Goal: Check status: Check status

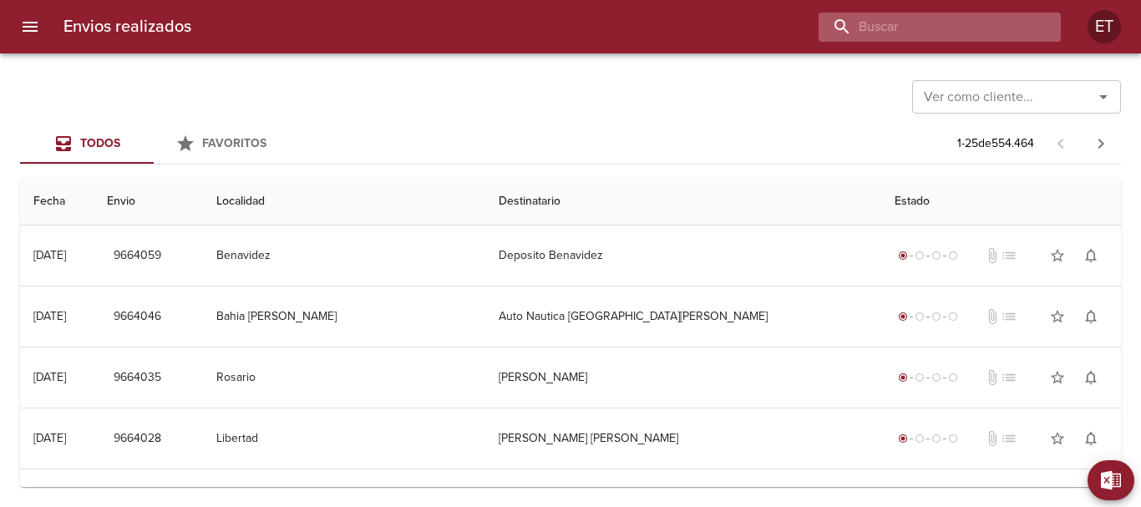
click at [969, 38] on input "buscar" at bounding box center [925, 27] width 214 height 29
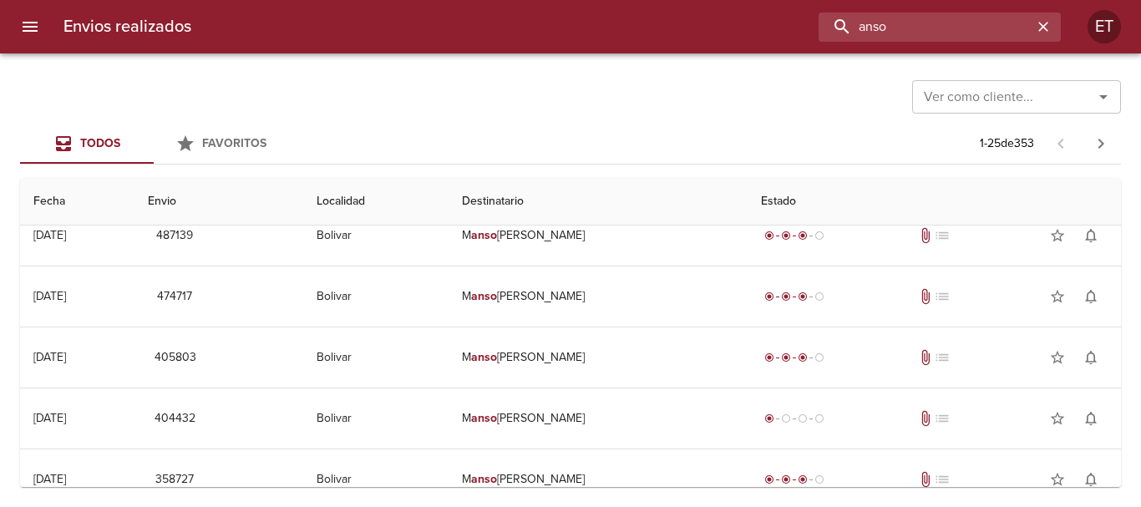
scroll to position [584, 0]
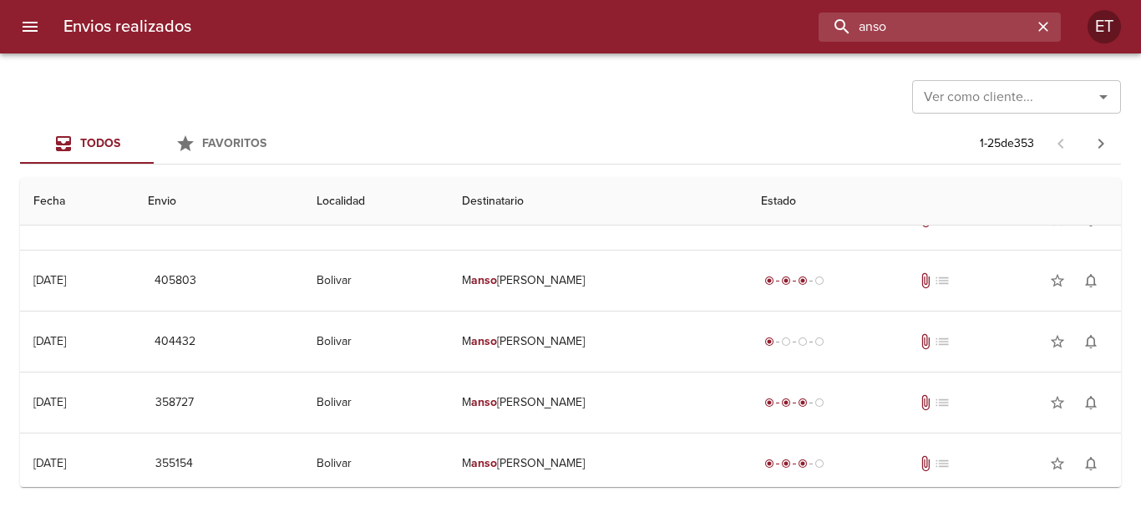
drag, startPoint x: 931, startPoint y: 38, endPoint x: 779, endPoint y: 11, distance: 154.4
click at [779, 11] on div "Envios realizados anso ET" at bounding box center [570, 26] width 1141 height 53
type input "SILVIA BEATRIZ"
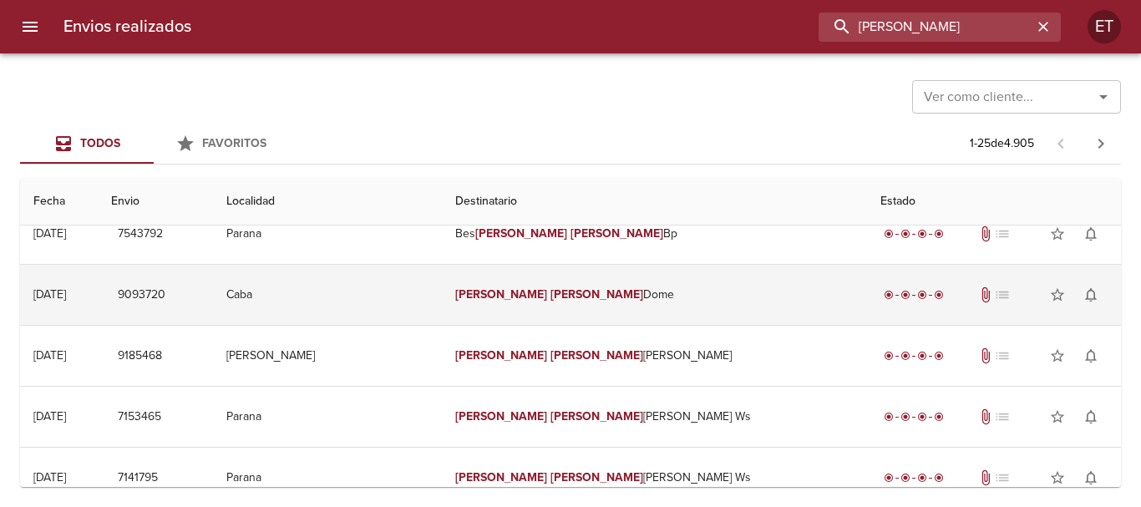
scroll to position [83, 0]
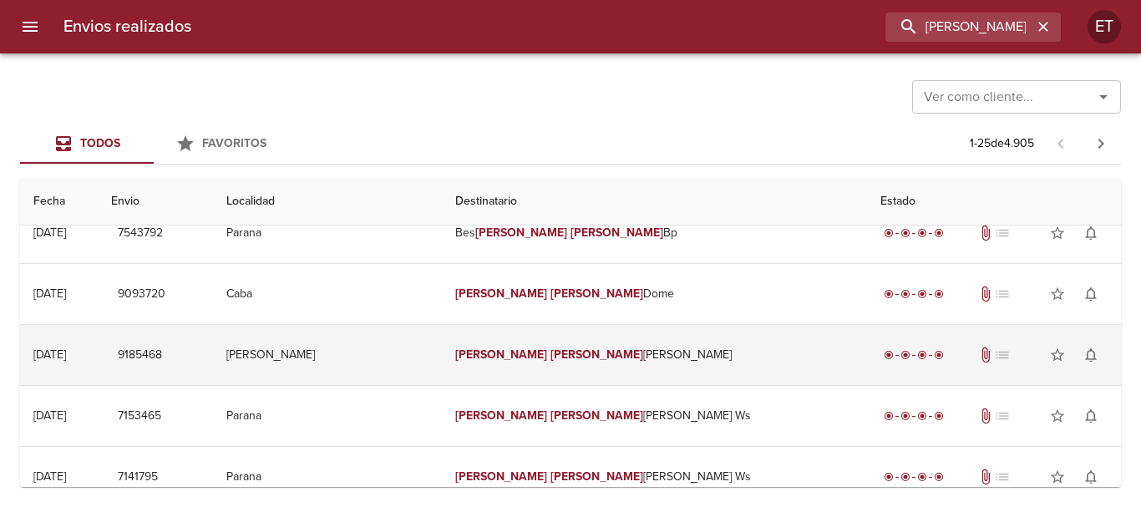
click at [644, 365] on td "Silvia Beatriz Anso Ml" at bounding box center [654, 355] width 425 height 60
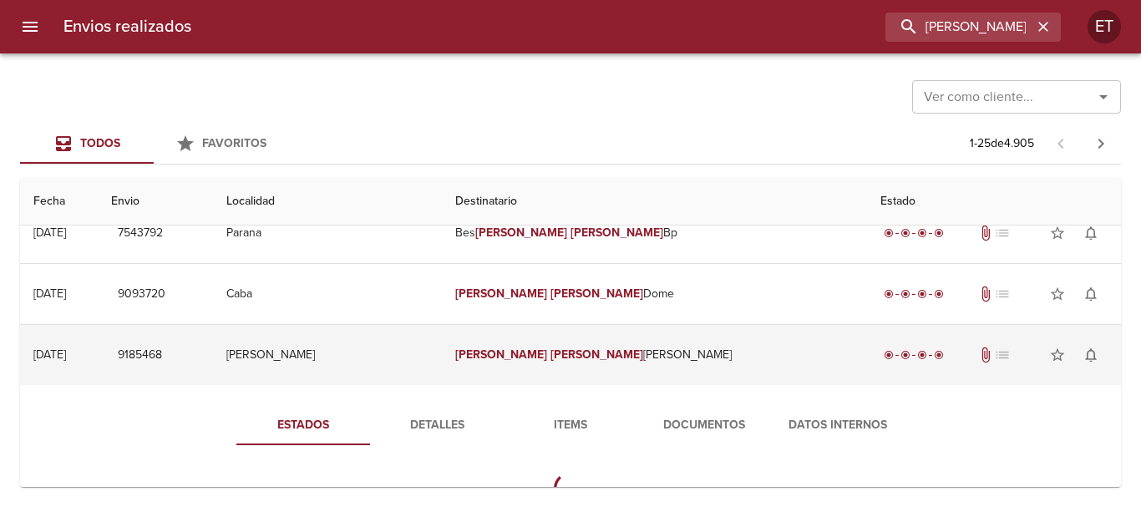
scroll to position [167, 0]
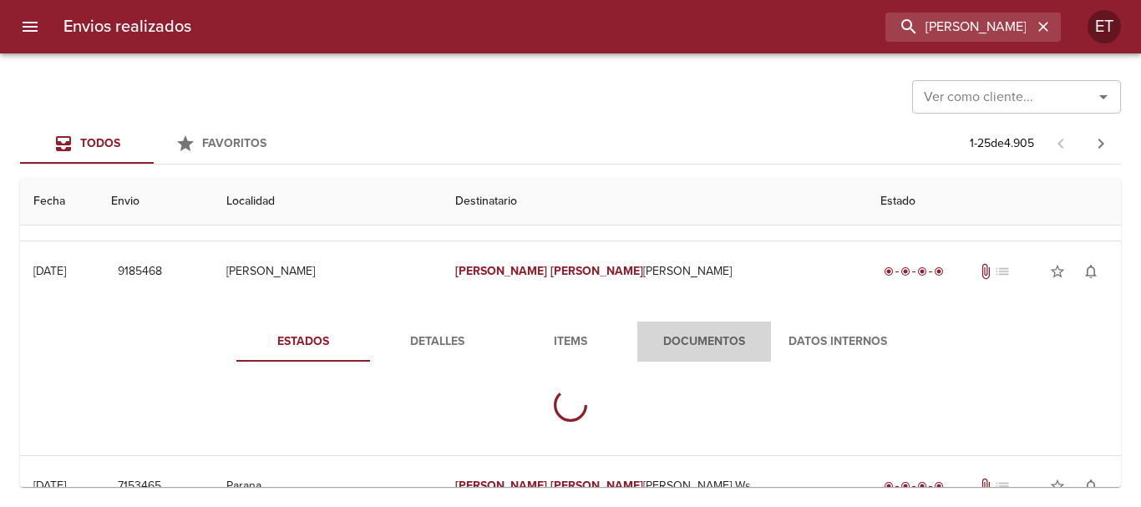
click at [661, 343] on span "Documentos" at bounding box center [704, 341] width 114 height 21
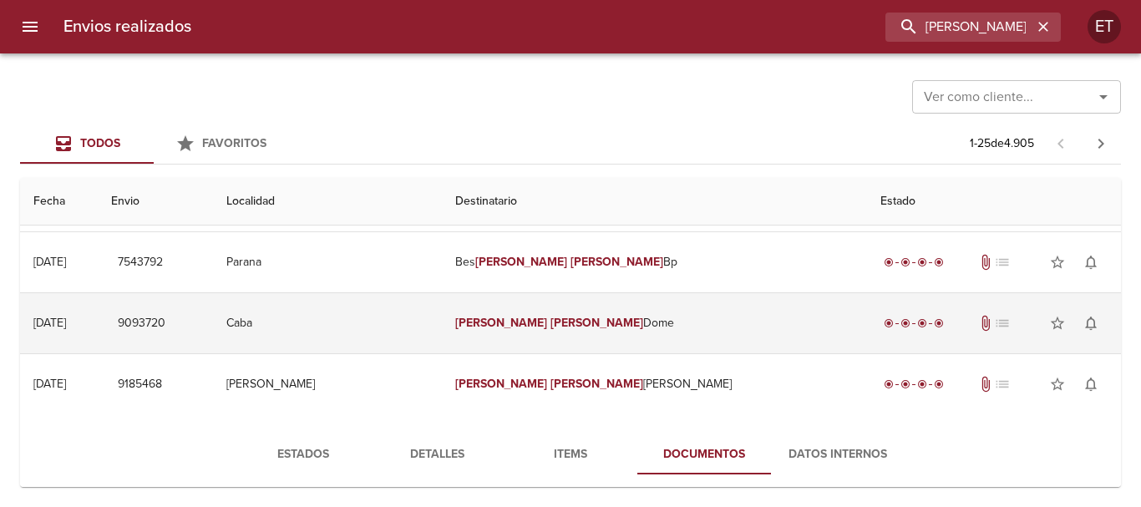
scroll to position [83, 0]
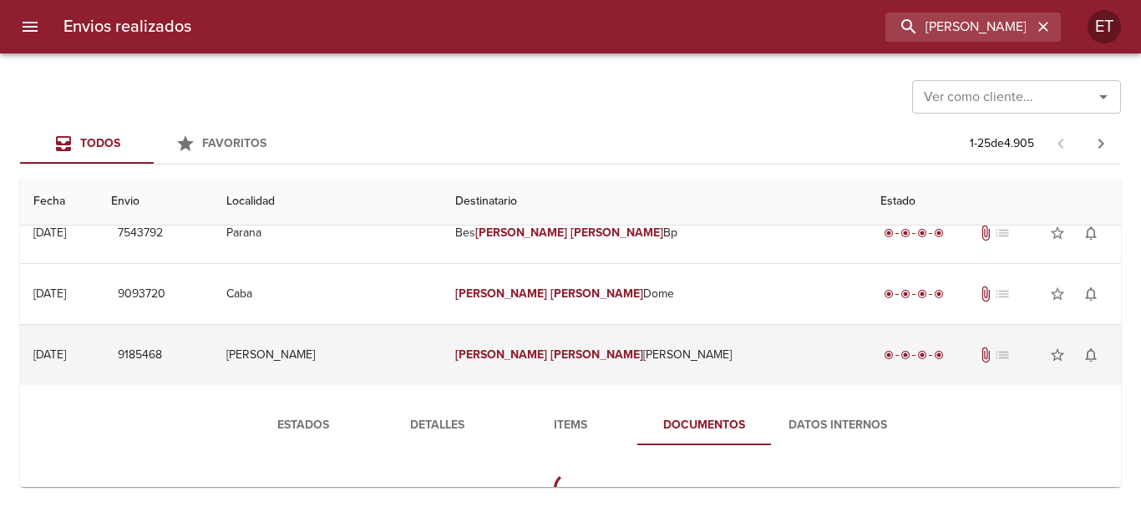
click at [578, 363] on td "Silvia Beatriz Anso Ml" at bounding box center [654, 355] width 425 height 60
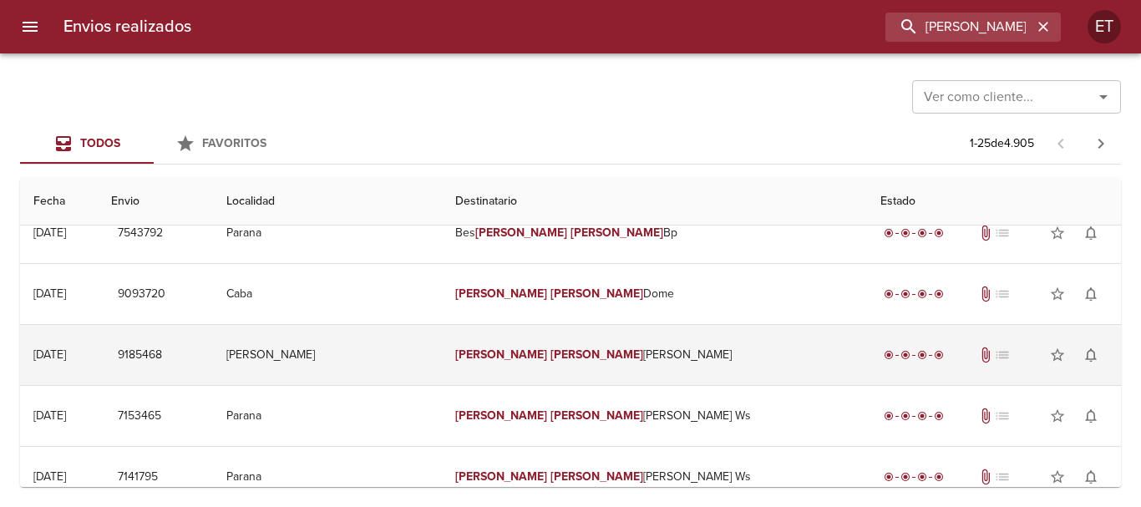
click at [598, 348] on em "Beatriz" at bounding box center [596, 354] width 93 height 14
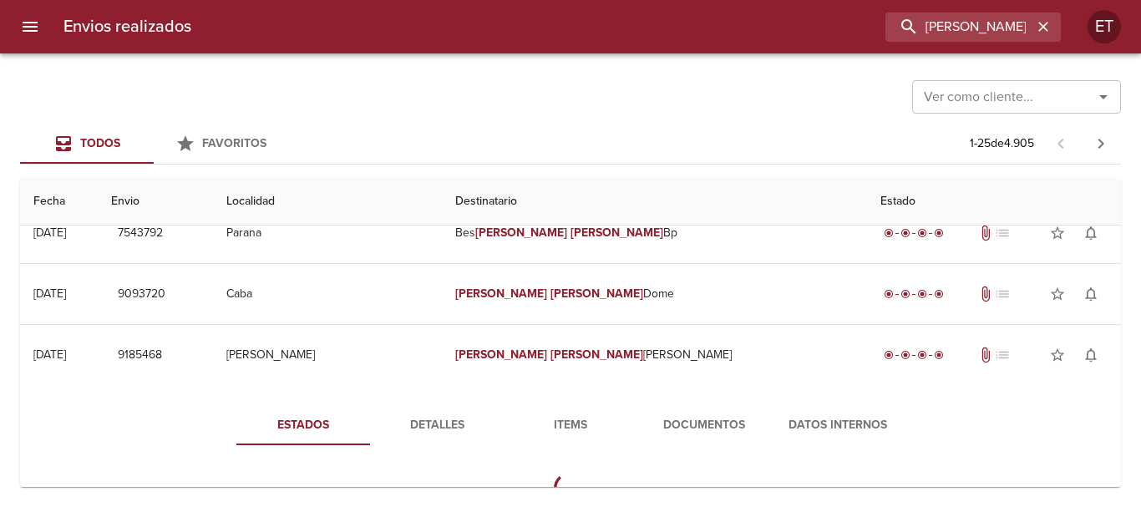
scroll to position [250, 0]
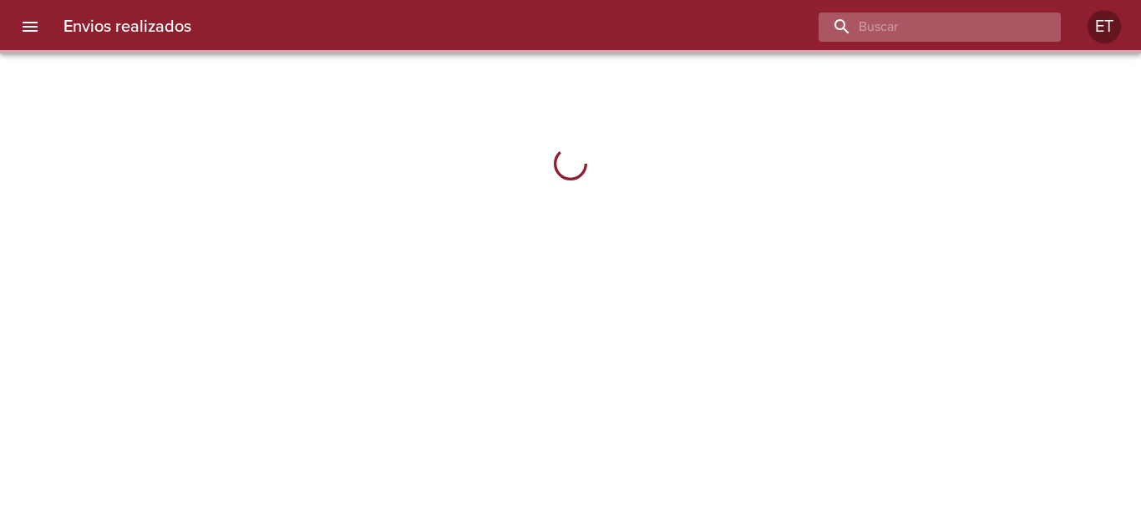
click at [998, 28] on input "buscar" at bounding box center [925, 27] width 214 height 29
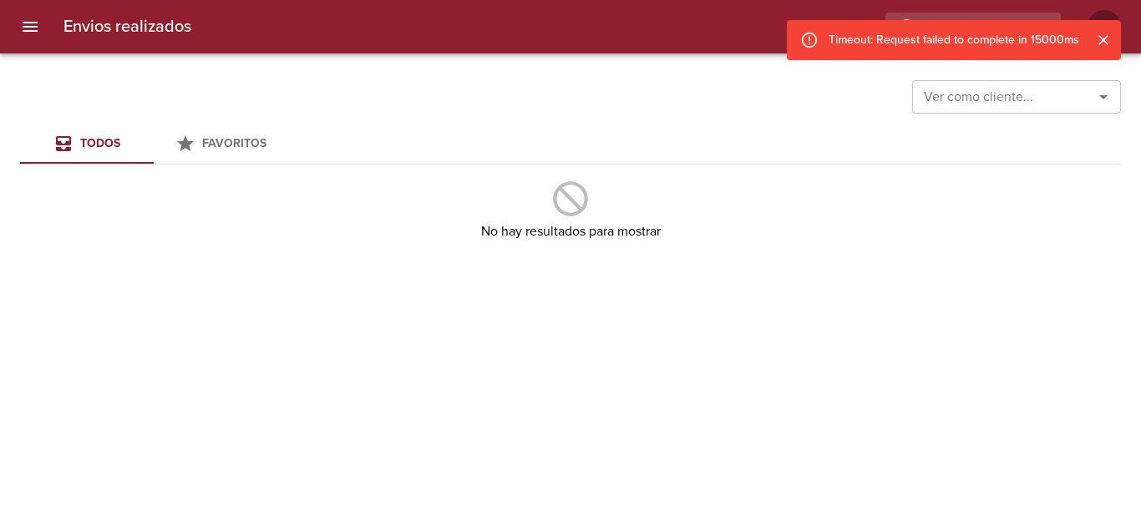
click at [1106, 49] on button "Cerrar" at bounding box center [1103, 40] width 22 height 22
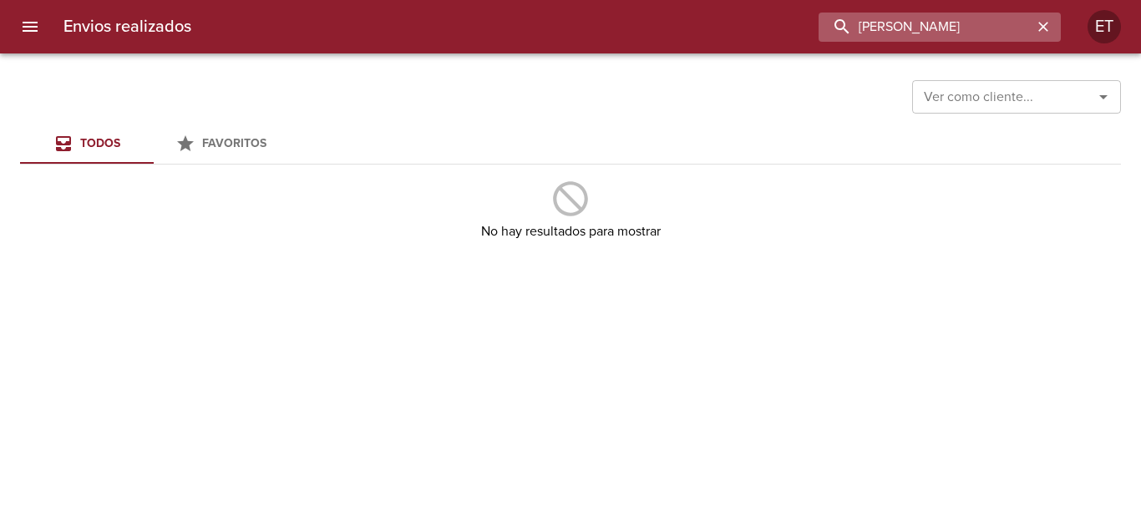
click at [1024, 23] on input "SILVIA BEATRIZ ANSO" at bounding box center [925, 27] width 214 height 29
drag, startPoint x: 949, startPoint y: 14, endPoint x: 954, endPoint y: 22, distance: 9.5
click at [949, 16] on input "SILVIA BEATRIZ ANSO" at bounding box center [925, 27] width 214 height 29
drag, startPoint x: 960, startPoint y: 26, endPoint x: 725, endPoint y: 38, distance: 235.8
click at [728, 37] on div "SILVIA BEATRIZ ANSO" at bounding box center [633, 27] width 856 height 29
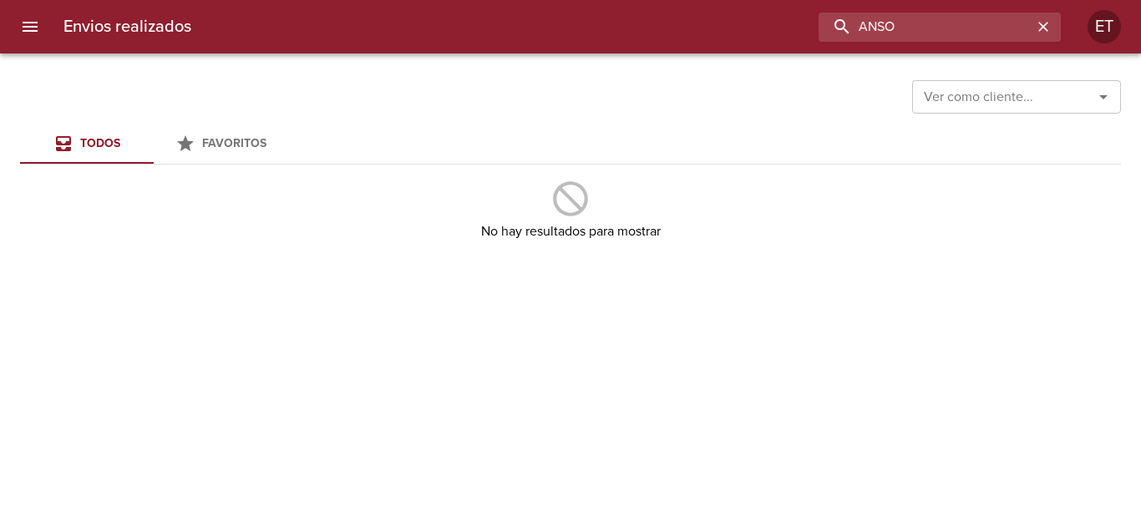
type input "ANSO"
click at [1053, 26] on button "button" at bounding box center [1043, 27] width 22 height 22
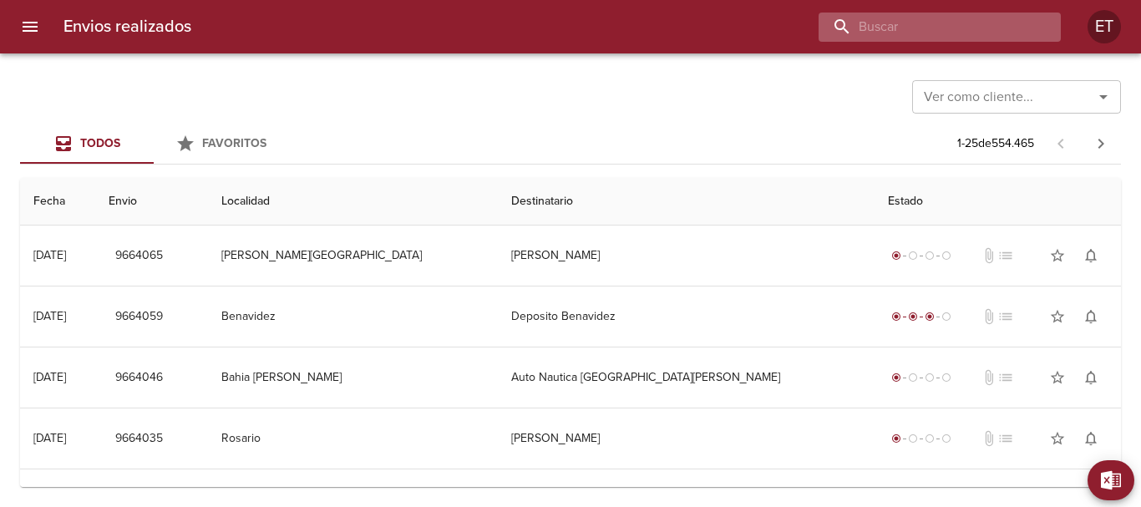
click at [968, 33] on input "buscar" at bounding box center [925, 27] width 214 height 29
type input "[PERSON_NAME]"
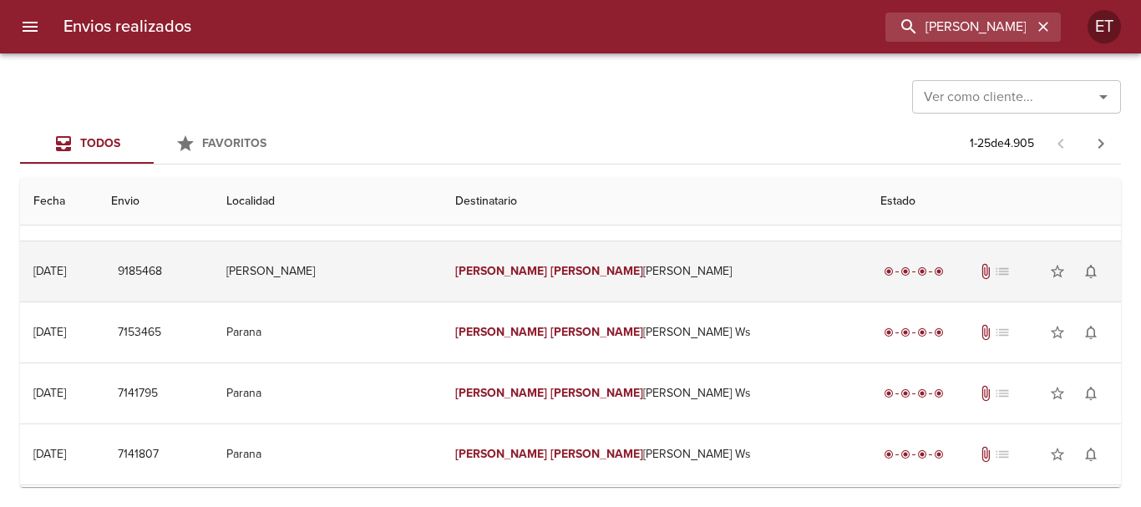
click at [718, 287] on td "[PERSON_NAME] [PERSON_NAME]" at bounding box center [654, 271] width 425 height 60
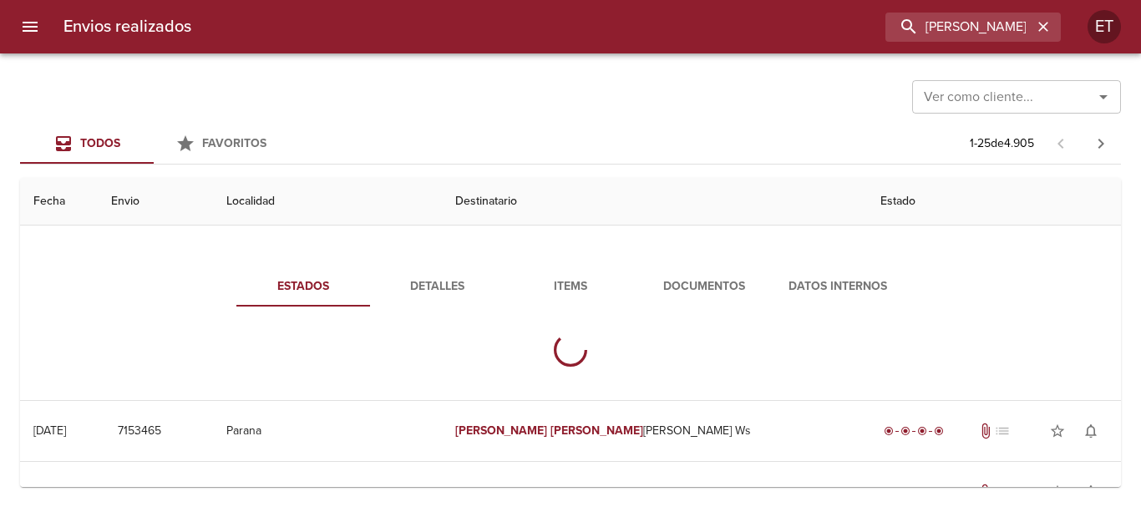
scroll to position [250, 0]
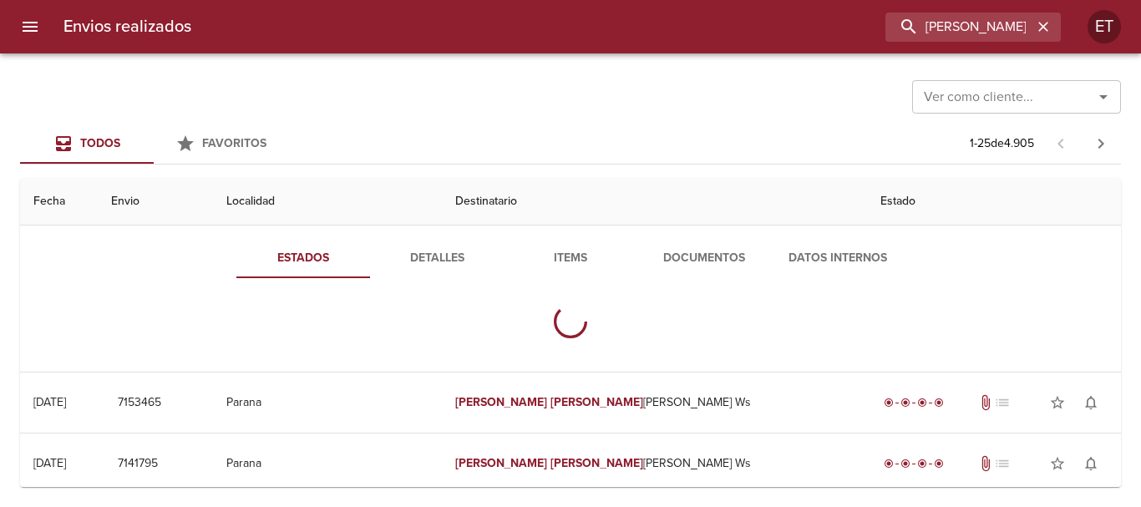
click at [704, 249] on span "Documentos" at bounding box center [704, 258] width 114 height 21
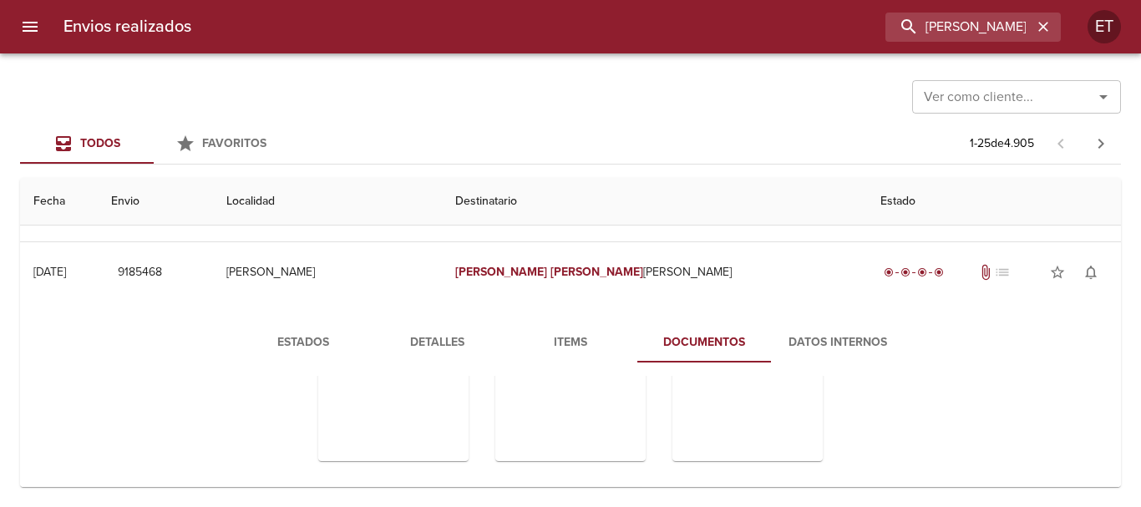
scroll to position [167, 0]
click at [578, 351] on span "Items" at bounding box center [570, 341] width 114 height 21
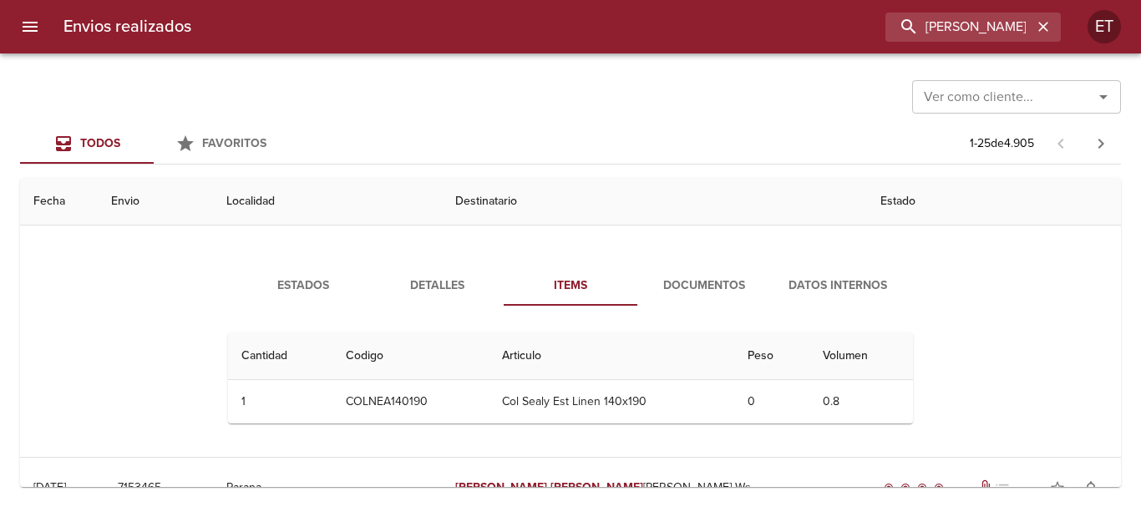
scroll to position [250, 0]
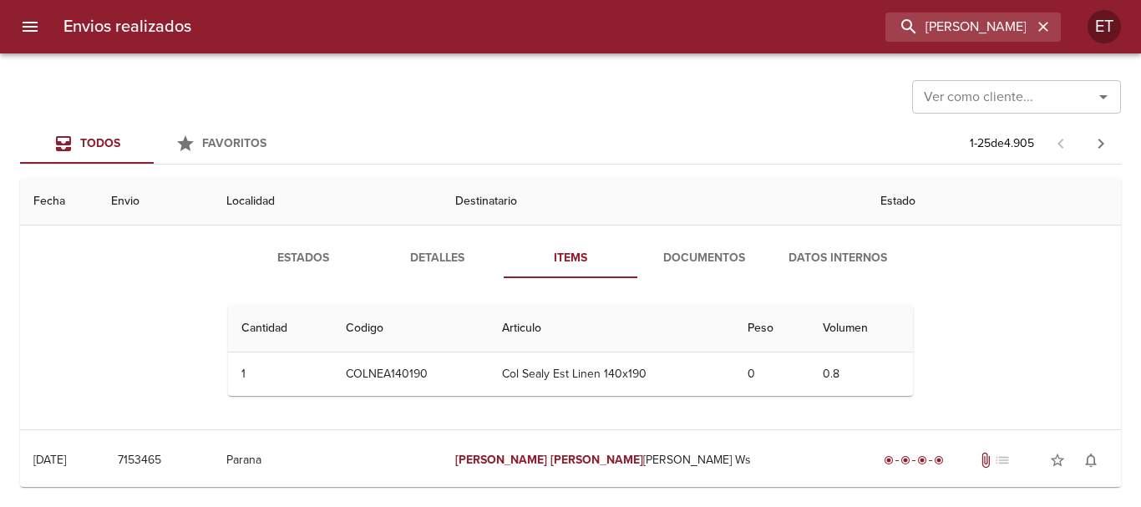
click at [706, 253] on span "Documentos" at bounding box center [704, 258] width 114 height 21
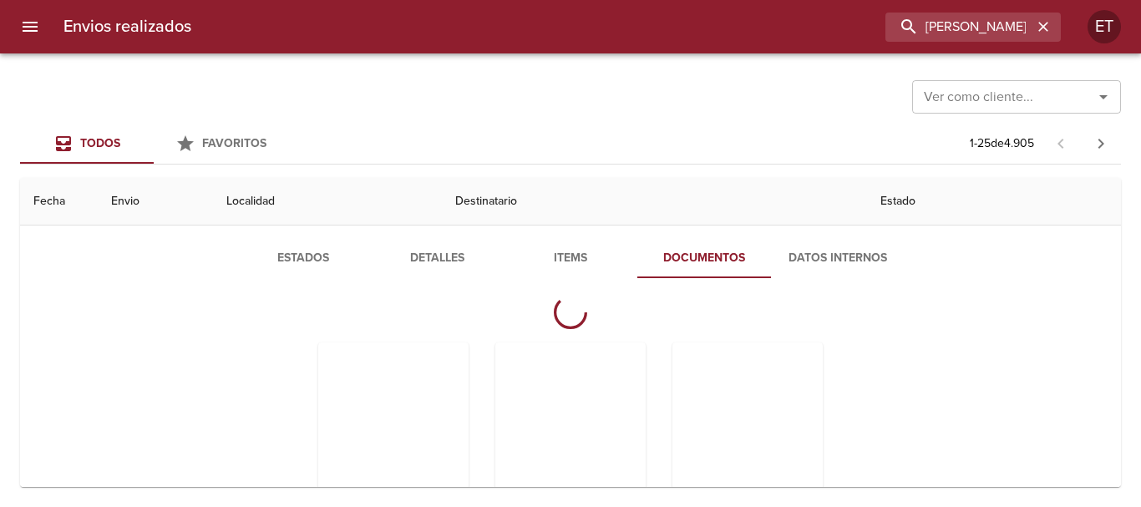
scroll to position [0, 0]
click at [402, 392] on div "Tabla de envíos del cliente" at bounding box center [393, 456] width 150 height 209
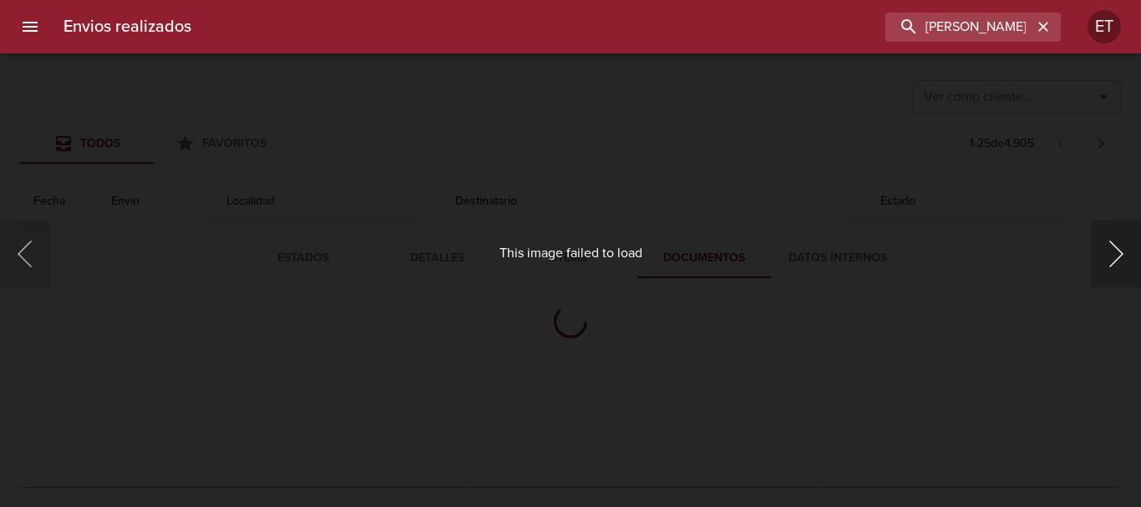
click at [1114, 244] on button "Siguiente" at bounding box center [1115, 253] width 50 height 67
click at [1114, 245] on button "Siguiente" at bounding box center [1115, 253] width 50 height 67
click at [956, 404] on div "This image failed to load" at bounding box center [570, 253] width 1141 height 507
drag, startPoint x: 728, startPoint y: 334, endPoint x: 738, endPoint y: 332, distance: 10.2
click at [728, 335] on div "This image failed to load" at bounding box center [570, 253] width 1141 height 507
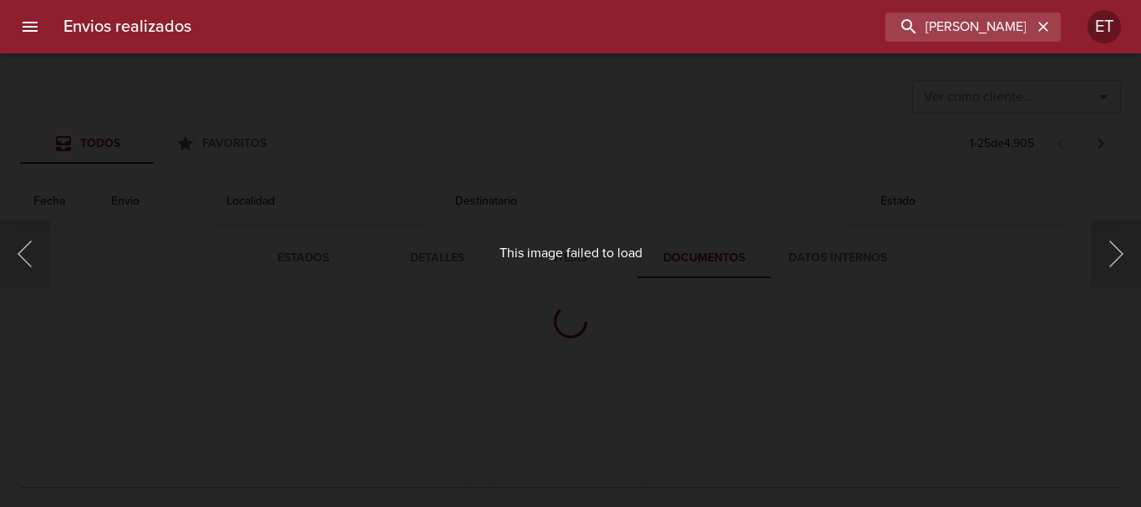
click at [1084, 357] on div "This image failed to load" at bounding box center [570, 253] width 1141 height 507
click at [0, 254] on div at bounding box center [8, 253] width 17 height 507
click at [15, 249] on div at bounding box center [8, 253] width 17 height 507
drag, startPoint x: 23, startPoint y: 262, endPoint x: 37, endPoint y: 280, distance: 22.0
click at [23, 263] on button "Anterior" at bounding box center [25, 253] width 50 height 67
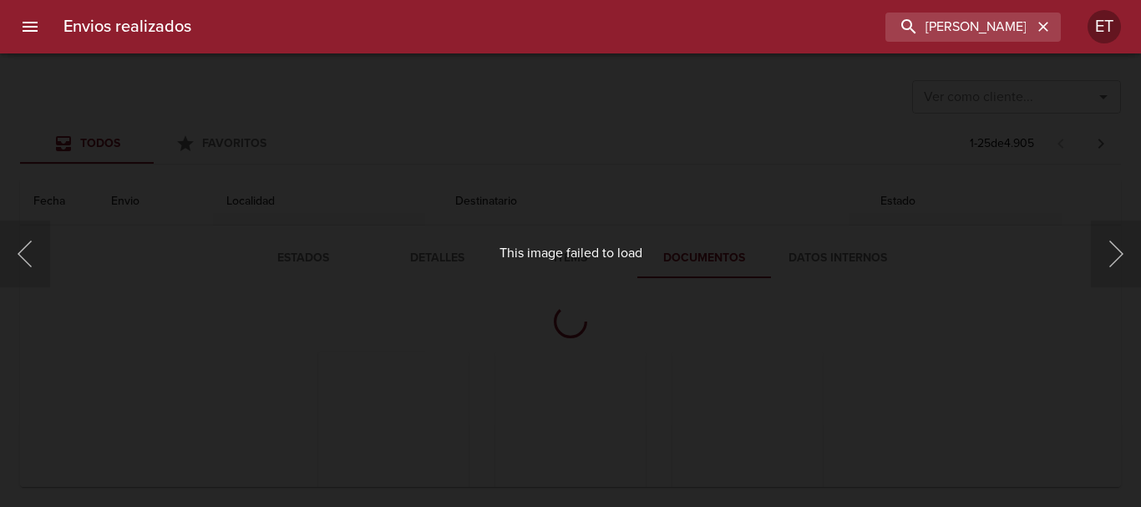
drag, startPoint x: 37, startPoint y: 280, endPoint x: 52, endPoint y: 328, distance: 50.7
click at [52, 328] on div "This image failed to load" at bounding box center [570, 253] width 1141 height 507
drag, startPoint x: 862, startPoint y: 224, endPoint x: 761, endPoint y: 3, distance: 242.1
click at [857, 215] on div "This image failed to load" at bounding box center [570, 253] width 1141 height 507
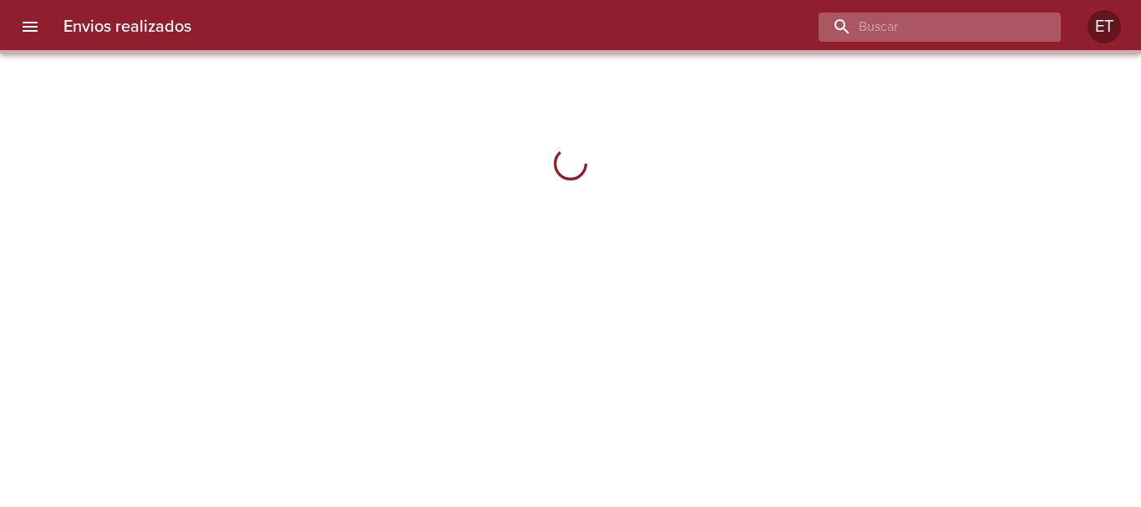
click at [989, 25] on input "buscar" at bounding box center [925, 27] width 214 height 29
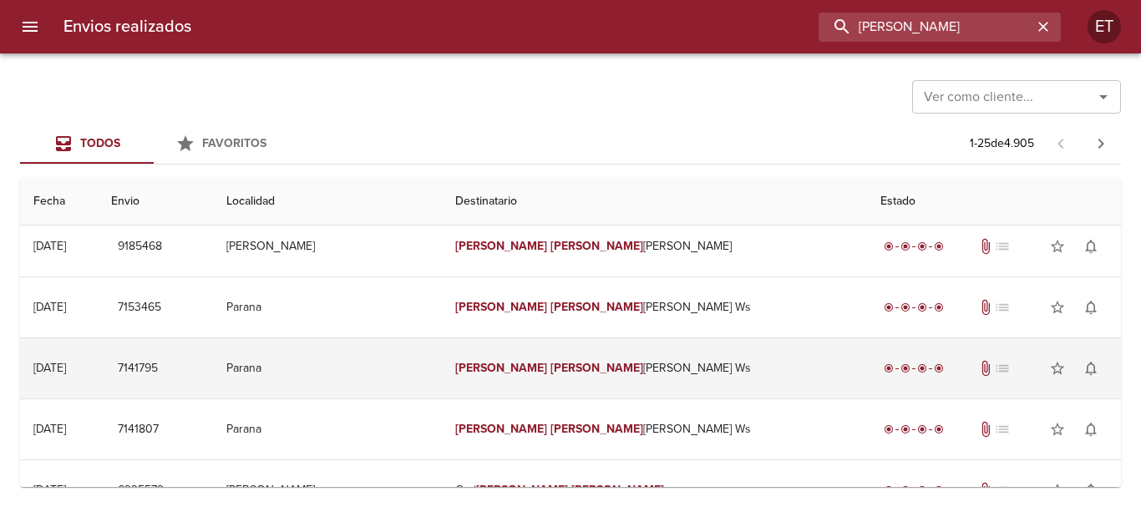
scroll to position [167, 0]
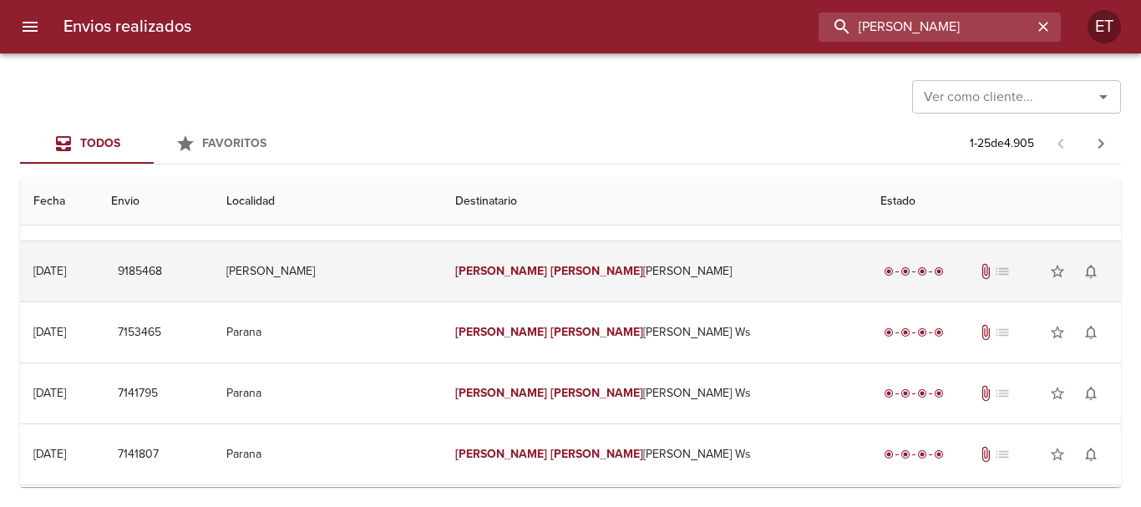
type input "SILVIA BEATRIZ"
click at [699, 266] on td "Silvia Beatriz Anso Ml" at bounding box center [654, 271] width 425 height 60
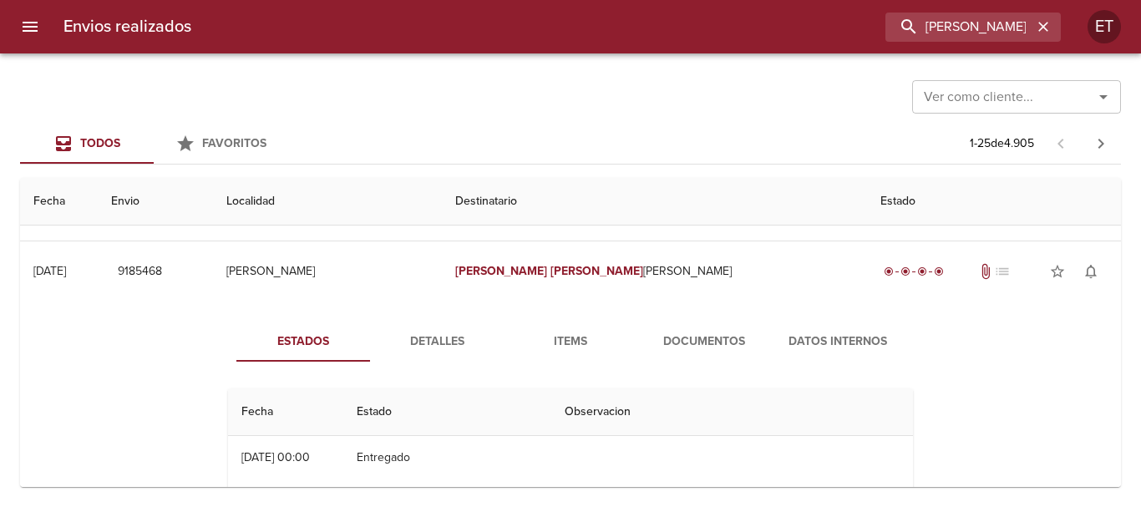
click at [668, 340] on span "Documentos" at bounding box center [704, 341] width 114 height 21
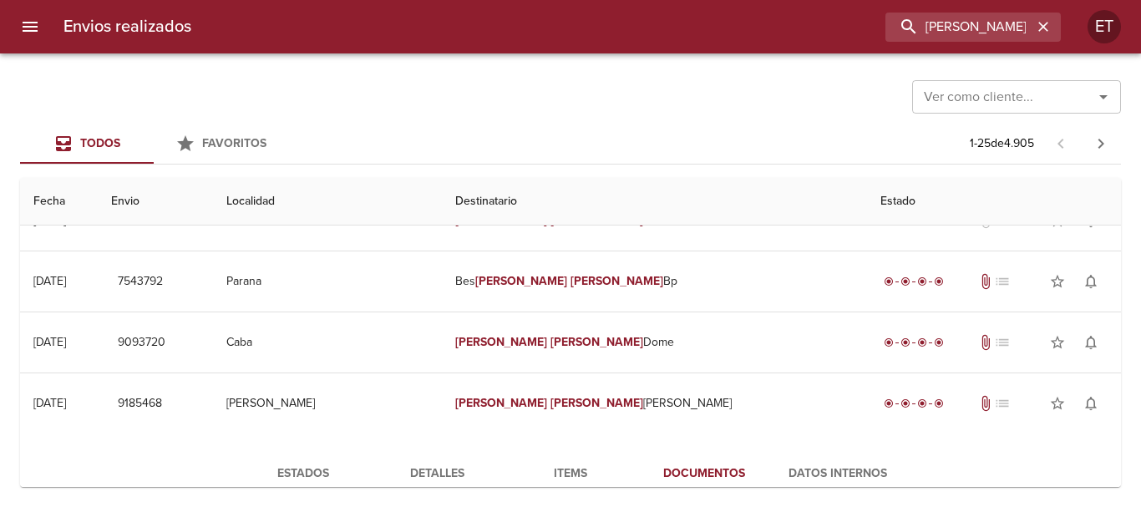
scroll to position [0, 0]
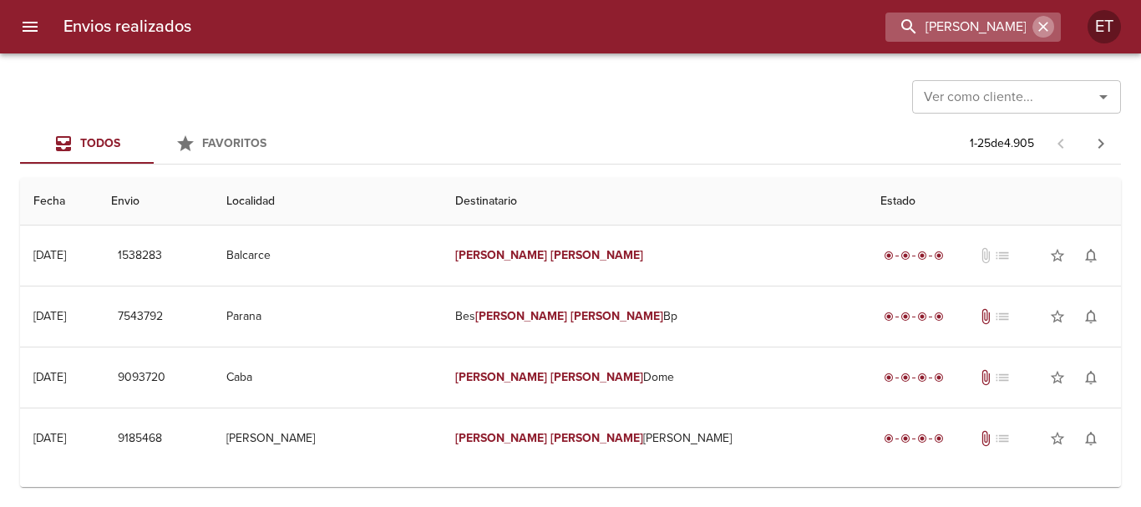
click at [1046, 23] on icon "button" at bounding box center [1043, 27] width 10 height 10
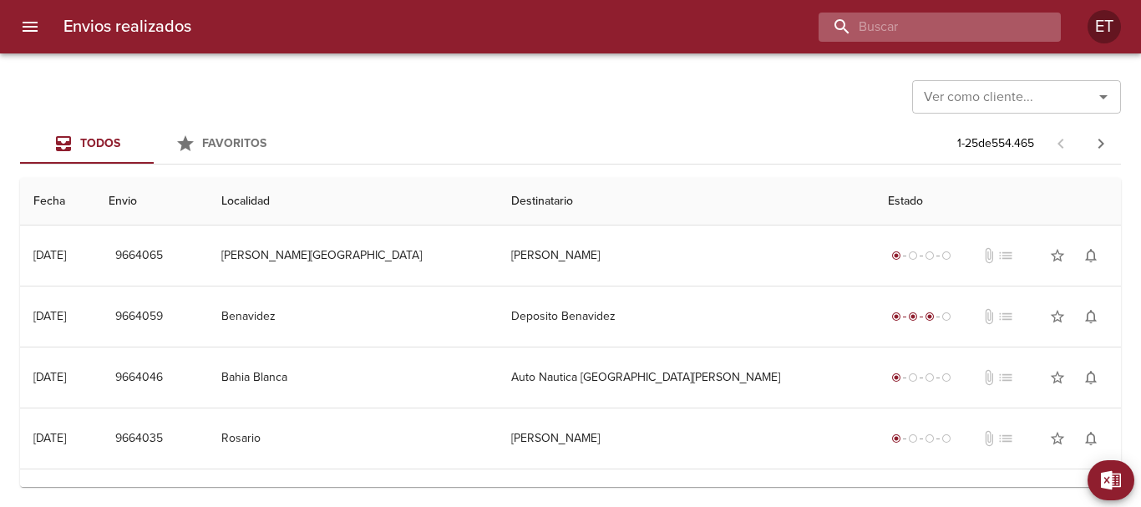
click at [967, 23] on input "buscar" at bounding box center [925, 27] width 214 height 29
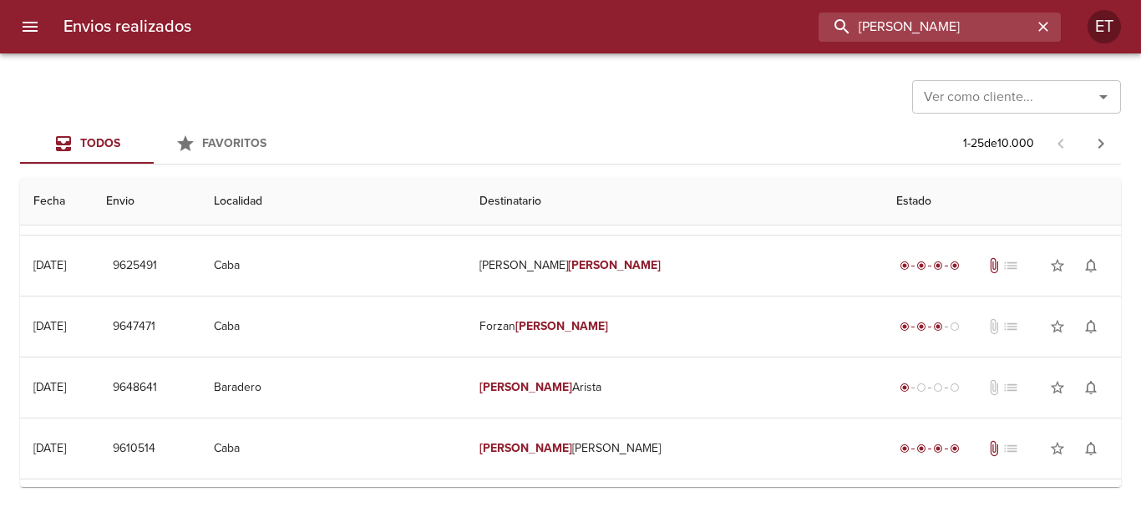
scroll to position [1169, 0]
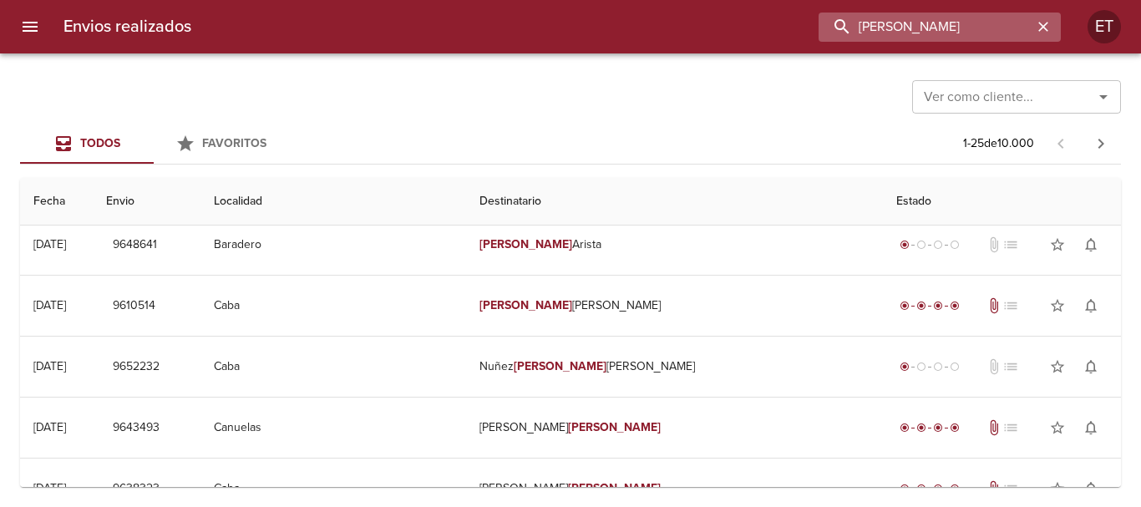
click at [943, 33] on input "alejandro javier martinez" at bounding box center [925, 27] width 214 height 29
paste input "00916691"
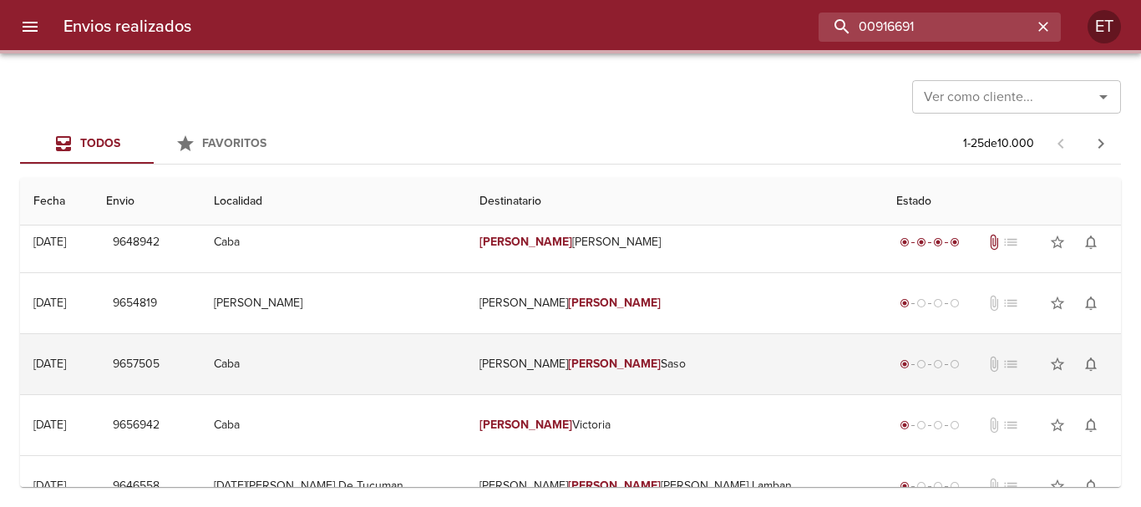
scroll to position [0, 0]
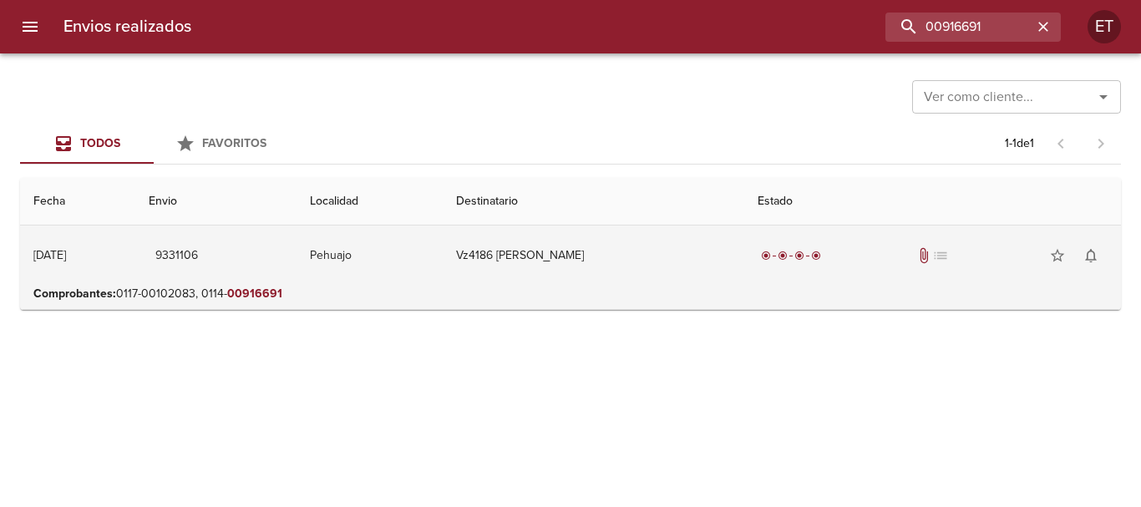
click at [604, 283] on td "Vz4186 Alejandro Javier Marti" at bounding box center [593, 255] width 301 height 60
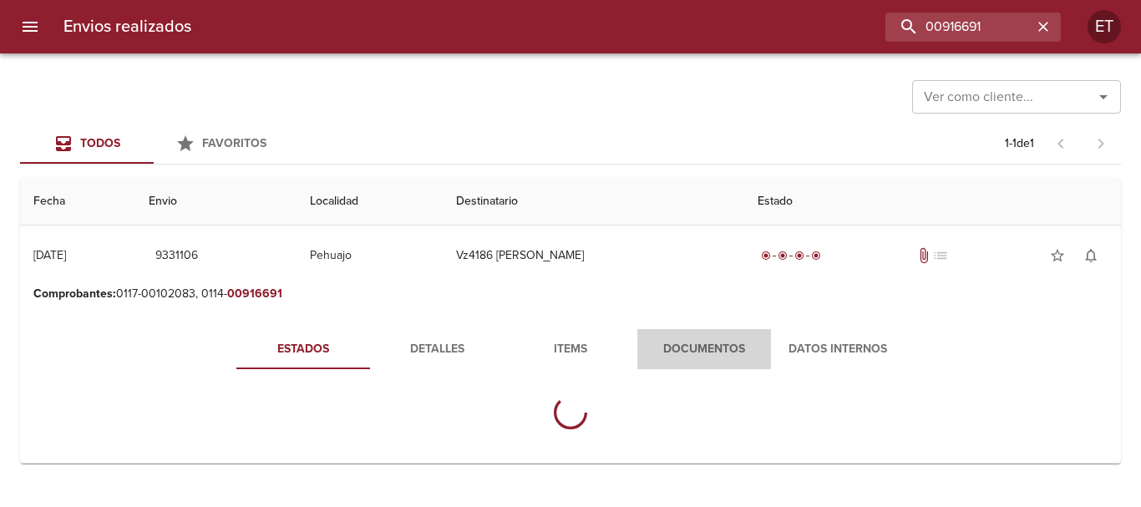
click at [706, 340] on span "Documentos" at bounding box center [704, 349] width 114 height 21
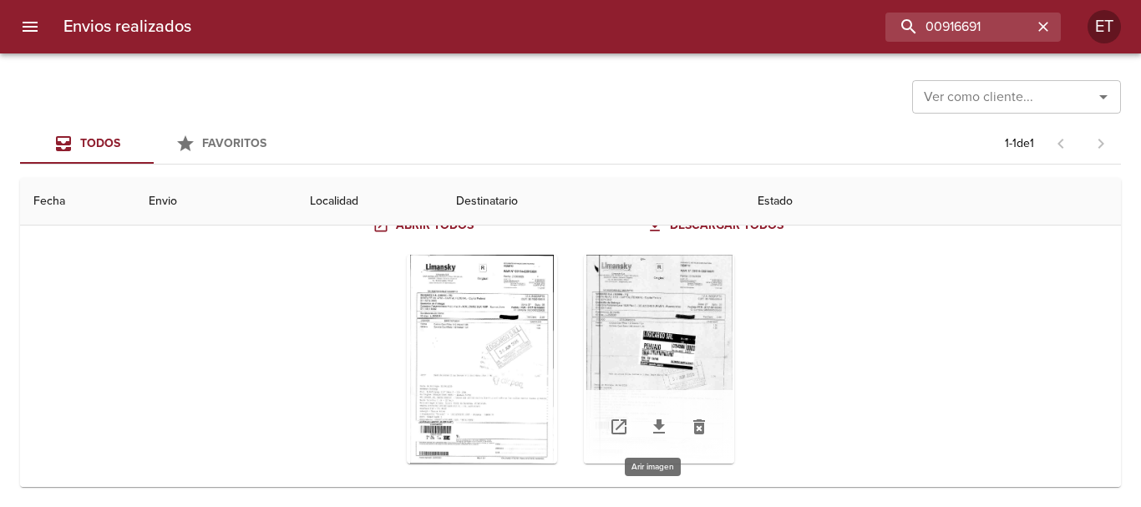
scroll to position [210, 0]
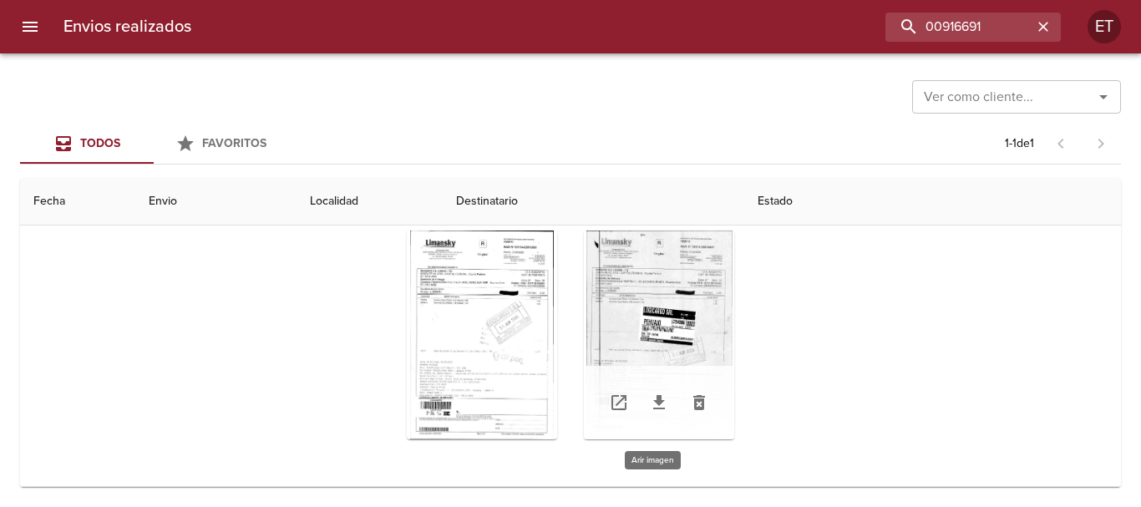
click at [623, 306] on div "Tabla de envíos del cliente" at bounding box center [659, 334] width 150 height 209
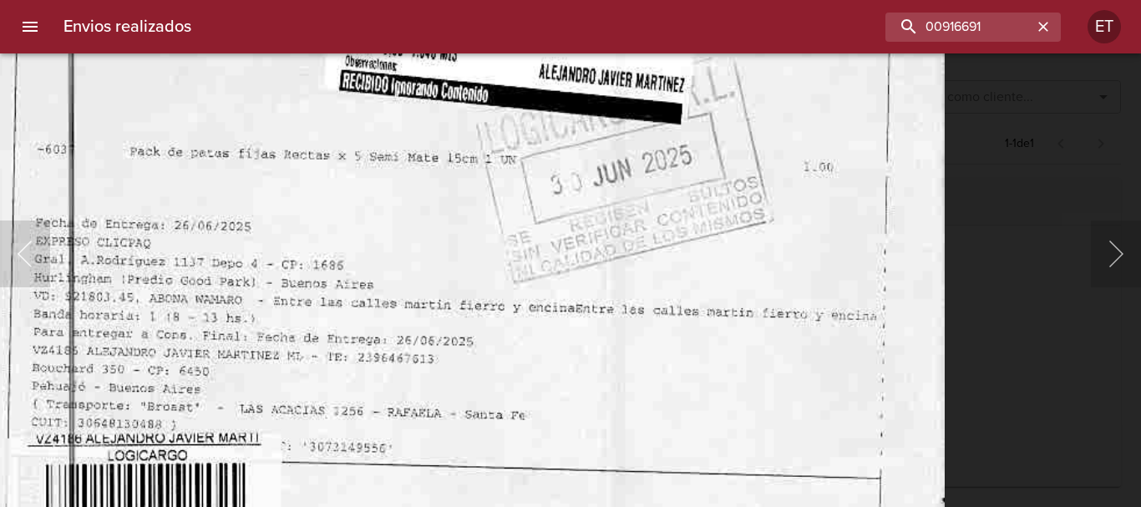
click at [638, 306] on img "Lightbox" at bounding box center [463, 54] width 961 height 1371
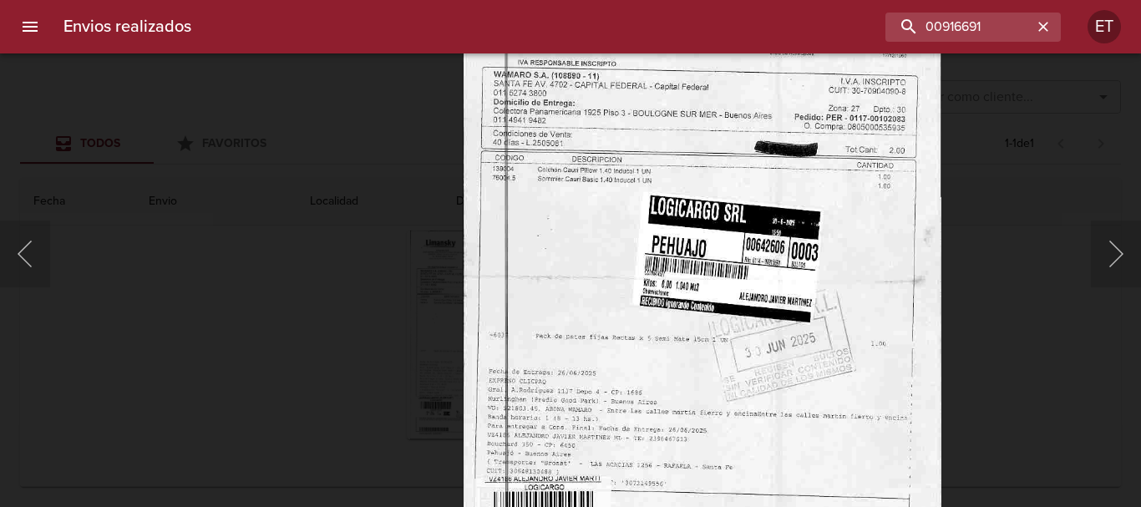
click at [883, 0] on html "Envios realizados 00916691 ET Ver como cliente... Ver como cliente... Todos Fav…" at bounding box center [570, 0] width 1141 height 0
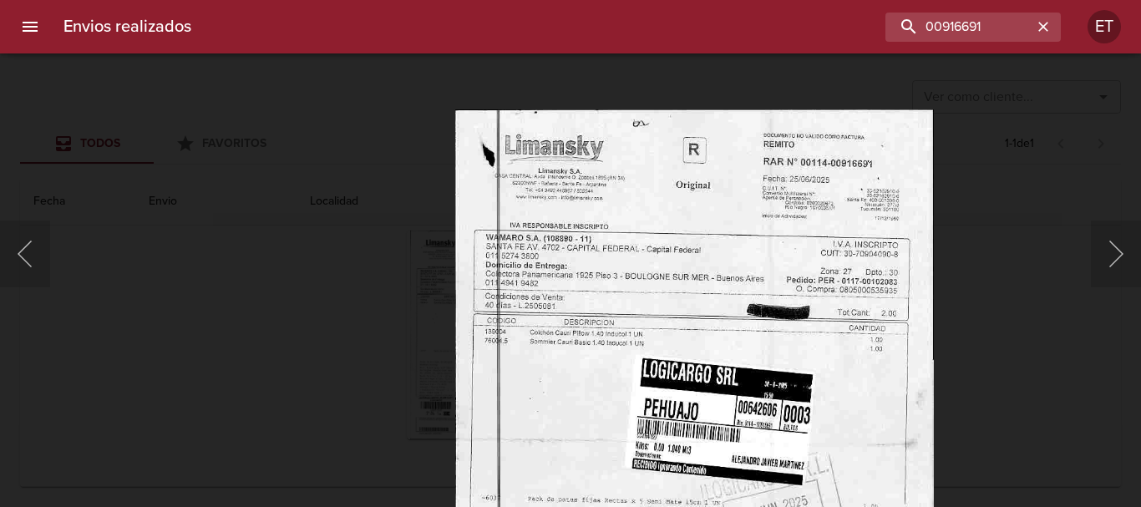
click at [339, 394] on div "Lightbox" at bounding box center [570, 253] width 1141 height 507
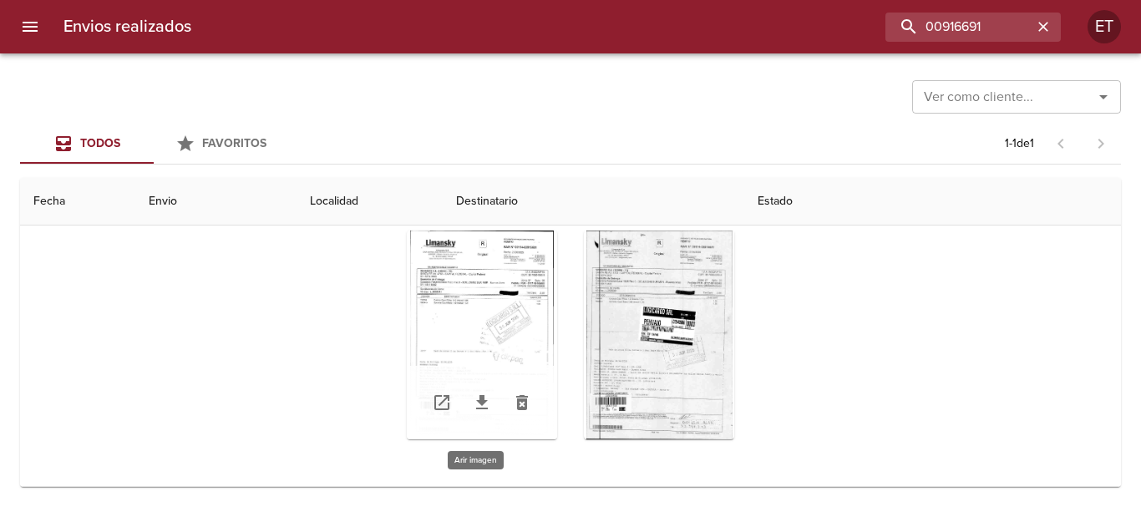
click at [458, 314] on div "Tabla de envíos del cliente" at bounding box center [482, 334] width 150 height 209
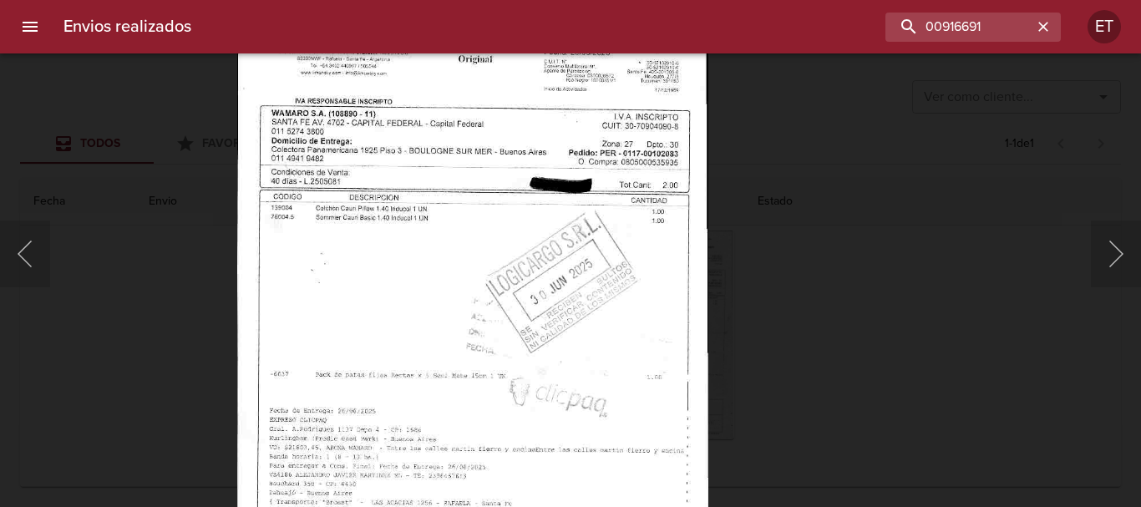
click at [821, 358] on div "Lightbox" at bounding box center [570, 253] width 1141 height 507
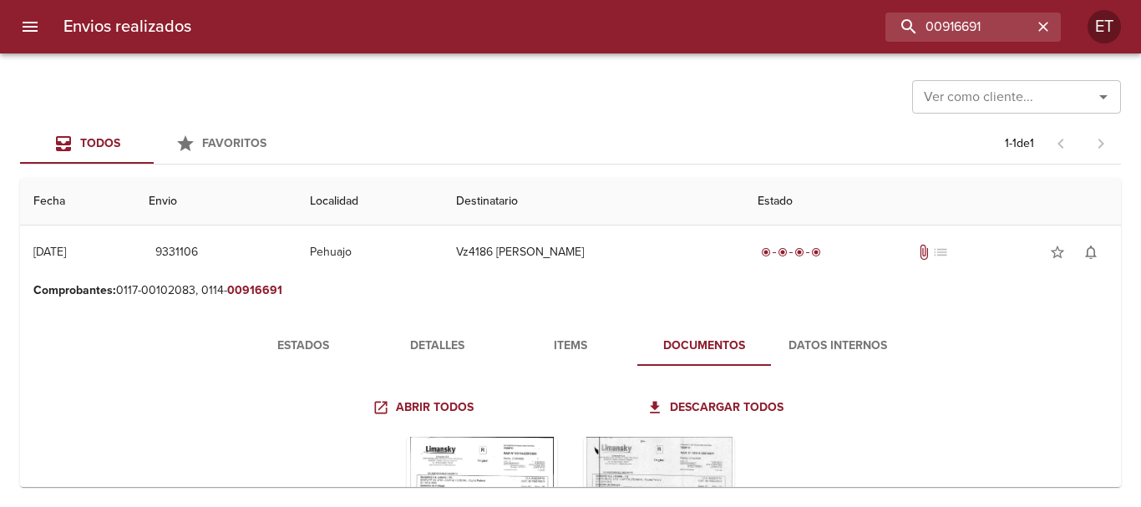
scroll to position [0, 0]
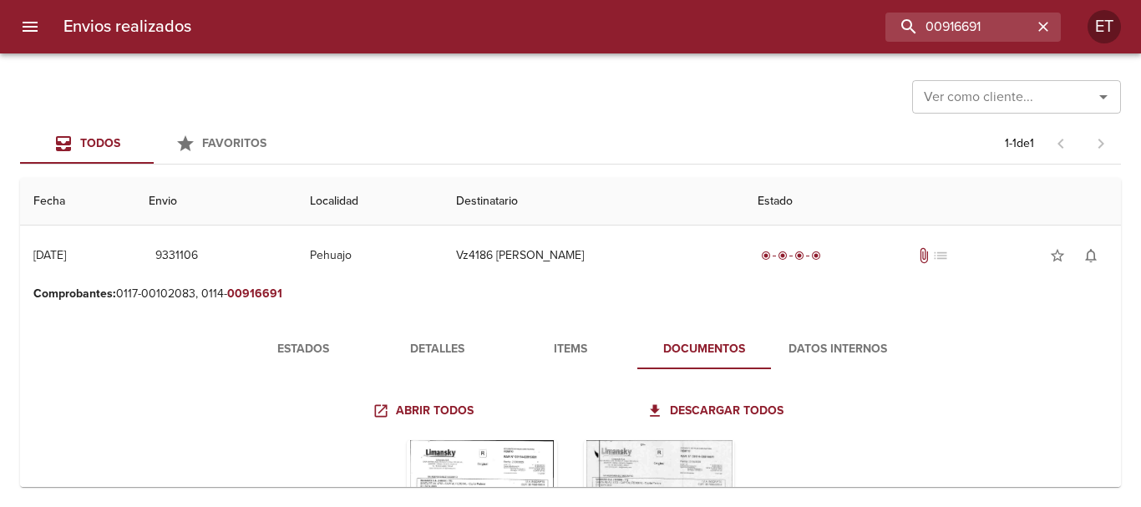
click at [735, 293] on p "Comprobantes : 0117-00102083, 0114- 00916691" at bounding box center [570, 294] width 1074 height 17
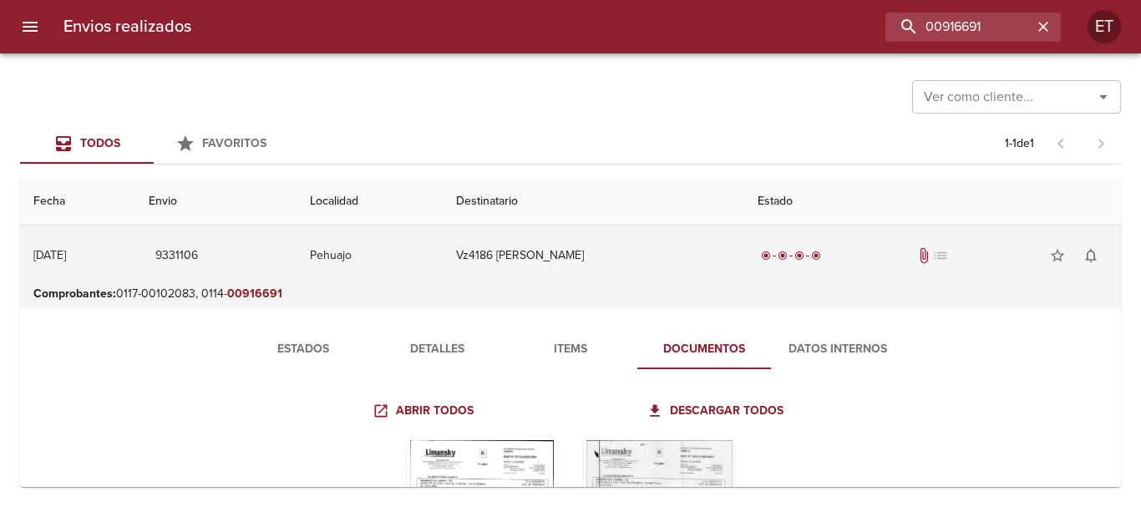
drag, startPoint x: 723, startPoint y: 266, endPoint x: 722, endPoint y: 276, distance: 10.1
click at [723, 267] on td "Vz4186 Alejandro Javier Marti" at bounding box center [593, 255] width 301 height 60
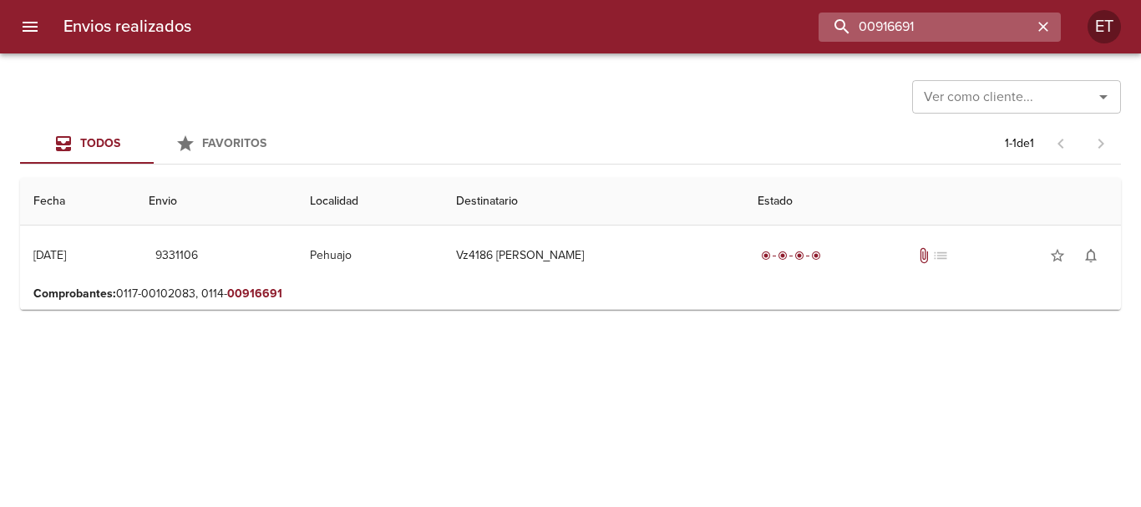
click at [942, 23] on input "00916691" at bounding box center [925, 27] width 214 height 29
type input "0"
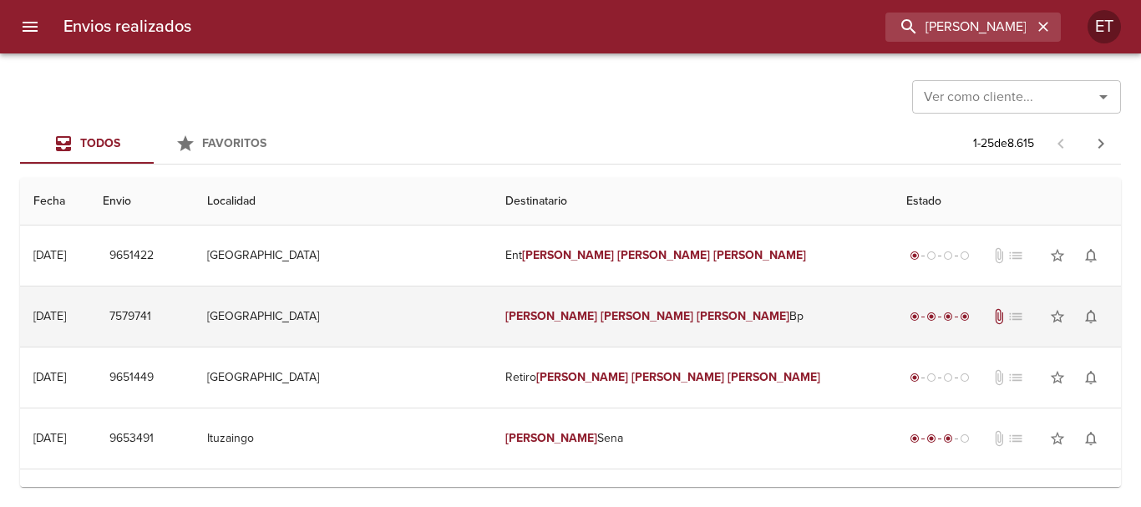
click at [701, 318] on td "Emanuel Alberto Ortega Bp" at bounding box center [693, 316] width 402 height 60
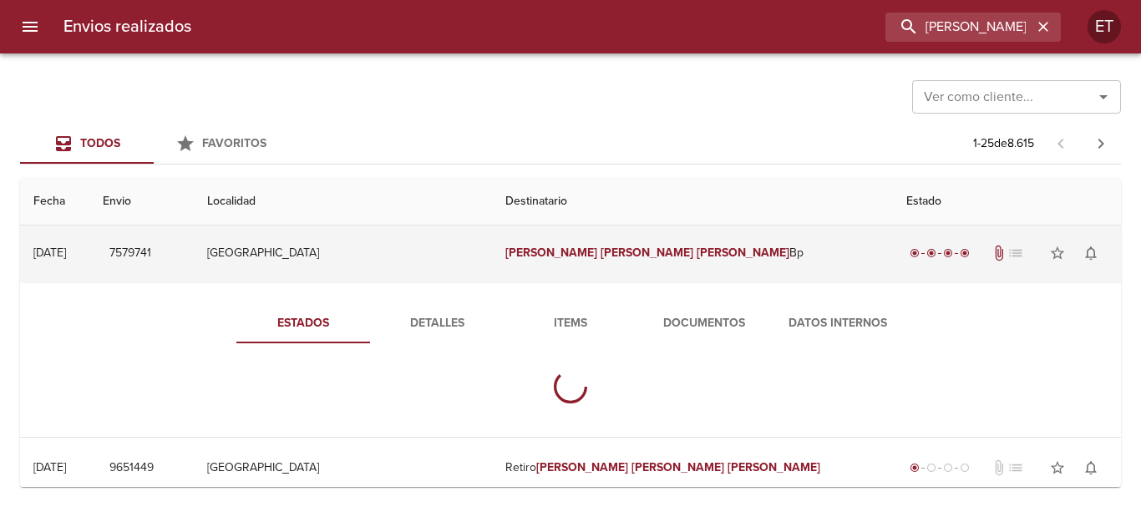
scroll to position [83, 0]
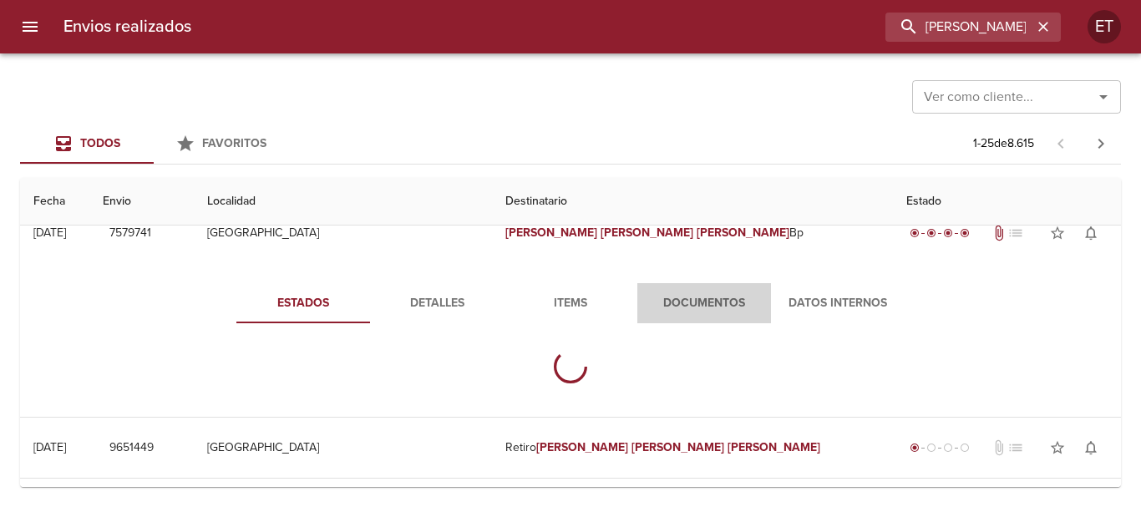
click at [710, 310] on span "Documentos" at bounding box center [704, 303] width 114 height 21
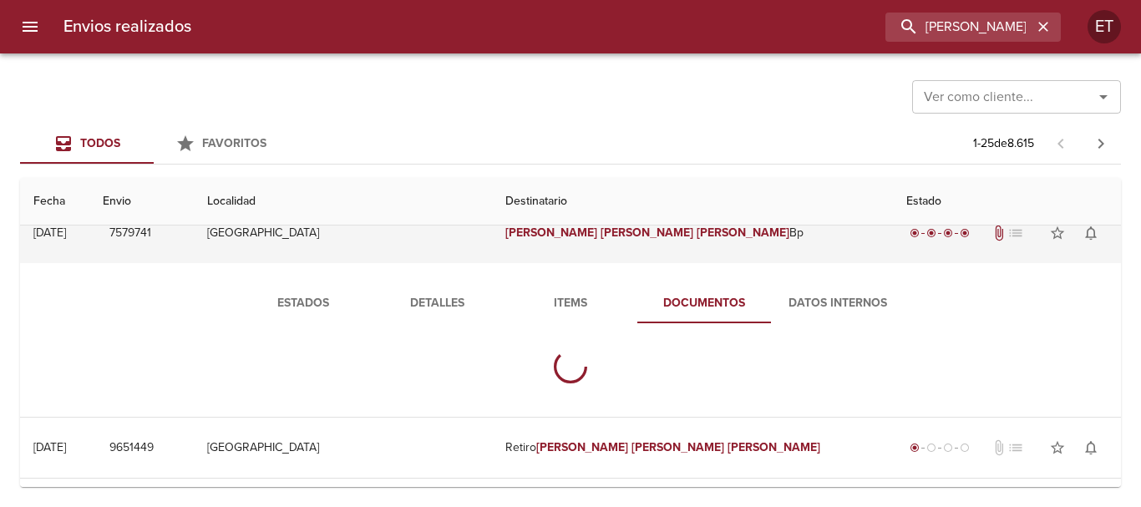
click at [669, 228] on td "Emanuel Alberto Ortega Bp" at bounding box center [693, 233] width 402 height 60
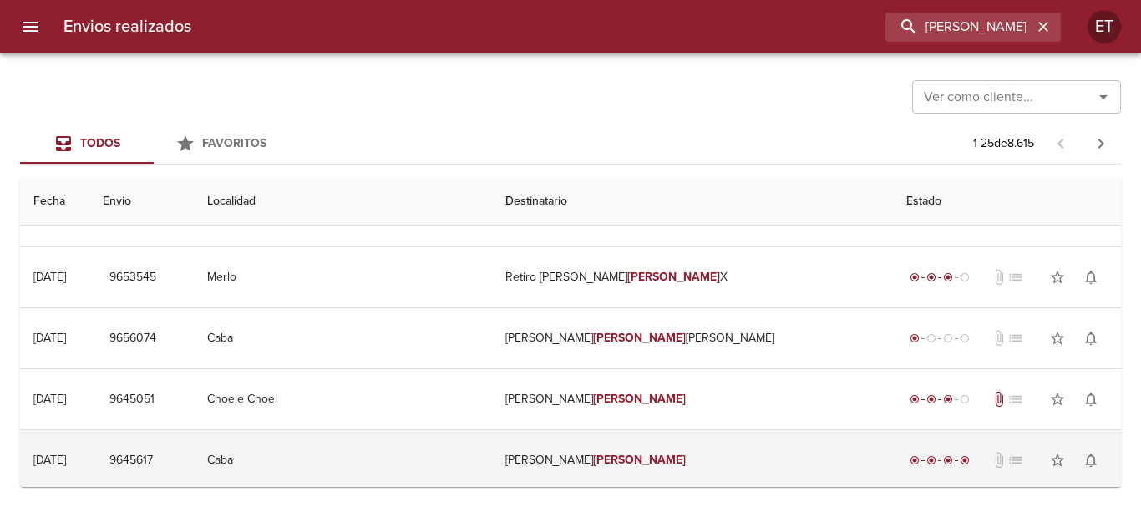
scroll to position [1119, 0]
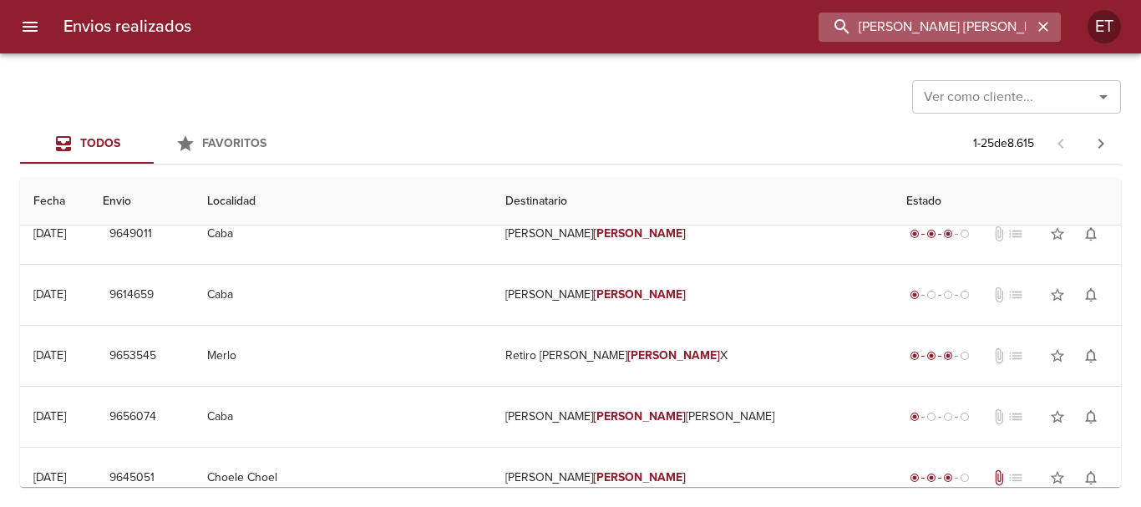
click at [961, 13] on input "emanuel alberto ortega" at bounding box center [925, 27] width 214 height 29
click at [961, 14] on input "emanuel alberto ortega" at bounding box center [925, 27] width 214 height 29
click at [961, 15] on input "emanuel alberto ortega" at bounding box center [925, 27] width 214 height 29
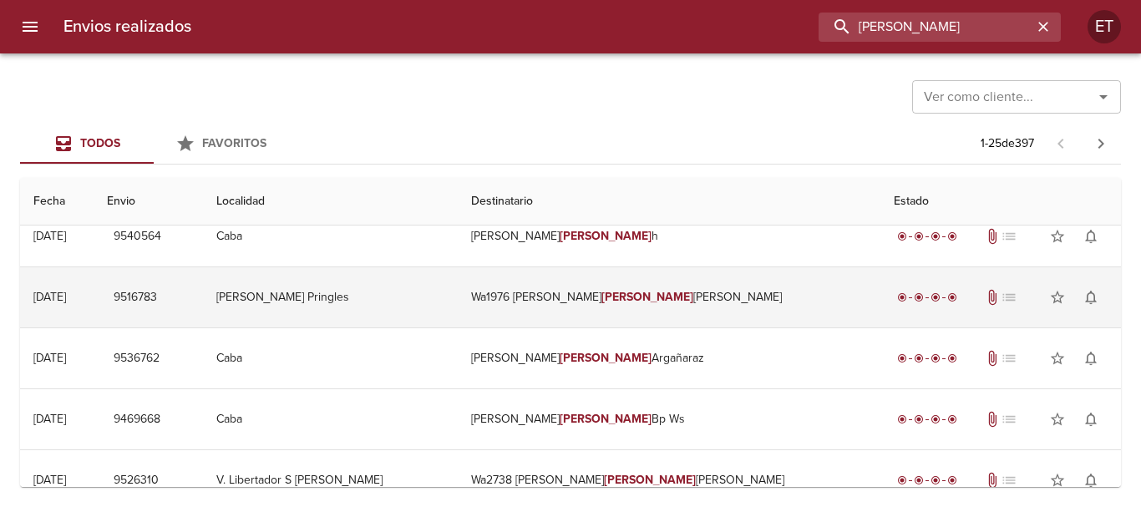
scroll to position [334, 0]
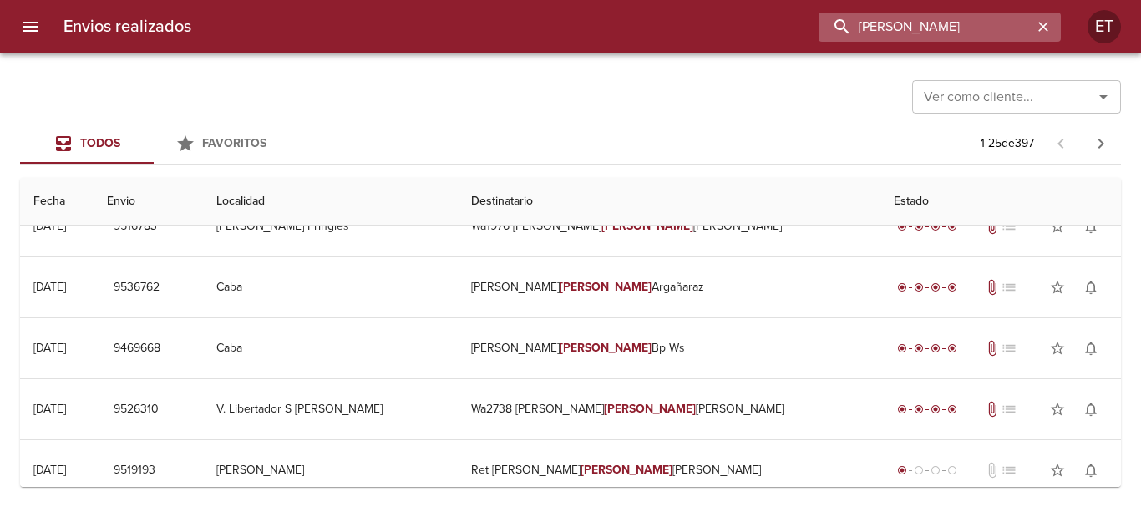
click at [979, 37] on input "ELISABET NORMI" at bounding box center [925, 27] width 214 height 29
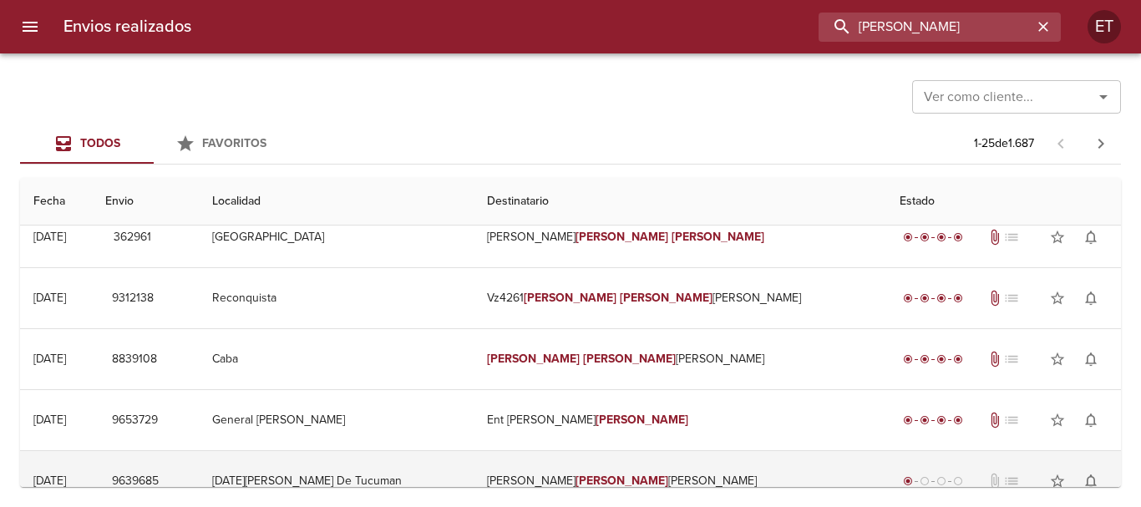
scroll to position [0, 0]
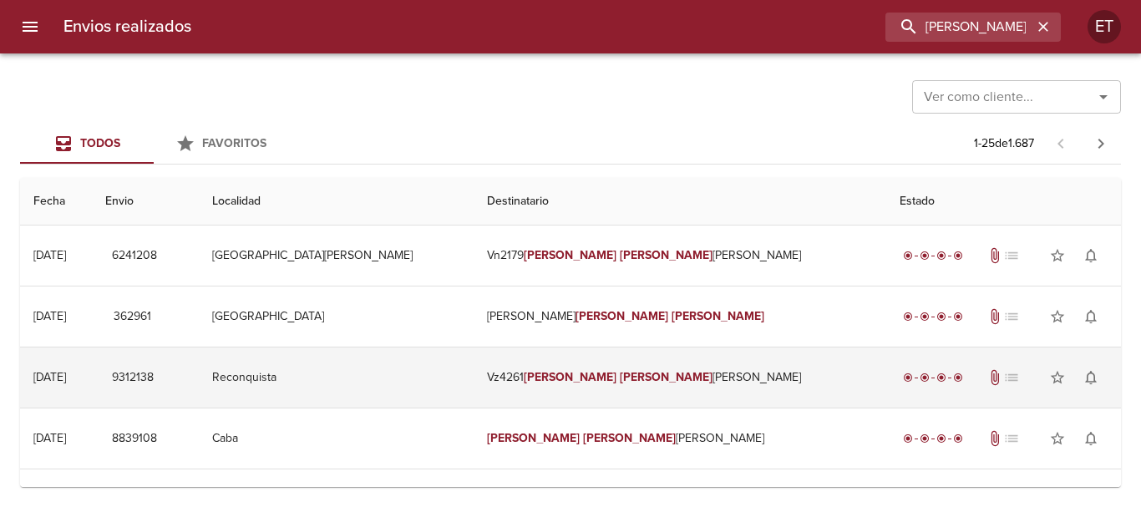
click at [669, 359] on td "Vz4261 Elisabet Noemi Vanega" at bounding box center [679, 377] width 412 height 60
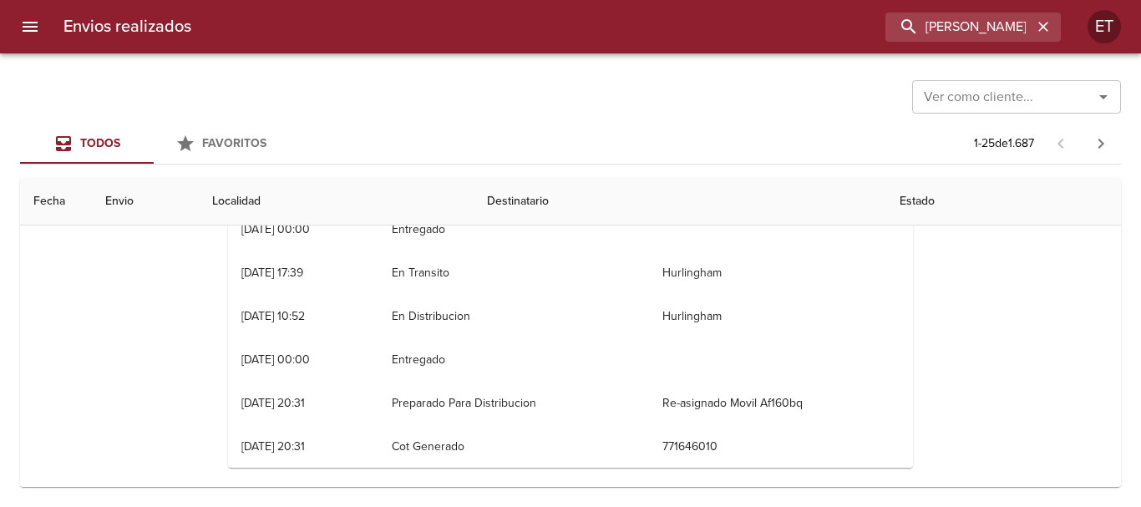
scroll to position [83, 0]
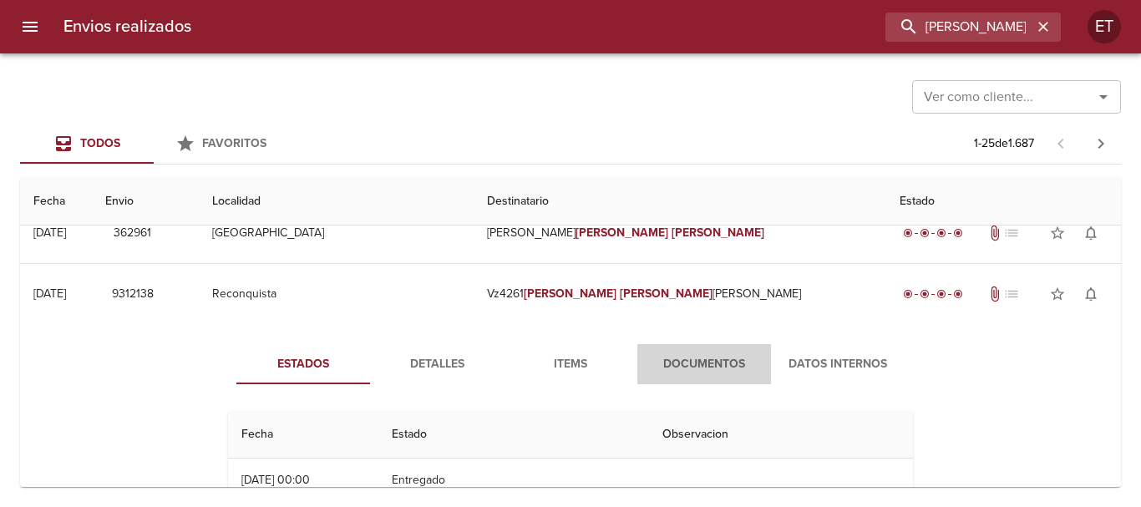
click at [736, 377] on button "Documentos" at bounding box center [704, 364] width 134 height 40
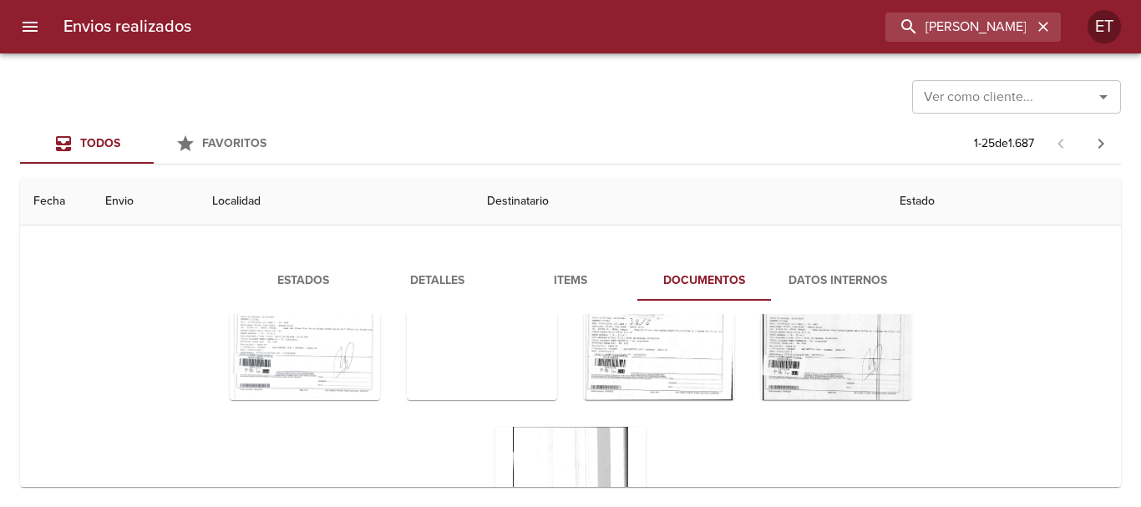
scroll to position [181, 0]
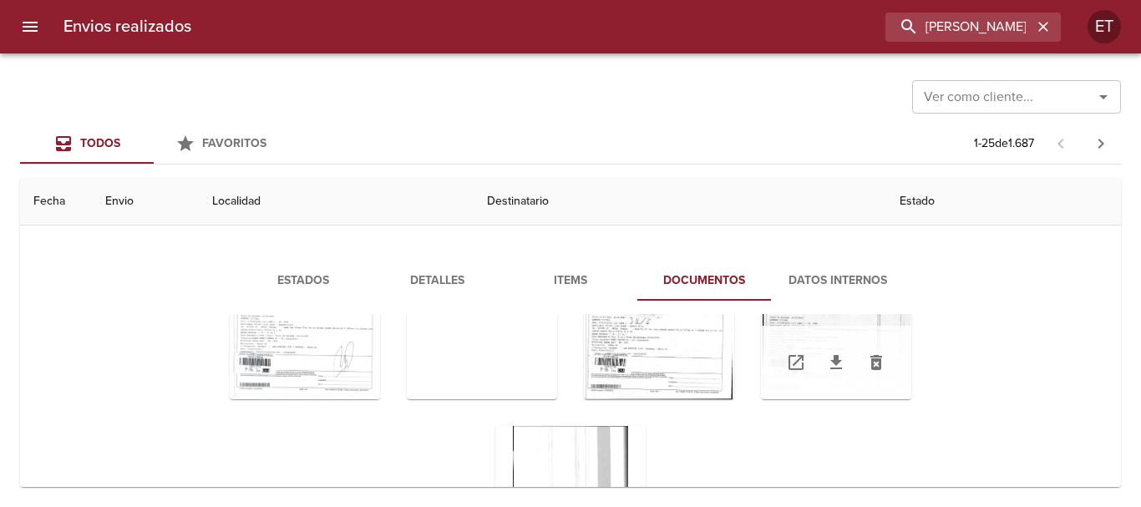
click at [831, 344] on div "Tabla de envíos del cliente" at bounding box center [836, 294] width 150 height 209
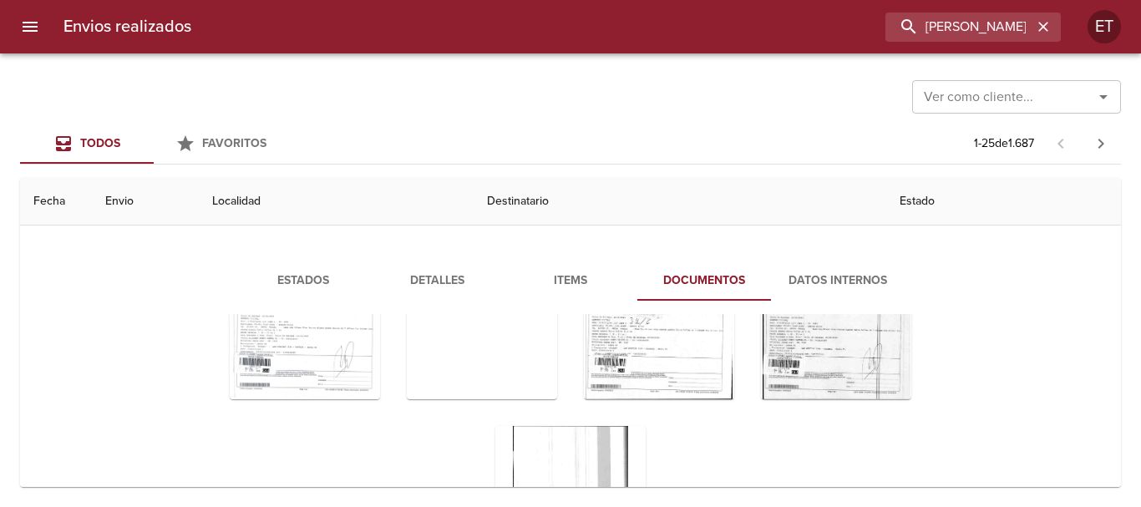
click at [814, 312] on div "Estados Detalles Items Documentos Datos Internos Abrir todos Descargar todos" at bounding box center [570, 454] width 898 height 387
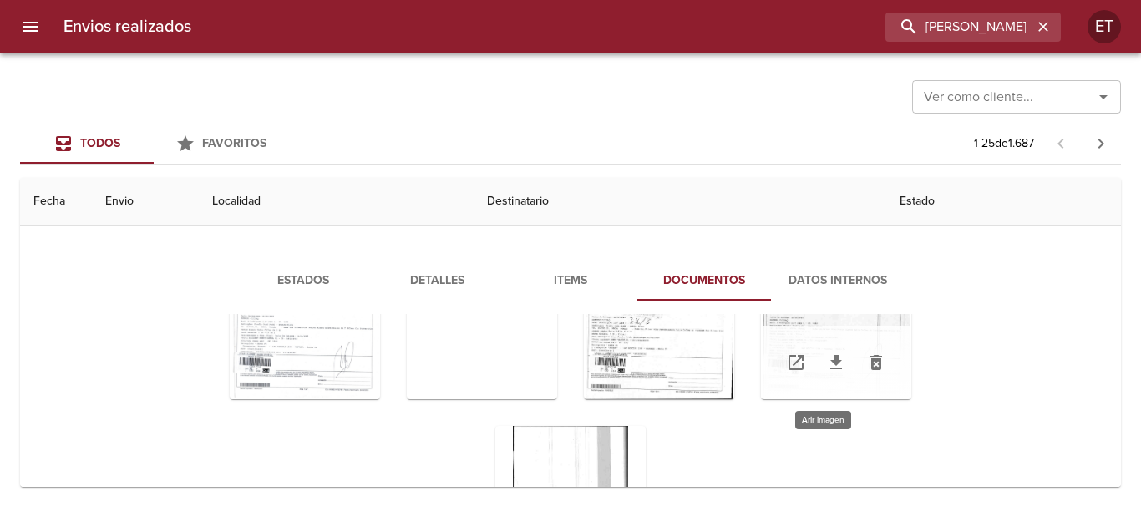
click at [819, 321] on div "Tabla de envíos del cliente" at bounding box center [836, 294] width 150 height 209
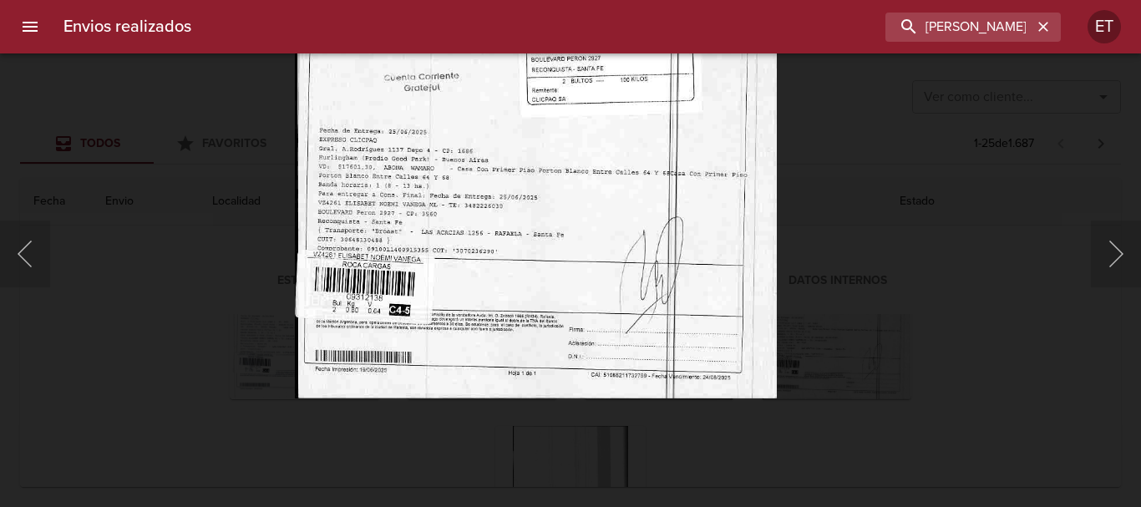
click at [608, 249] on img "Lightbox" at bounding box center [535, 57] width 482 height 683
drag, startPoint x: 920, startPoint y: 336, endPoint x: 584, endPoint y: 339, distance: 335.7
click at [917, 337] on div "Lightbox" at bounding box center [570, 253] width 1141 height 507
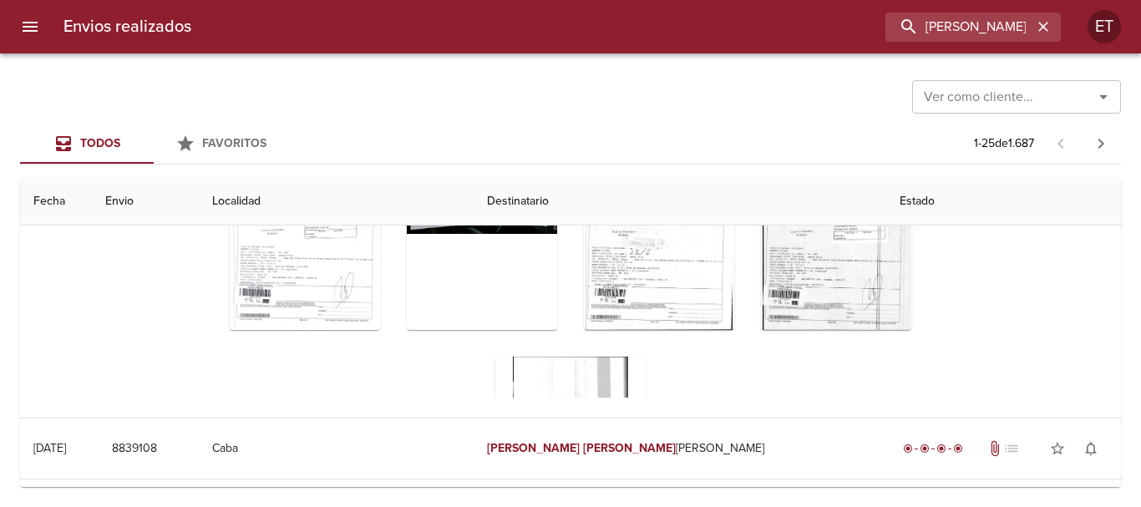
scroll to position [0, 0]
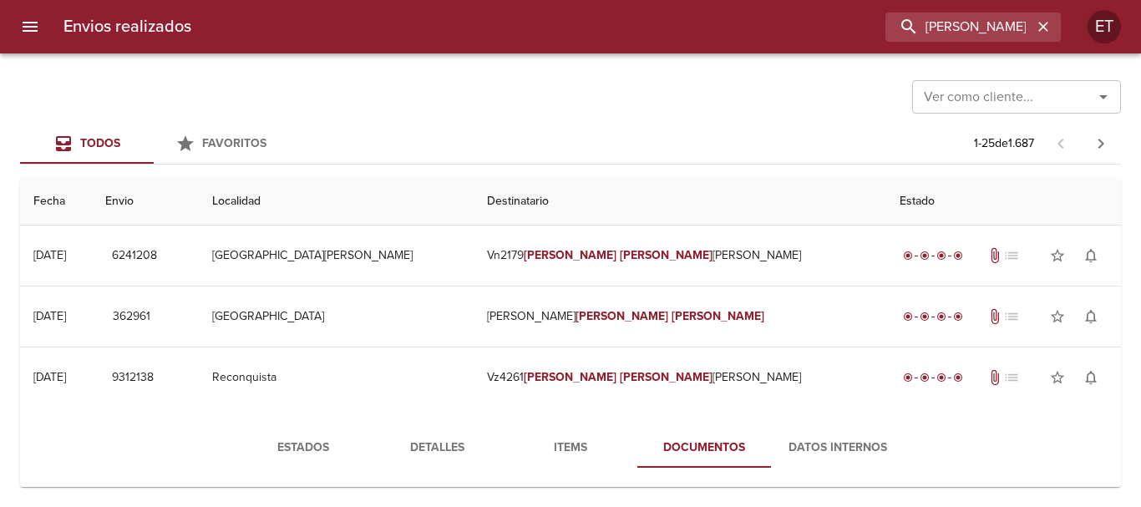
click at [455, 443] on span "Detalles" at bounding box center [437, 448] width 114 height 21
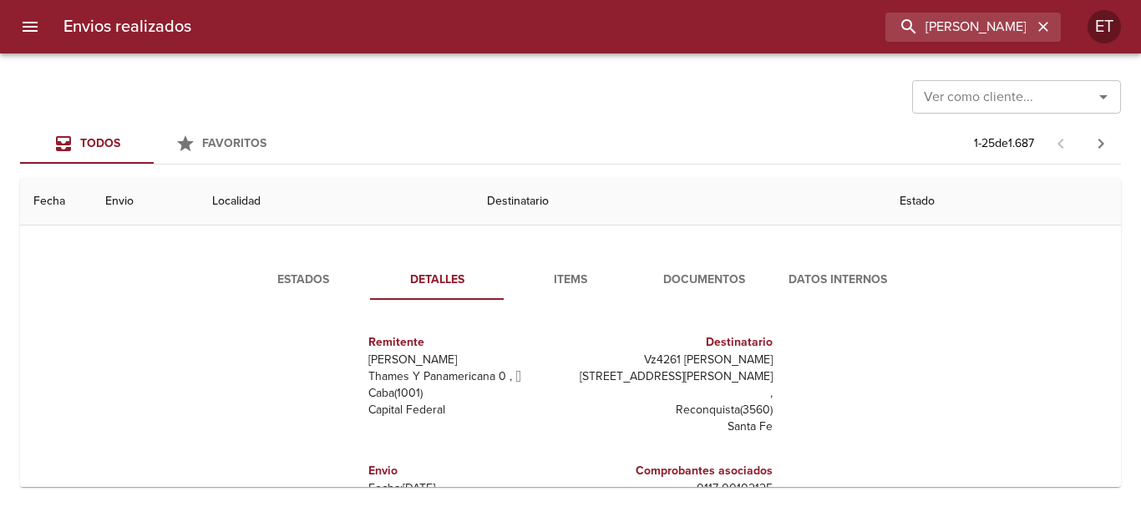
scroll to position [167, 0]
click at [667, 299] on button "Documentos" at bounding box center [704, 281] width 134 height 40
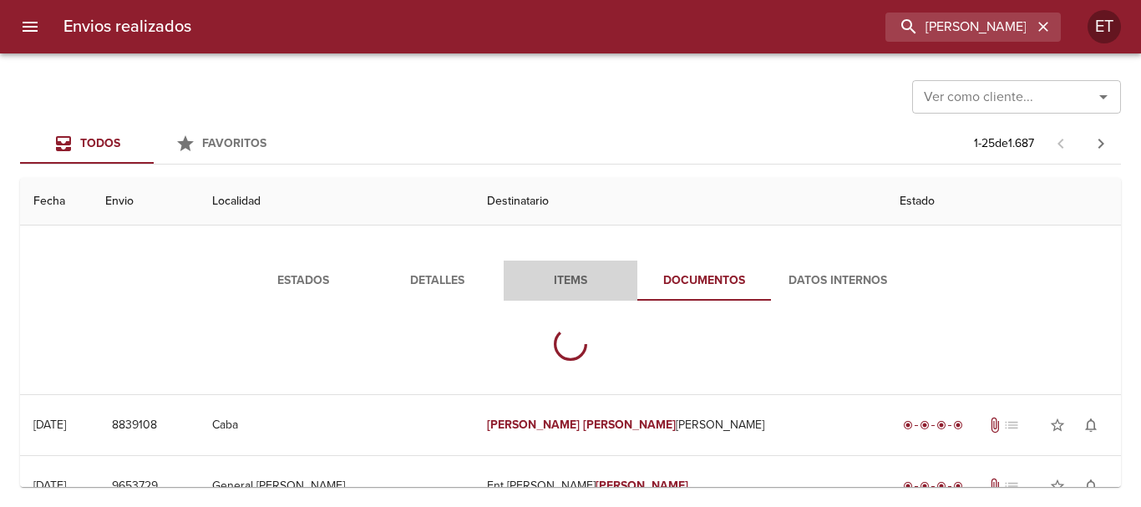
click at [552, 274] on span "Items" at bounding box center [570, 281] width 114 height 21
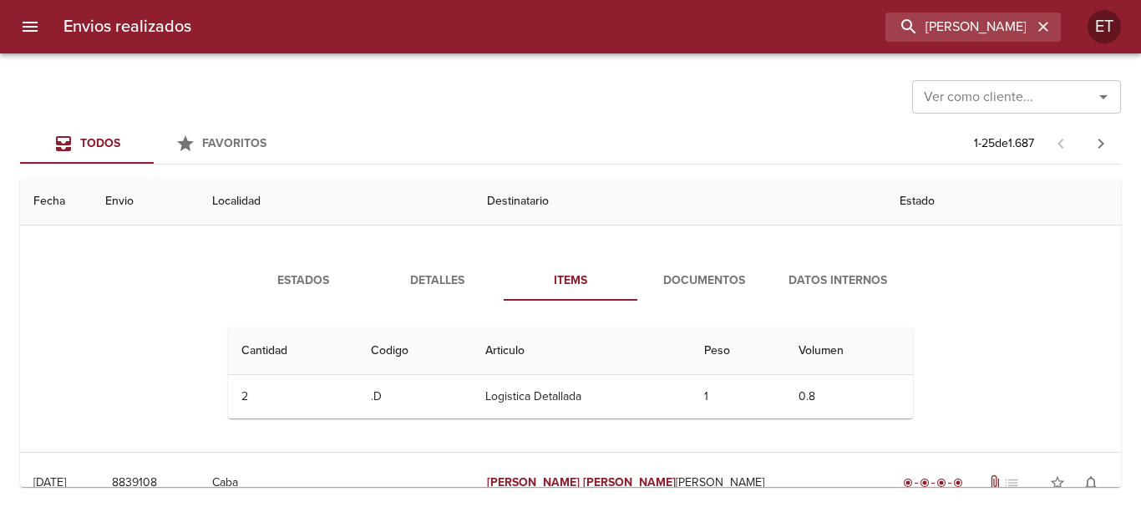
drag, startPoint x: 291, startPoint y: 281, endPoint x: 276, endPoint y: 277, distance: 16.2
click at [276, 278] on div "Estados Detalles Items Documentos Datos Internos" at bounding box center [570, 281] width 668 height 40
click at [276, 276] on span "Estados" at bounding box center [303, 281] width 114 height 21
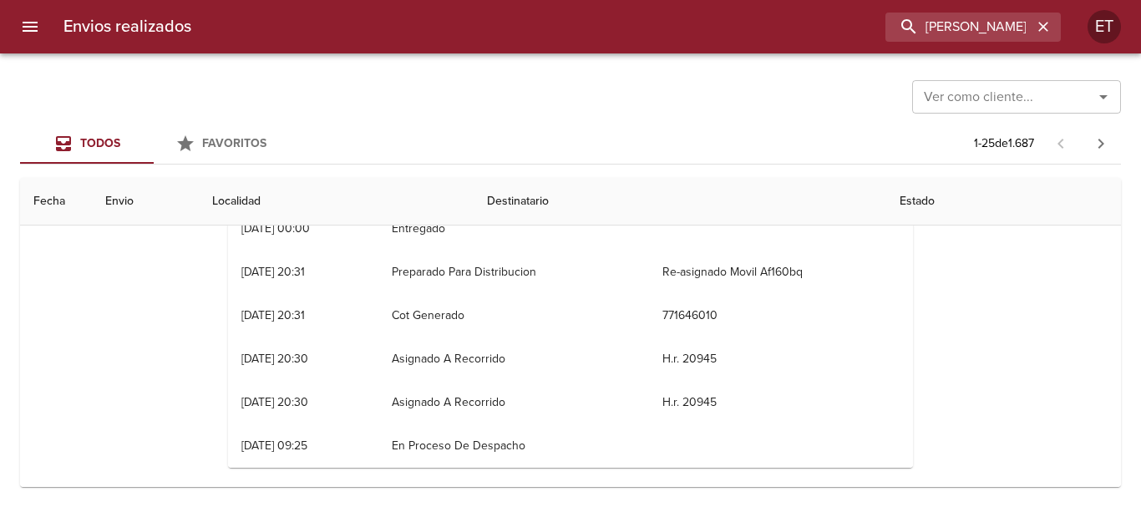
scroll to position [0, 0]
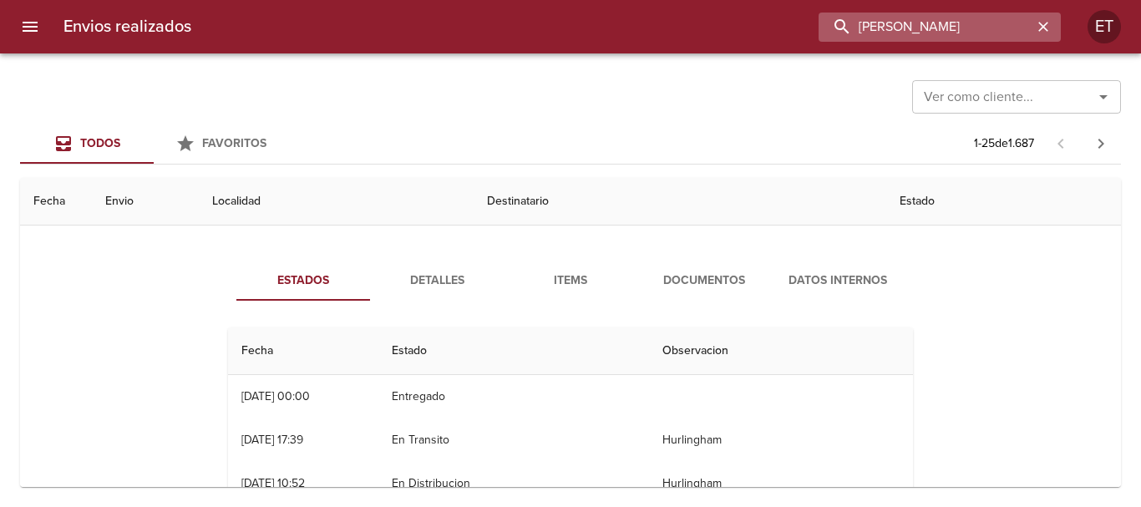
click at [943, 28] on input "ELISABET NOEMI" at bounding box center [925, 27] width 214 height 29
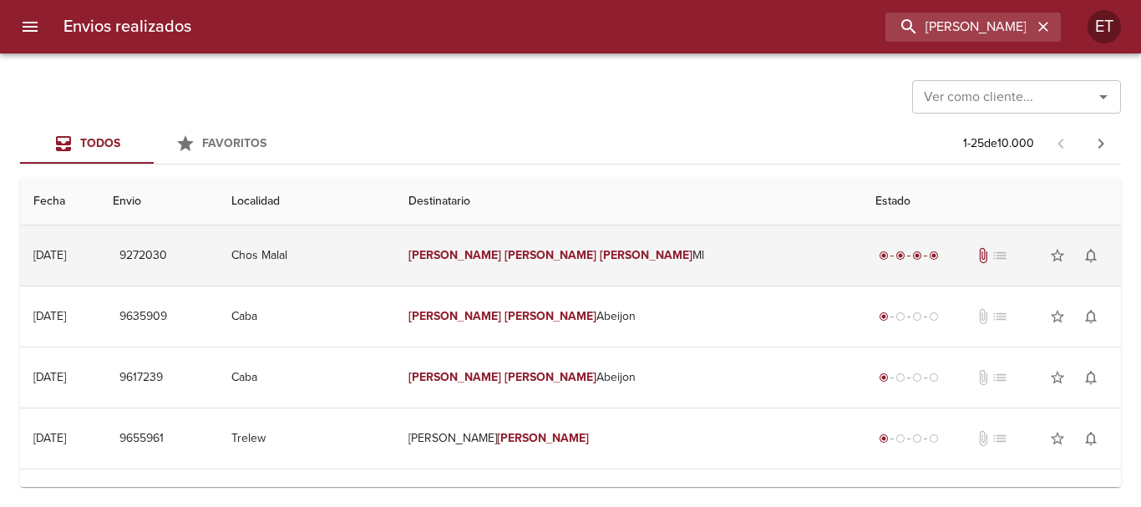
click at [638, 254] on td "Carmen Rosa Carrasco Ml" at bounding box center [628, 255] width 467 height 60
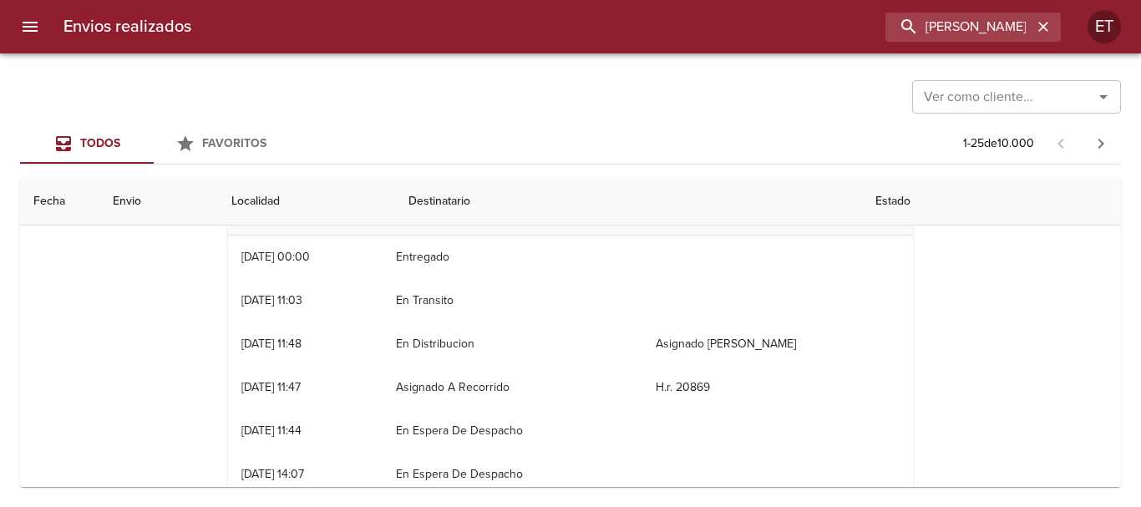
scroll to position [83, 0]
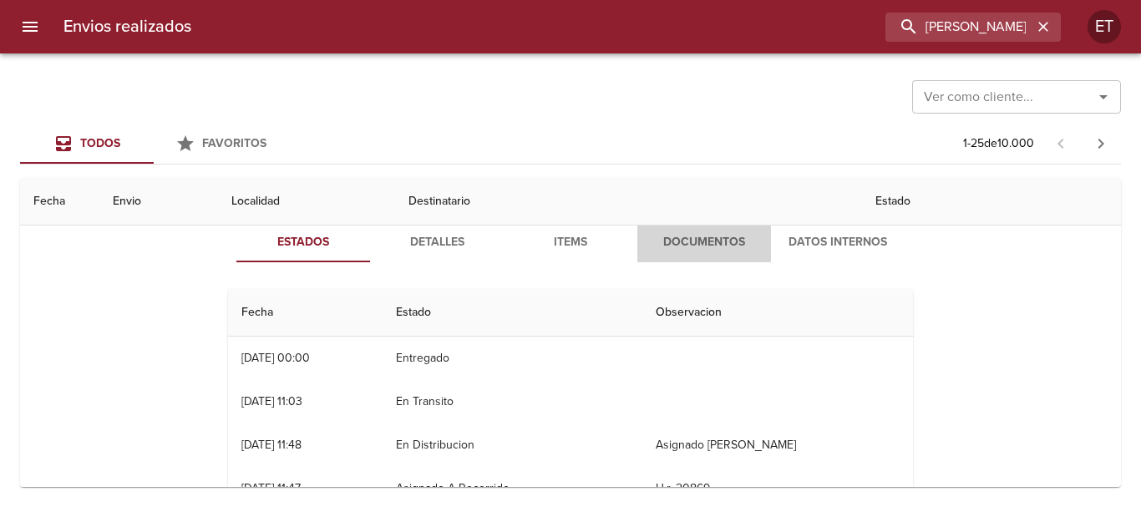
click at [673, 245] on span "Documentos" at bounding box center [704, 242] width 114 height 21
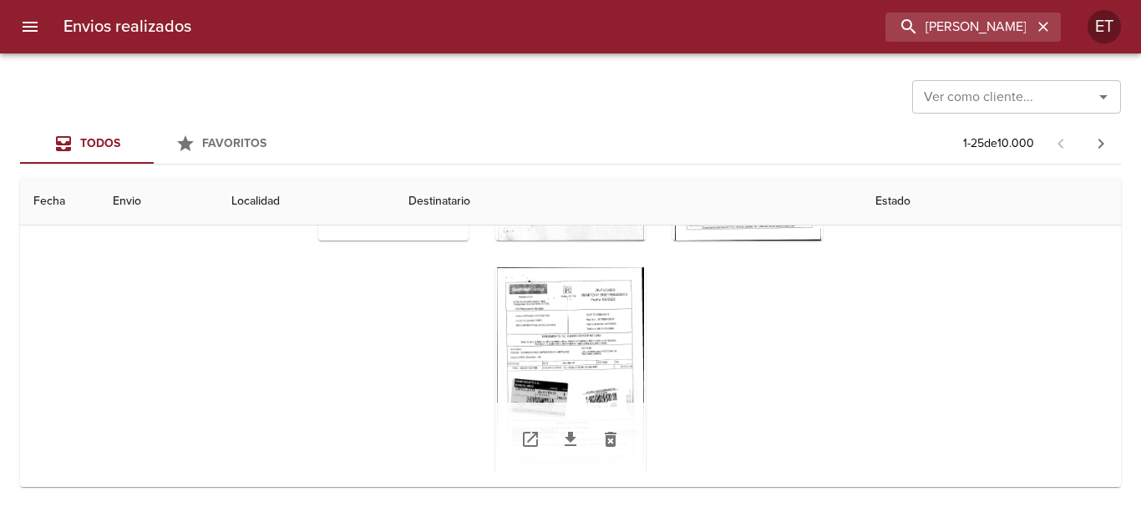
scroll to position [167, 0]
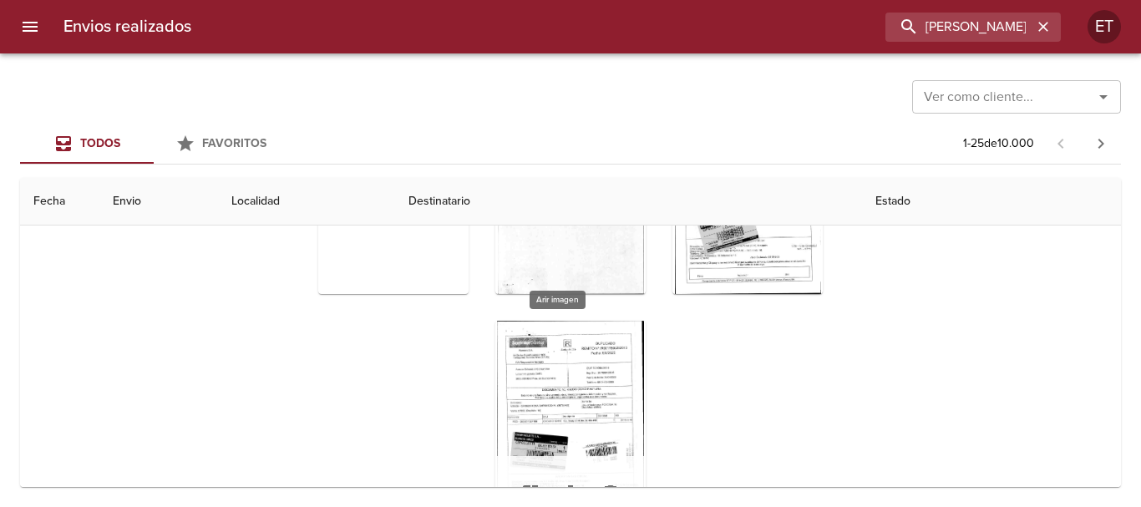
click at [577, 416] on div "Tabla de envíos del cliente" at bounding box center [570, 425] width 150 height 209
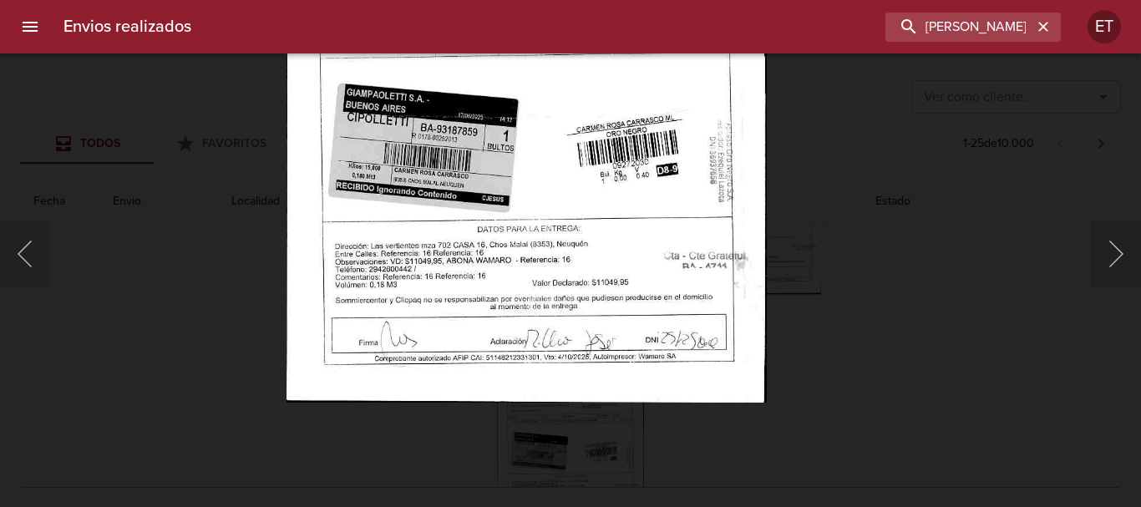
click at [663, 180] on img "Lightbox" at bounding box center [526, 60] width 480 height 683
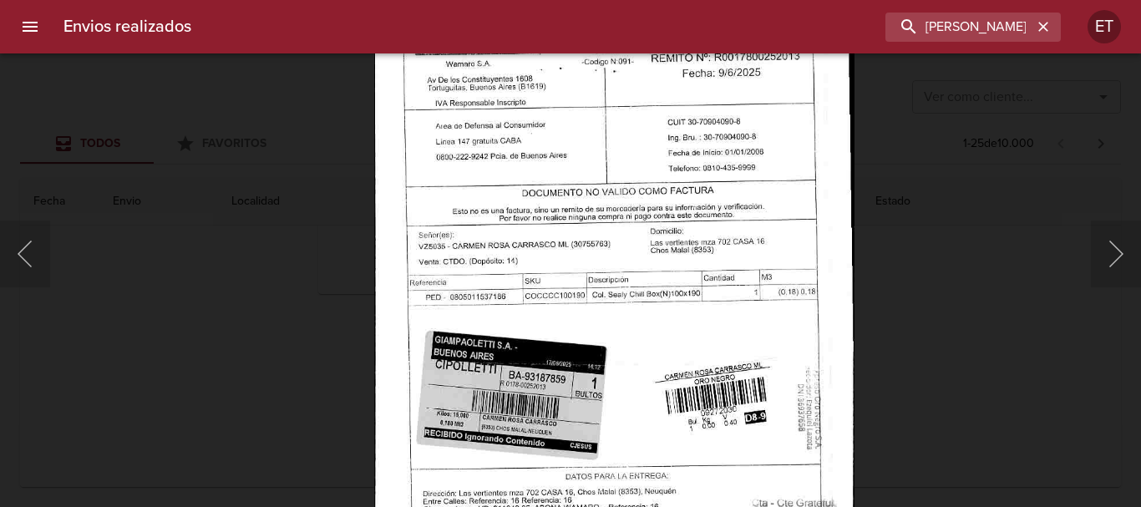
click at [596, 331] on img "Lightbox" at bounding box center [614, 308] width 480 height 683
click at [52, 238] on div "Lightbox" at bounding box center [570, 253] width 1141 height 507
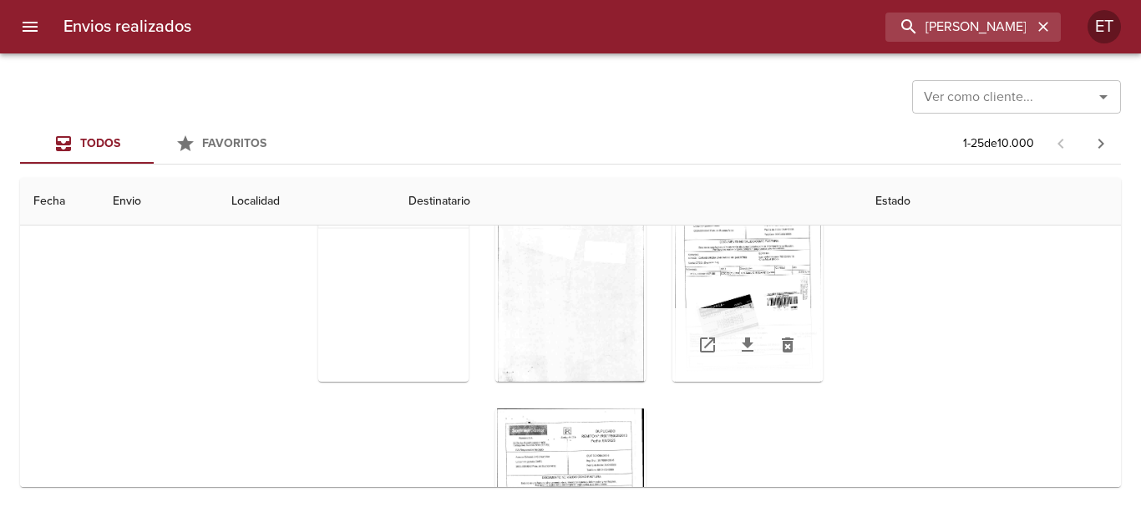
scroll to position [0, 0]
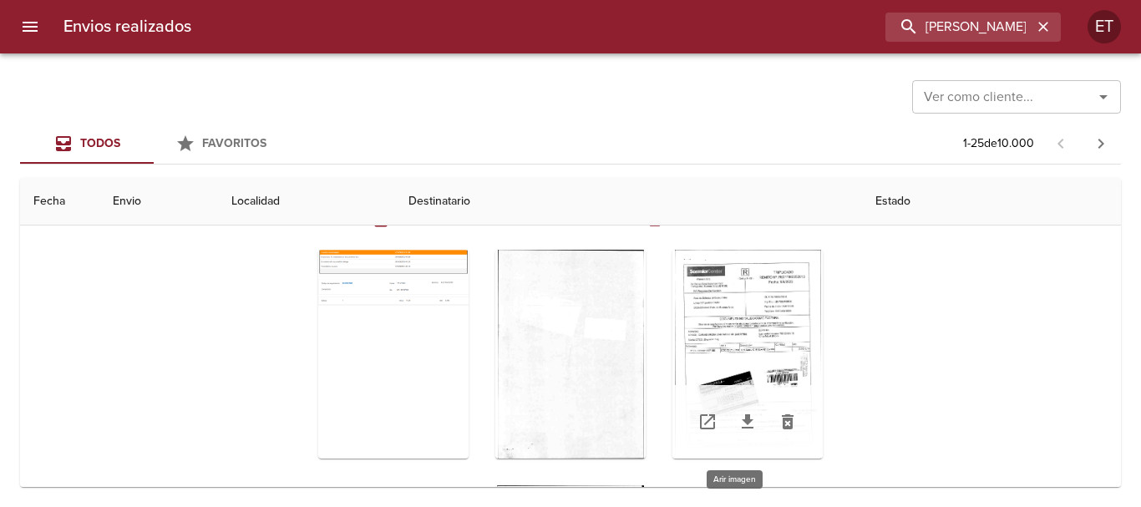
click at [767, 326] on div "Tabla de envíos del cliente" at bounding box center [747, 354] width 150 height 209
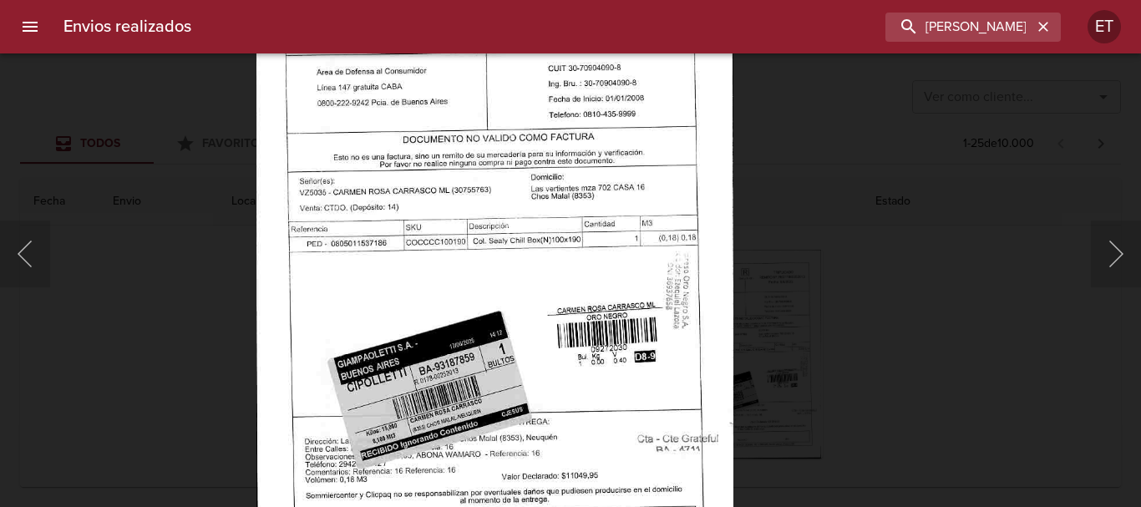
click at [967, 369] on div "Lightbox" at bounding box center [570, 253] width 1141 height 507
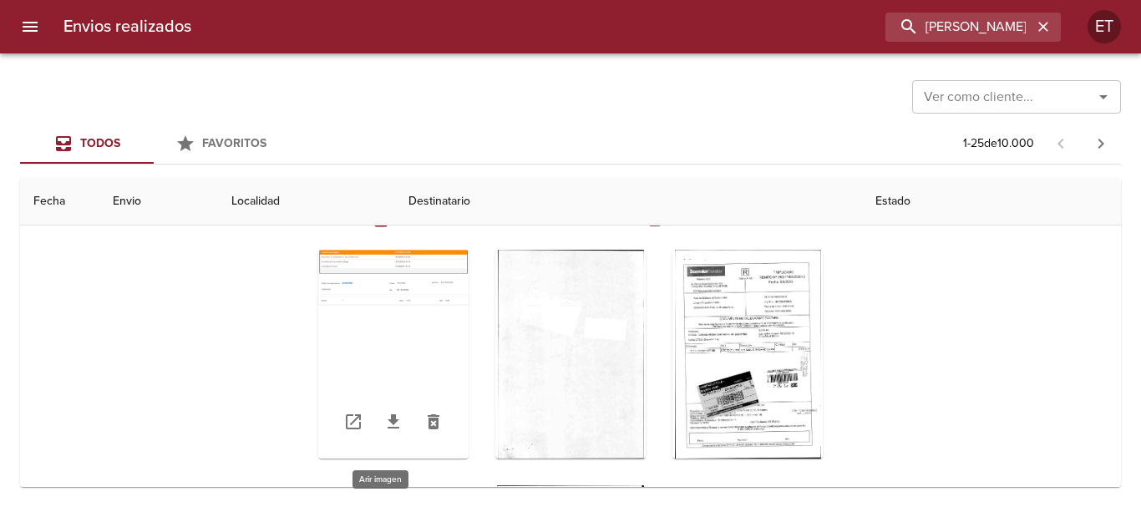
click at [350, 309] on div "Tabla de envíos del cliente" at bounding box center [393, 354] width 150 height 209
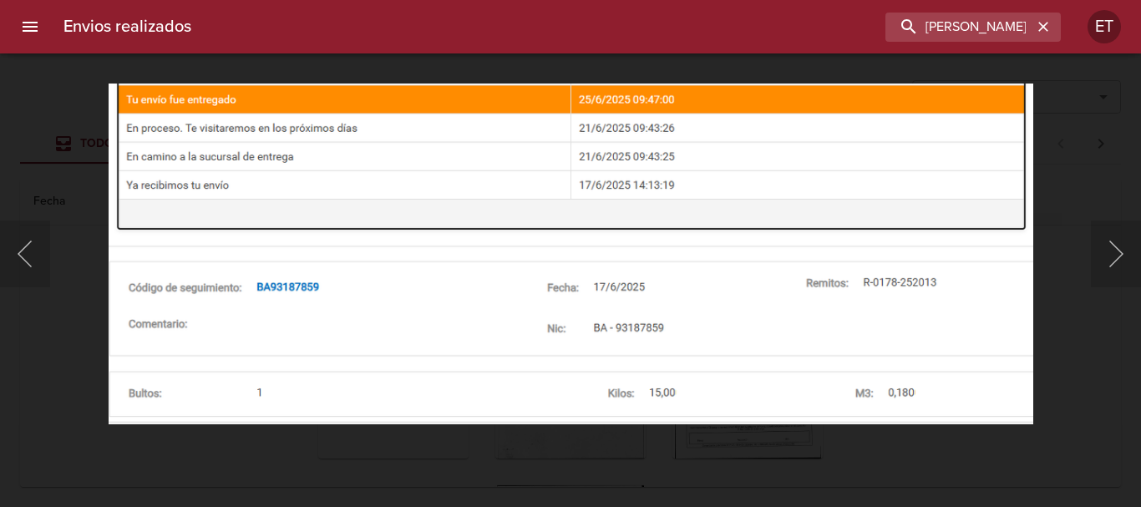
click at [1118, 362] on div "Lightbox" at bounding box center [570, 253] width 1141 height 507
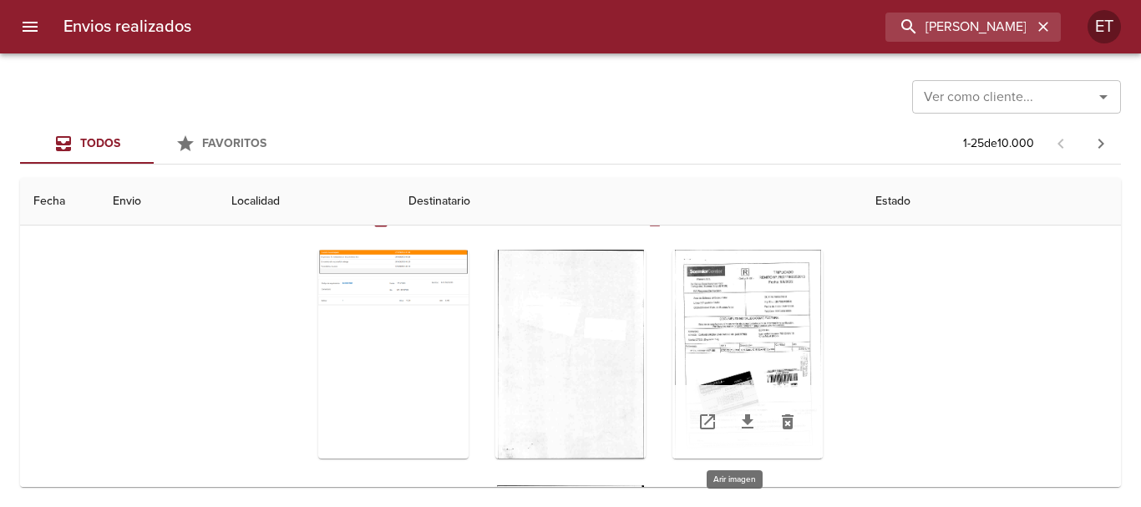
click at [695, 293] on div "Tabla de envíos del cliente" at bounding box center [747, 354] width 150 height 209
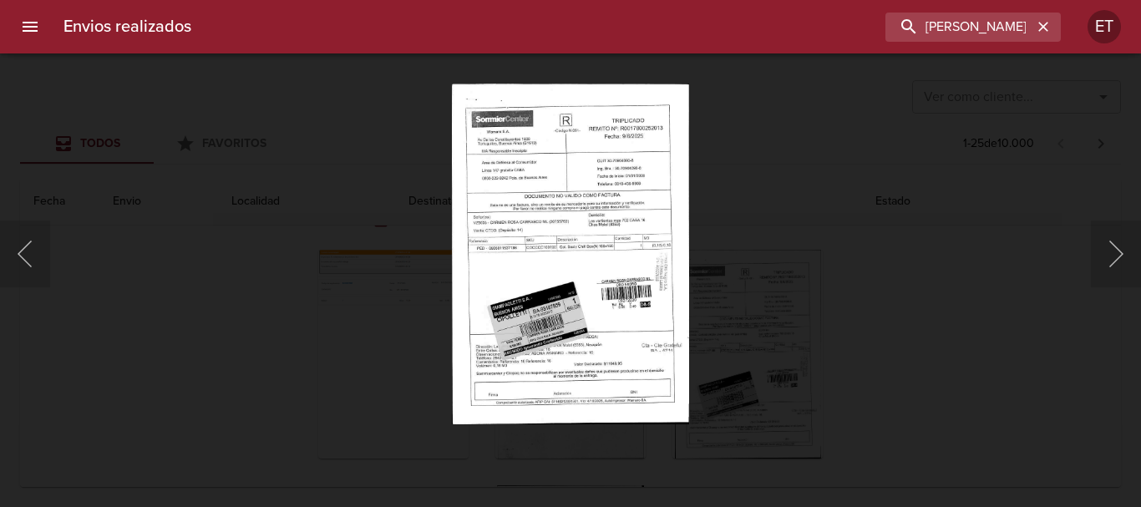
click at [982, 321] on div "Lightbox" at bounding box center [570, 253] width 1141 height 507
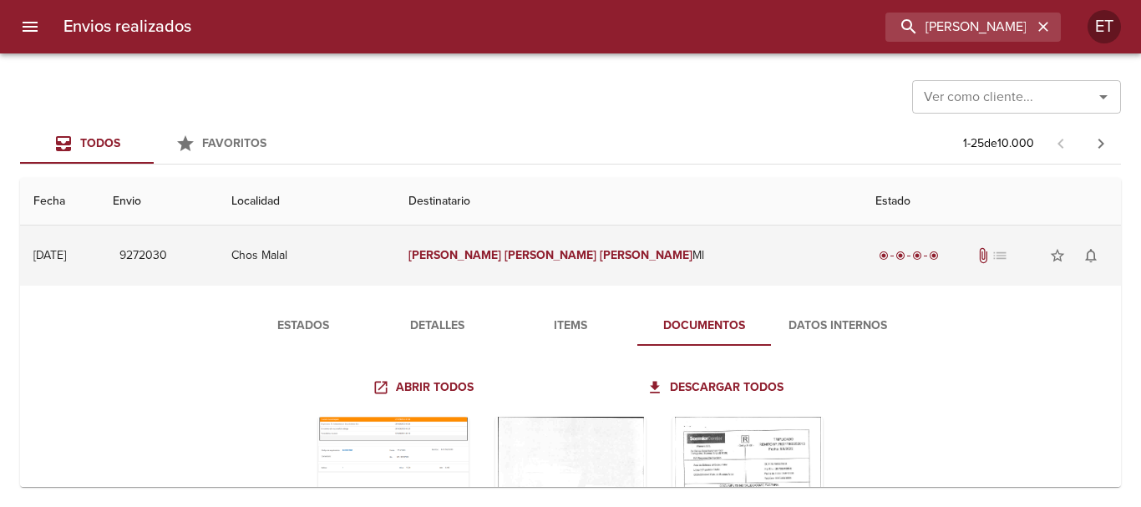
click at [501, 256] on em "Carmen" at bounding box center [454, 255] width 93 height 14
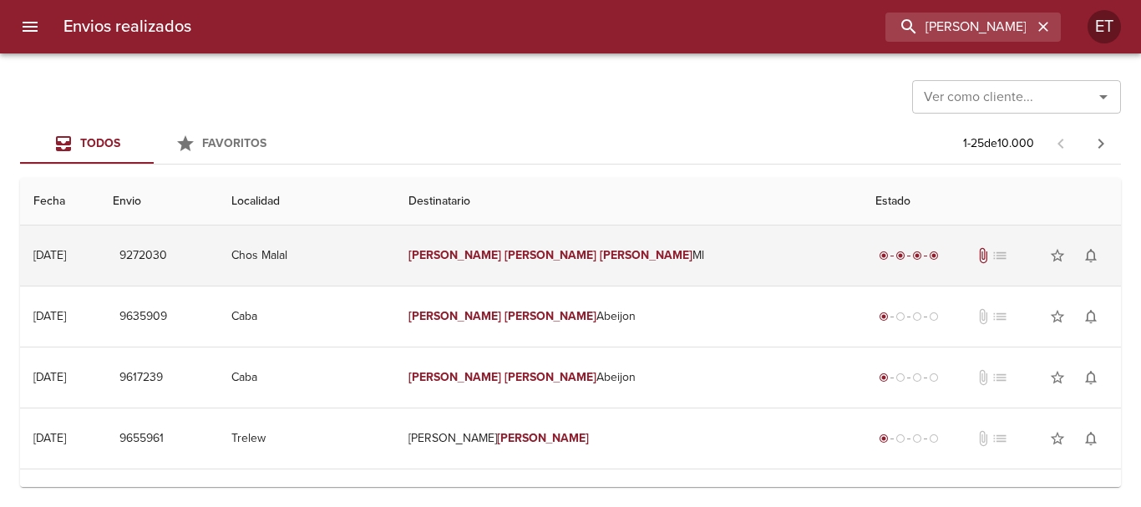
click at [501, 256] on em "Carmen" at bounding box center [454, 255] width 93 height 14
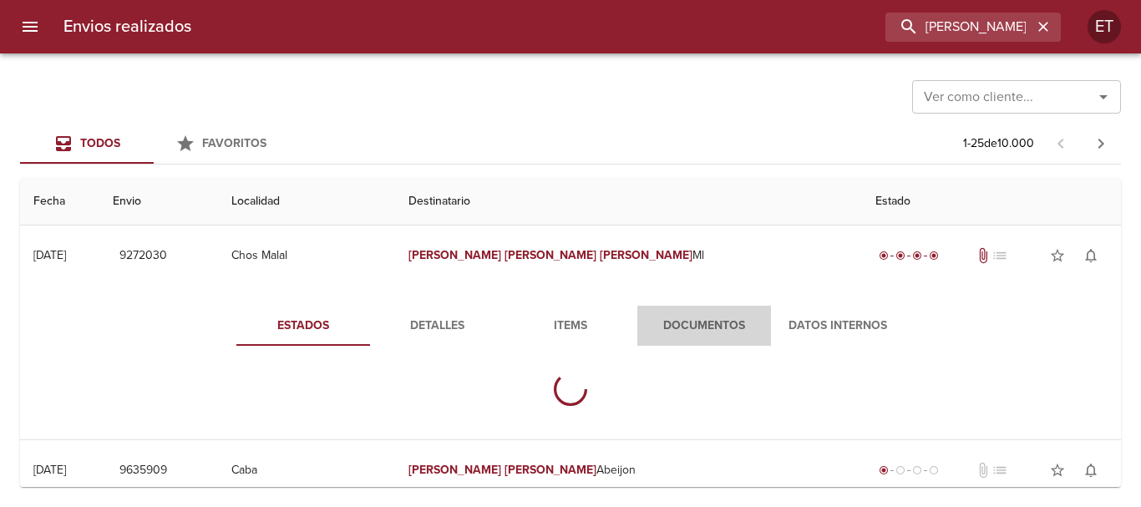
click at [665, 316] on span "Documentos" at bounding box center [704, 326] width 114 height 21
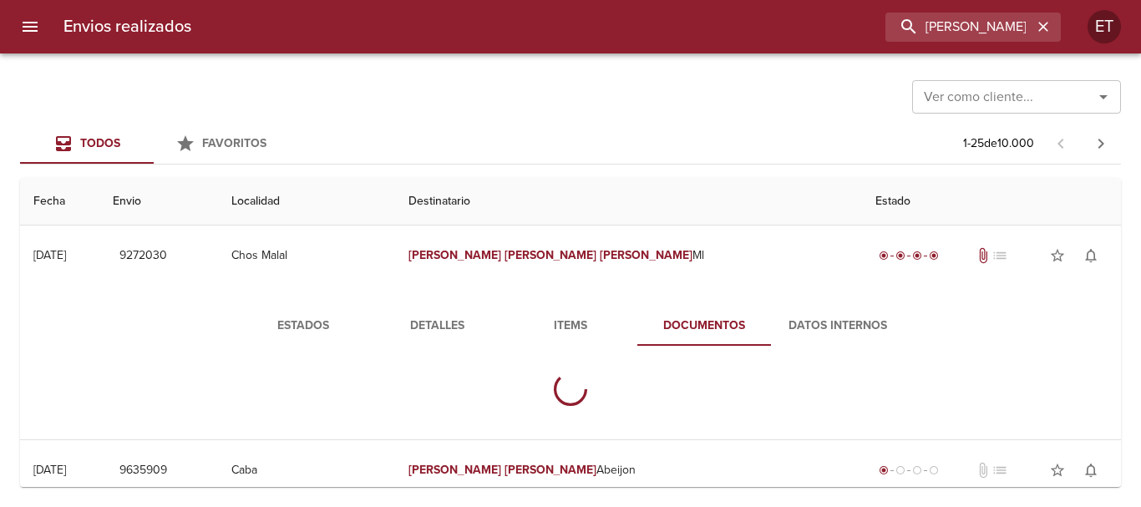
drag, startPoint x: 448, startPoint y: 301, endPoint x: 438, endPoint y: 320, distance: 22.1
click at [447, 305] on div "Estados Detalles Items Documentos Datos Internos" at bounding box center [570, 363] width 1074 height 154
click at [438, 319] on span "Detalles" at bounding box center [437, 326] width 114 height 21
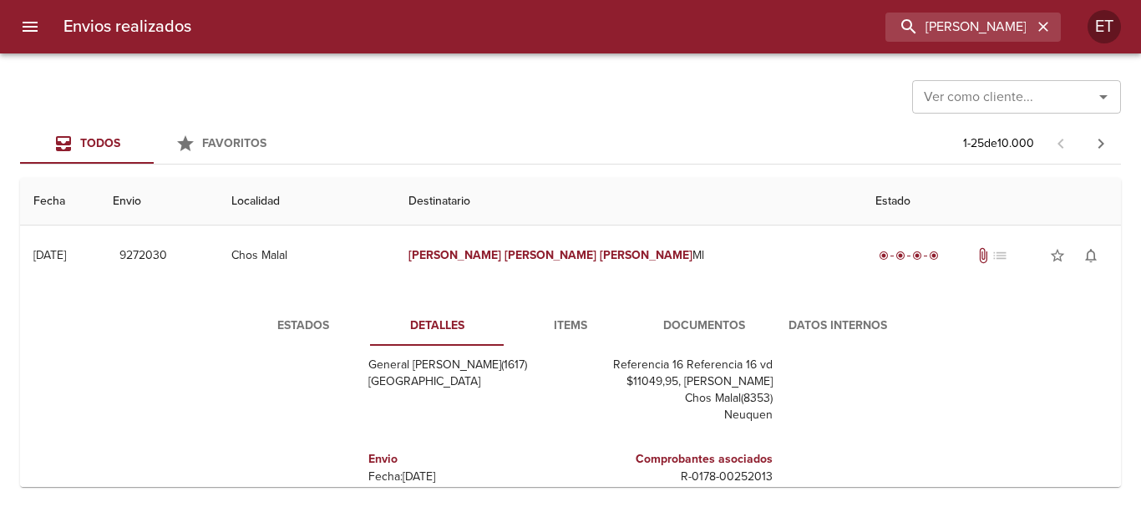
click at [278, 321] on span "Estados" at bounding box center [303, 326] width 114 height 21
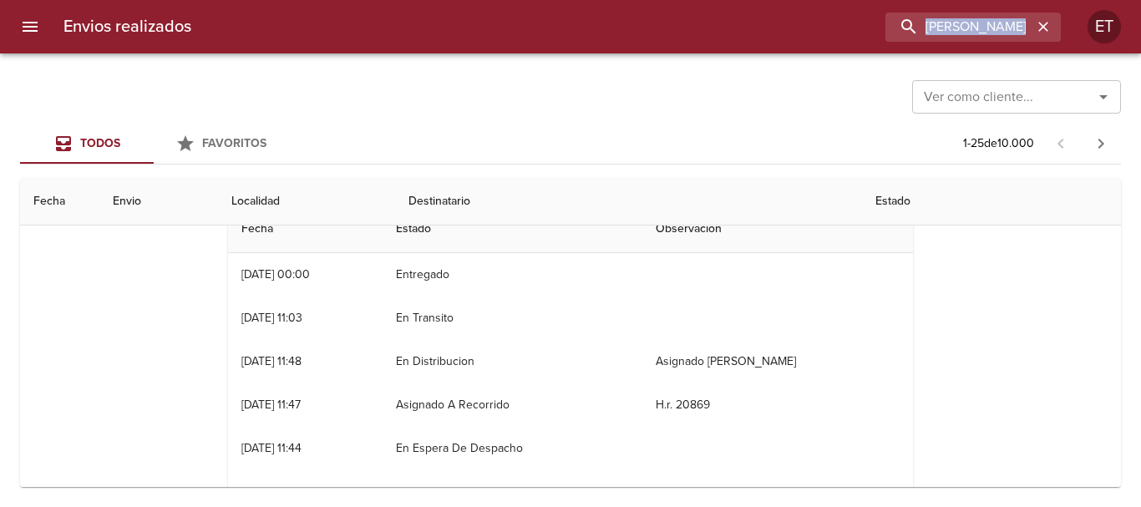
click at [590, 53] on div "Ver como cliente... Ver como cliente... Todos Favoritos 1 - 25 de 10.000 Fecha …" at bounding box center [570, 279] width 1141 height 453
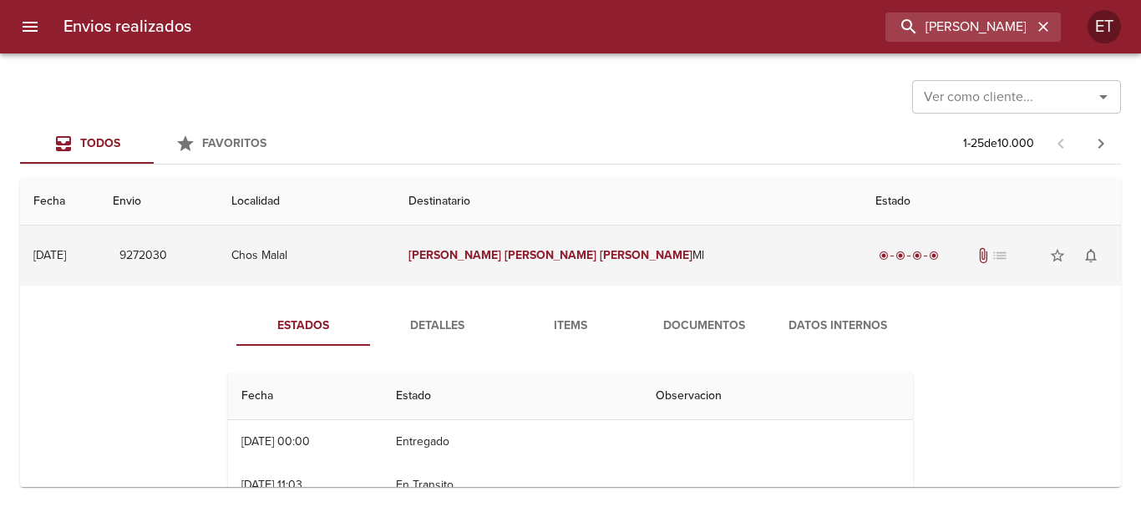
click at [603, 261] on em "Carrasco" at bounding box center [645, 255] width 93 height 14
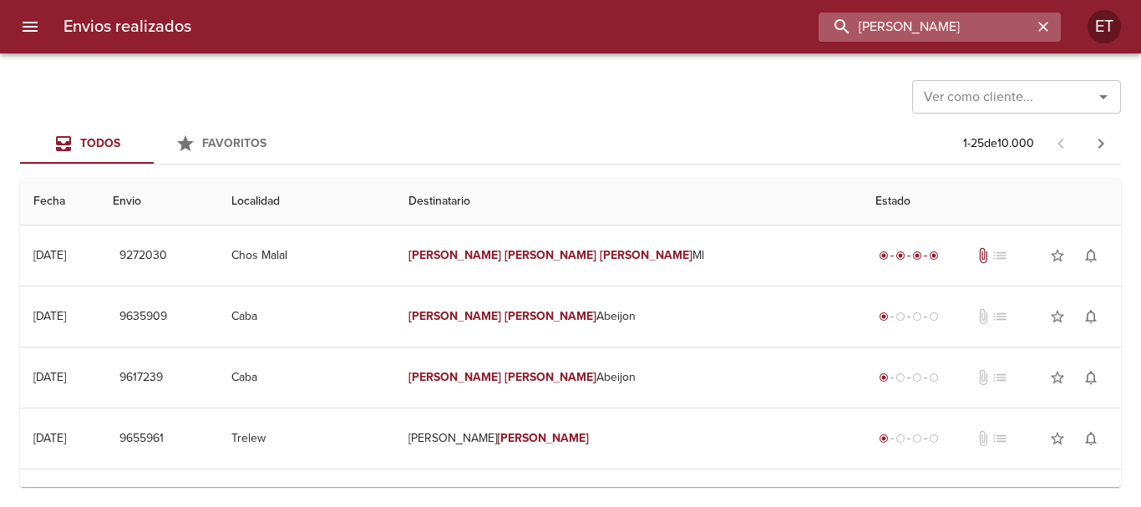
click at [943, 13] on input "CARMEN ROSA CARRASCO" at bounding box center [925, 27] width 214 height 29
click at [943, 14] on input "CARMEN ROSA CARRASCO" at bounding box center [925, 27] width 214 height 29
click at [952, 20] on input "CARMEN ROSA CARRASCO" at bounding box center [925, 27] width 214 height 29
click at [952, 19] on input "CARMEN ROSA CARRASCO" at bounding box center [925, 27] width 214 height 29
click at [952, 20] on input "CARMEN ROSA CARRASCO" at bounding box center [925, 27] width 214 height 29
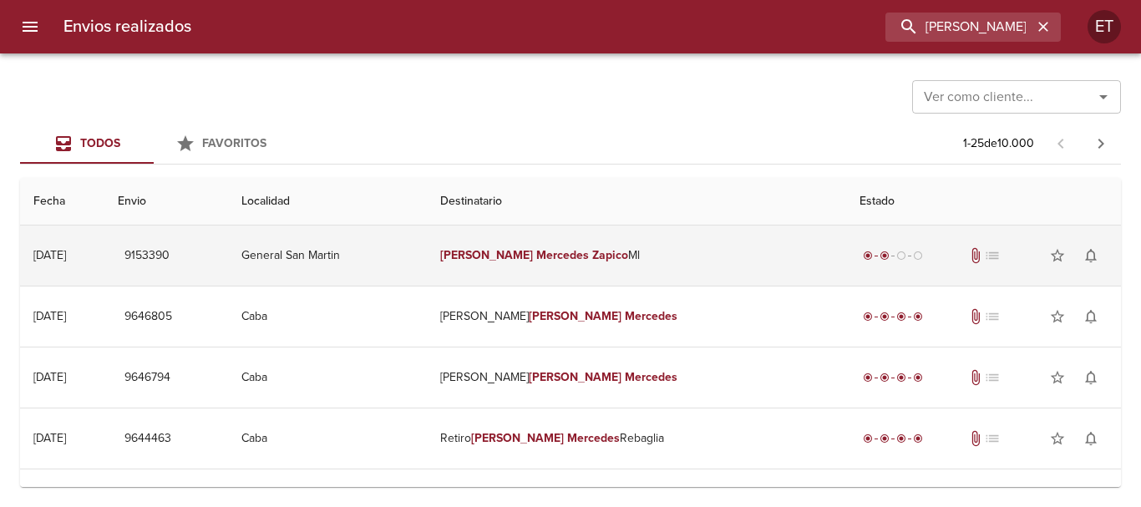
click at [684, 250] on td "Maria Mercedes Zapico Ml" at bounding box center [636, 255] width 419 height 60
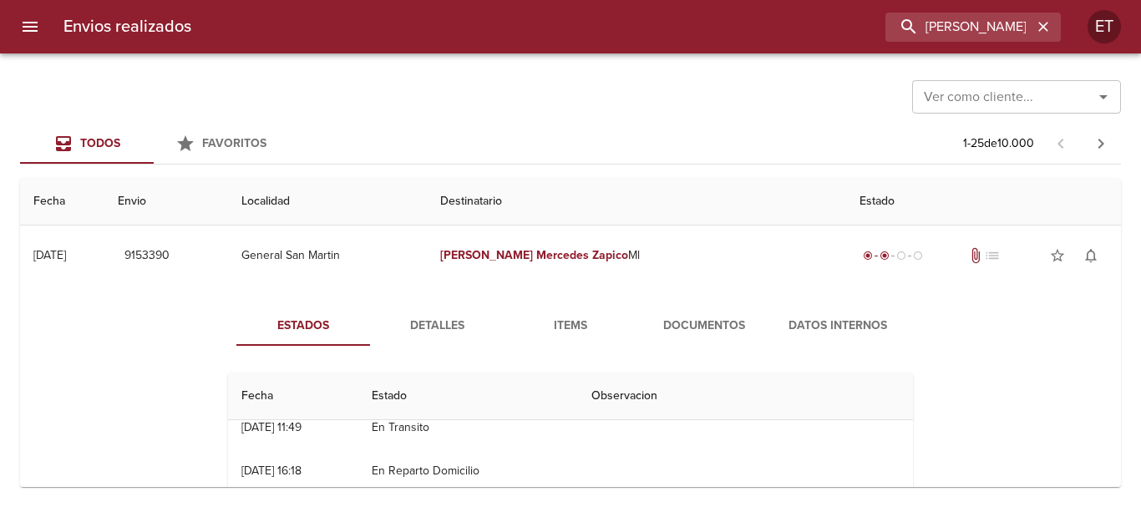
click at [741, 303] on div "Estados Detalles Items Documentos Datos Internos Fecha Estado Observacion 20/05…" at bounding box center [570, 499] width 1074 height 427
drag, startPoint x: 703, startPoint y: 316, endPoint x: 763, endPoint y: 313, distance: 60.2
click at [703, 317] on span "Documentos" at bounding box center [704, 326] width 114 height 21
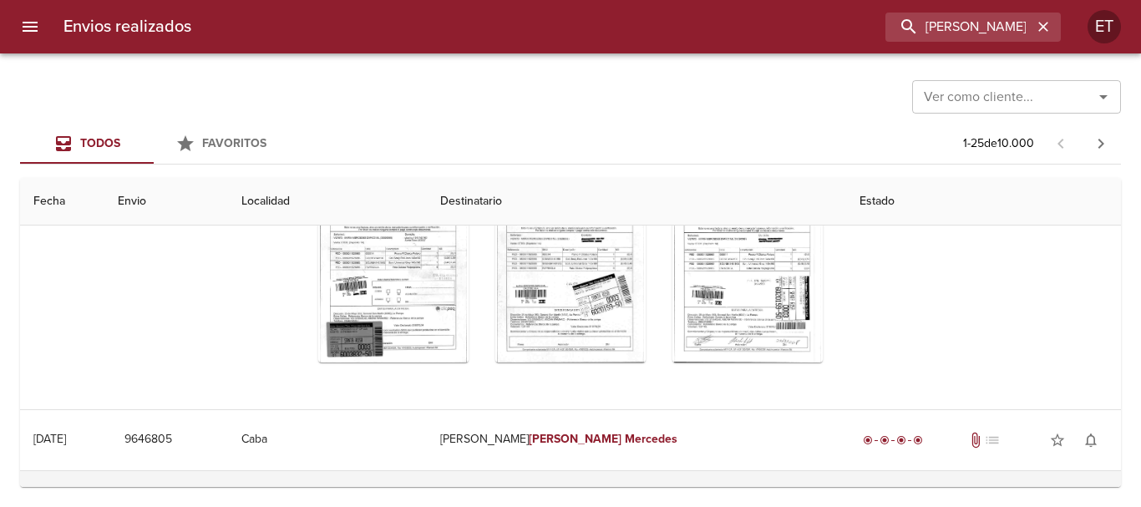
scroll to position [236, 0]
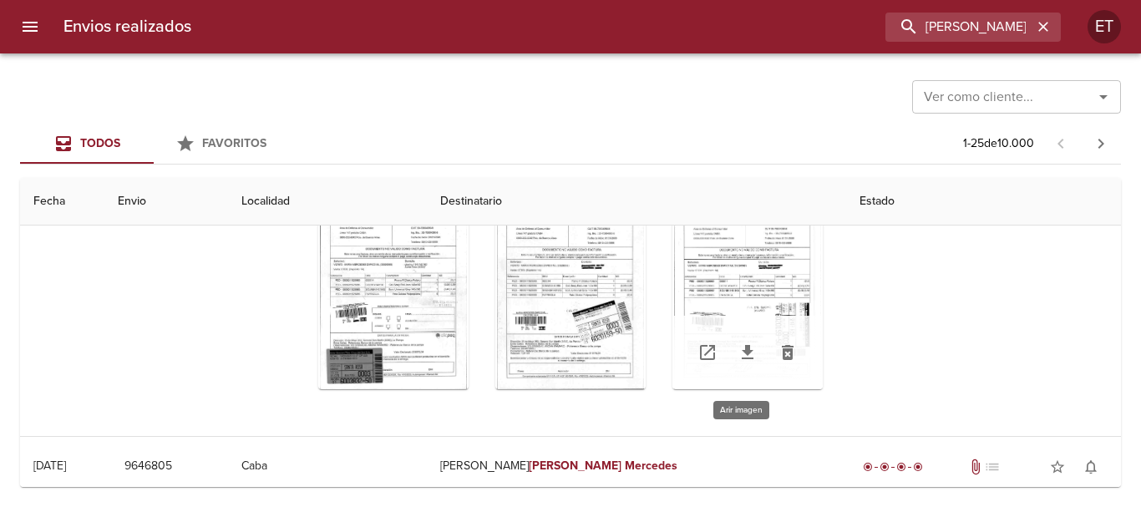
click at [761, 261] on div "Tabla de envíos del cliente" at bounding box center [747, 284] width 150 height 209
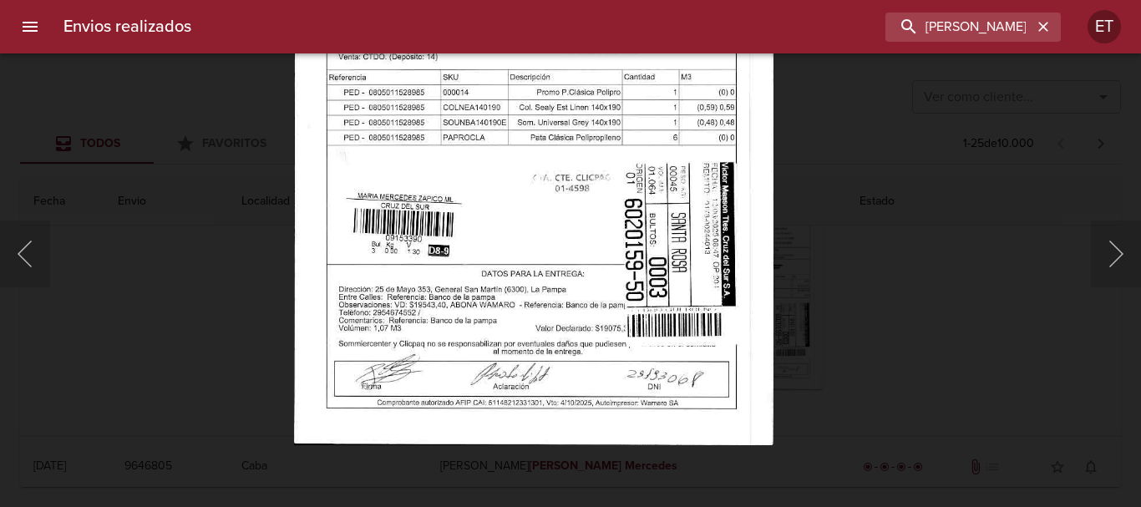
click at [644, 246] on img "Lightbox" at bounding box center [532, 103] width 479 height 683
click at [947, 341] on div "Lightbox" at bounding box center [570, 253] width 1141 height 507
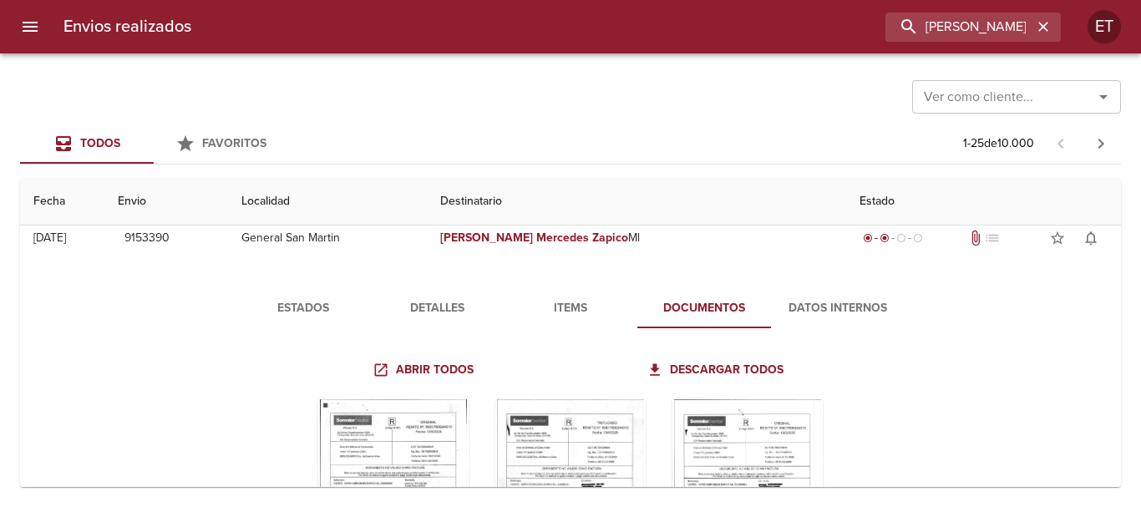
scroll to position [0, 0]
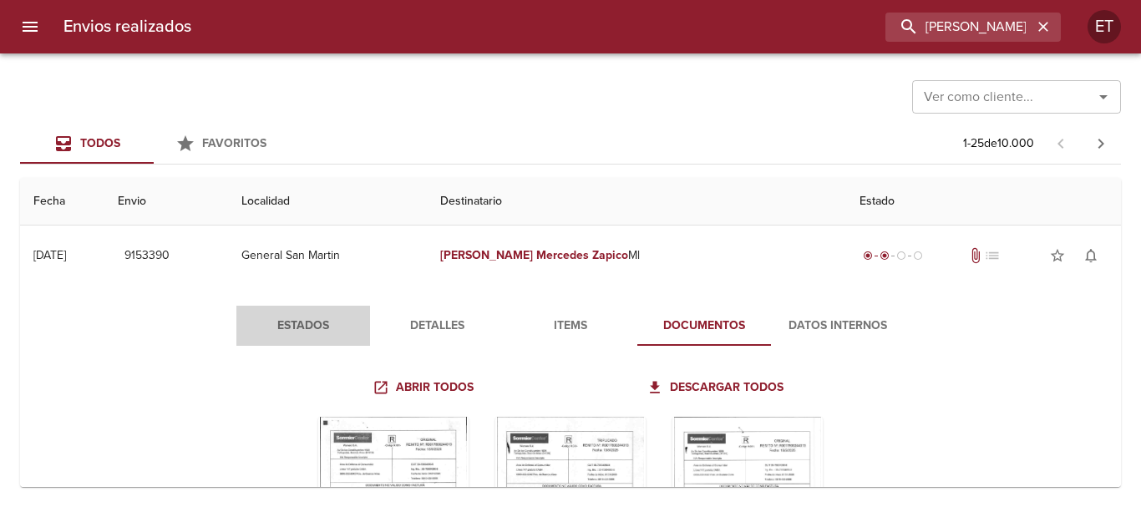
click at [271, 330] on span "Estados" at bounding box center [303, 326] width 114 height 21
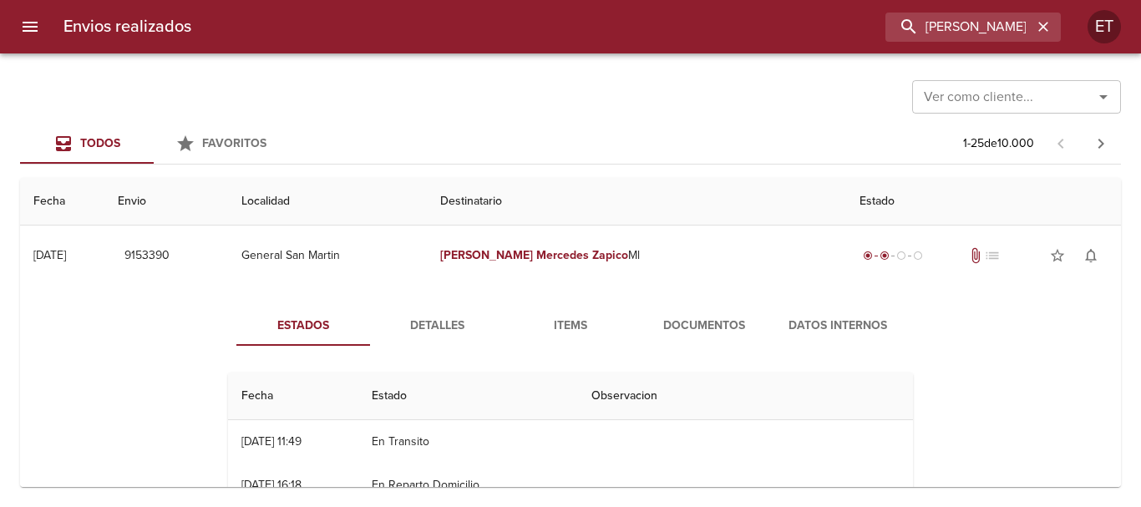
click at [691, 307] on button "Documentos" at bounding box center [704, 326] width 134 height 40
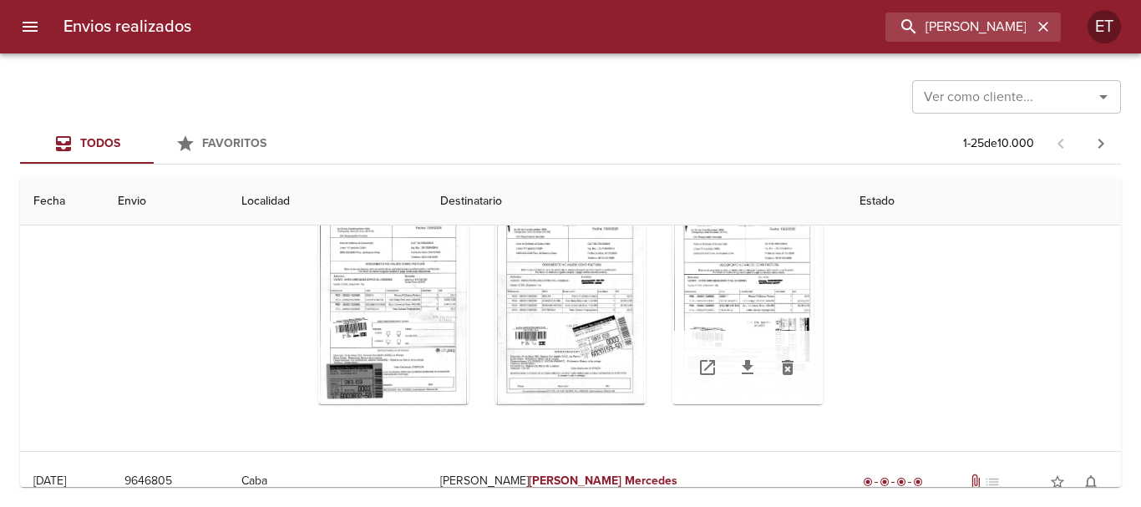
scroll to position [250, 0]
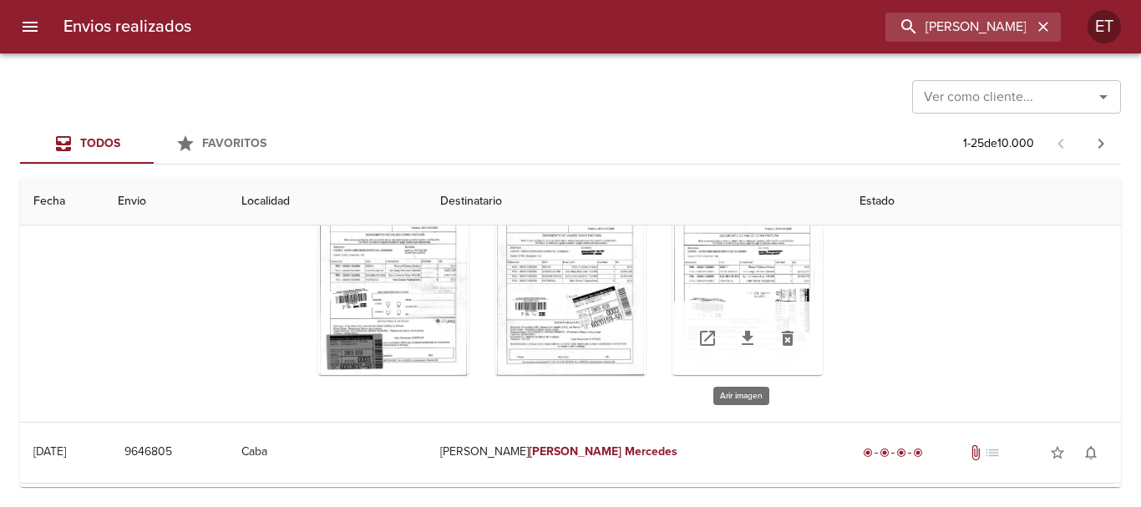
click at [749, 243] on div "Tabla de envíos del cliente" at bounding box center [747, 270] width 150 height 209
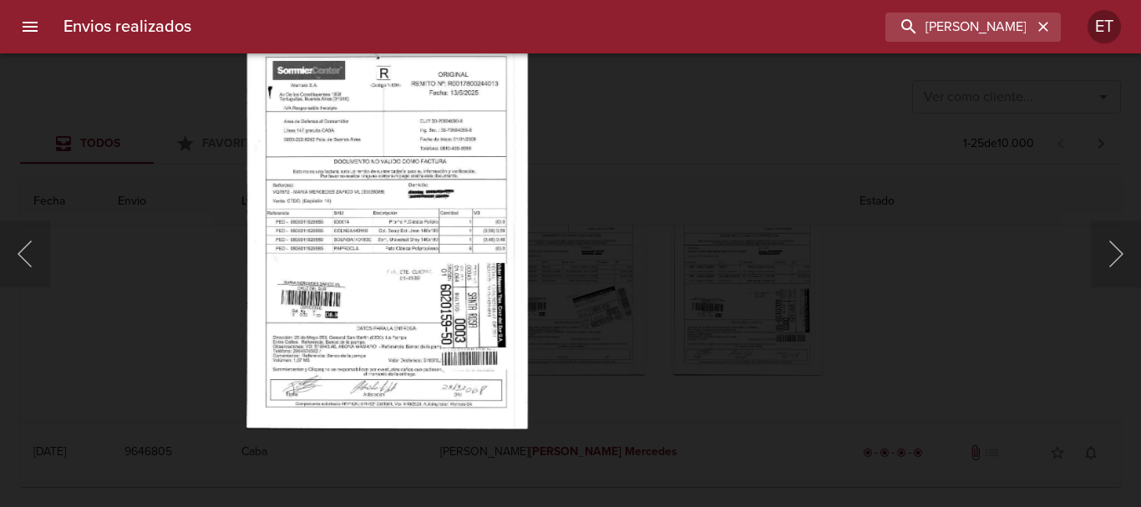
click at [426, 281] on img "Lightbox" at bounding box center [386, 228] width 281 height 401
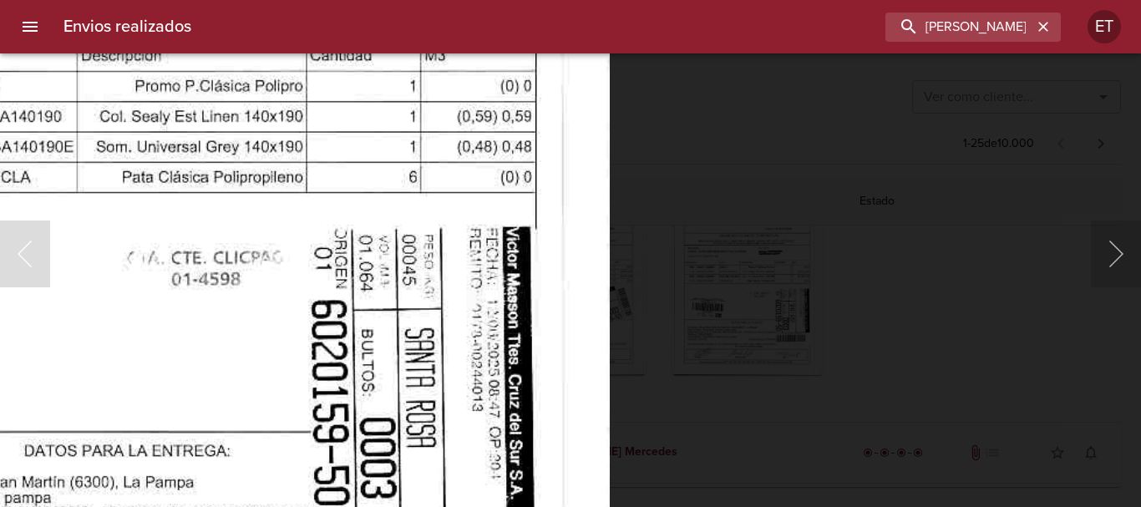
click at [488, 423] on img "Lightbox" at bounding box center [128, 108] width 963 height 1371
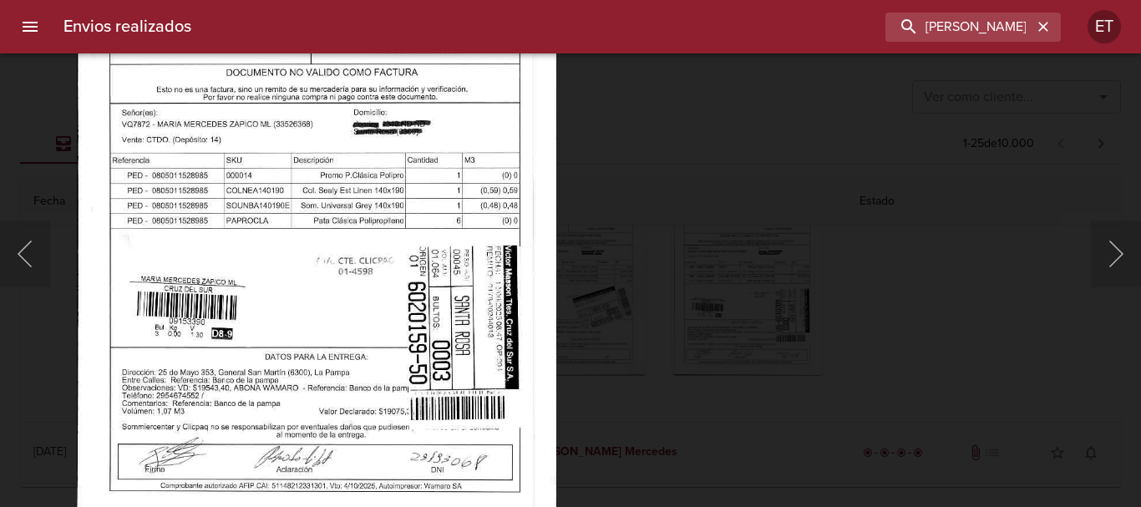
click at [382, 279] on img "Lightbox" at bounding box center [316, 186] width 479 height 683
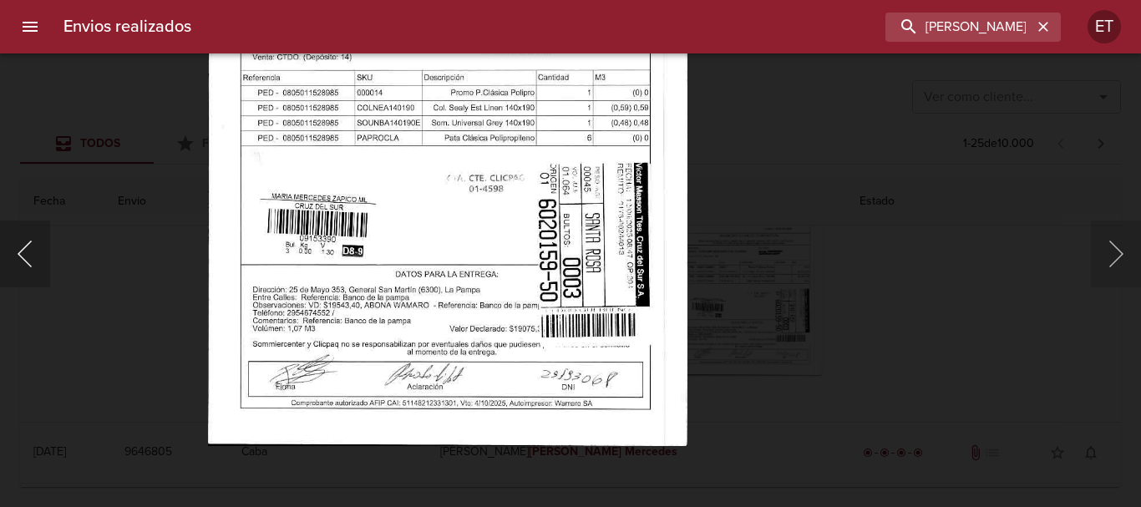
click at [31, 249] on button "Anterior" at bounding box center [25, 253] width 50 height 67
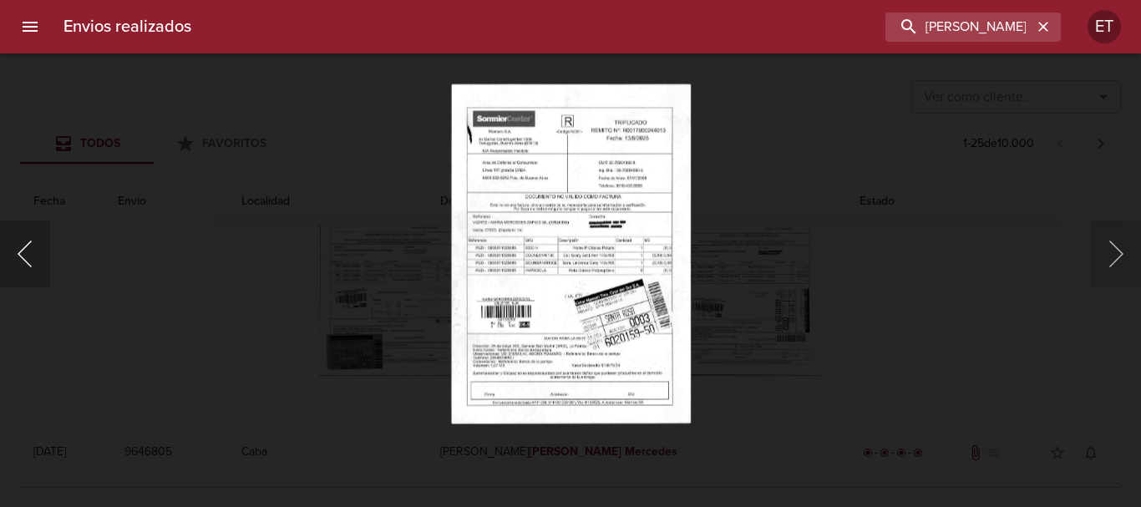
click at [31, 249] on button "Anterior" at bounding box center [25, 253] width 50 height 67
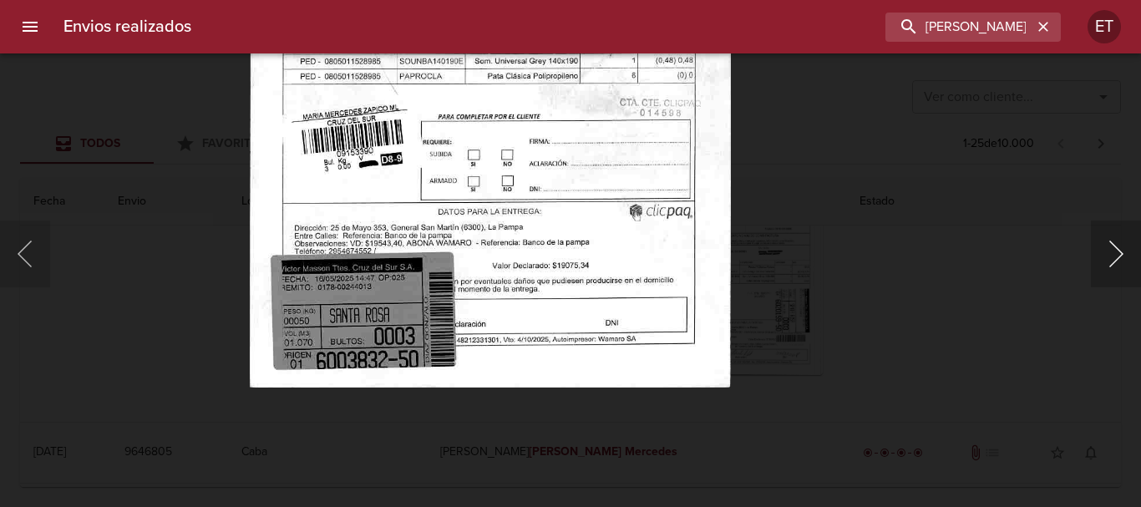
click at [1106, 255] on button "Siguiente" at bounding box center [1115, 253] width 50 height 67
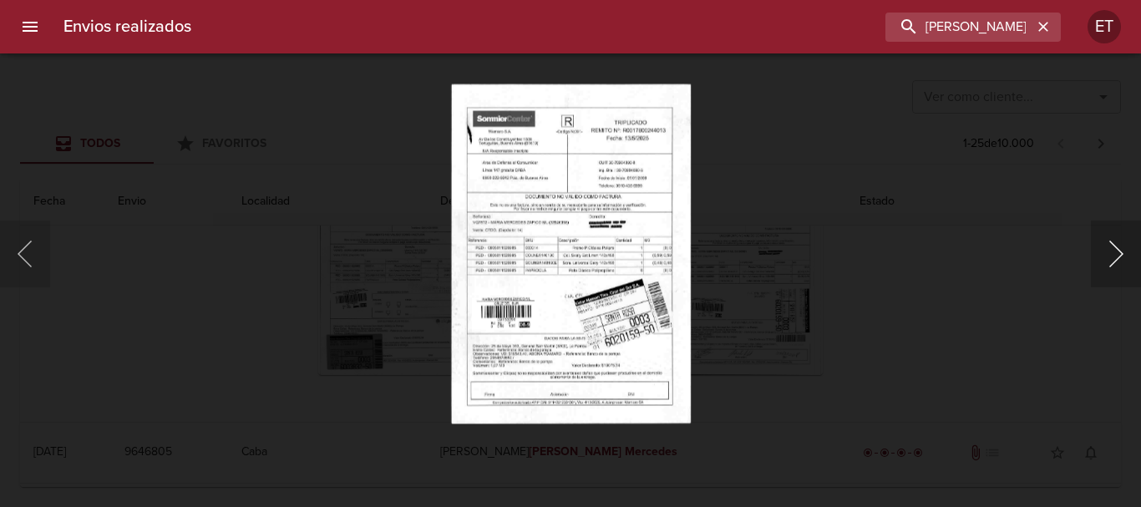
click at [1106, 254] on button "Siguiente" at bounding box center [1115, 253] width 50 height 67
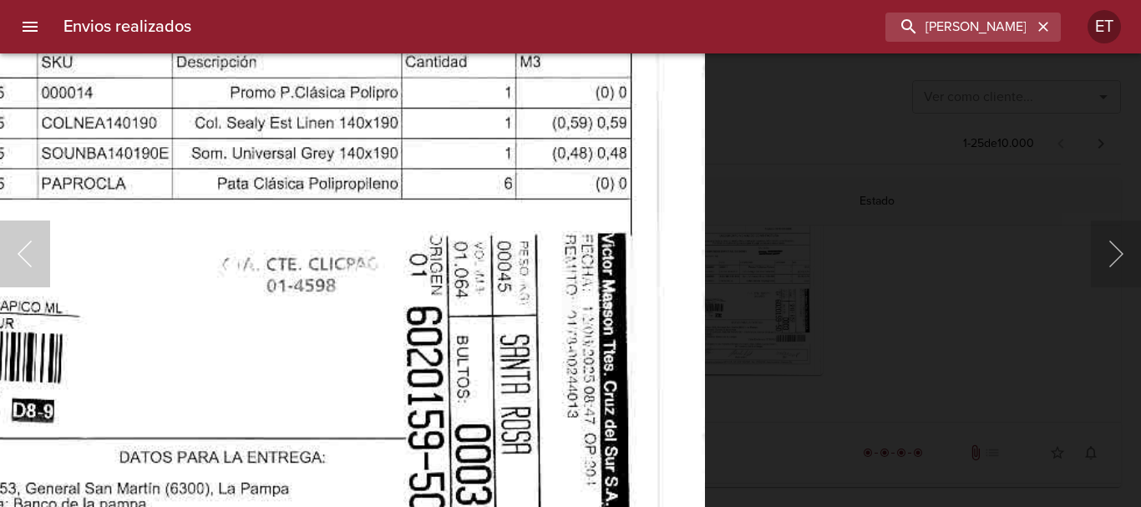
click at [28, 259] on button "Anterior" at bounding box center [25, 253] width 50 height 67
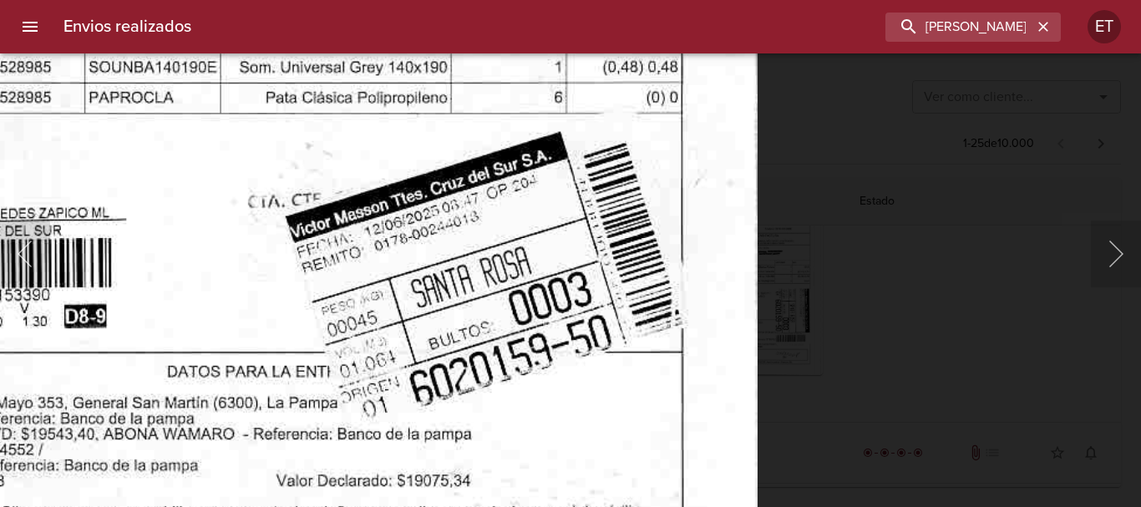
click at [584, 341] on img "Lightbox" at bounding box center [273, 30] width 968 height 1371
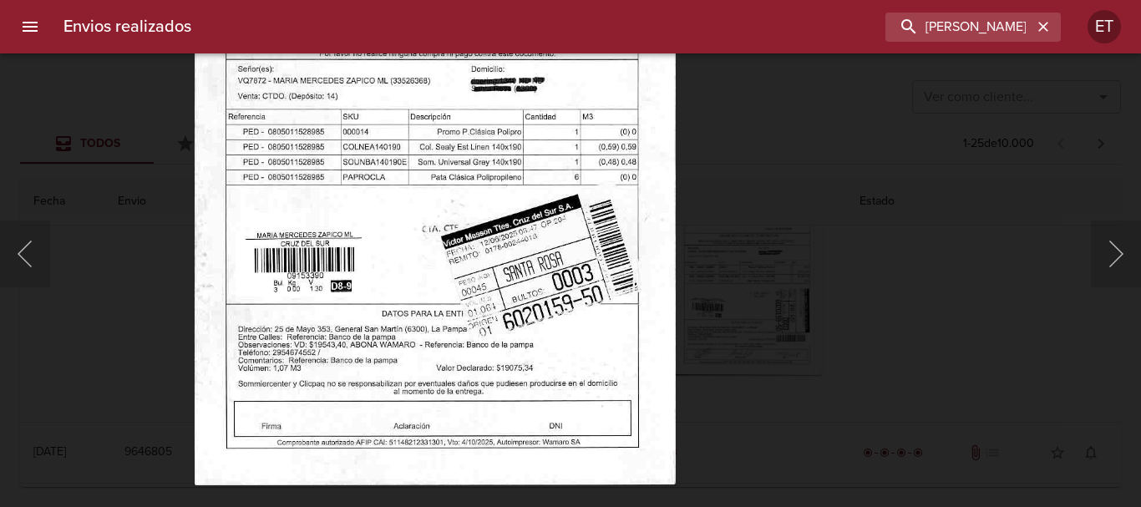
click at [537, 204] on img "Lightbox" at bounding box center [435, 143] width 482 height 683
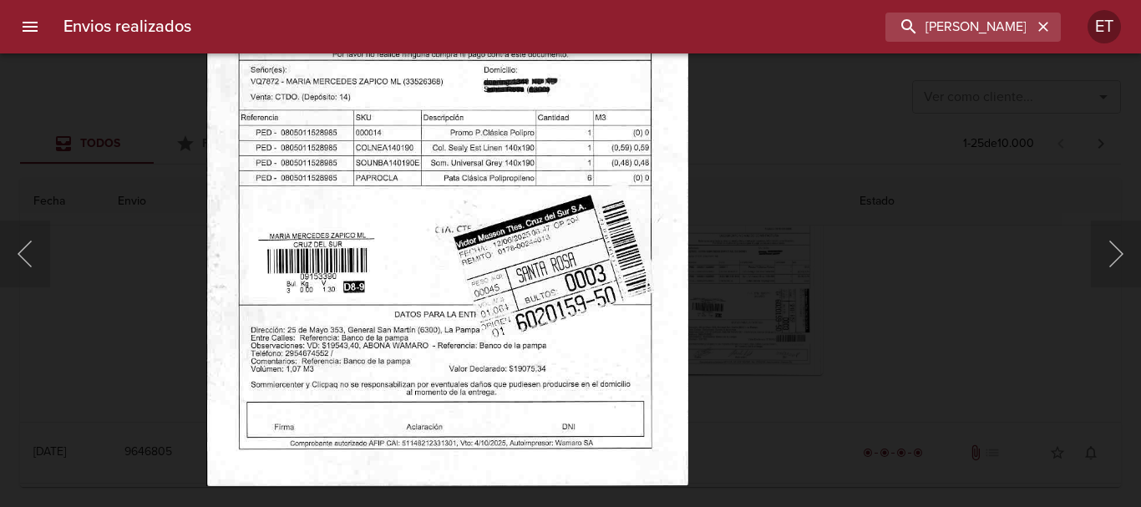
drag, startPoint x: 549, startPoint y: 263, endPoint x: 1025, endPoint y: 347, distance: 483.3
click at [1025, 347] on div "Lightbox" at bounding box center [570, 253] width 1141 height 507
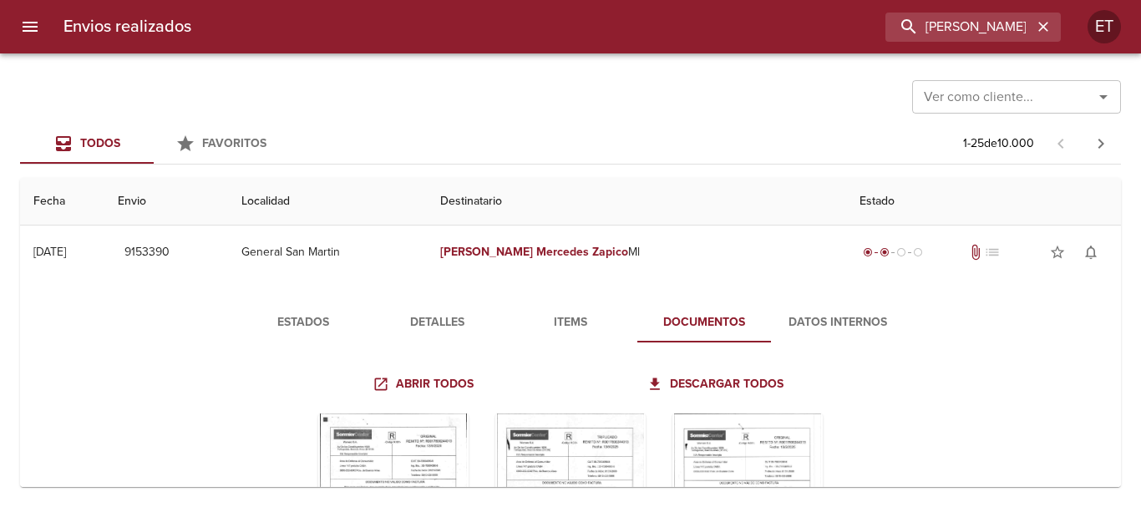
scroll to position [0, 0]
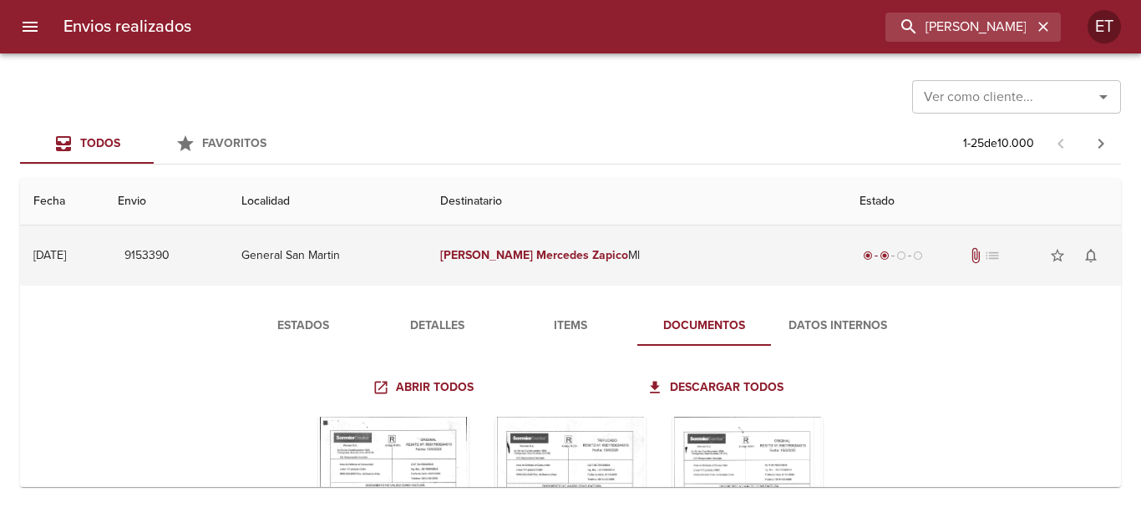
click at [606, 261] on em "Zapico" at bounding box center [610, 255] width 36 height 14
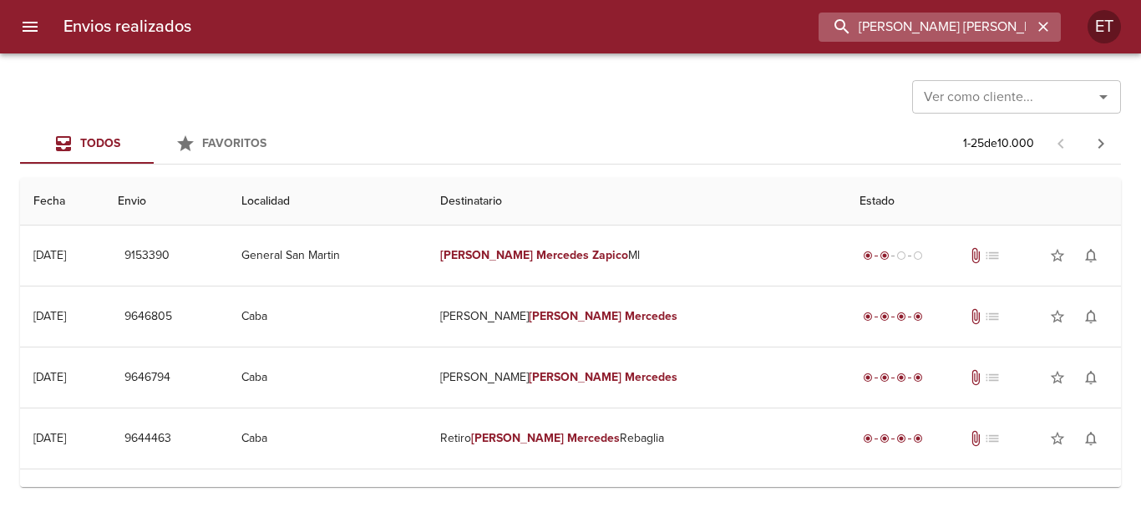
click at [961, 33] on input "MARIA MERCEDES ZAPICO" at bounding box center [925, 27] width 214 height 29
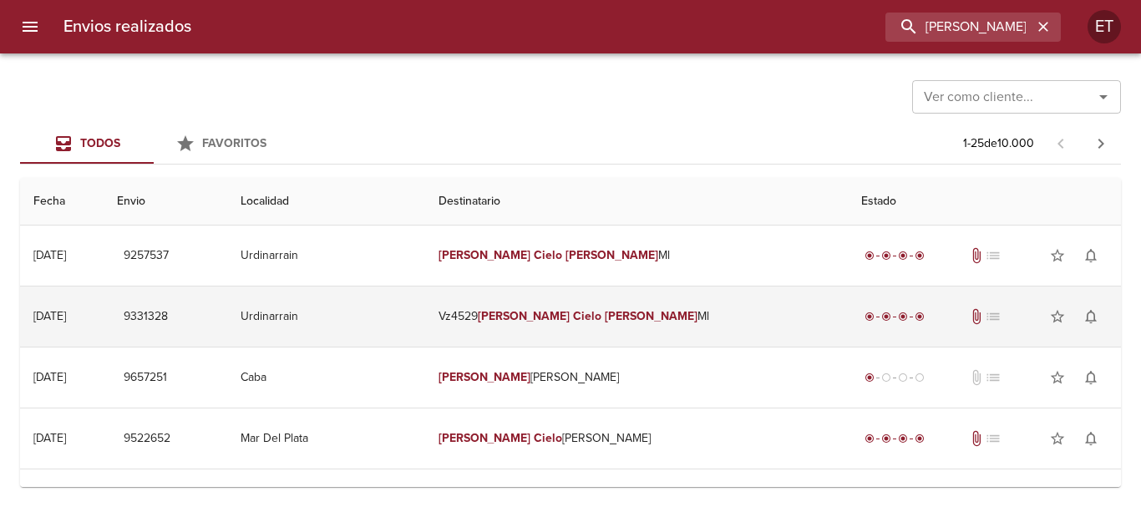
click at [630, 334] on td "Vz4529 Maria Cielo Aguilar Ml" at bounding box center [636, 316] width 423 height 60
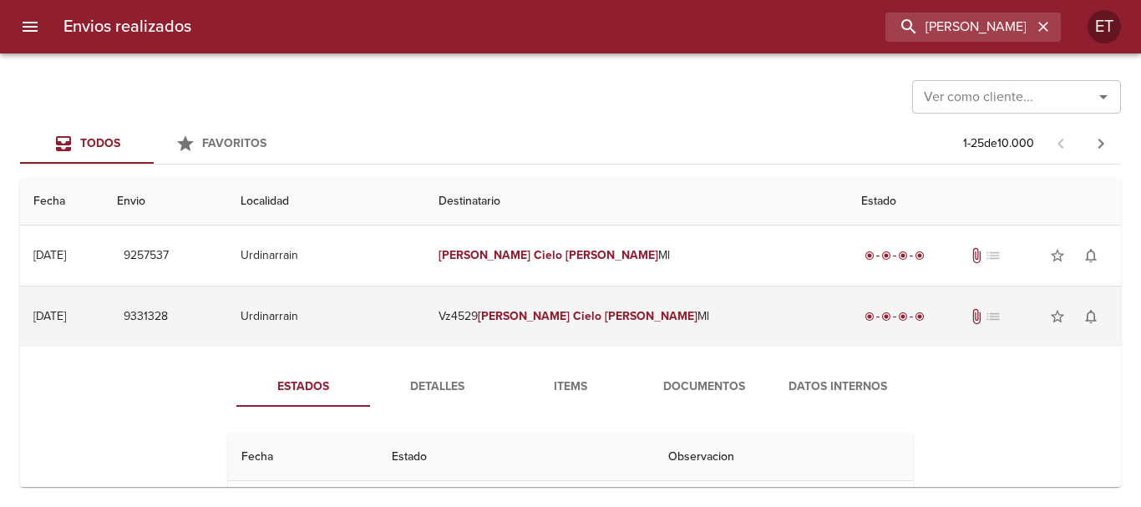
scroll to position [83, 0]
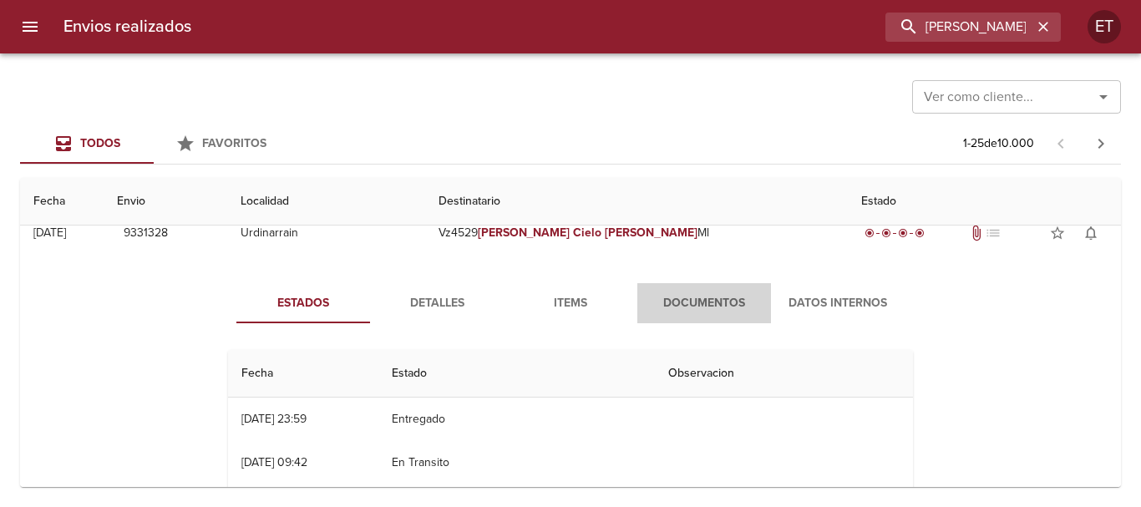
click at [669, 306] on span "Documentos" at bounding box center [704, 303] width 114 height 21
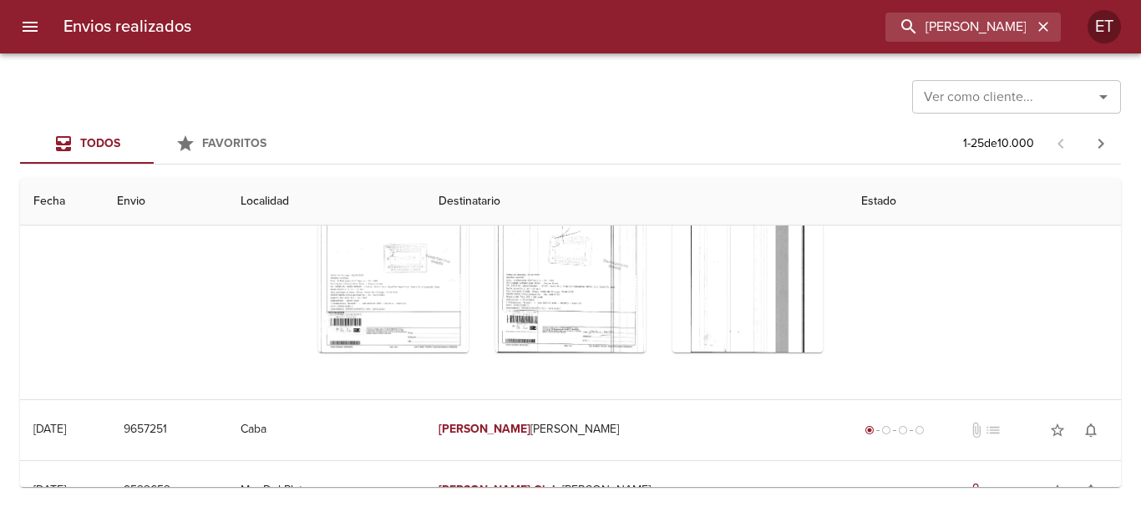
scroll to position [250, 0]
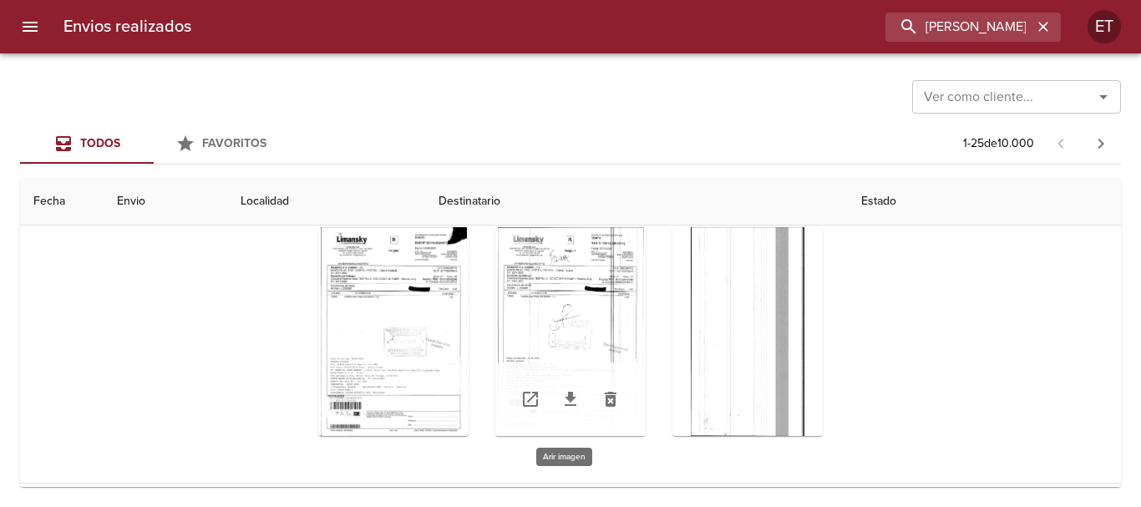
click at [616, 301] on div "Tabla de envíos del cliente" at bounding box center [570, 331] width 150 height 209
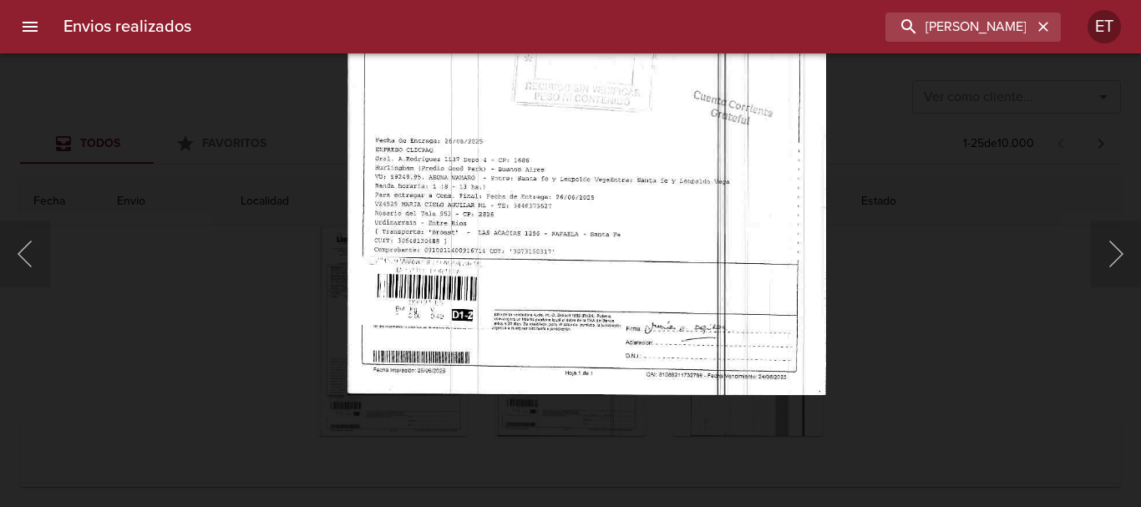
click at [655, 148] on img "Lightbox" at bounding box center [586, 53] width 478 height 683
drag, startPoint x: 1005, startPoint y: 296, endPoint x: 928, endPoint y: 287, distance: 78.2
click at [1005, 297] on div "Lightbox" at bounding box center [570, 253] width 1141 height 507
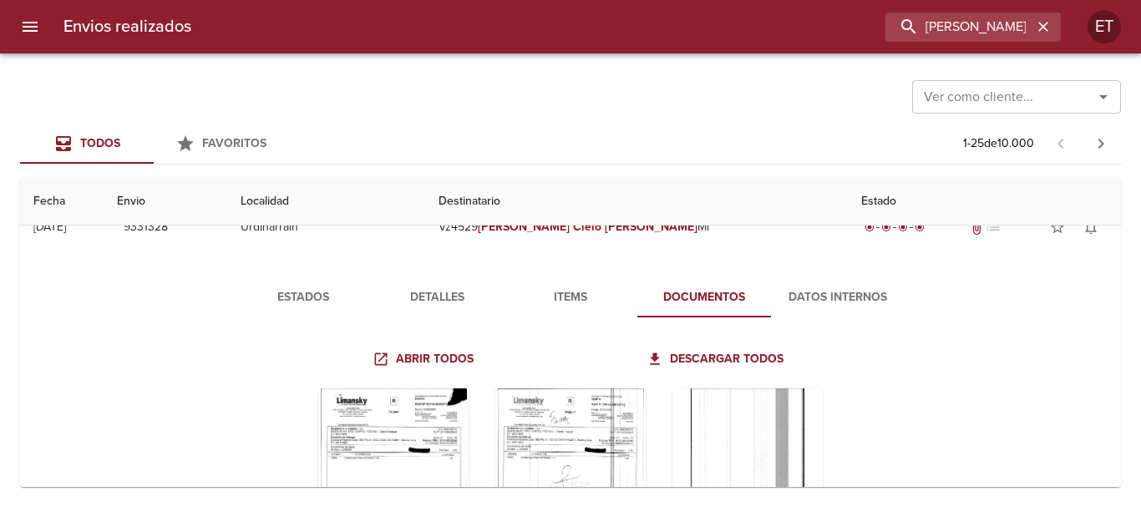
scroll to position [0, 0]
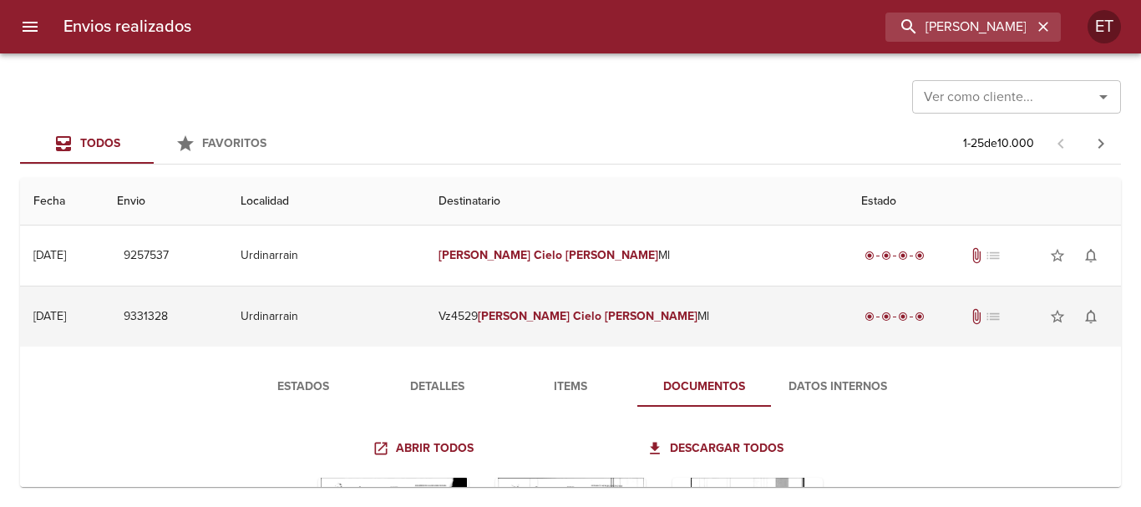
click at [666, 308] on td "Vz4529 Maria Cielo Aguilar Ml" at bounding box center [636, 316] width 423 height 60
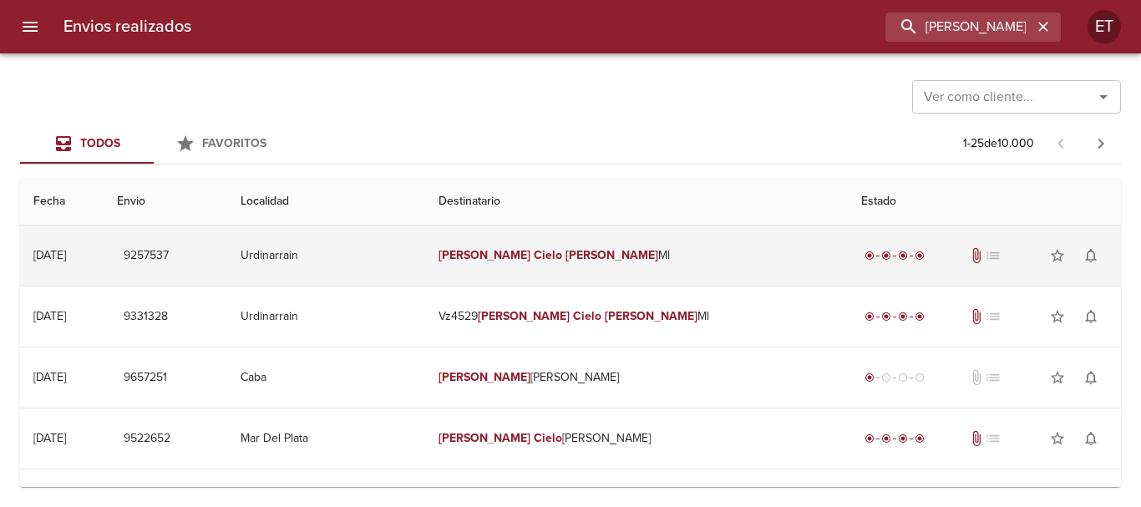
click at [656, 235] on td "Maria Cielo Aguilar Ml" at bounding box center [636, 255] width 423 height 60
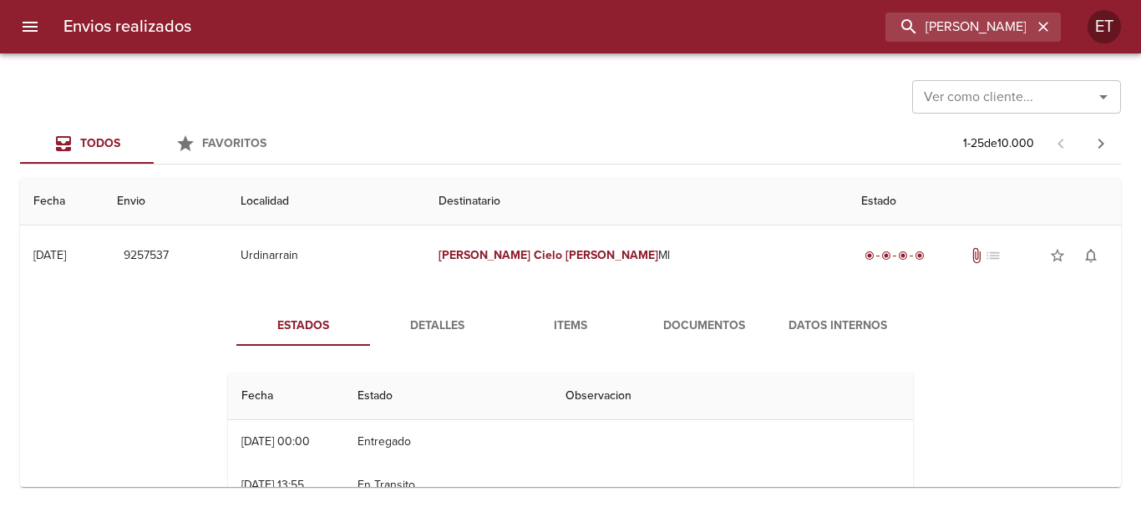
click at [430, 336] on button "Detalles" at bounding box center [437, 326] width 134 height 40
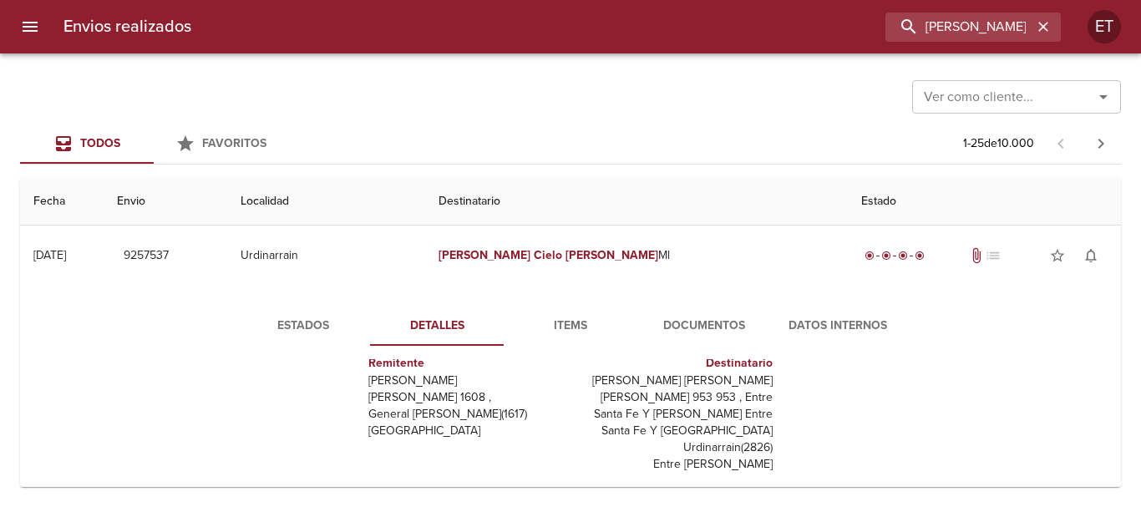
click at [581, 313] on button "Items" at bounding box center [570, 326] width 134 height 40
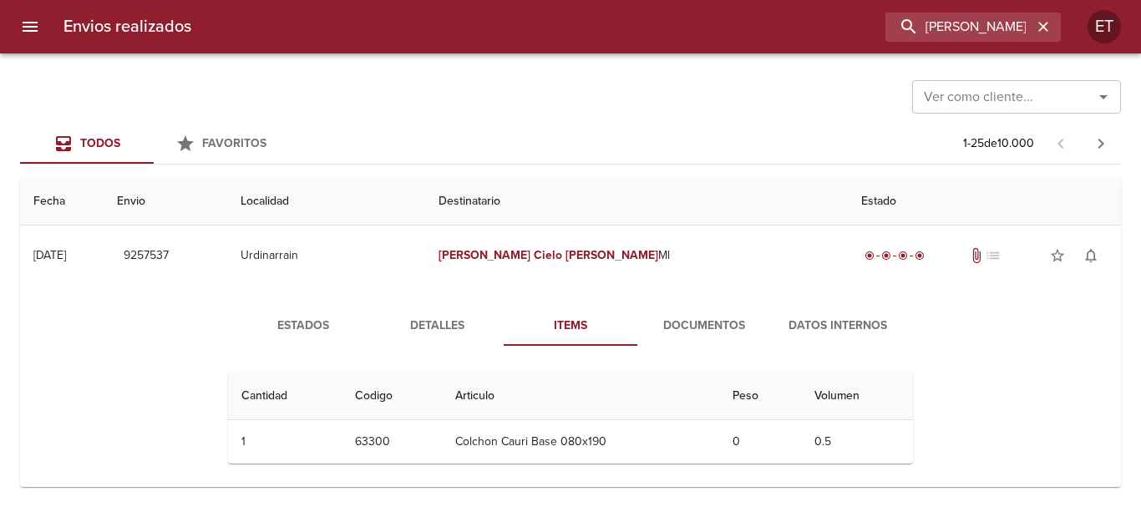
click at [737, 333] on span "Documentos" at bounding box center [704, 326] width 114 height 21
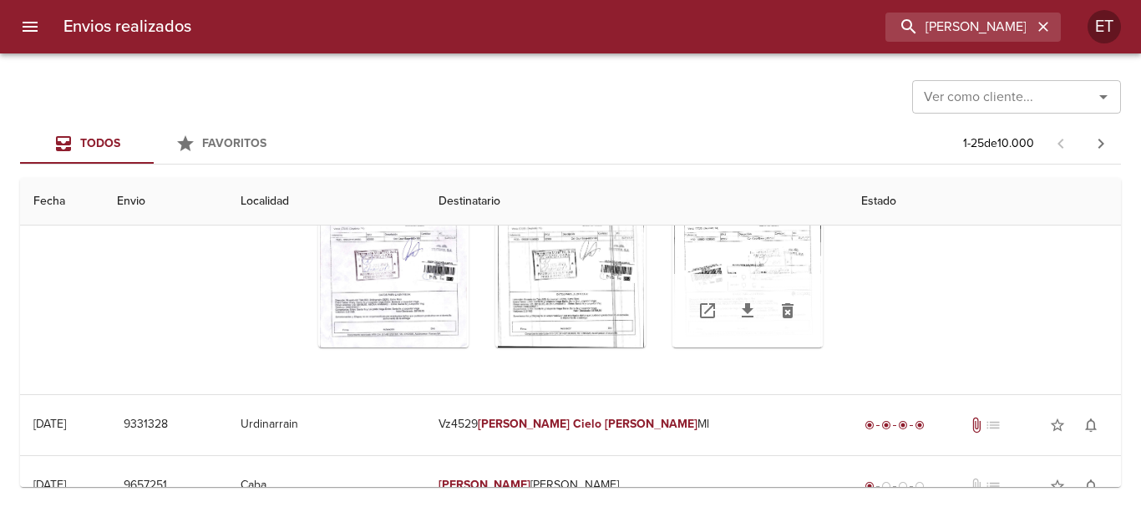
scroll to position [250, 0]
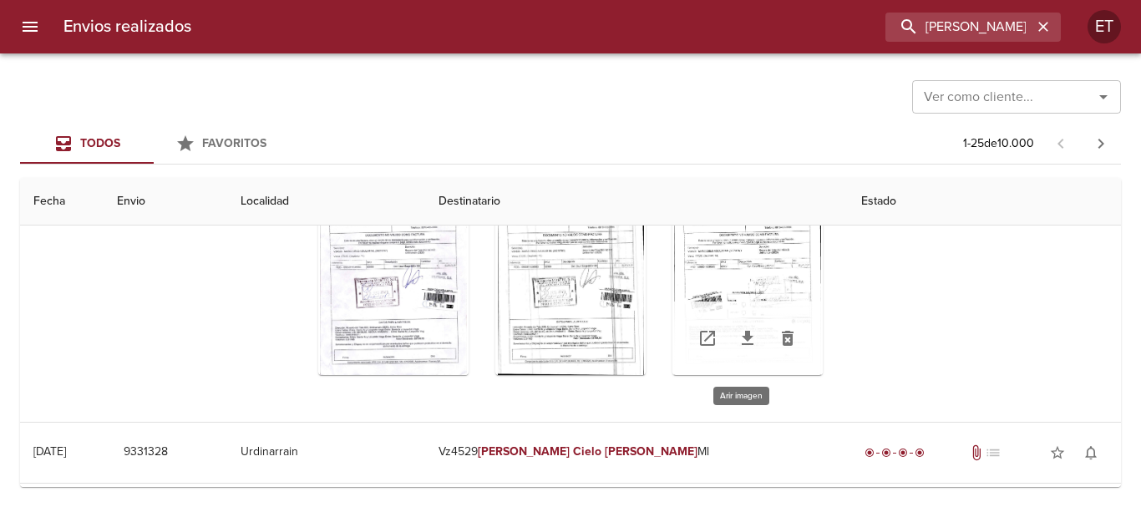
click at [712, 270] on div "Tabla de envíos del cliente" at bounding box center [747, 270] width 150 height 209
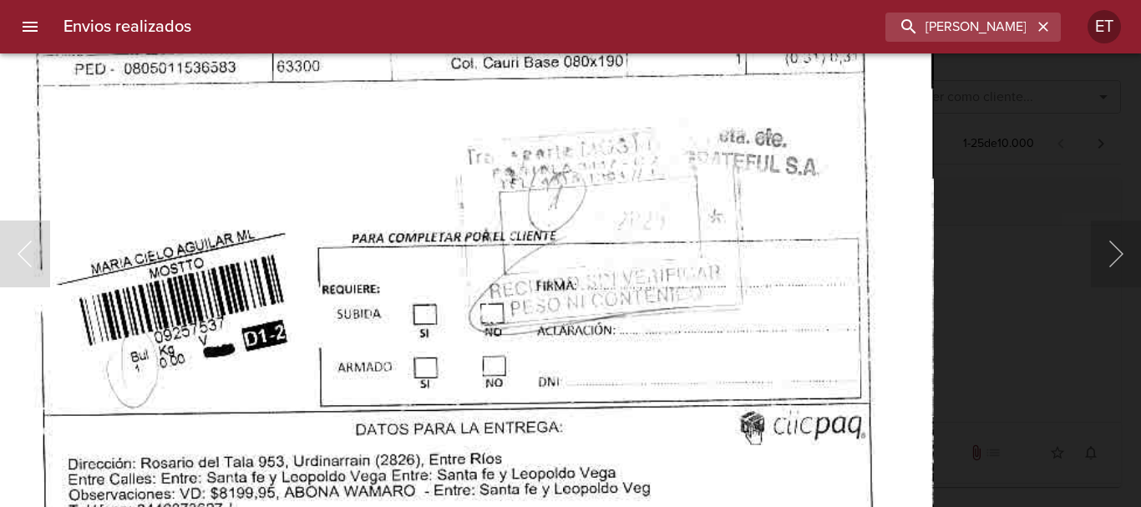
click at [541, 99] on img "Lightbox" at bounding box center [450, 92] width 965 height 1371
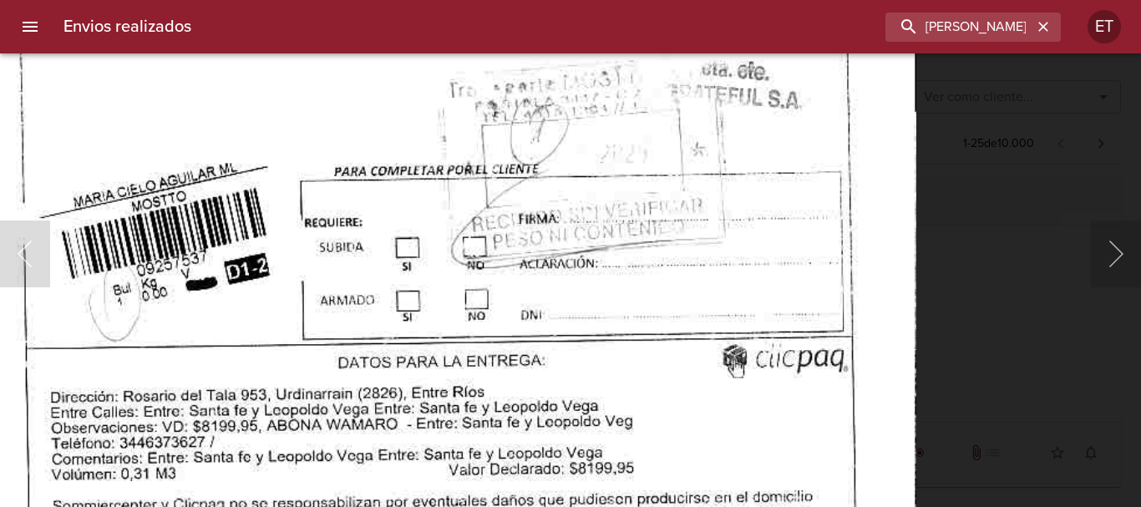
click at [573, 90] on img "Lightbox" at bounding box center [433, 25] width 965 height 1371
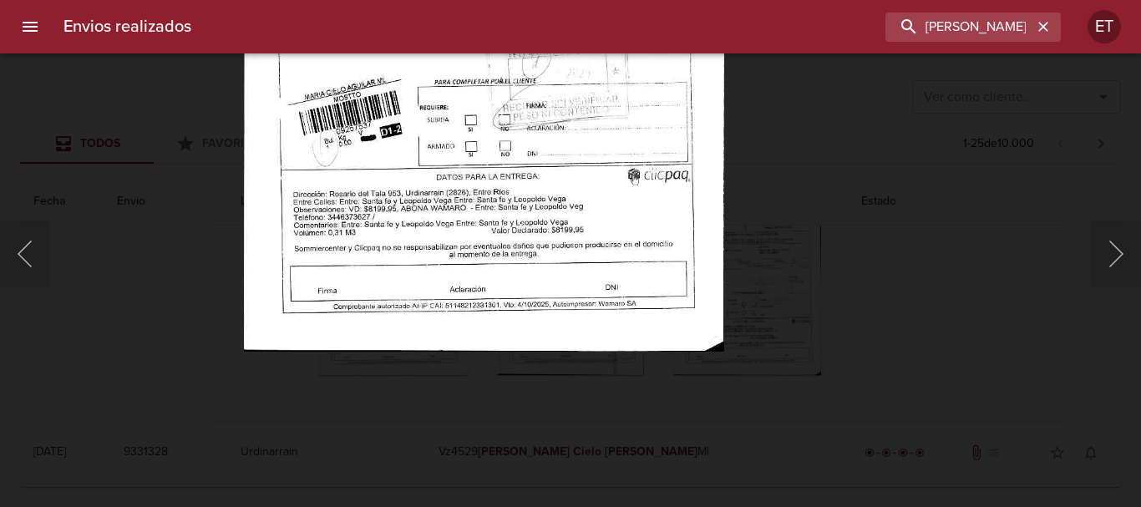
drag, startPoint x: 45, startPoint y: 254, endPoint x: 245, endPoint y: 250, distance: 199.6
click at [45, 255] on button "Anterior" at bounding box center [25, 253] width 50 height 67
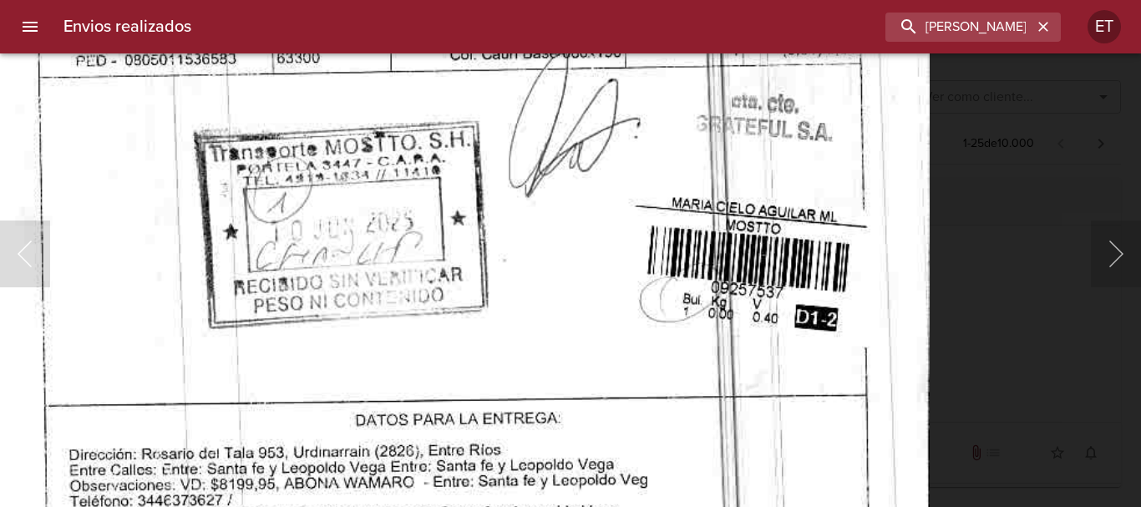
click at [522, 199] on img "Lightbox" at bounding box center [448, 84] width 960 height 1371
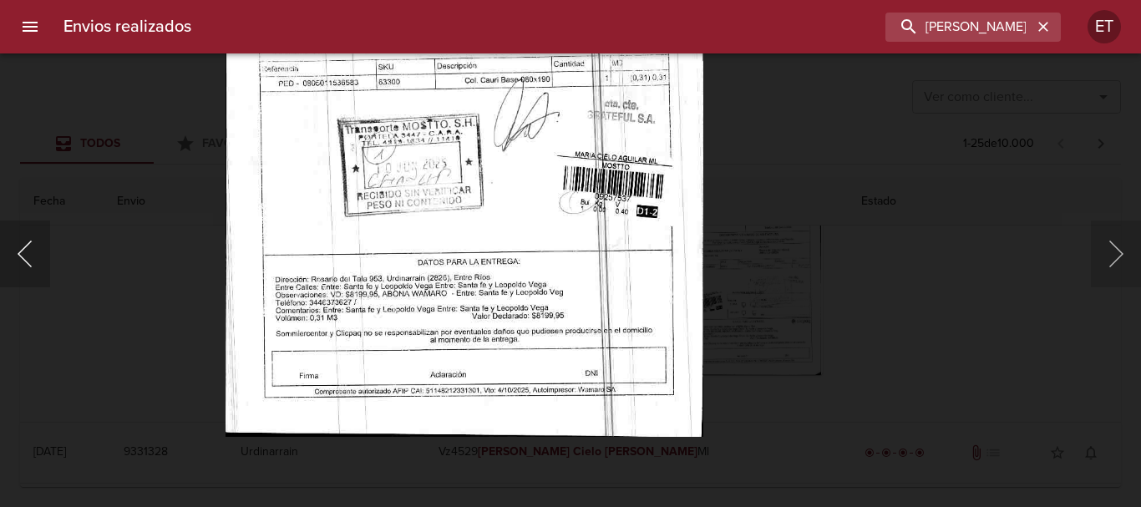
click at [29, 274] on button "Anterior" at bounding box center [25, 253] width 50 height 67
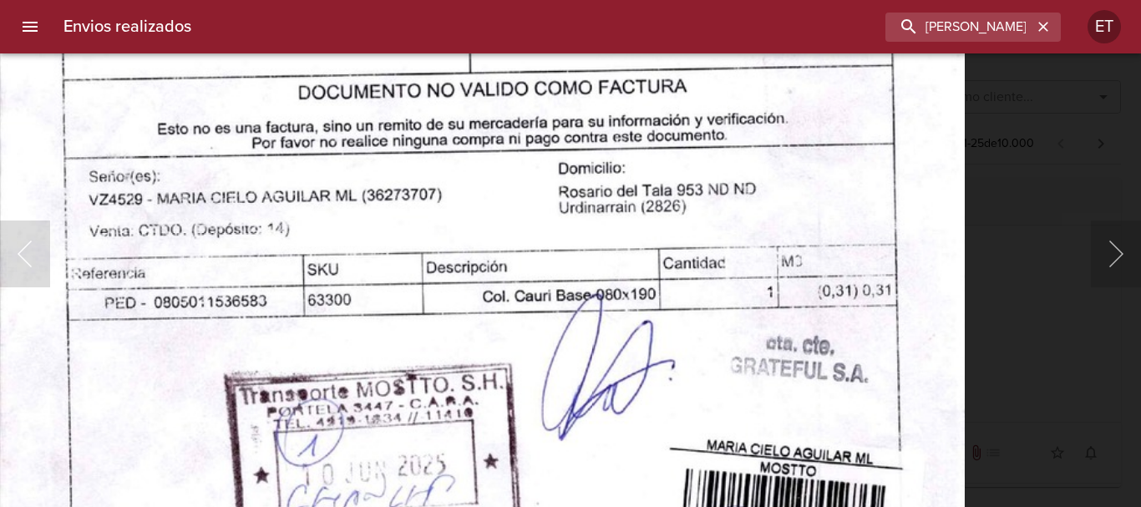
click at [531, 457] on img "Lightbox" at bounding box center [481, 324] width 966 height 1371
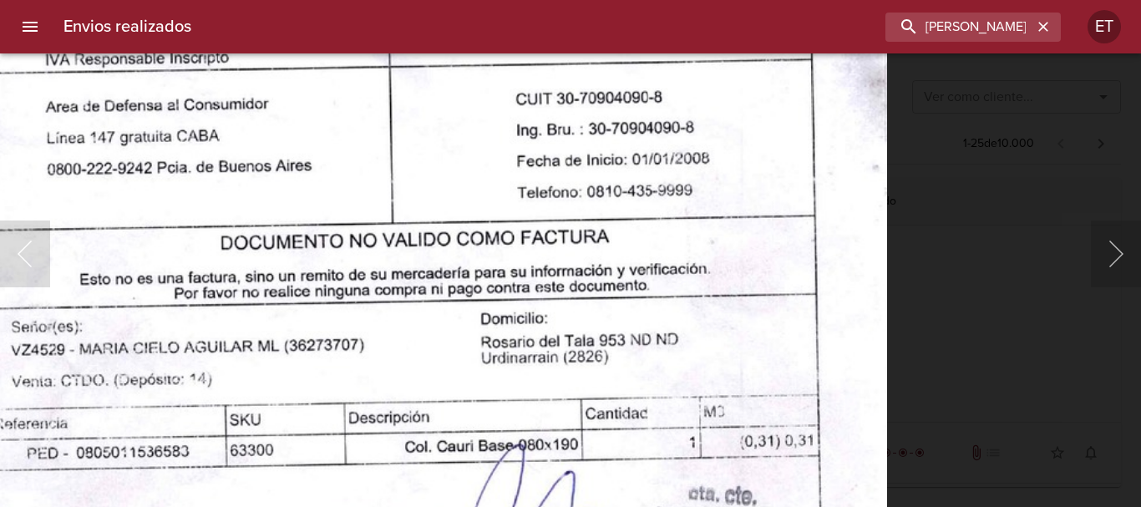
click at [465, 417] on img "Lightbox" at bounding box center [404, 475] width 966 height 1371
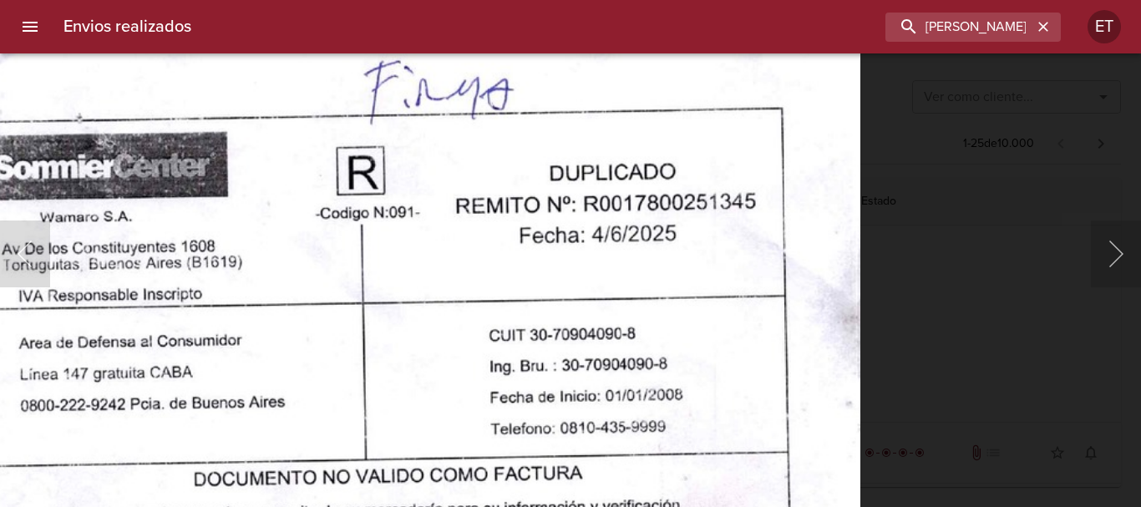
click at [990, 430] on div "Lightbox" at bounding box center [570, 253] width 1141 height 507
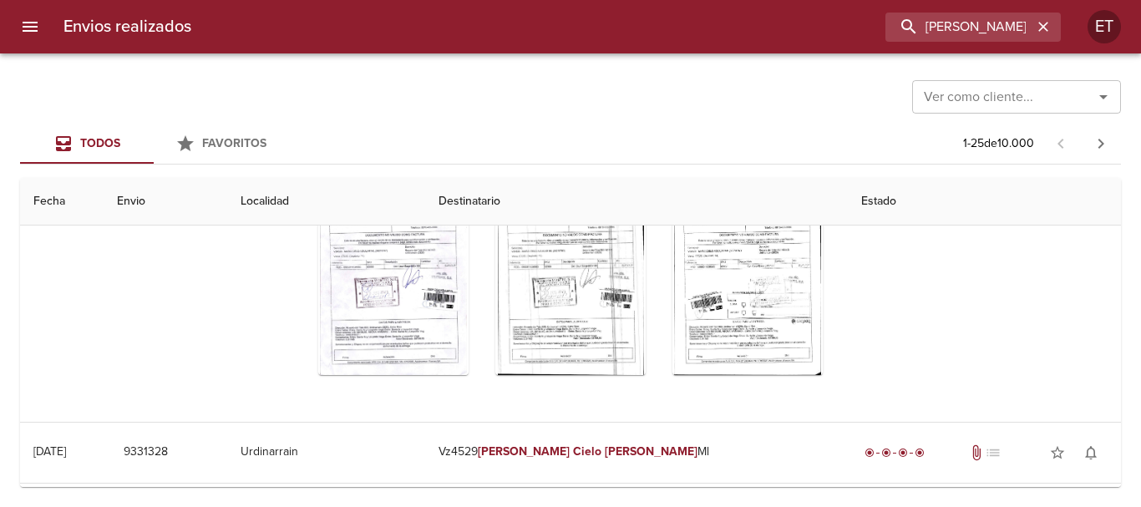
scroll to position [0, 0]
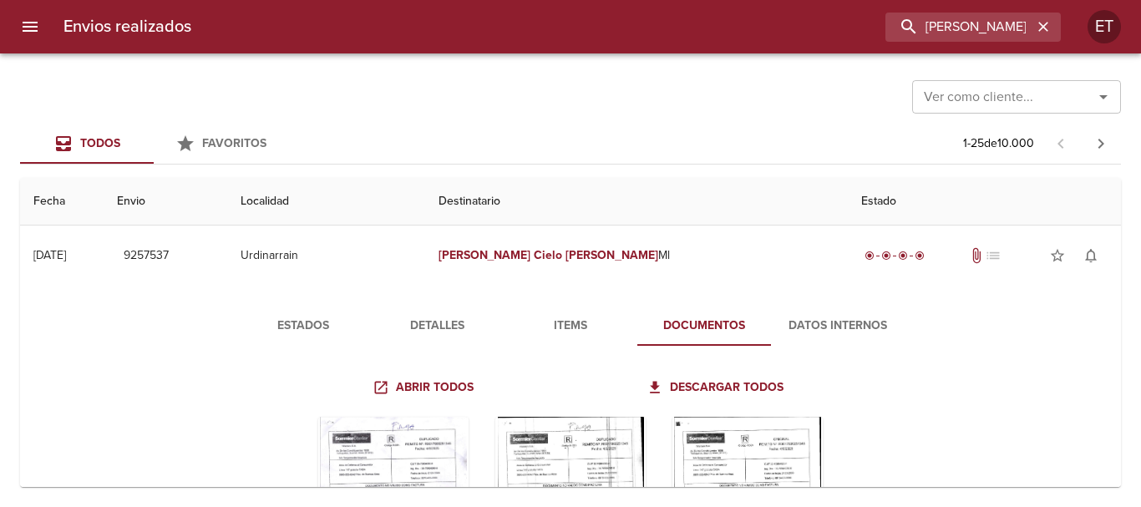
click at [984, 51] on div "Envios realizados MARIA CIELO AGUILAR ET" at bounding box center [570, 26] width 1141 height 53
click at [969, 31] on input "MARIA CIELO AGUILAR" at bounding box center [925, 27] width 214 height 29
click at [969, 32] on input "MARIA CIELO AGUILAR" at bounding box center [925, 27] width 214 height 29
type input "J"
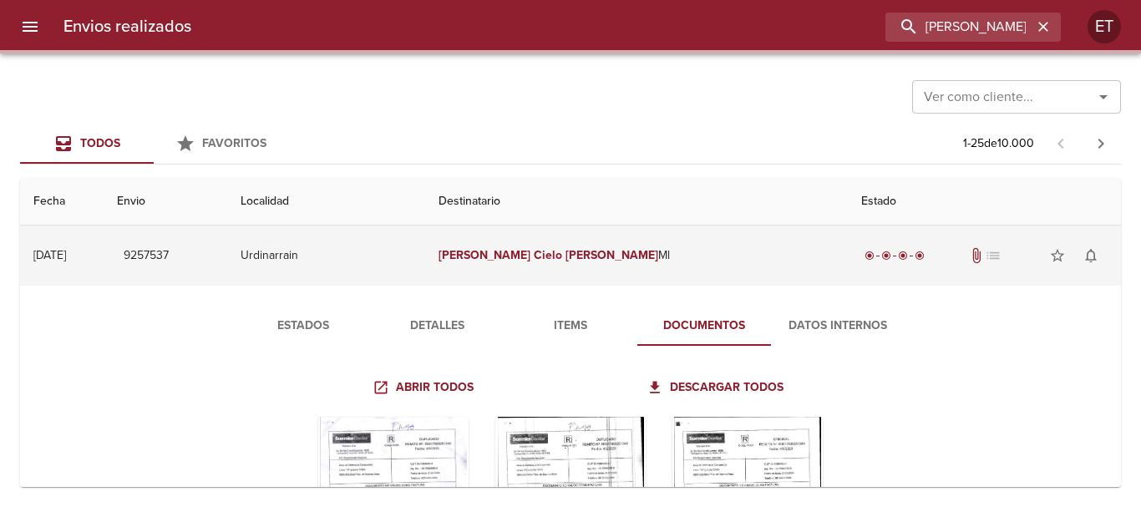
click at [663, 263] on td "Maria Cielo Aguilar Ml" at bounding box center [636, 255] width 423 height 60
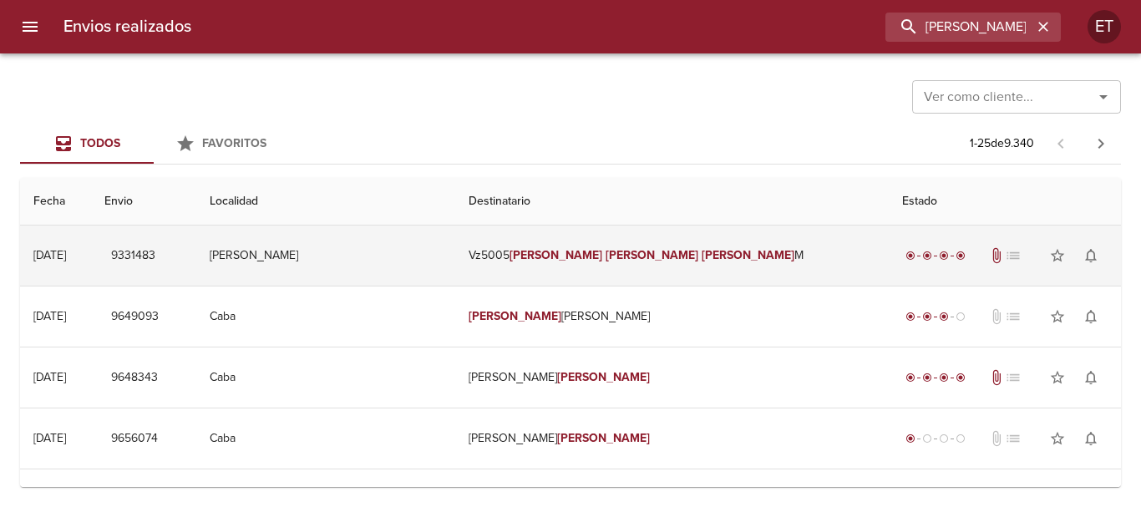
click at [626, 258] on em "Javier" at bounding box center [651, 255] width 93 height 14
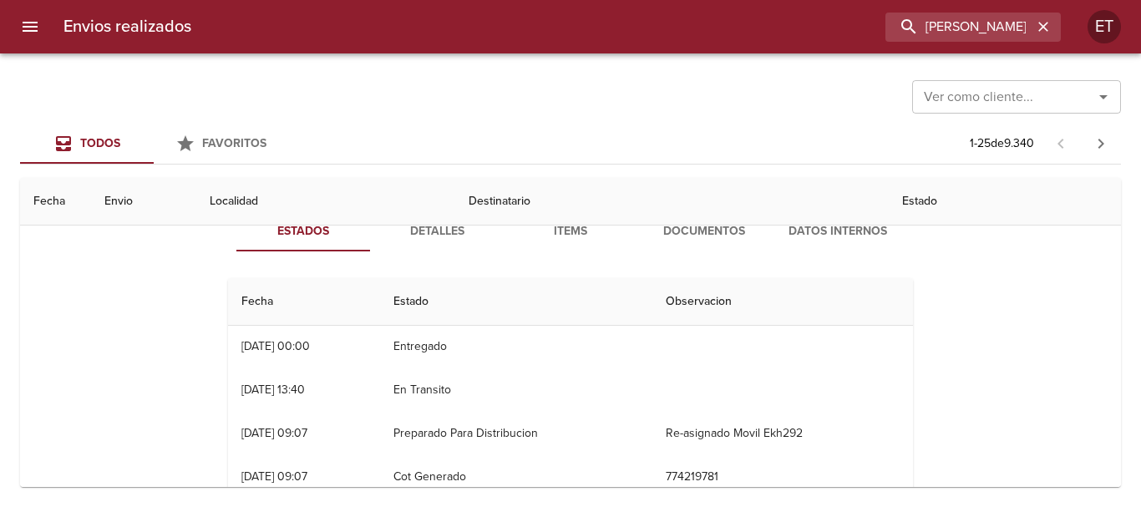
scroll to position [83, 0]
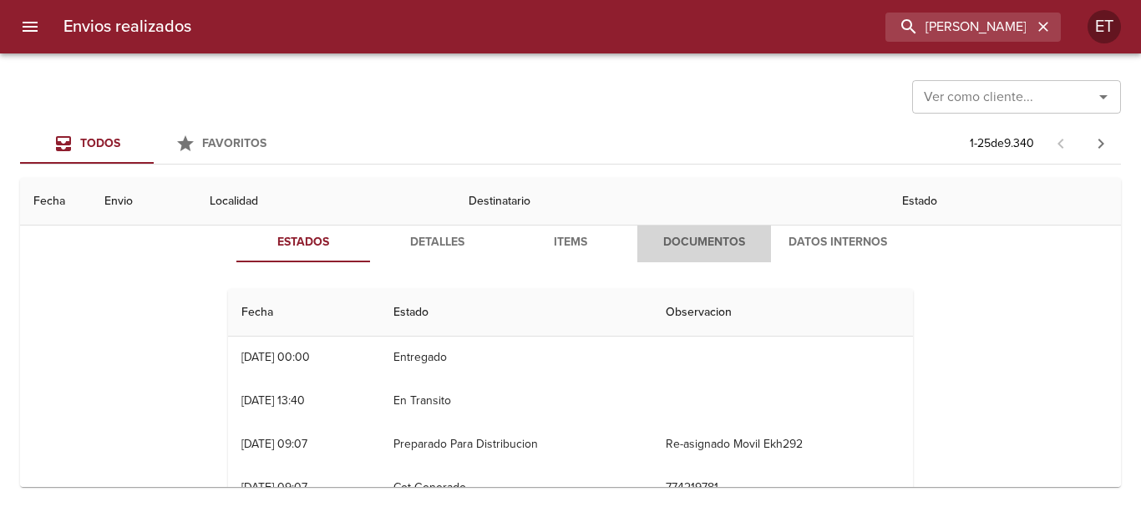
click at [692, 234] on span "Documentos" at bounding box center [704, 242] width 114 height 21
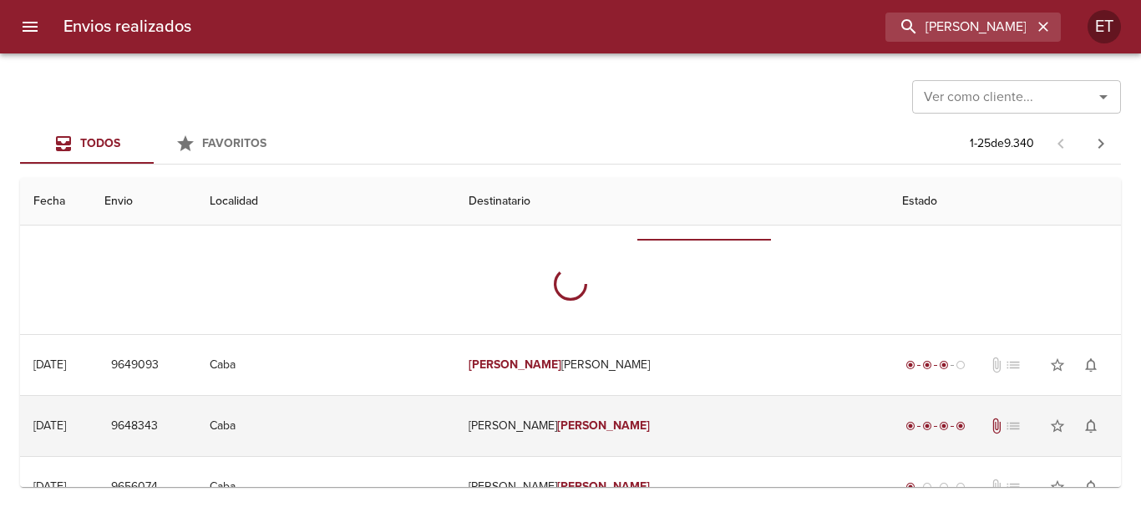
scroll to position [167, 0]
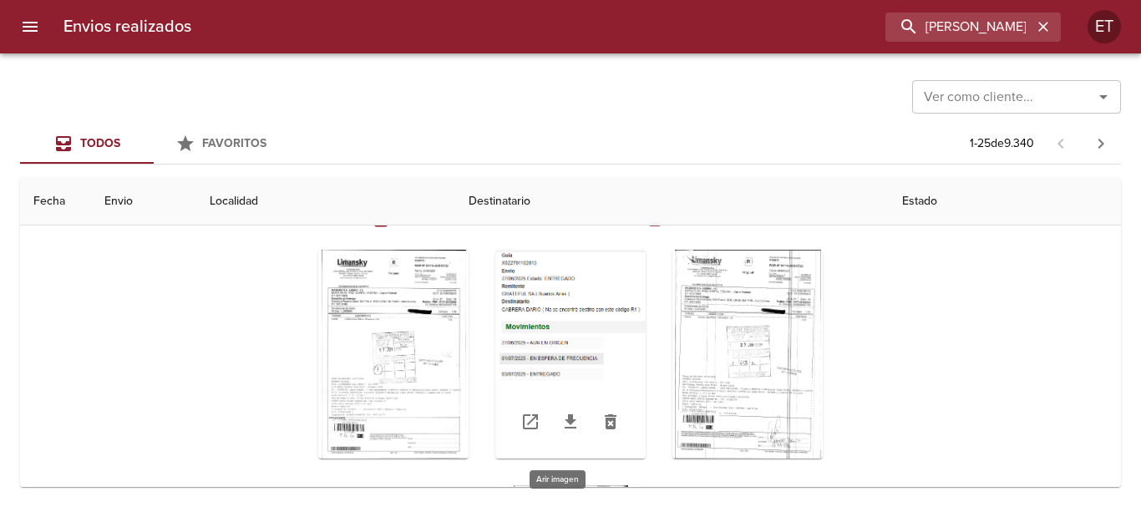
click at [540, 284] on div "Tabla de envíos del cliente" at bounding box center [570, 354] width 150 height 209
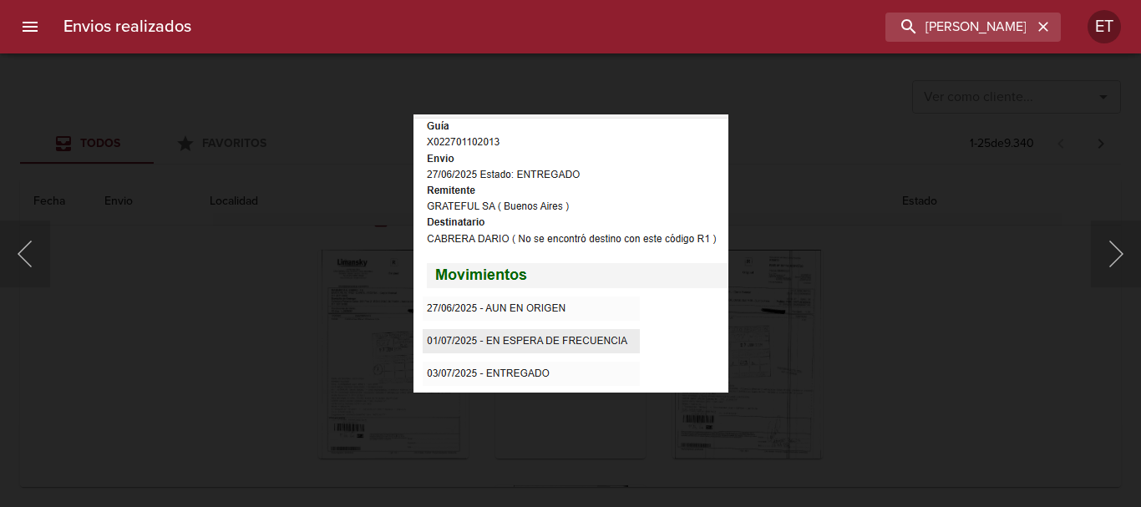
click at [1029, 380] on div "Lightbox" at bounding box center [570, 253] width 1141 height 507
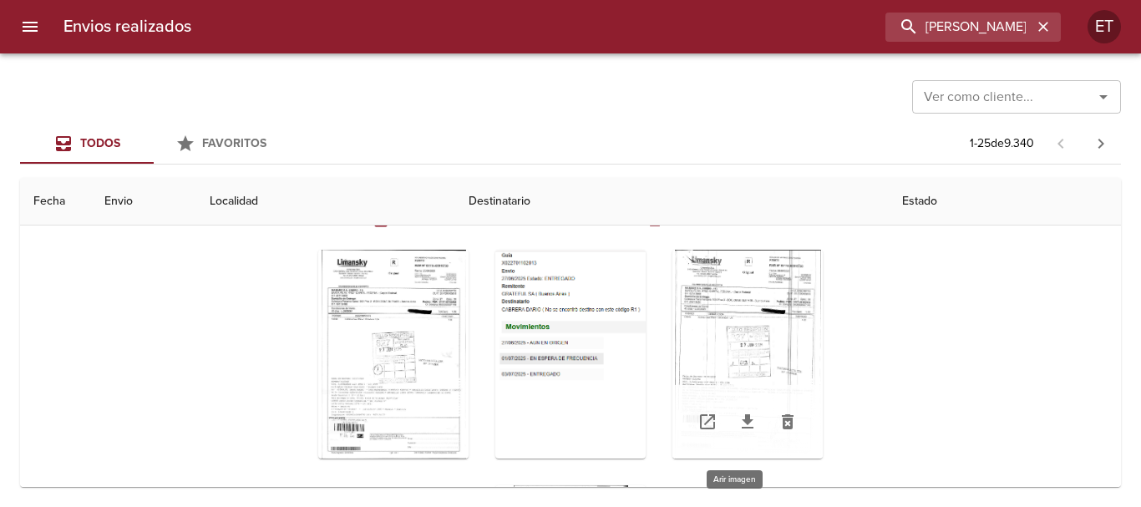
click at [675, 308] on div "Tabla de envíos del cliente" at bounding box center [747, 354] width 150 height 209
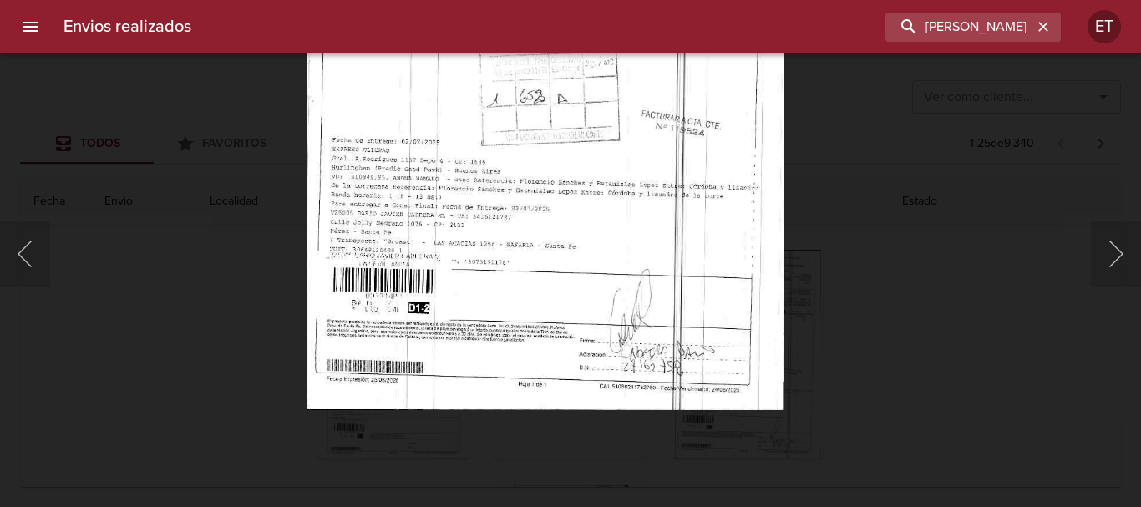
click at [623, 221] on img "Lightbox" at bounding box center [545, 68] width 478 height 683
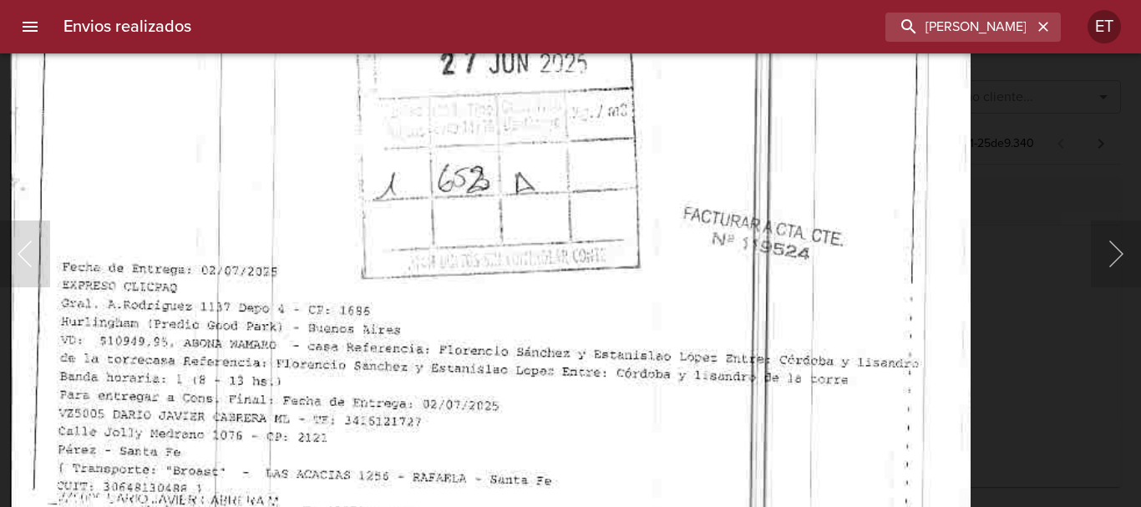
click at [708, 435] on img "Lightbox" at bounding box center [490, 122] width 960 height 1371
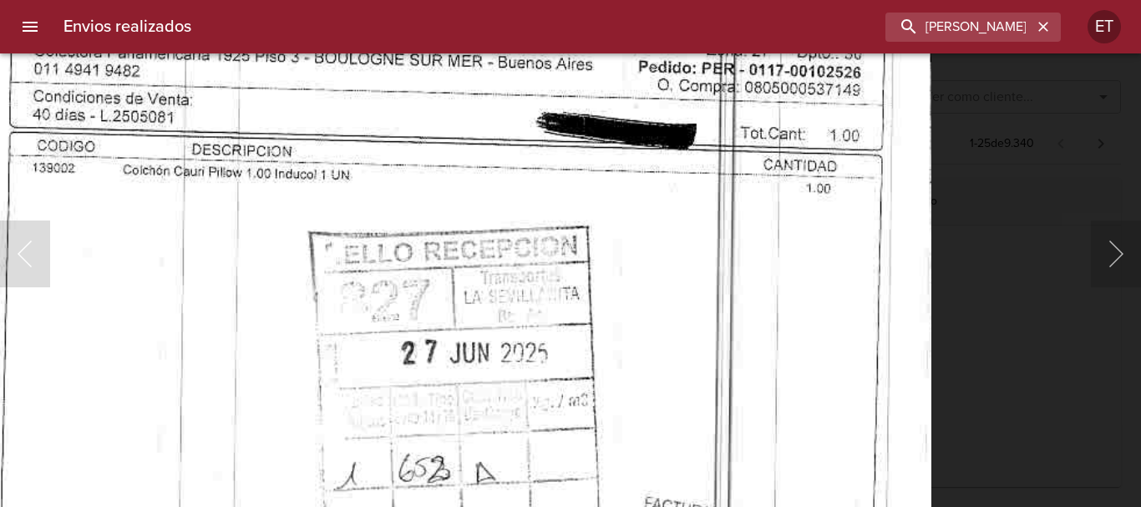
click at [665, 487] on img "Lightbox" at bounding box center [451, 412] width 960 height 1371
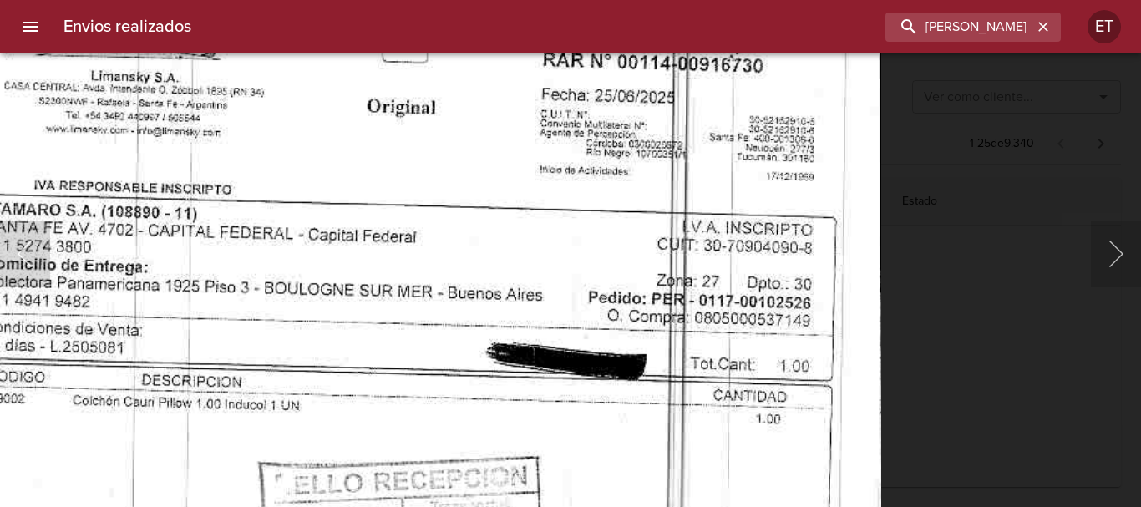
click at [641, 0] on html "Envios realizados DARIO JAVIER CABRERA ET Ver como cliente... Ver como cliente.…" at bounding box center [570, 0] width 1141 height 0
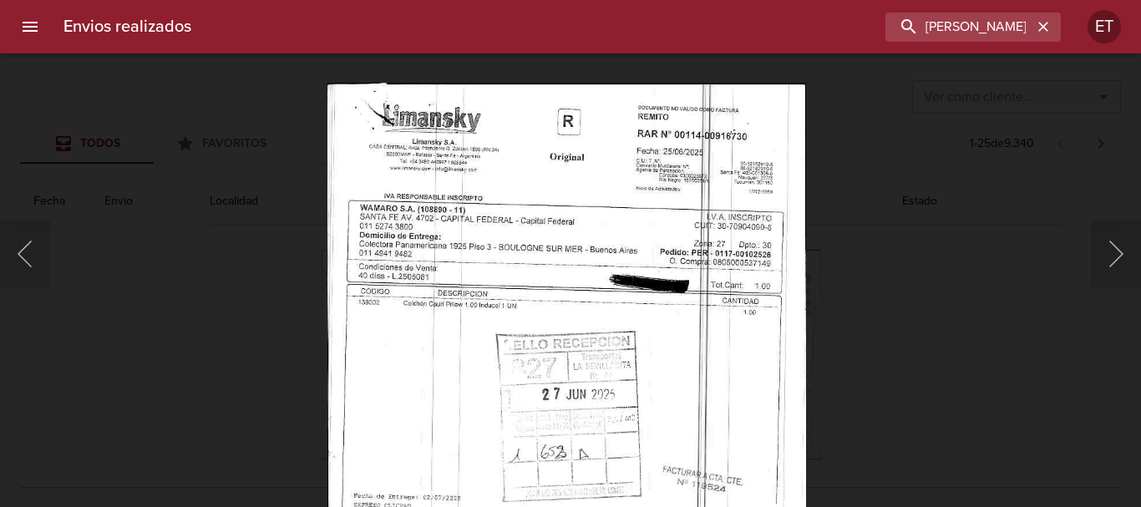
click at [944, 280] on div "Lightbox" at bounding box center [570, 253] width 1141 height 507
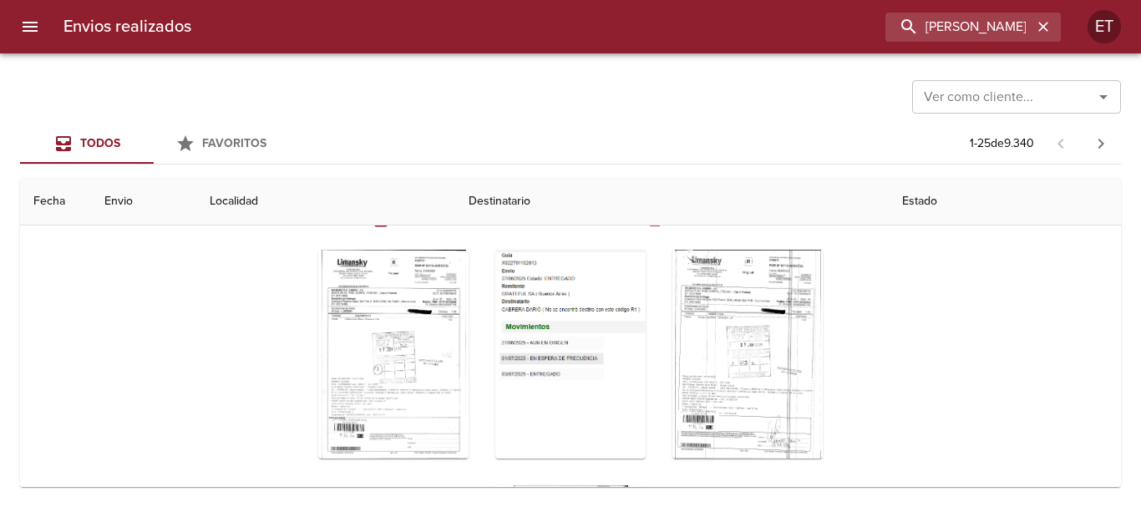
click at [990, 58] on div "Ver como cliente... Ver como cliente... Todos Favoritos 1 - 25 de 9.340 Fecha E…" at bounding box center [570, 279] width 1141 height 453
click at [984, 36] on input "DARIO JAVIER CABRERA" at bounding box center [925, 27] width 214 height 29
click at [984, 37] on input "DARIO JAVIER CABRERA" at bounding box center [925, 27] width 214 height 29
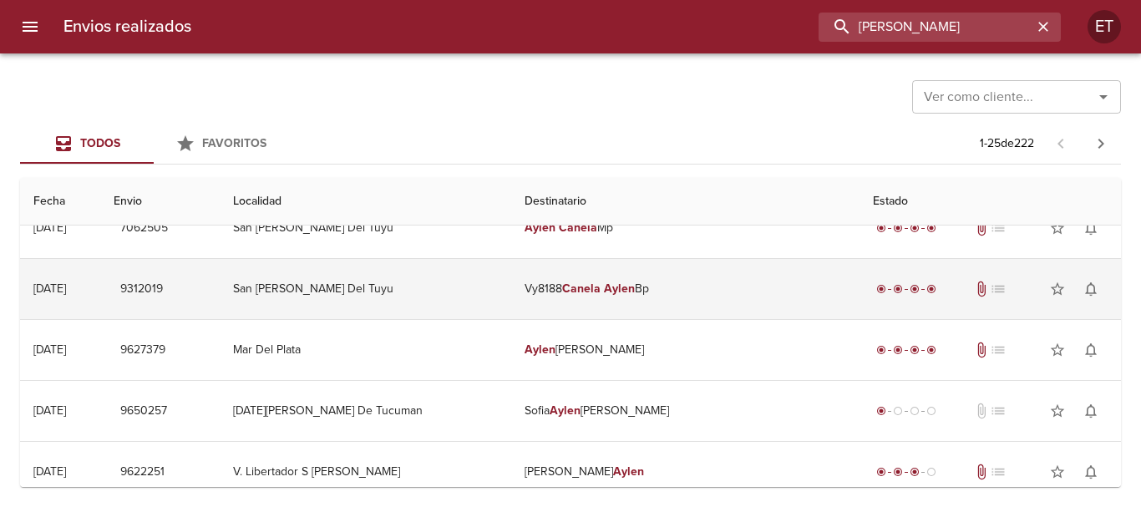
scroll to position [0, 0]
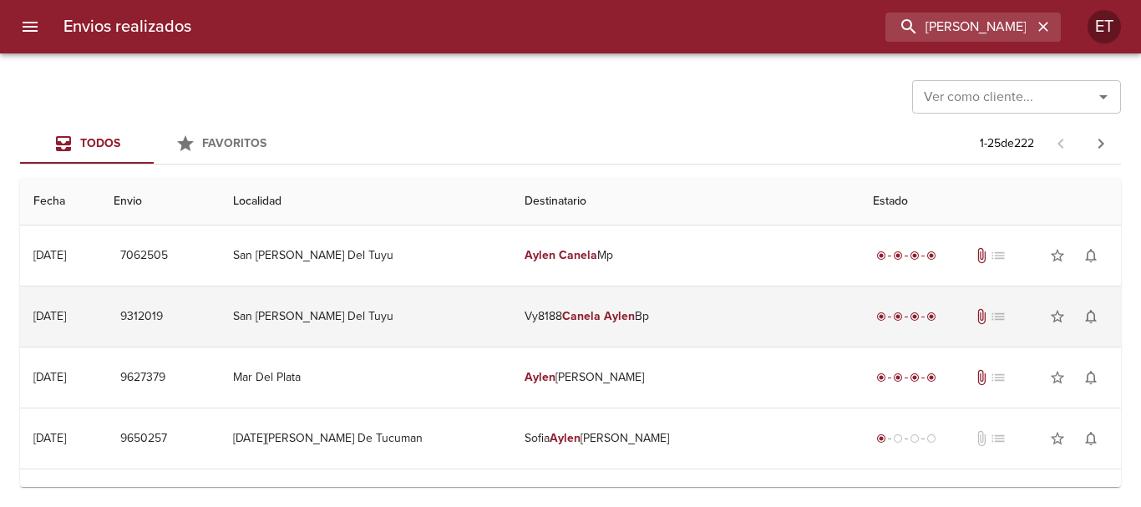
click at [600, 309] on em "Canela" at bounding box center [581, 316] width 38 height 14
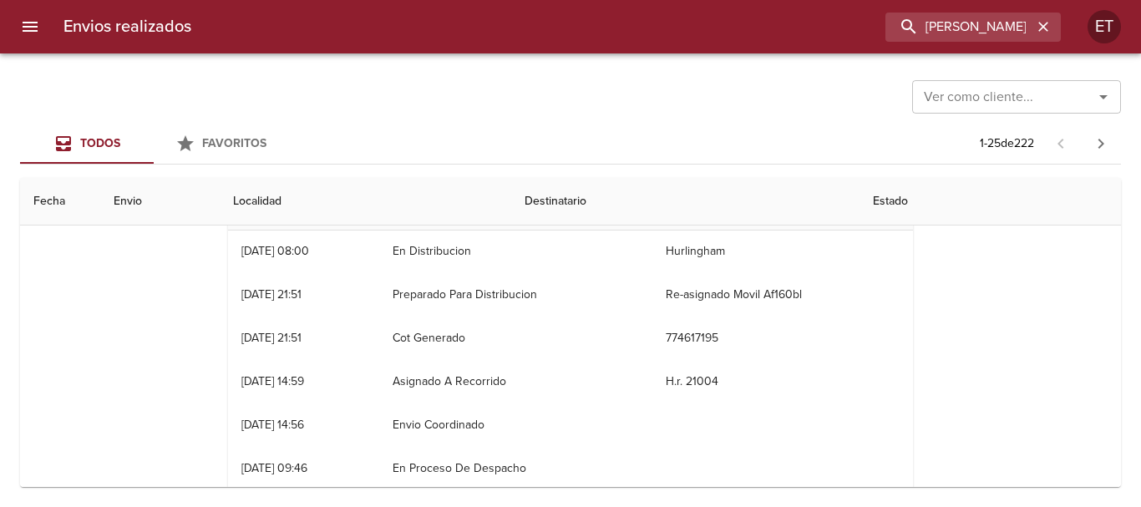
scroll to position [83, 0]
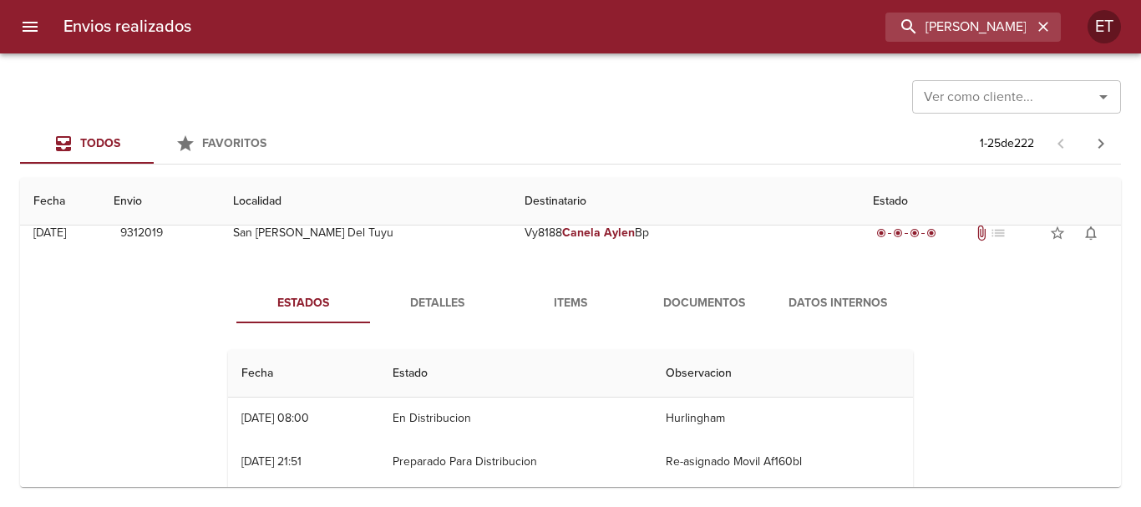
click at [701, 283] on button "Documentos" at bounding box center [704, 303] width 134 height 40
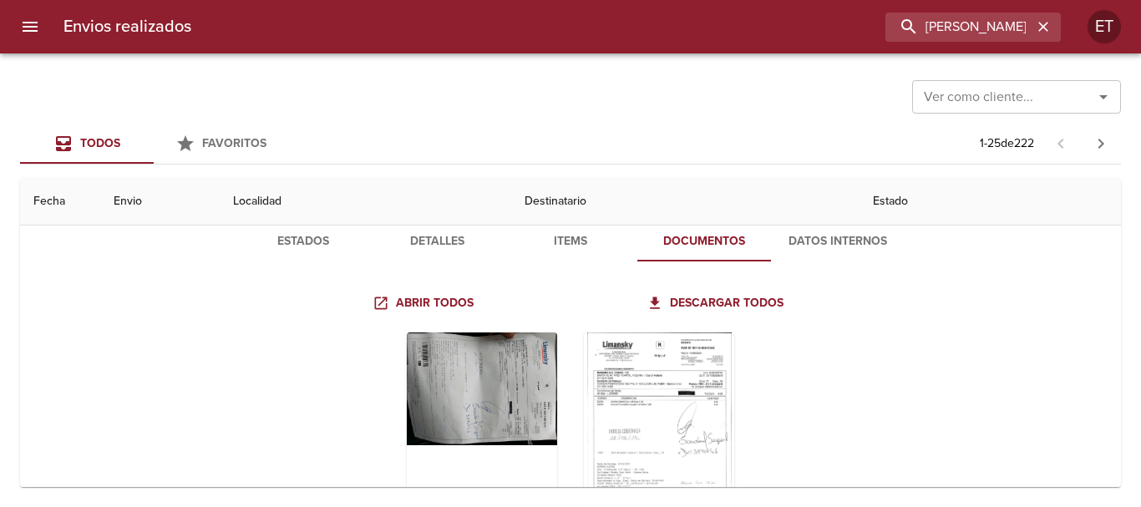
scroll to position [250, 0]
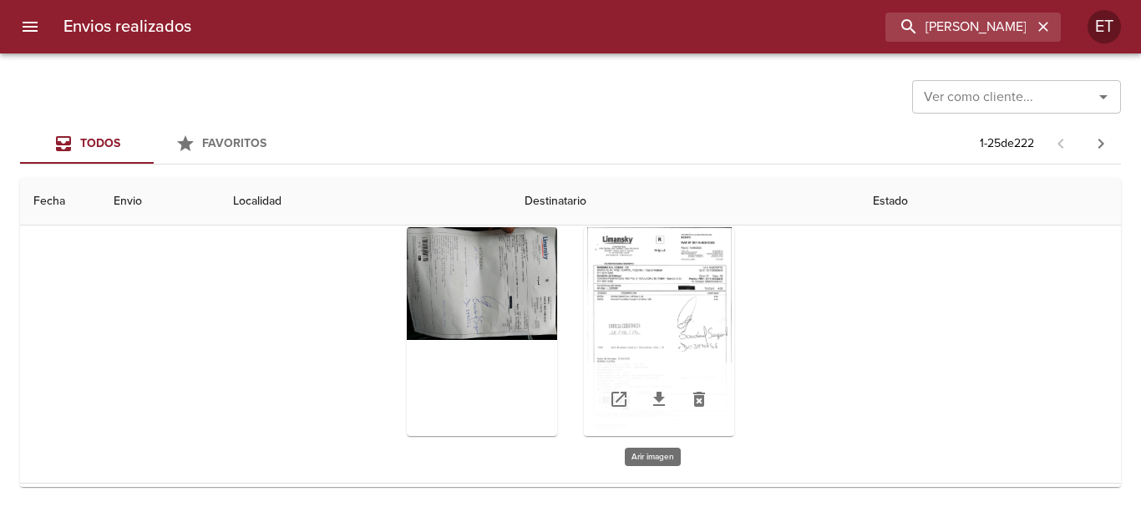
click at [655, 304] on div "Tabla de envíos del cliente" at bounding box center [659, 331] width 150 height 209
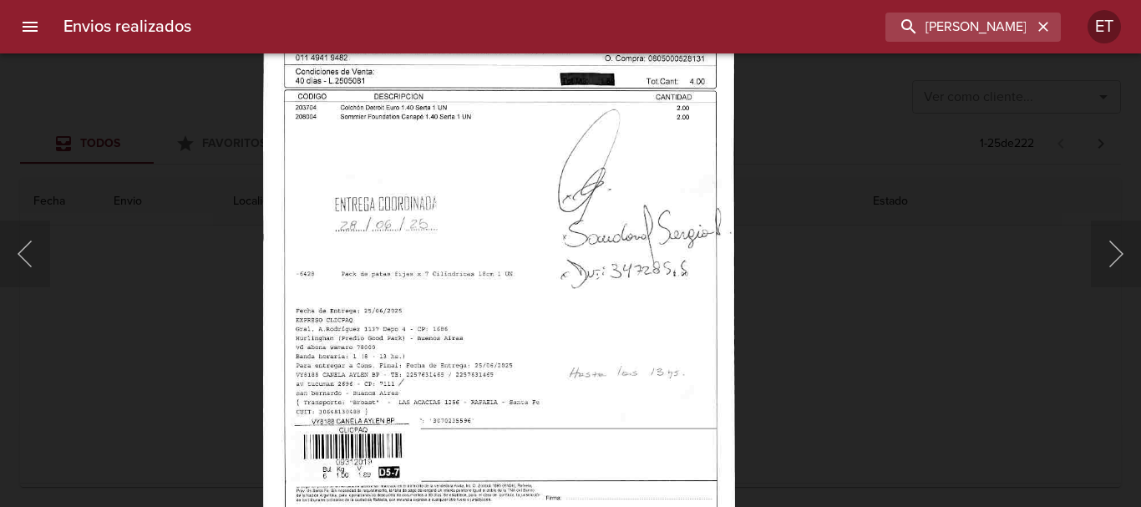
click at [586, 316] on img "Lightbox" at bounding box center [499, 222] width 472 height 683
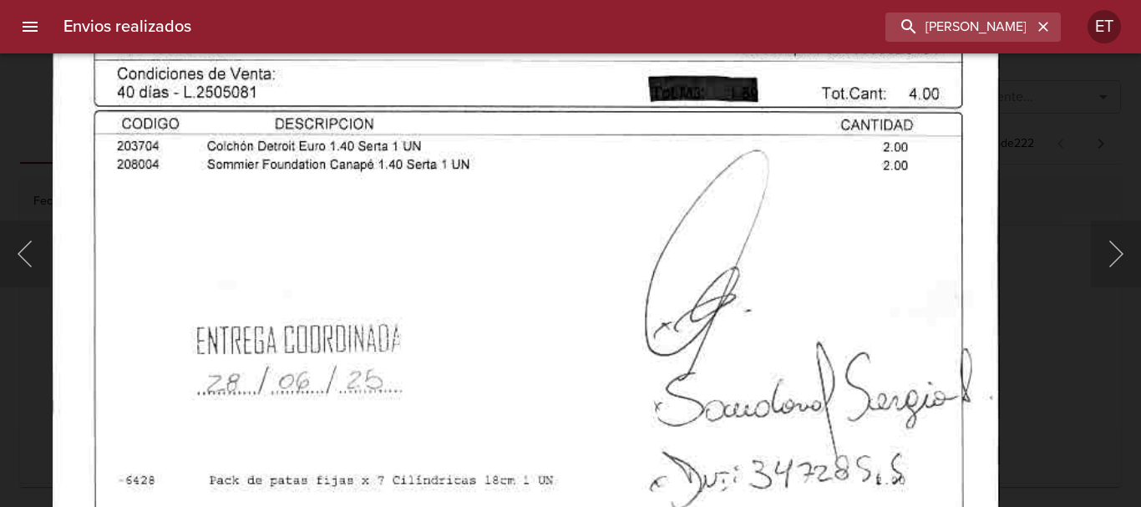
click at [675, 0] on html "Envios realizados canela aylen ET Ver como cliente... Ver como cliente... Todos…" at bounding box center [570, 0] width 1141 height 0
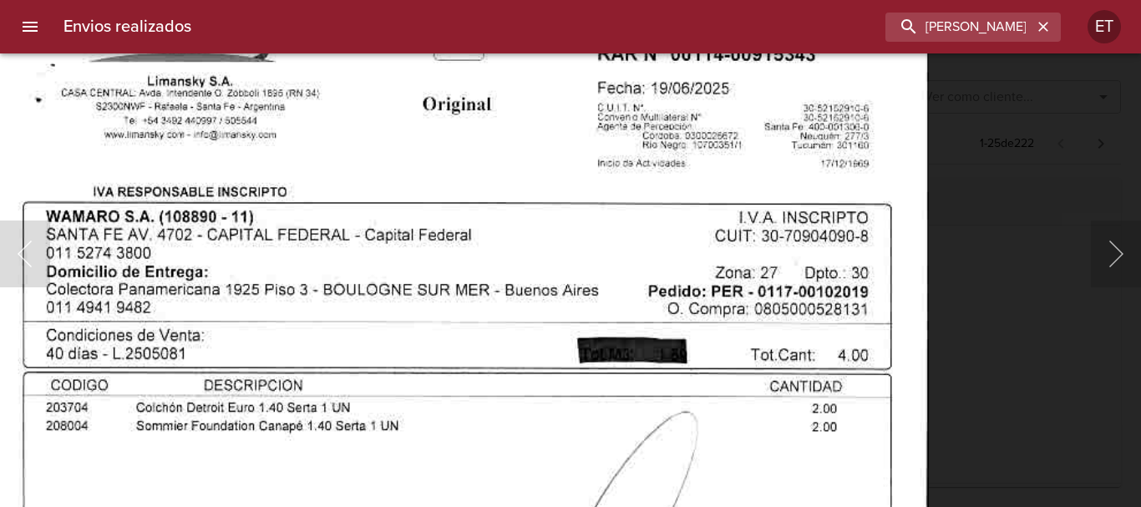
click at [655, 0] on html "Envios realizados canela aylen ET Ver como cliente... Ver como cliente... Todos…" at bounding box center [570, 0] width 1141 height 0
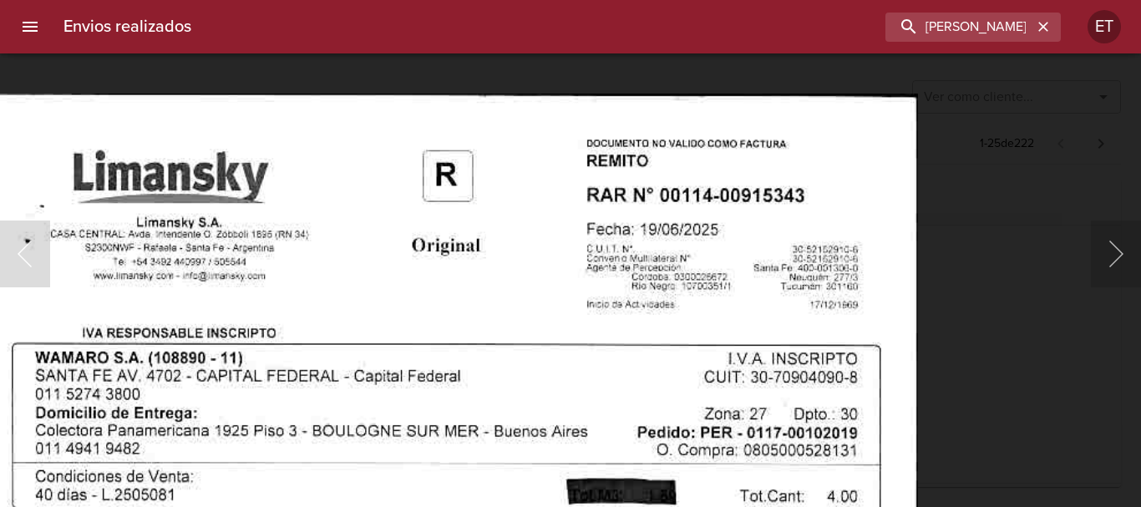
click at [997, 422] on div "Lightbox" at bounding box center [570, 253] width 1141 height 507
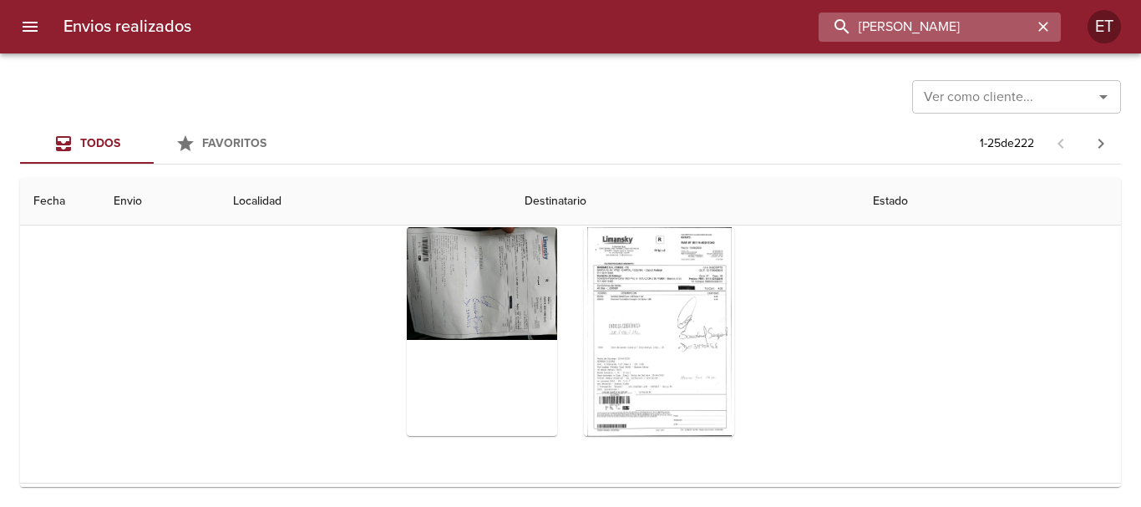
click at [962, 24] on input "canela aylen" at bounding box center [925, 27] width 214 height 29
click at [962, 27] on input "canela aylen" at bounding box center [925, 27] width 214 height 29
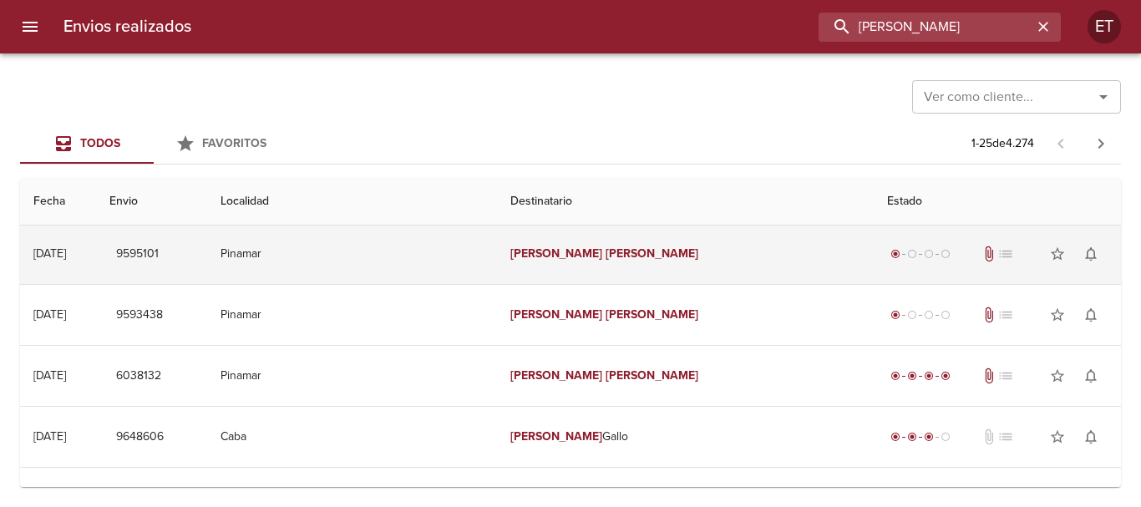
scroll to position [83, 0]
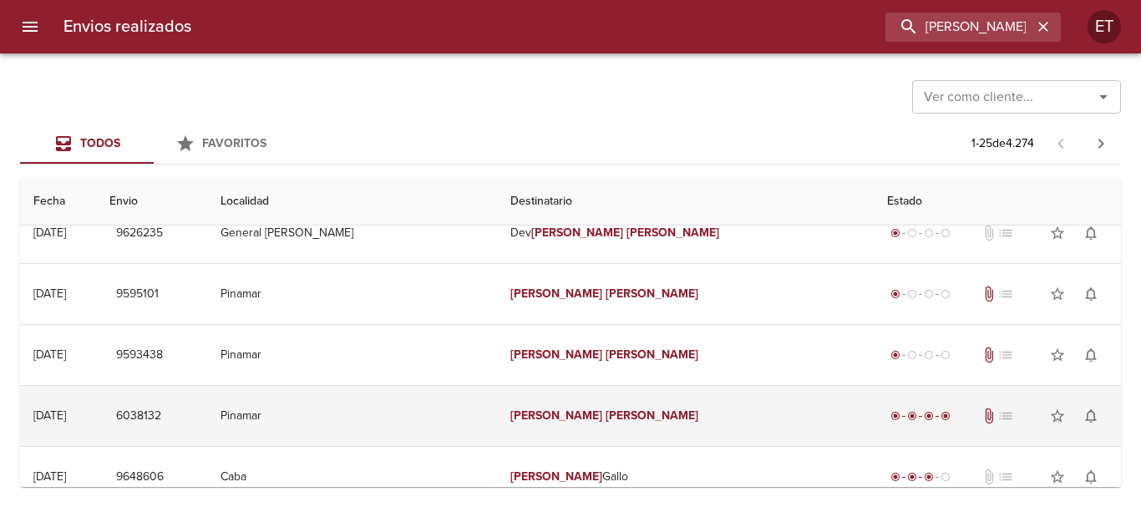
click at [591, 390] on td "[PERSON_NAME]" at bounding box center [685, 416] width 377 height 60
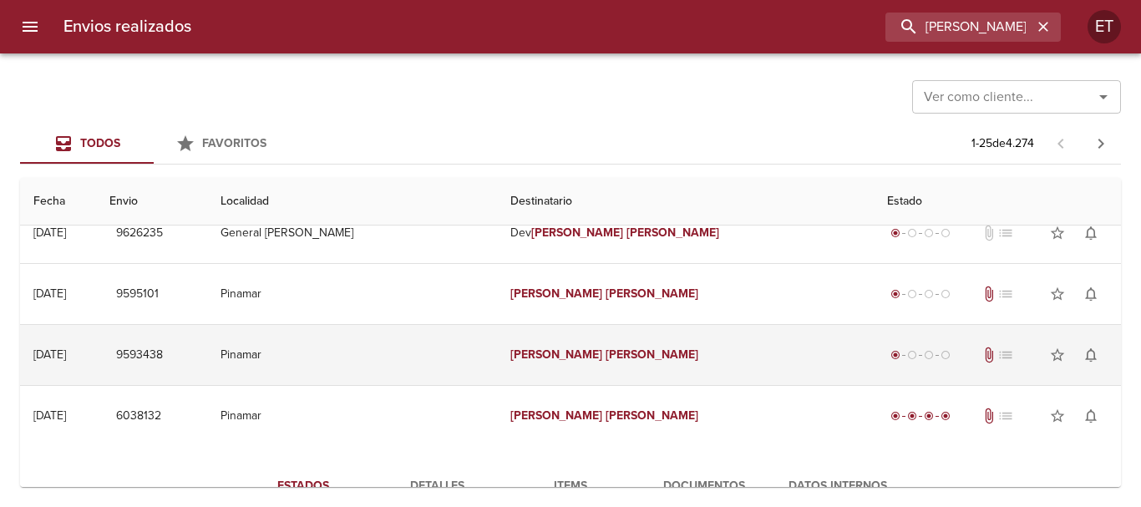
drag, startPoint x: 607, startPoint y: 387, endPoint x: 591, endPoint y: 342, distance: 47.8
click at [590, 336] on td "[PERSON_NAME]" at bounding box center [685, 355] width 377 height 60
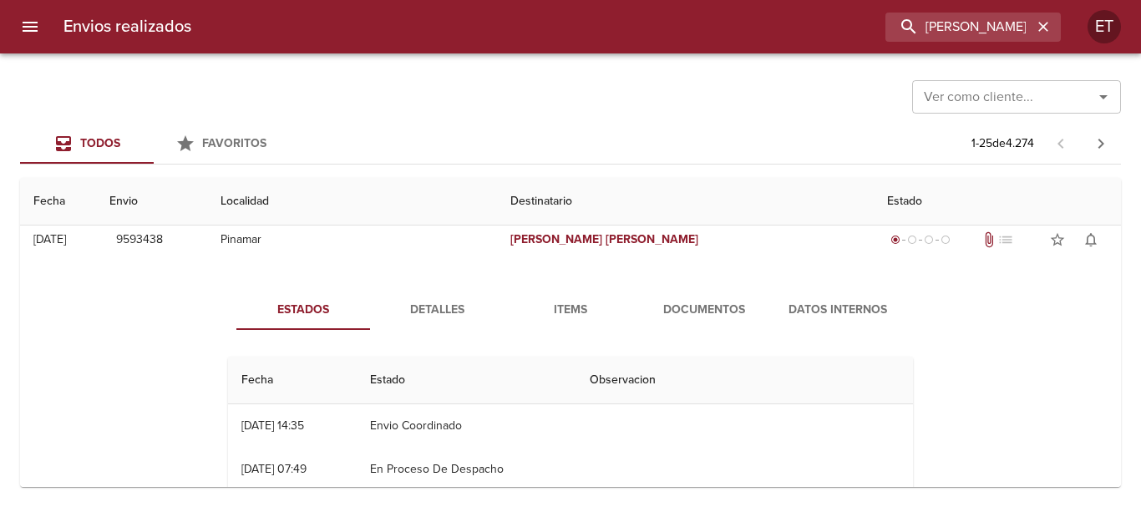
scroll to position [250, 0]
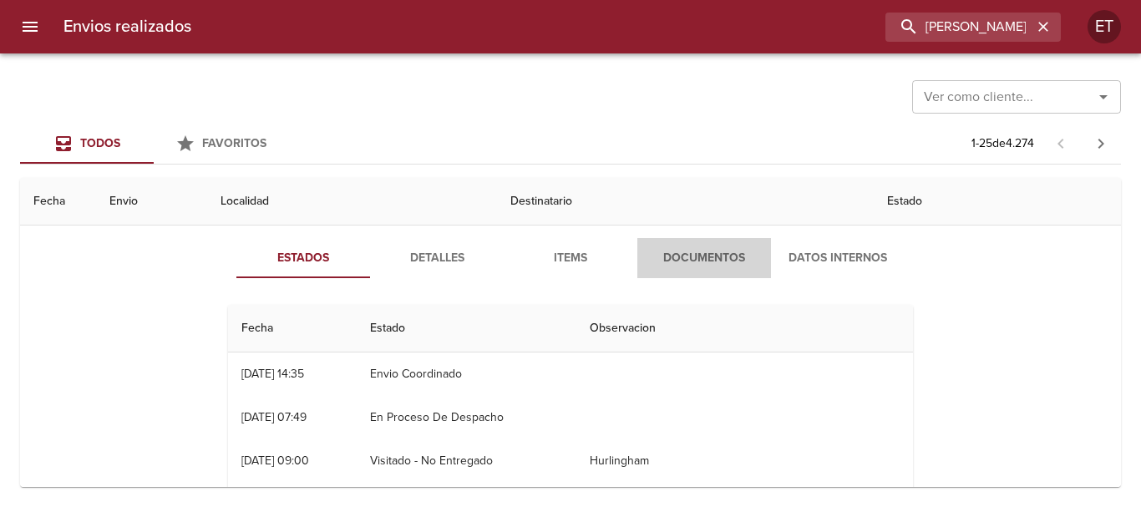
drag, startPoint x: 695, startPoint y: 262, endPoint x: 736, endPoint y: 266, distance: 41.9
click at [698, 258] on span "Documentos" at bounding box center [704, 258] width 114 height 21
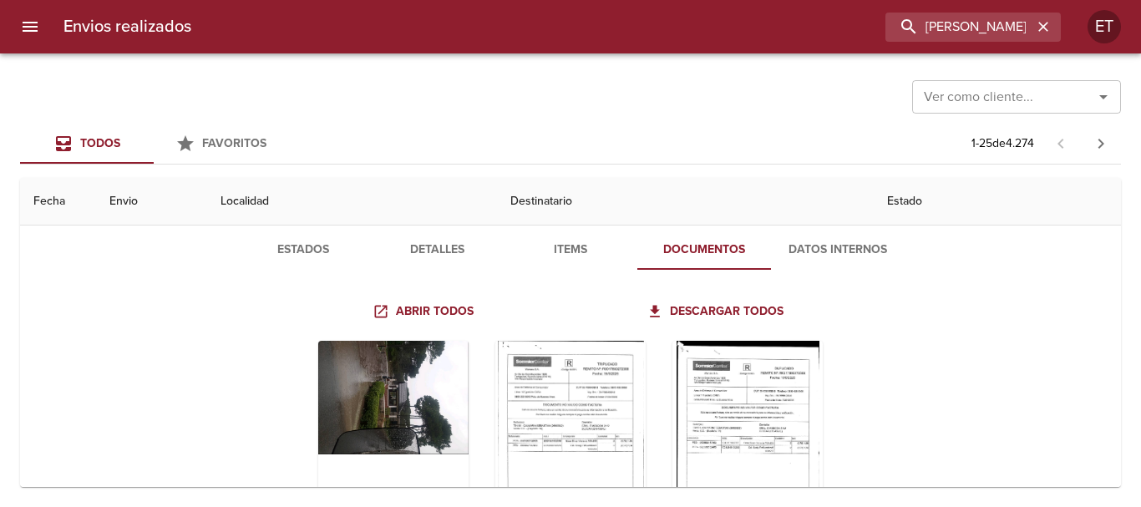
scroll to position [334, 0]
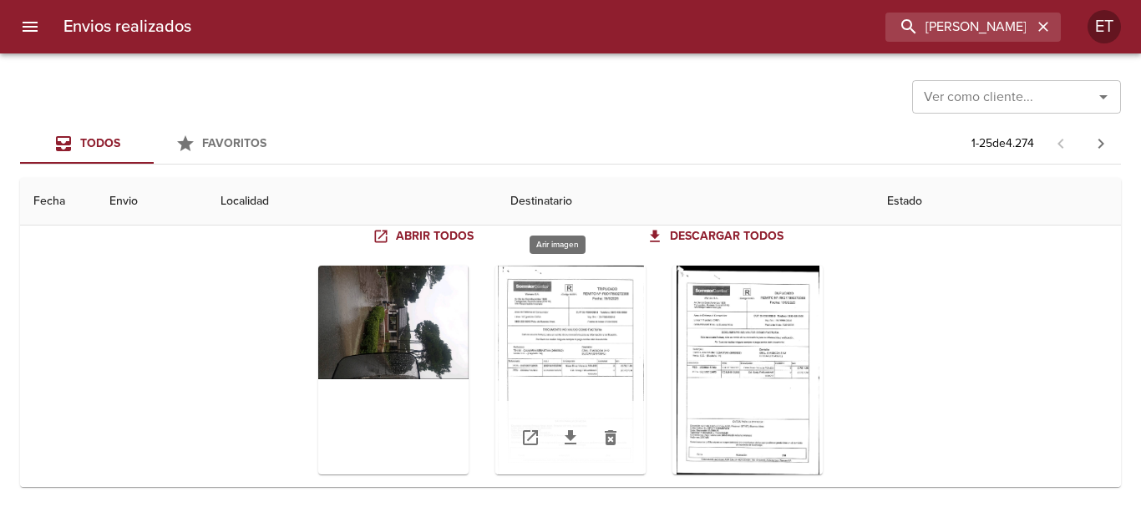
click at [597, 363] on div "Tabla de envíos del cliente" at bounding box center [570, 370] width 150 height 209
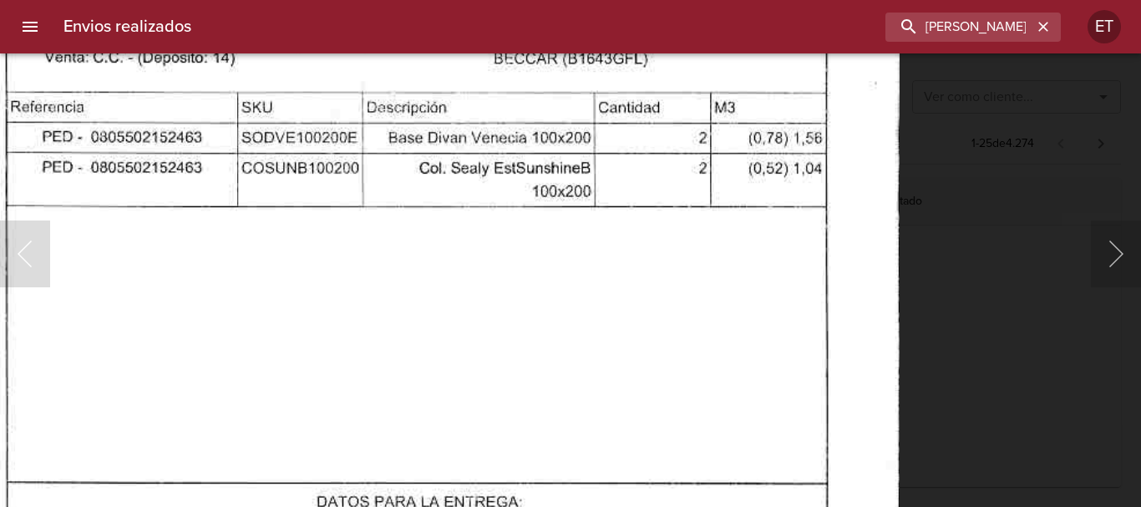
click at [1006, 373] on div "Lightbox" at bounding box center [570, 253] width 1141 height 507
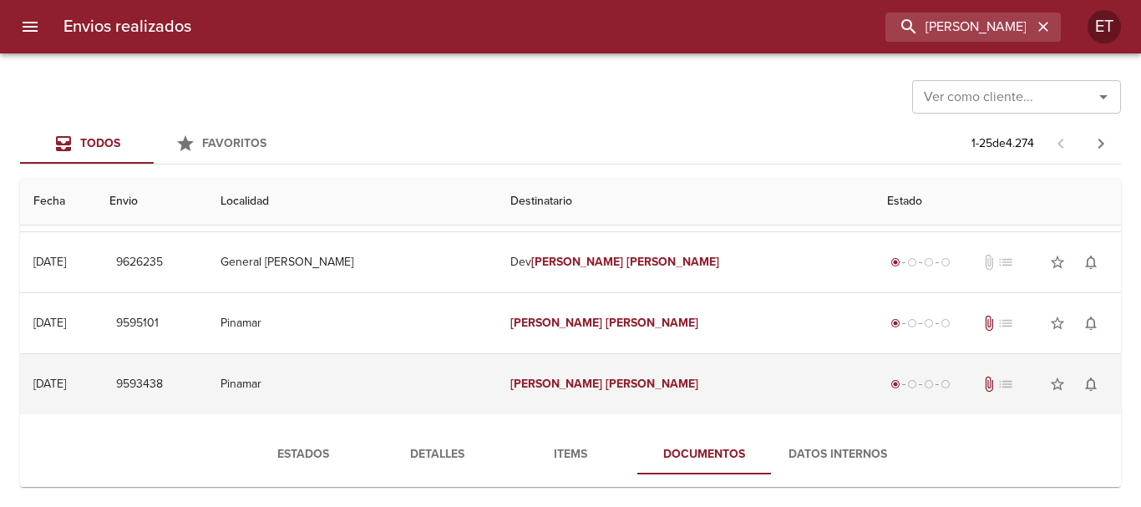
scroll to position [83, 0]
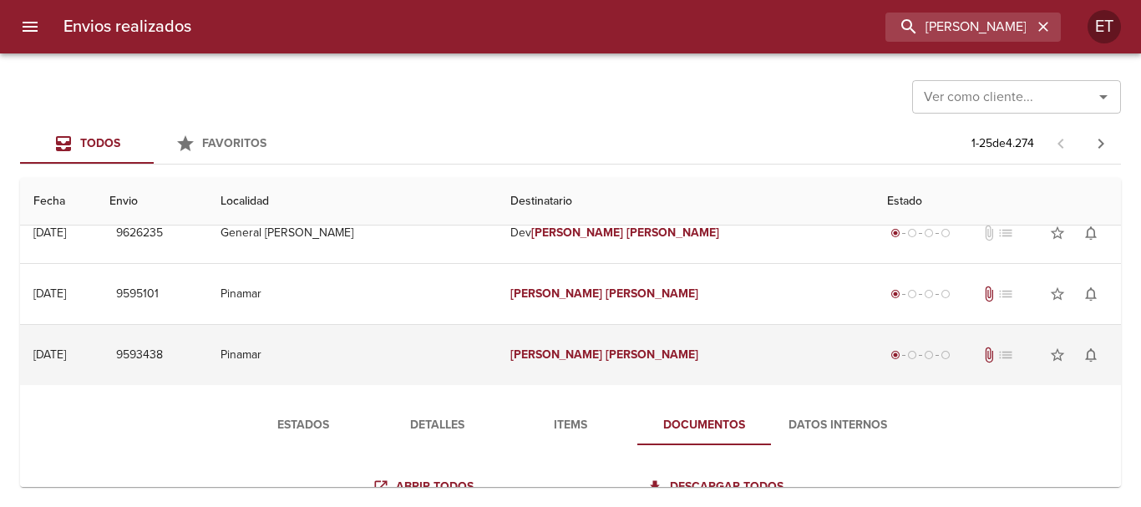
click at [615, 356] on td "[PERSON_NAME]" at bounding box center [685, 355] width 377 height 60
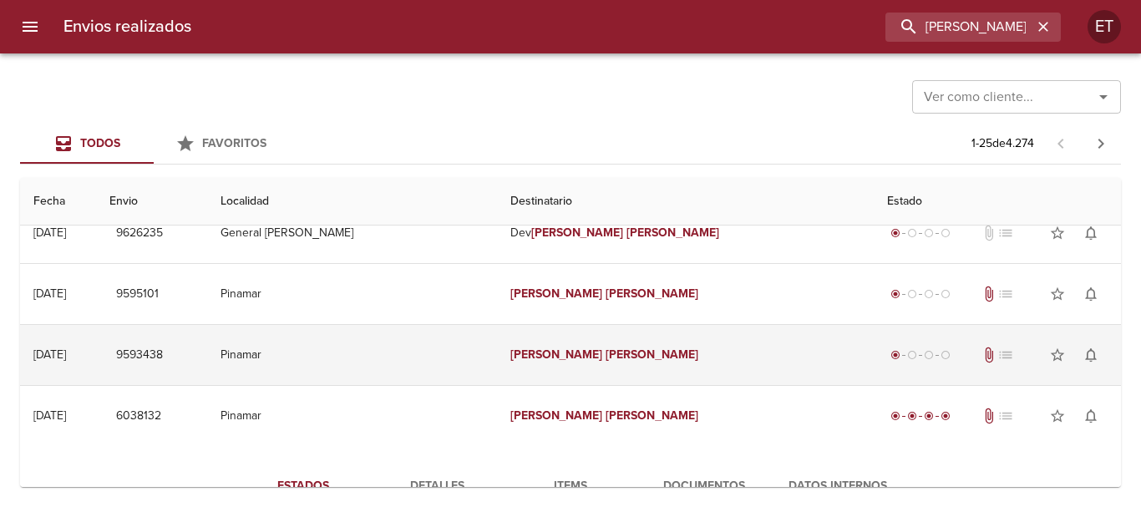
scroll to position [0, 0]
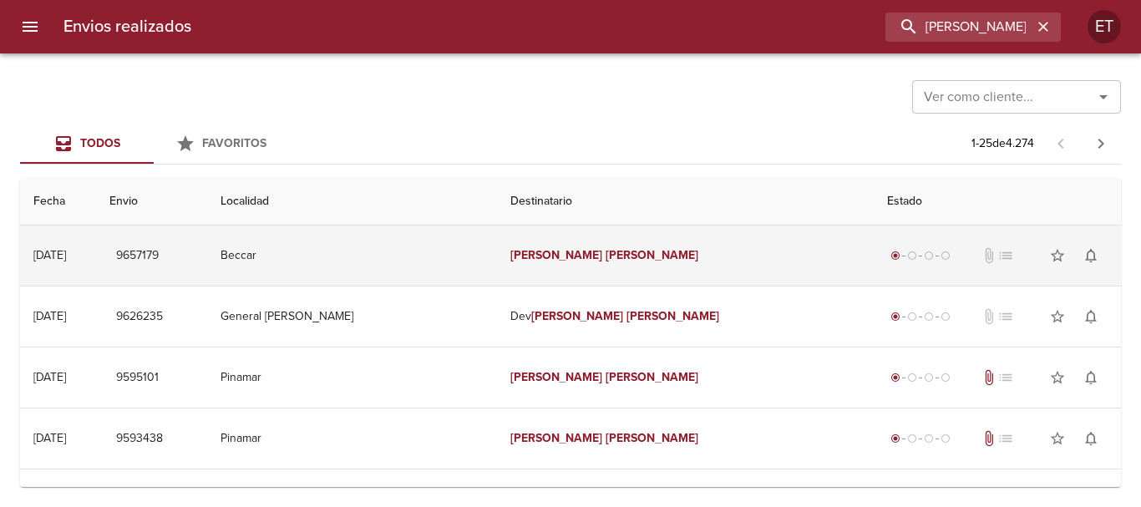
click at [620, 262] on td "[PERSON_NAME]" at bounding box center [685, 255] width 377 height 60
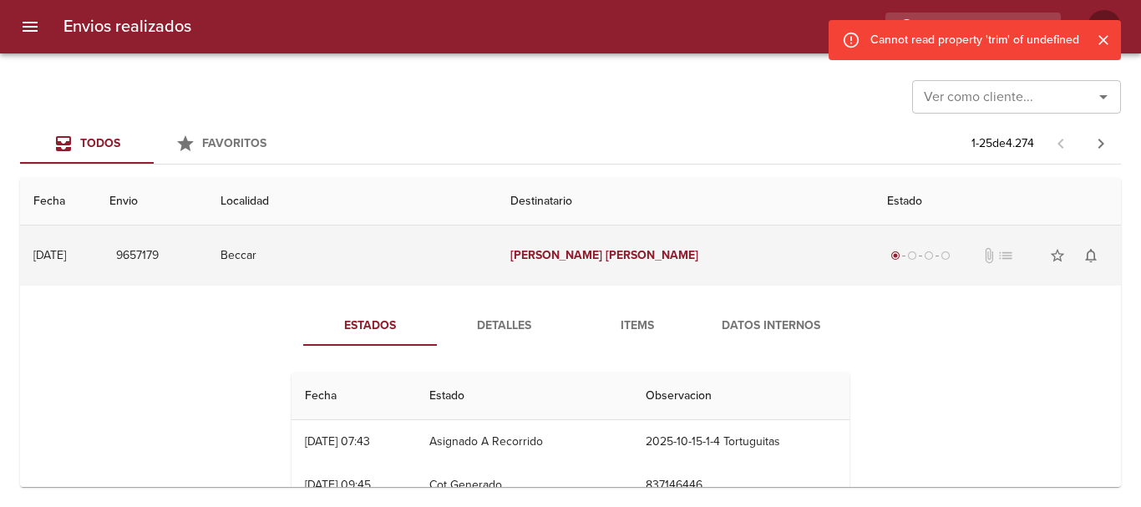
click at [521, 250] on em "[PERSON_NAME]" at bounding box center [556, 255] width 93 height 14
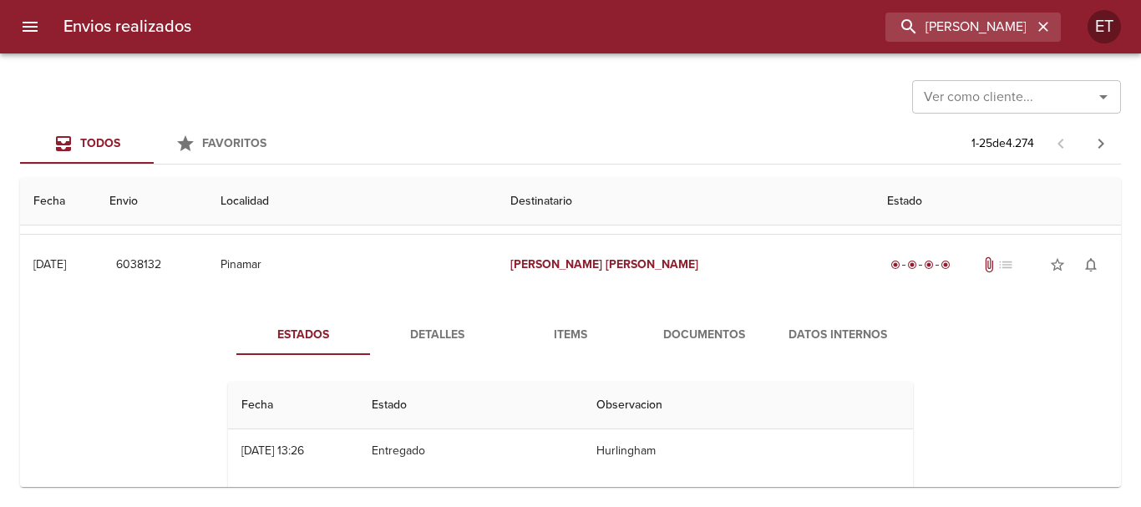
scroll to position [250, 0]
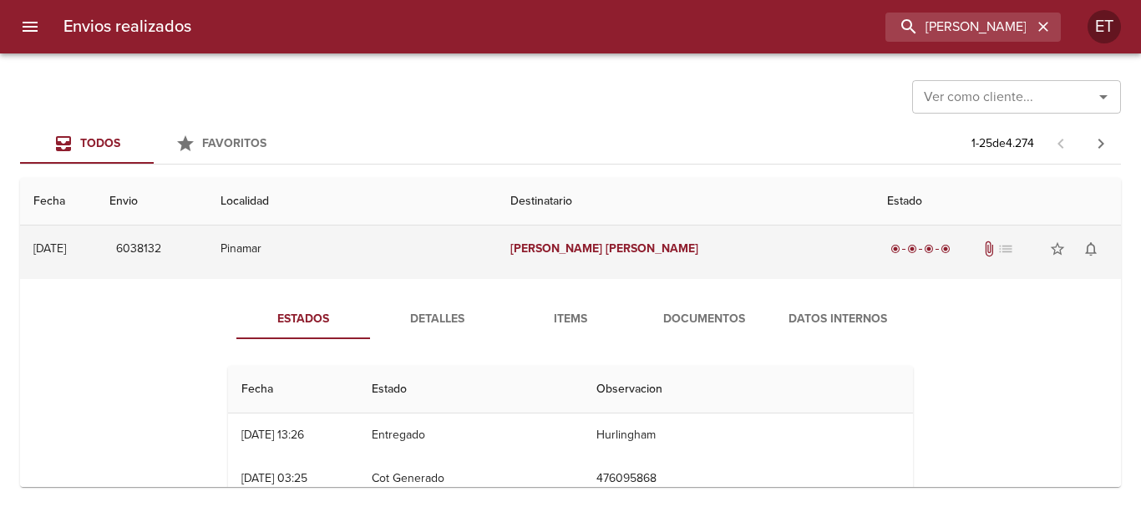
click at [641, 266] on td "[PERSON_NAME]" at bounding box center [685, 249] width 377 height 60
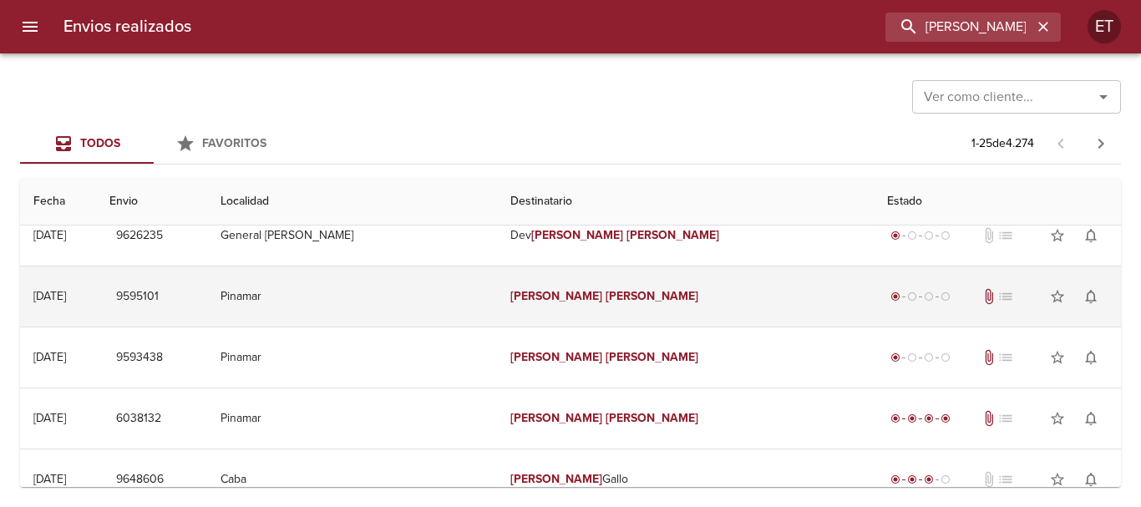
scroll to position [0, 0]
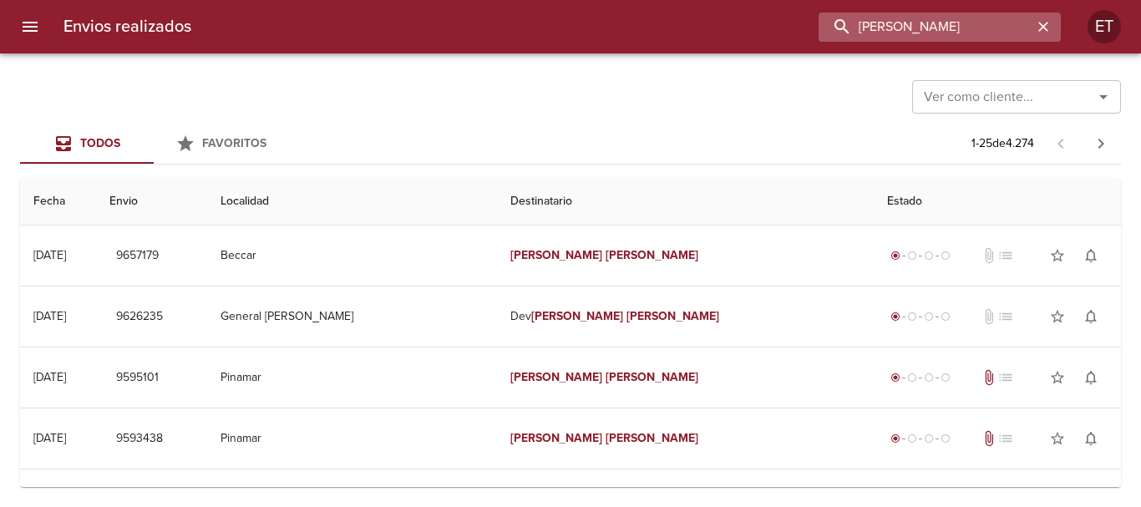
click at [964, 24] on input "GALMARINI SEBASTIAN" at bounding box center [925, 27] width 214 height 29
click at [964, 23] on input "GALMARINI SEBASTIAN" at bounding box center [925, 27] width 214 height 29
type input "[PERSON_NAME]"
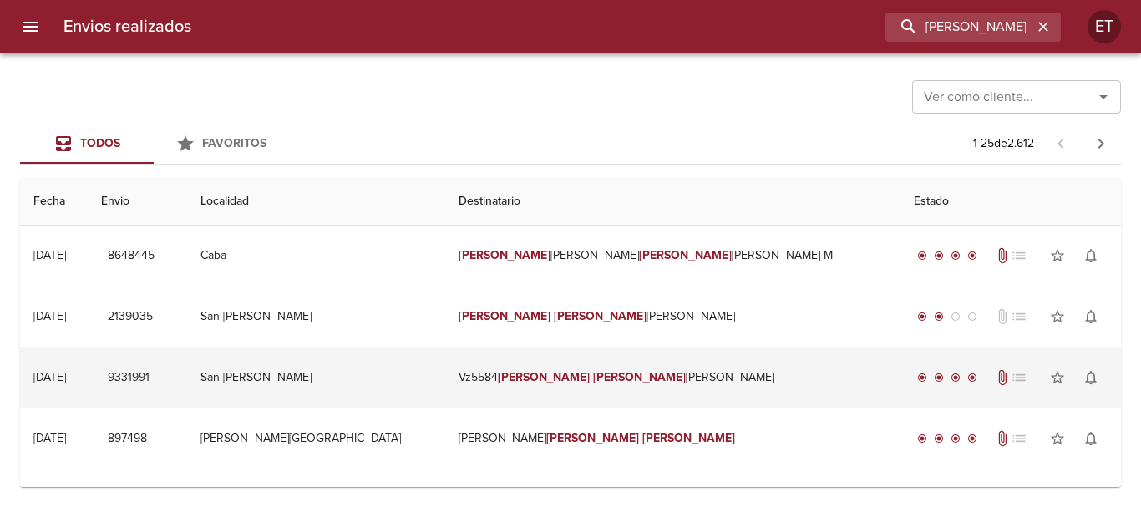
click at [613, 374] on em "[PERSON_NAME]" at bounding box center [639, 377] width 93 height 14
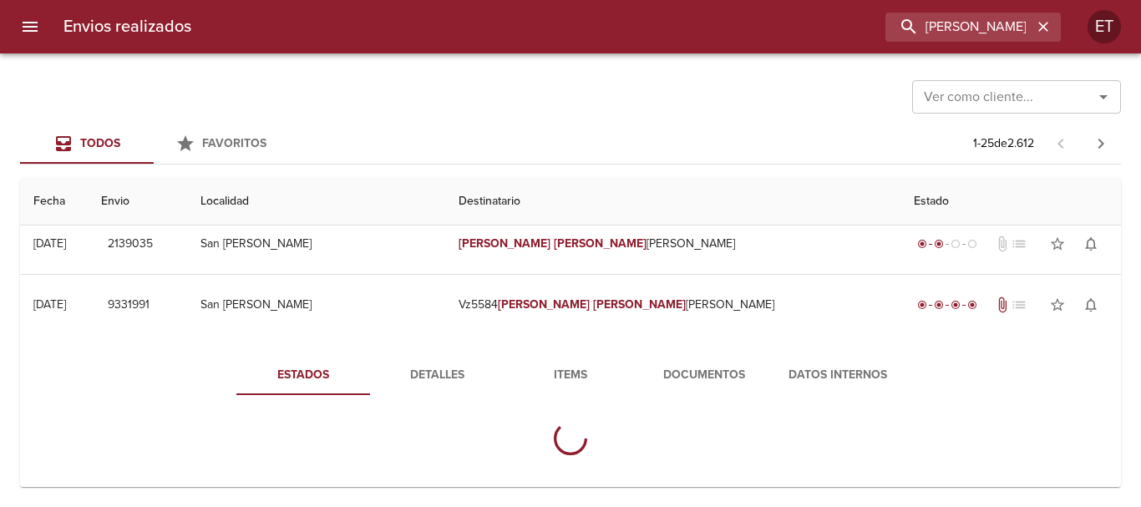
scroll to position [167, 0]
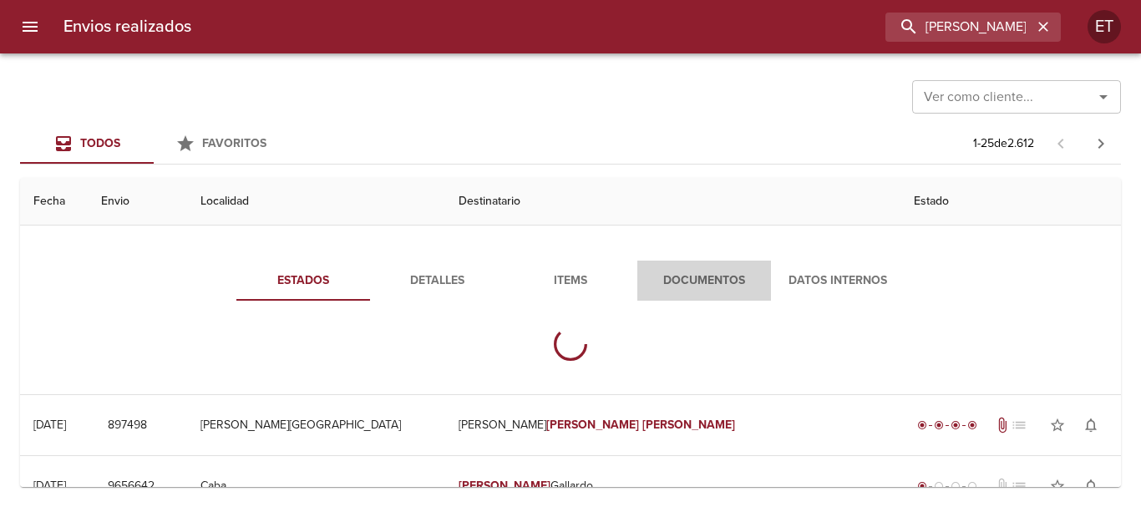
drag, startPoint x: 673, startPoint y: 277, endPoint x: 656, endPoint y: 275, distance: 16.9
click at [673, 278] on span "Documentos" at bounding box center [704, 281] width 114 height 21
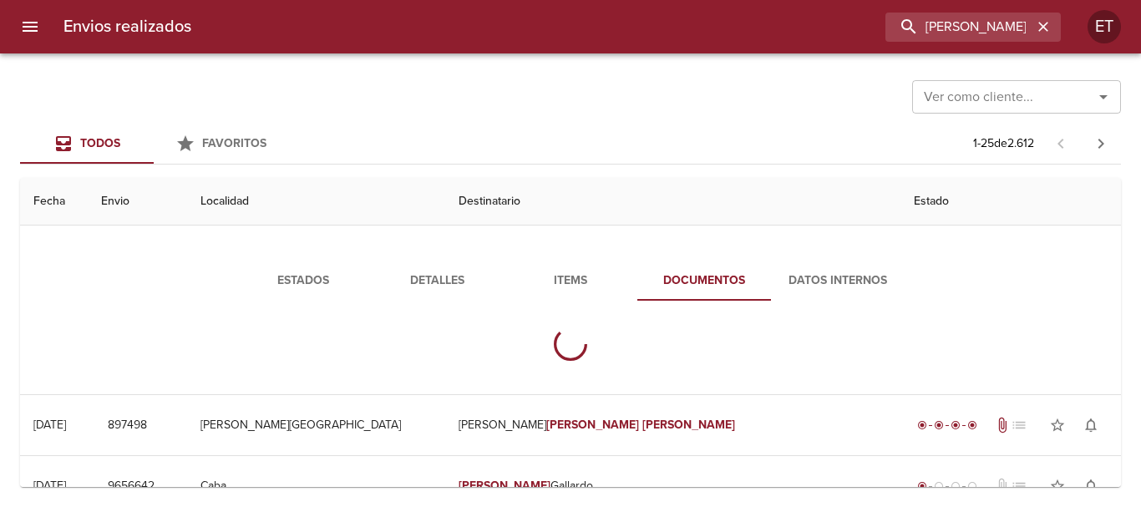
drag, startPoint x: 553, startPoint y: 292, endPoint x: 541, endPoint y: 284, distance: 14.4
click at [553, 293] on button "Items" at bounding box center [570, 281] width 134 height 40
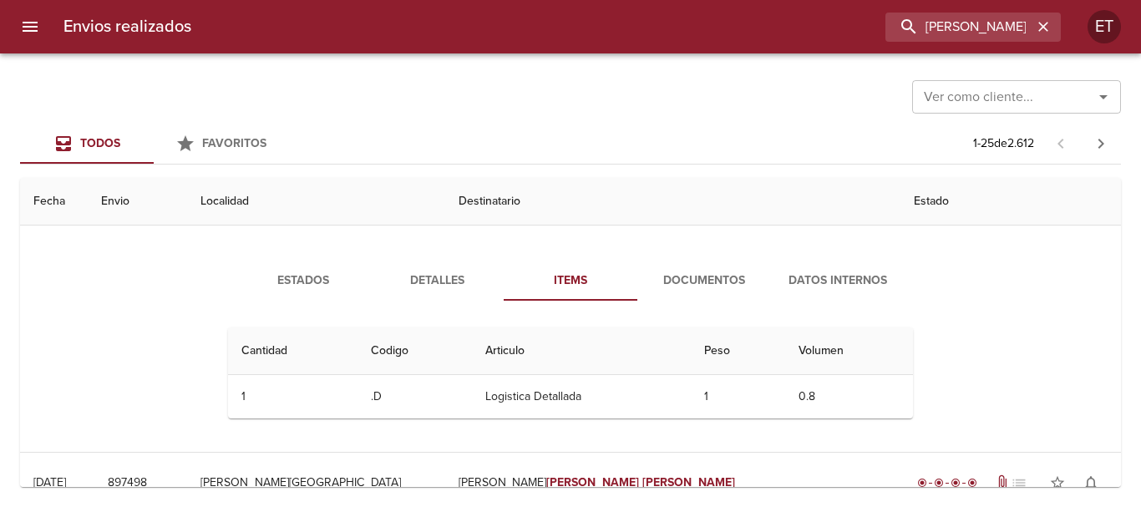
click at [467, 281] on span "Detalles" at bounding box center [437, 281] width 114 height 21
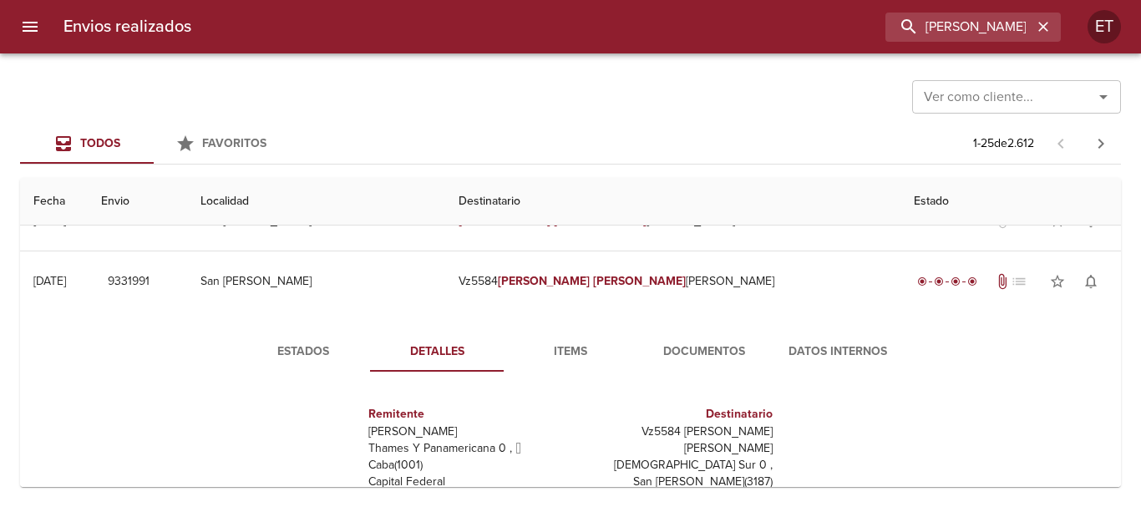
scroll to position [83, 0]
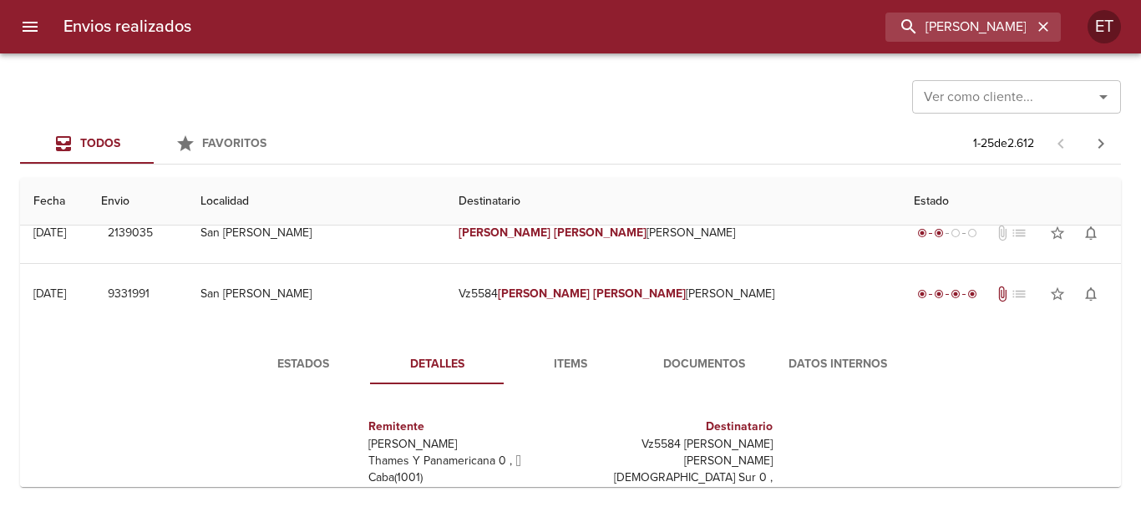
click at [301, 360] on span "Estados" at bounding box center [303, 364] width 114 height 21
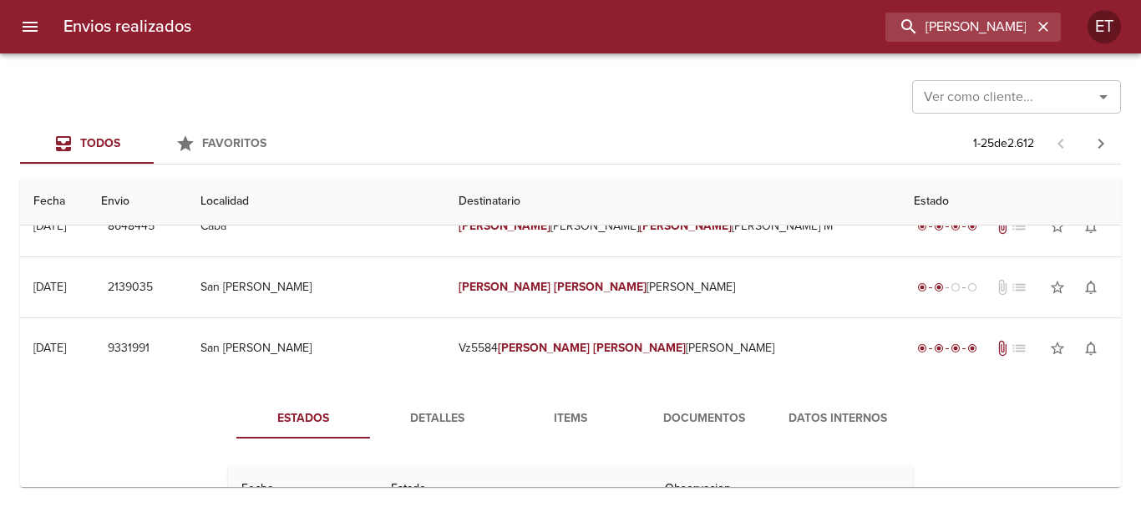
scroll to position [0, 0]
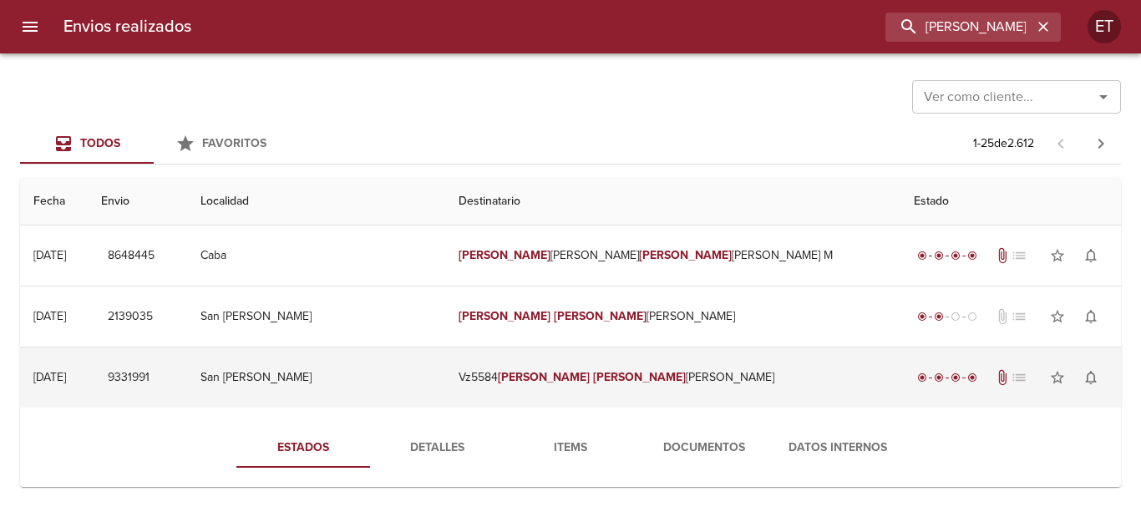
click at [913, 387] on div "radio_button_checked radio_button_checked radio_button_checked radio_button_che…" at bounding box center [1010, 377] width 194 height 33
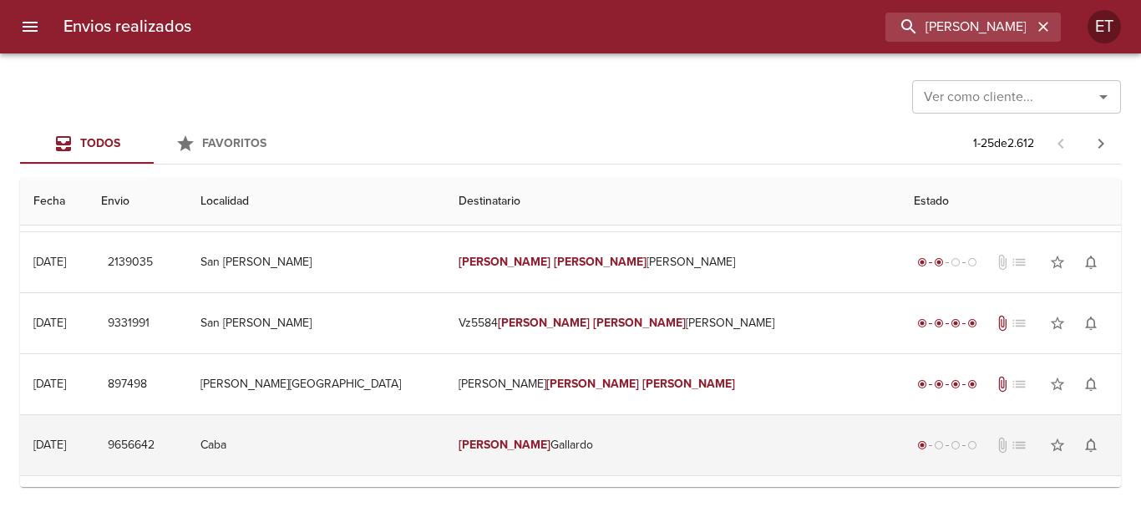
scroll to position [83, 0]
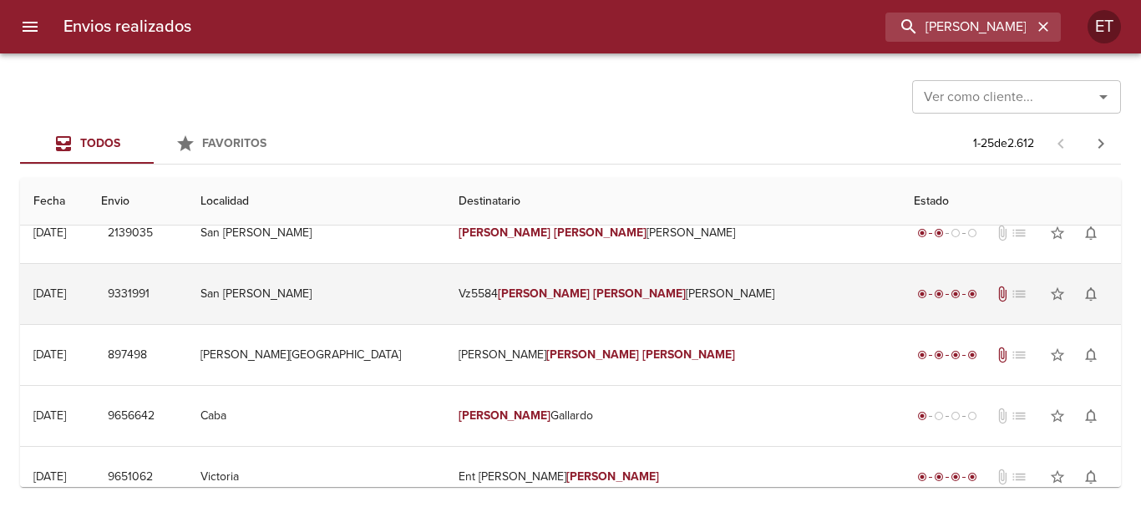
click at [601, 300] on em "[PERSON_NAME]" at bounding box center [639, 293] width 93 height 14
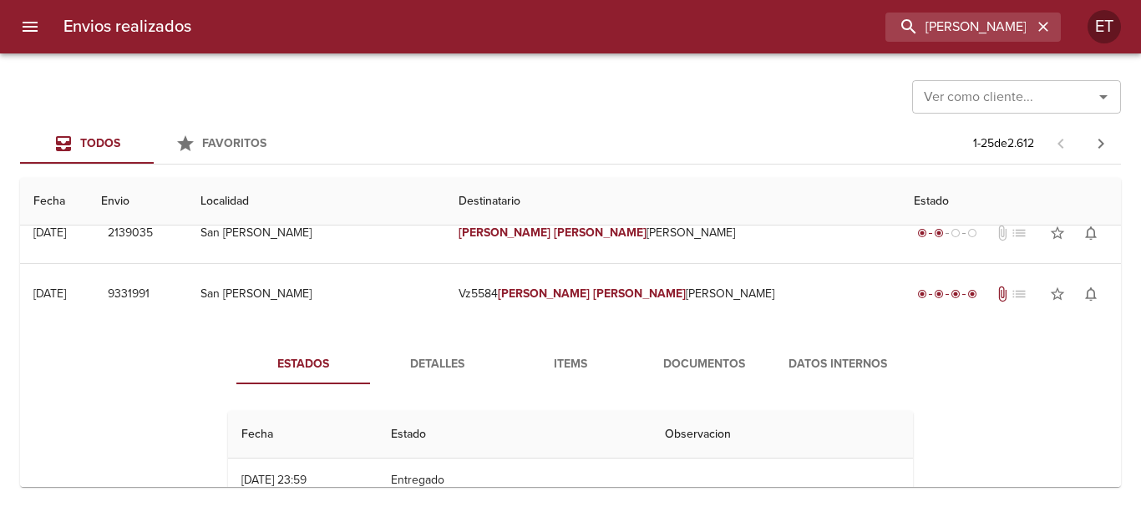
click at [714, 366] on span "Documentos" at bounding box center [704, 364] width 114 height 21
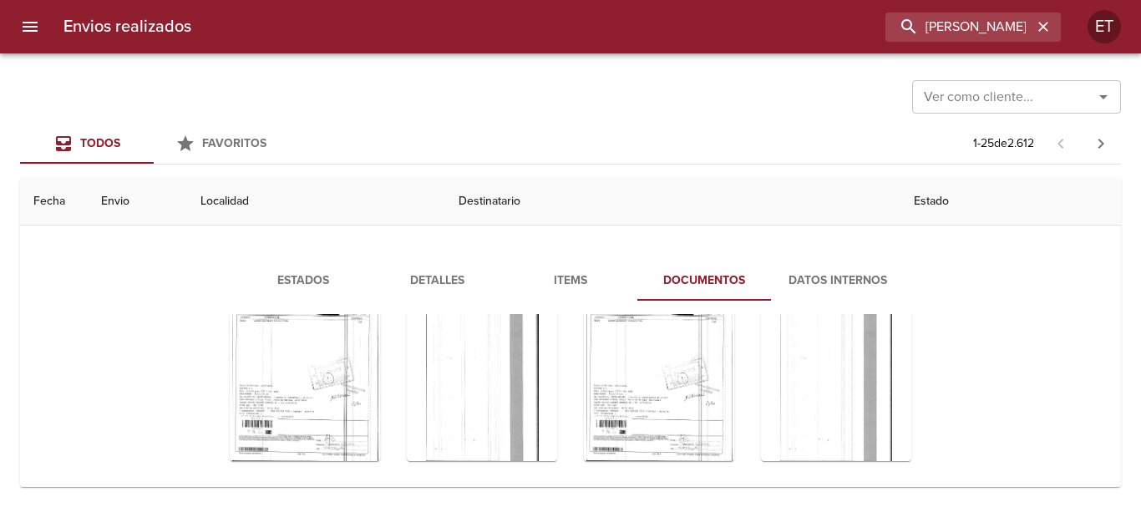
scroll to position [14, 0]
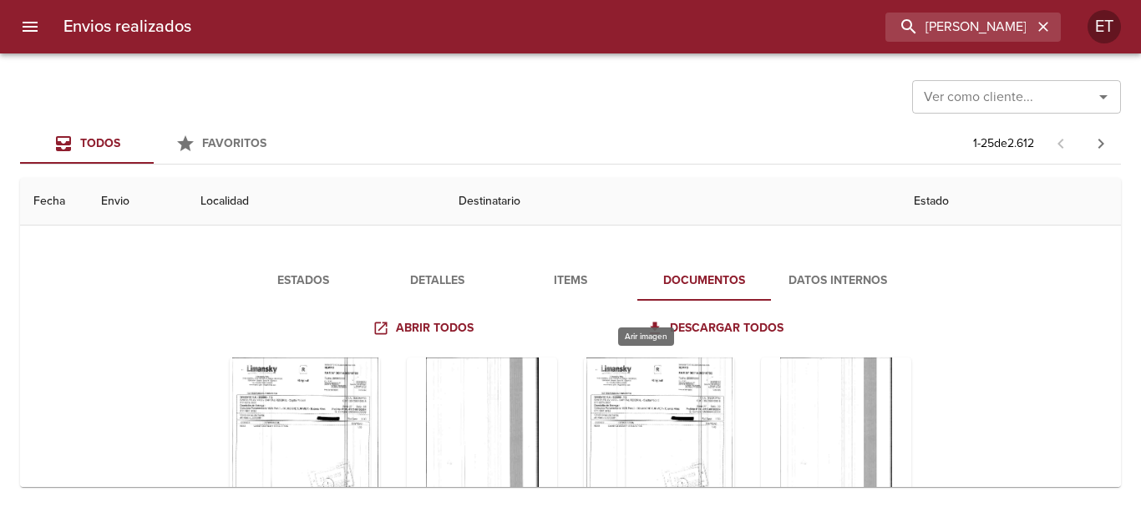
click at [649, 415] on div "Tabla de envíos del cliente" at bounding box center [659, 461] width 150 height 209
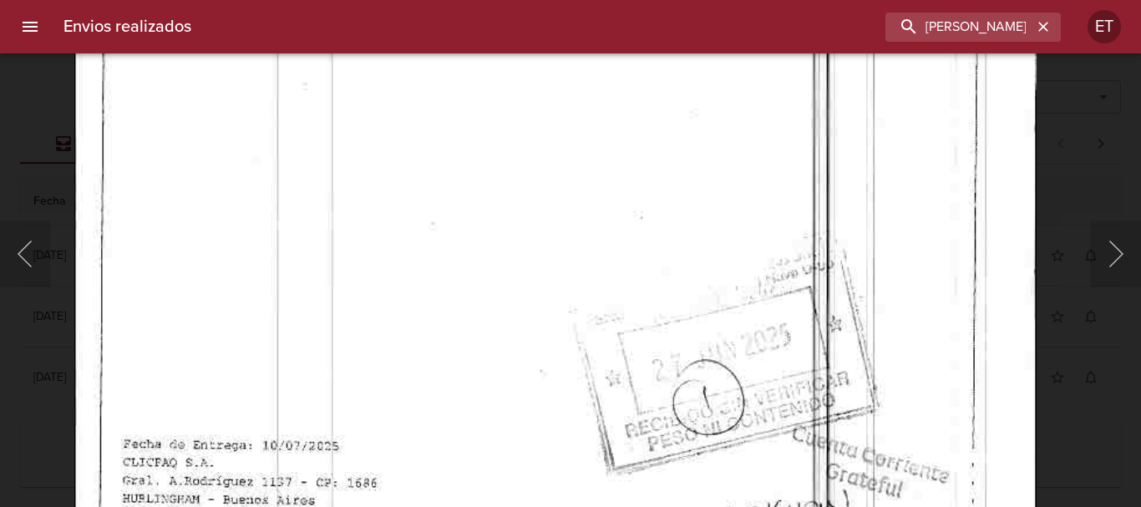
scroll to position [14, 0]
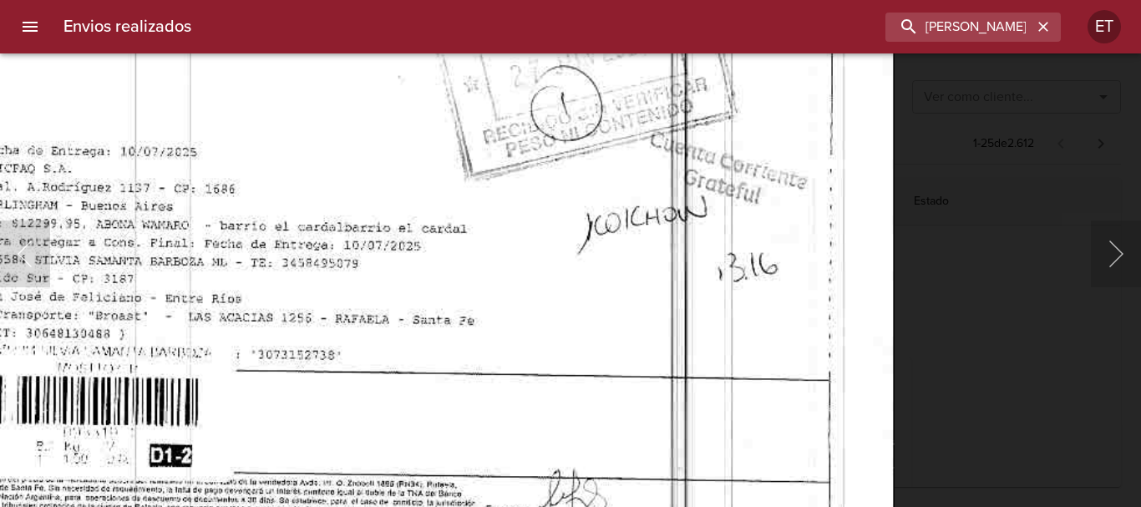
click at [500, 0] on body "Envios realizados [PERSON_NAME] ET Ver como cliente... Ver como cliente... Todo…" at bounding box center [570, 0] width 1141 height 0
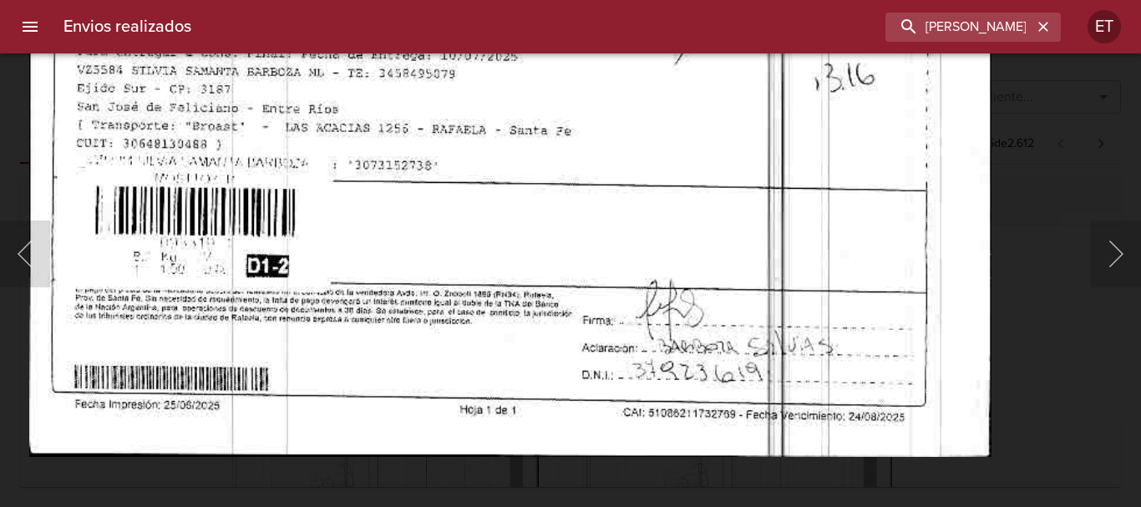
click at [1045, 333] on div "Lightbox" at bounding box center [570, 253] width 1141 height 507
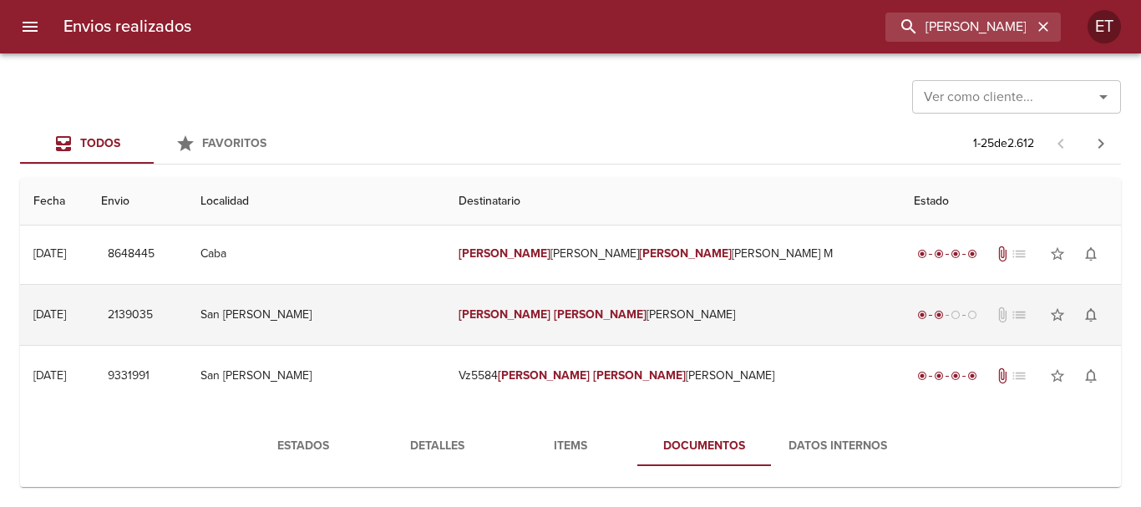
scroll to position [0, 0]
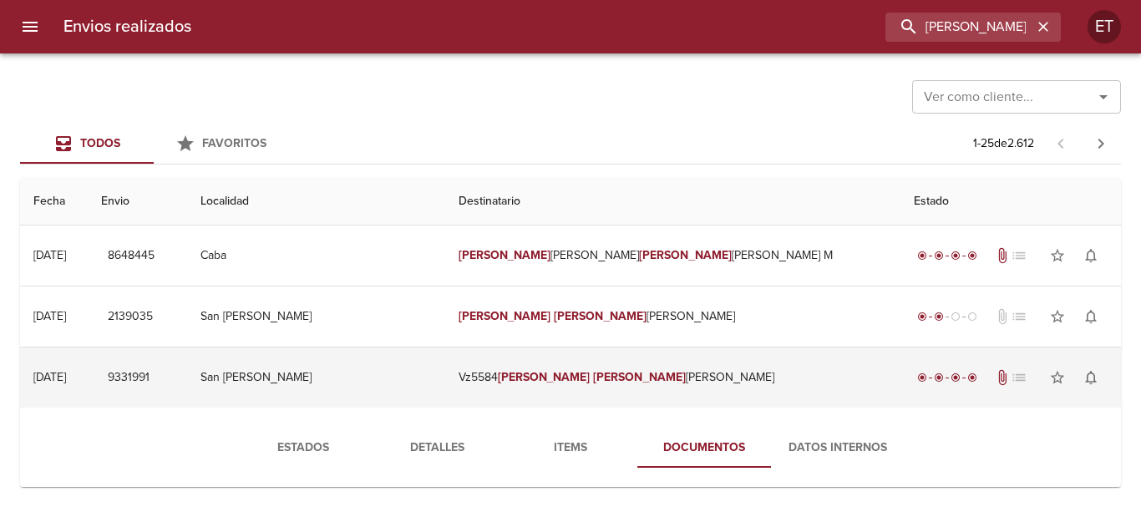
click at [696, 367] on td "Vz5584 [PERSON_NAME] [PERSON_NAME]" at bounding box center [673, 377] width 456 height 60
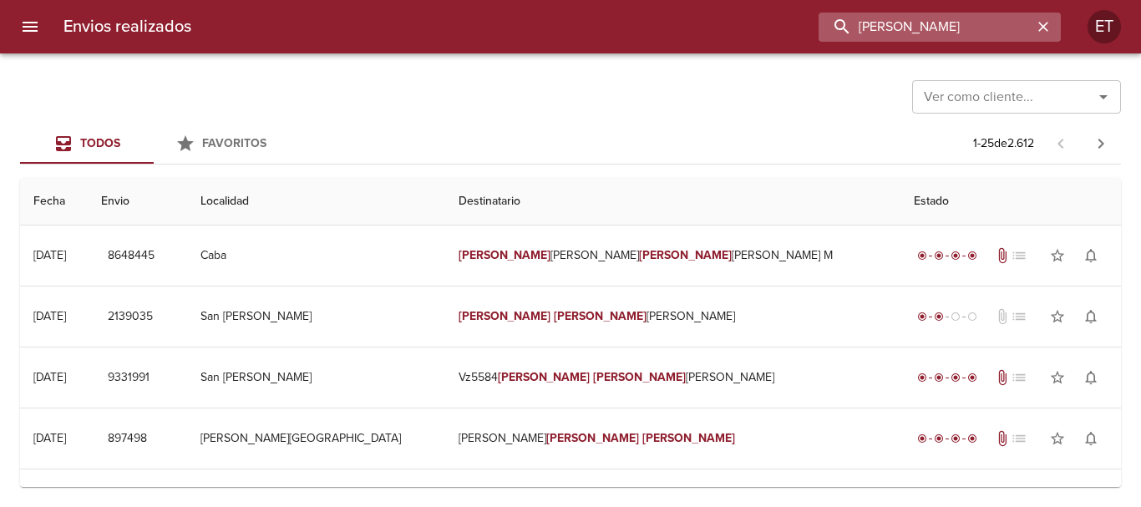
click at [954, 34] on input "[PERSON_NAME]" at bounding box center [925, 27] width 214 height 29
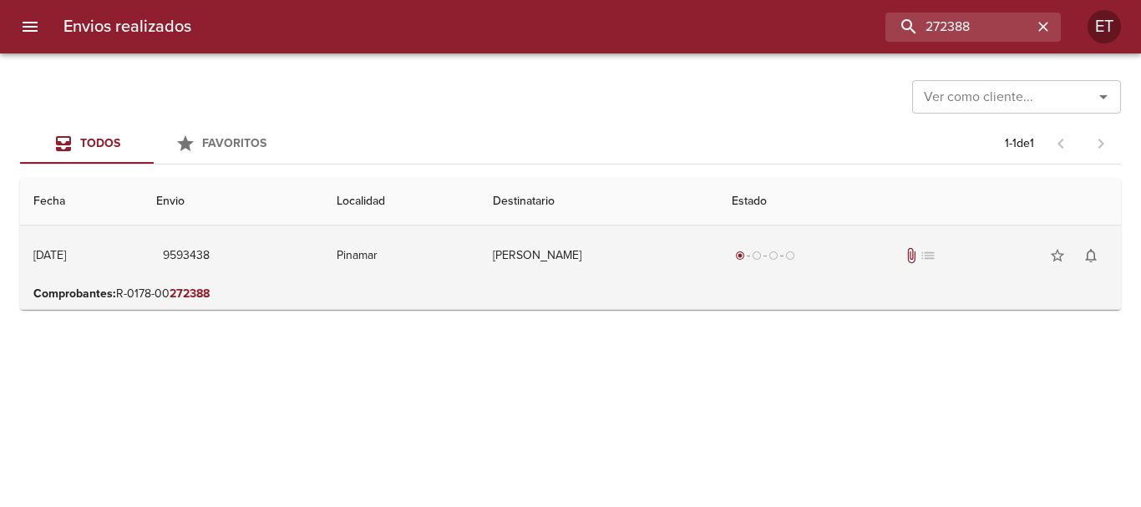
click at [766, 272] on td "radio_button_checked radio_button_unchecked radio_button_unchecked radio_button…" at bounding box center [919, 255] width 402 height 60
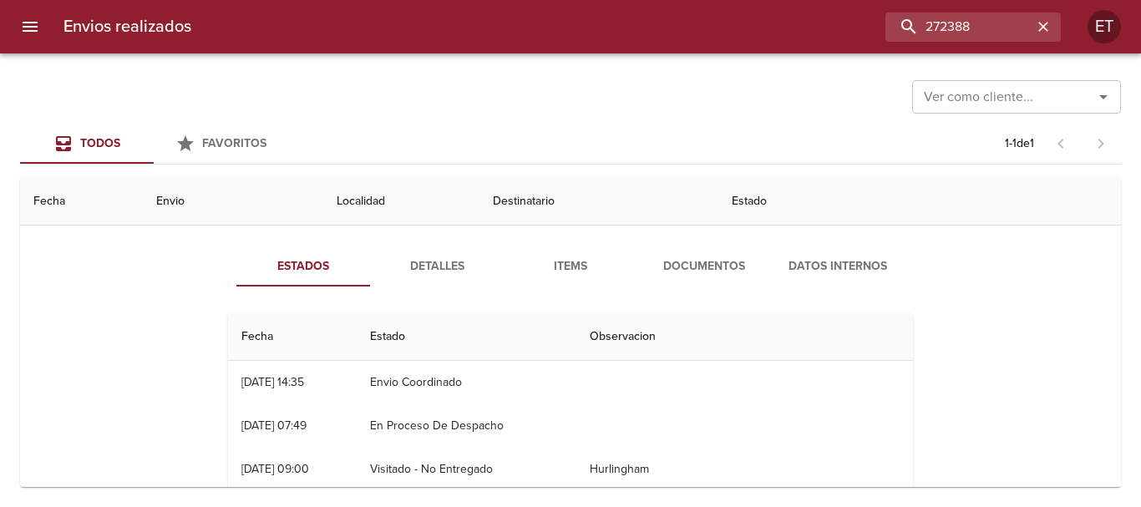
scroll to position [83, 0]
click at [715, 270] on span "Documentos" at bounding box center [704, 265] width 114 height 21
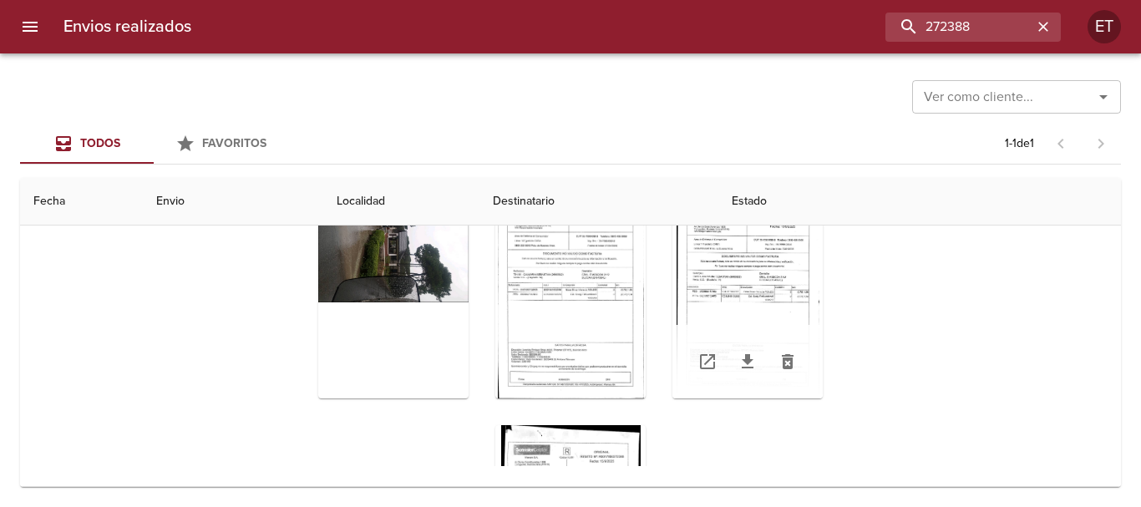
scroll to position [181, 0]
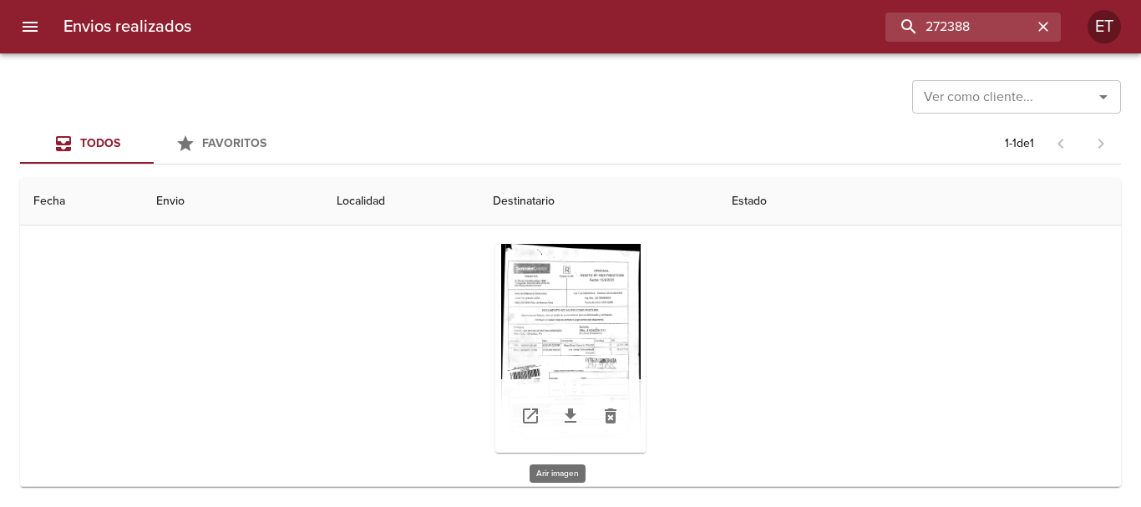
click at [560, 265] on div "Tabla de envíos del cliente" at bounding box center [570, 348] width 150 height 209
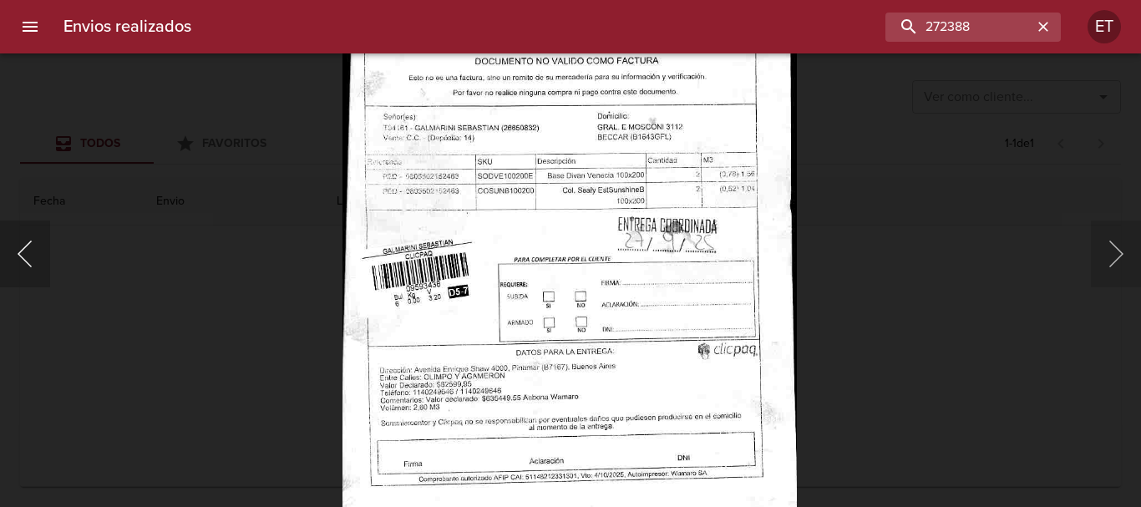
click at [41, 250] on button "Anterior" at bounding box center [25, 253] width 50 height 67
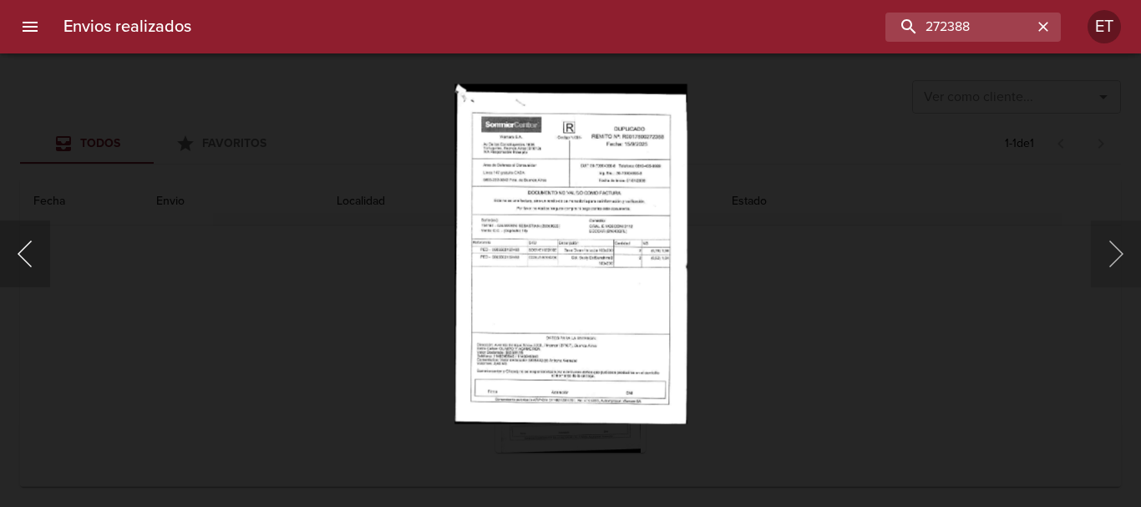
click at [41, 251] on button "Anterior" at bounding box center [25, 253] width 50 height 67
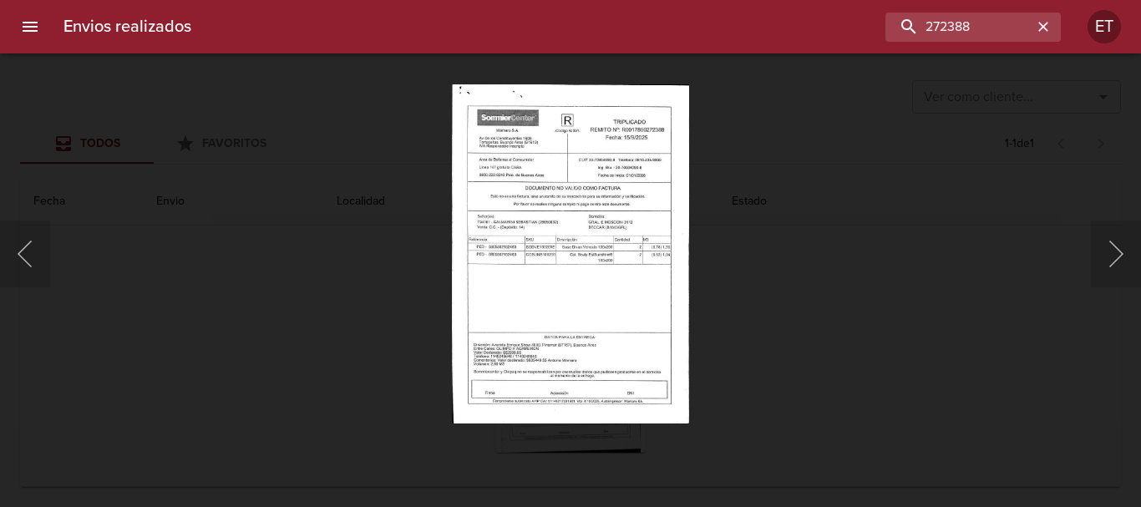
click at [676, 352] on img "Lightbox" at bounding box center [570, 253] width 237 height 340
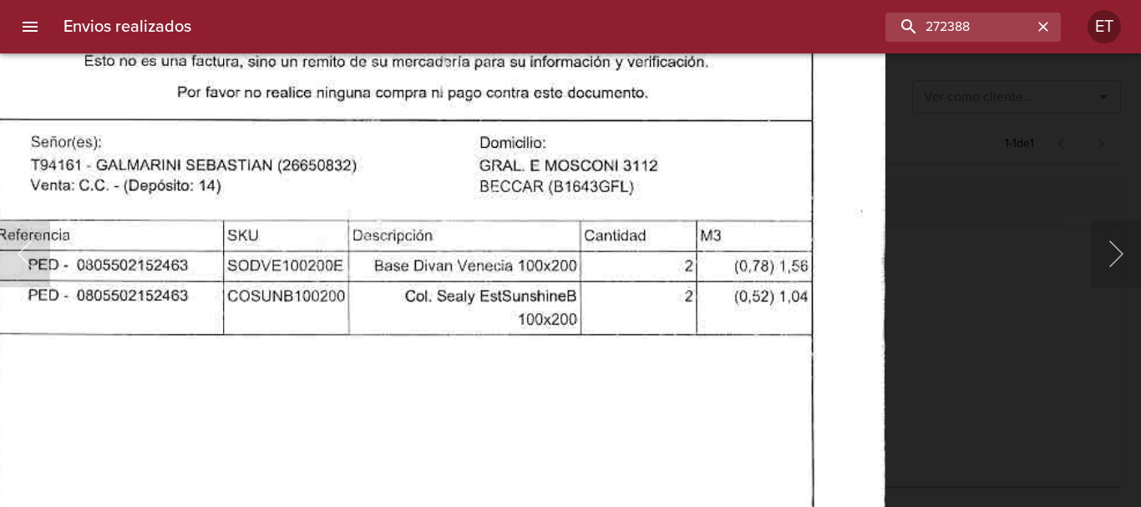
click at [596, 406] on img "Lightbox" at bounding box center [407, 293] width 958 height 1371
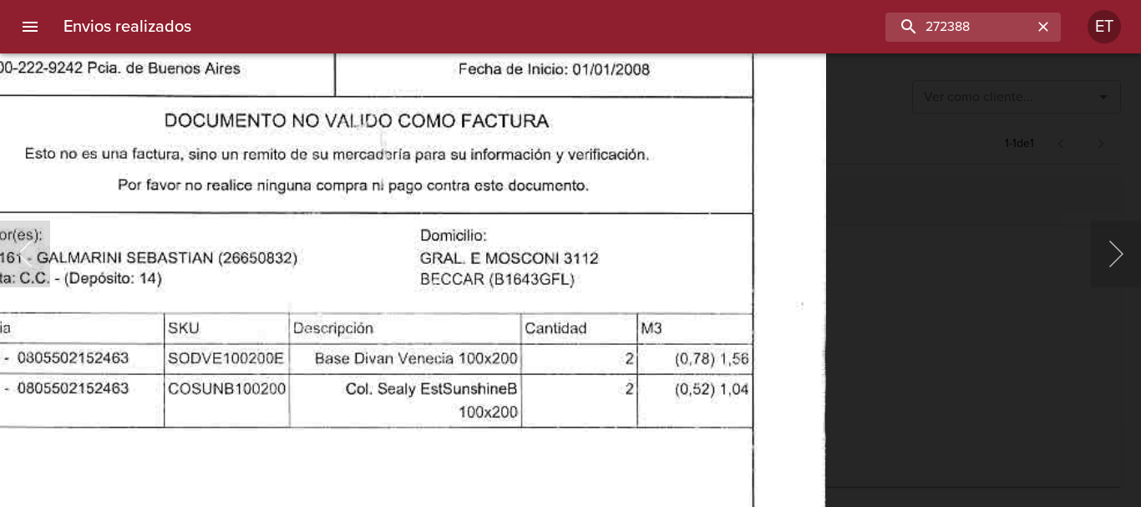
click at [839, 273] on div "Lightbox" at bounding box center [570, 253] width 1141 height 507
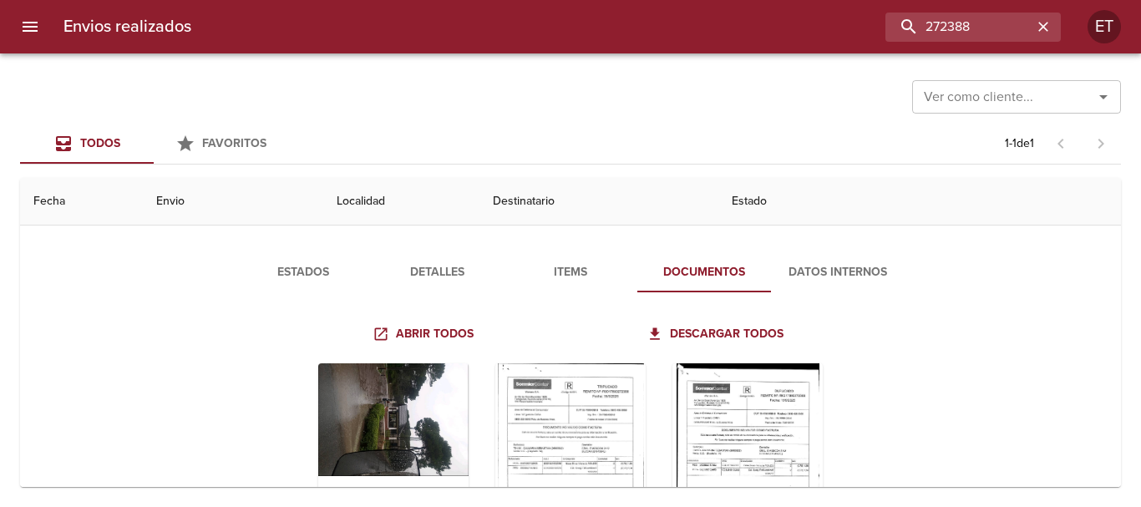
scroll to position [0, 0]
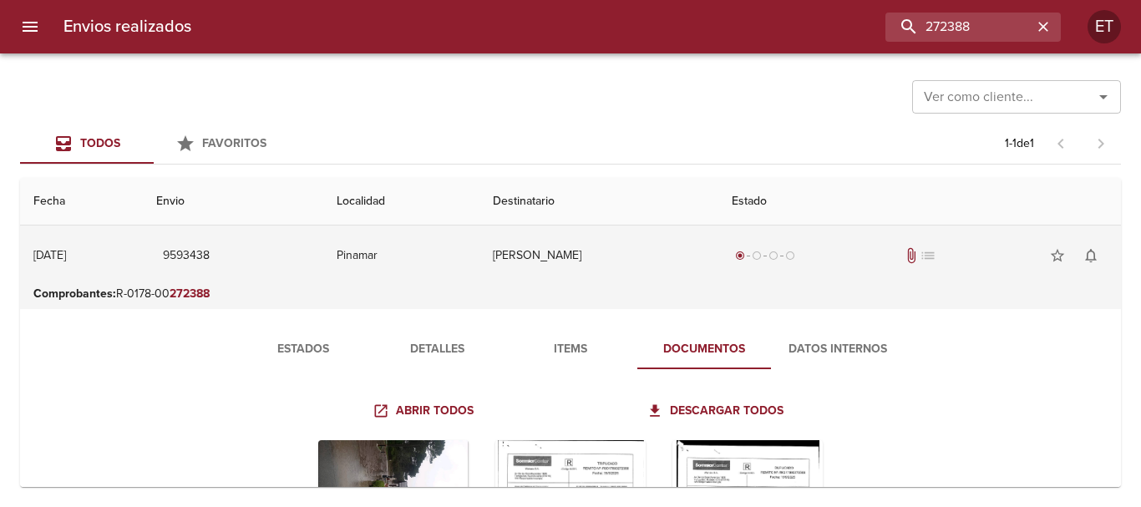
click at [566, 240] on td "[PERSON_NAME]" at bounding box center [598, 255] width 239 height 60
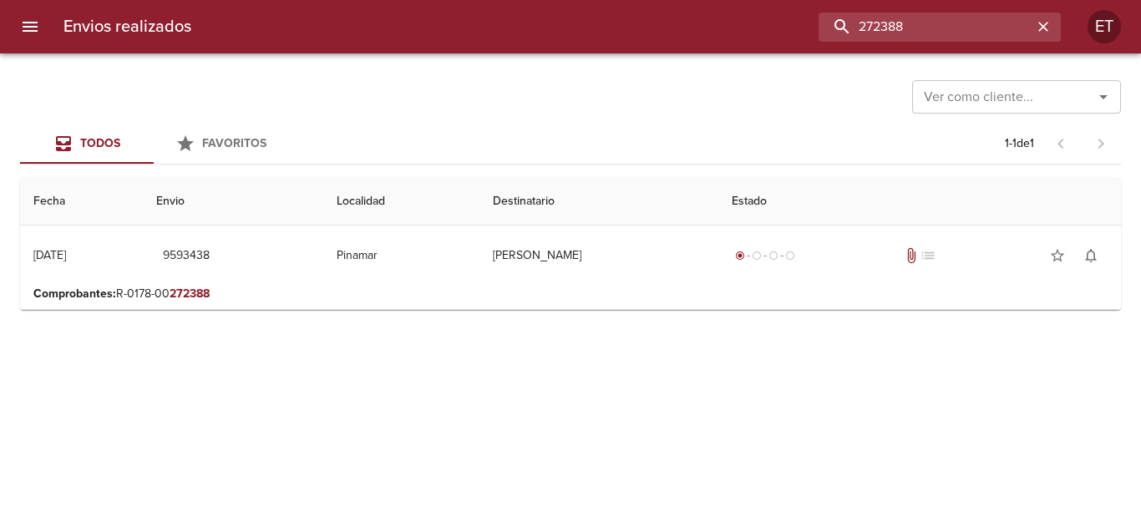
drag, startPoint x: 979, startPoint y: 29, endPoint x: 746, endPoint y: -23, distance: 238.6
click at [746, 0] on html "Envios realizados 272388 ET Ver como cliente... Ver como cliente... Todos Favor…" at bounding box center [570, 0] width 1141 height 0
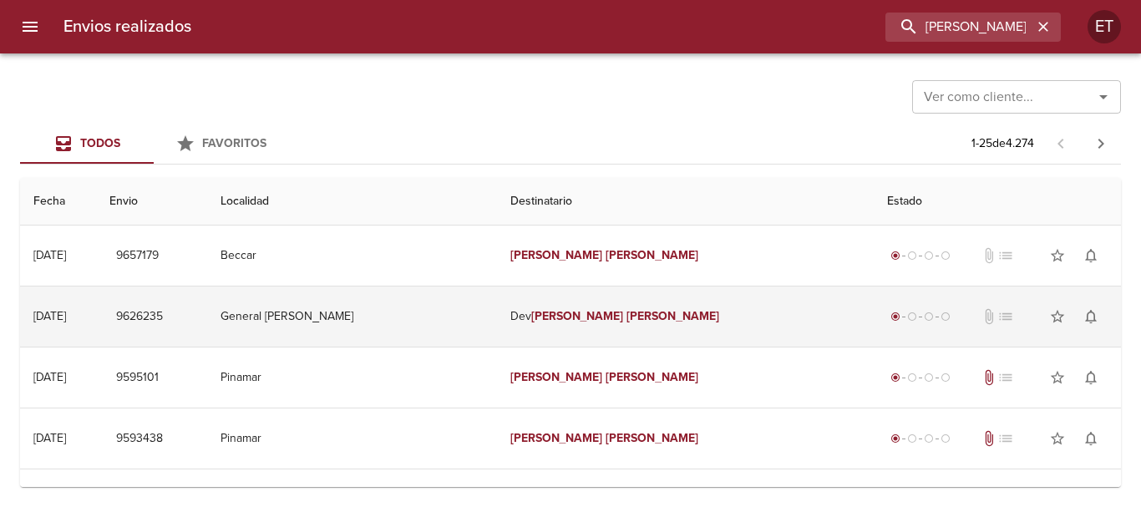
click at [552, 321] on em "[PERSON_NAME]" at bounding box center [577, 316] width 93 height 14
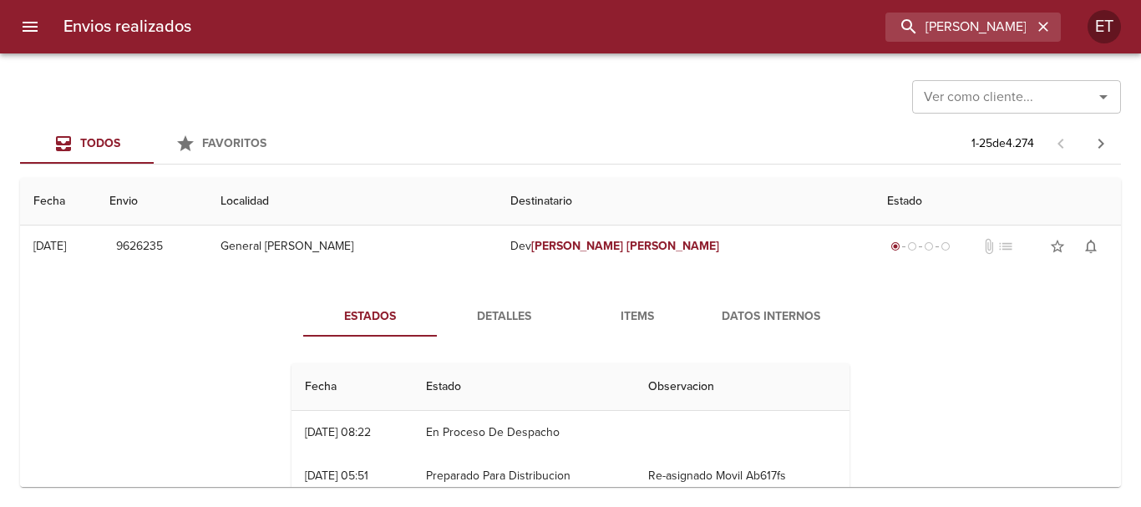
scroll to position [83, 0]
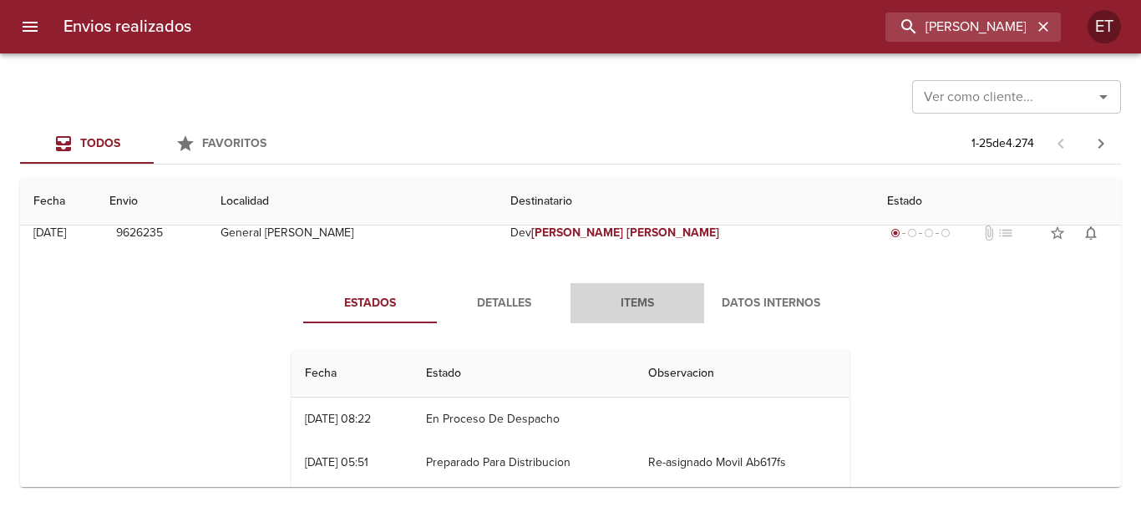
click at [612, 296] on span "Items" at bounding box center [637, 303] width 114 height 21
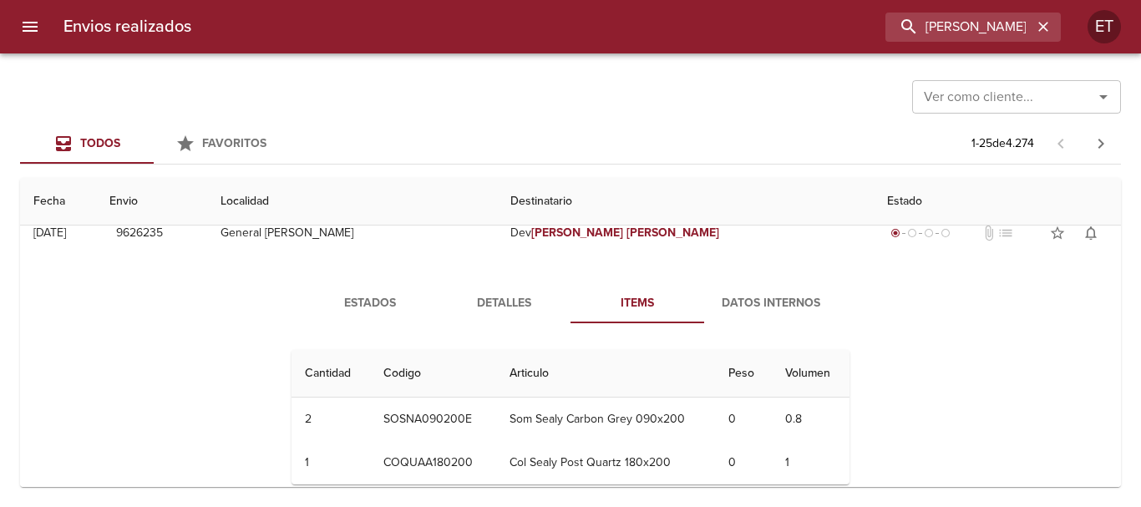
click at [509, 310] on span "Detalles" at bounding box center [504, 303] width 114 height 21
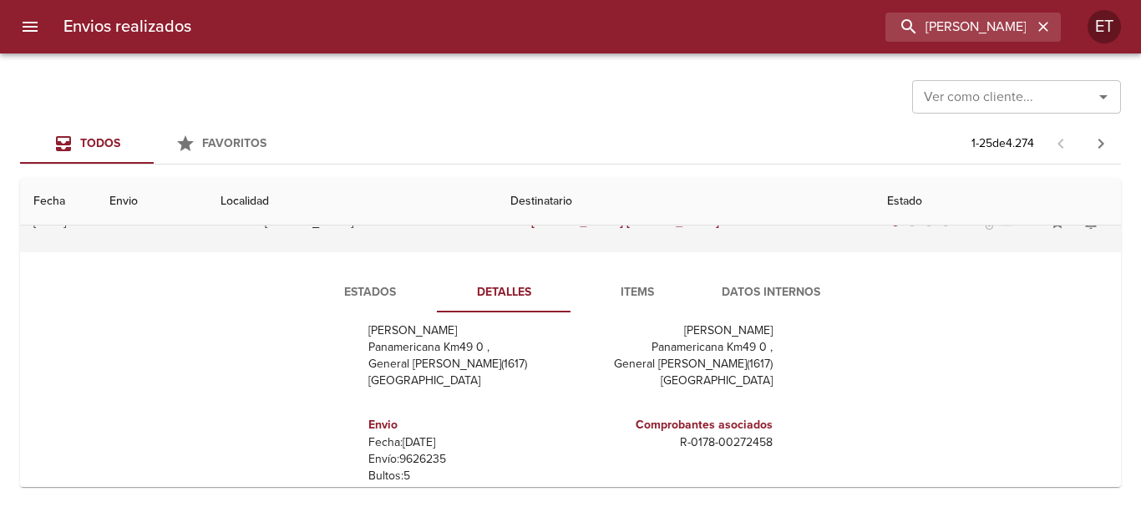
scroll to position [0, 0]
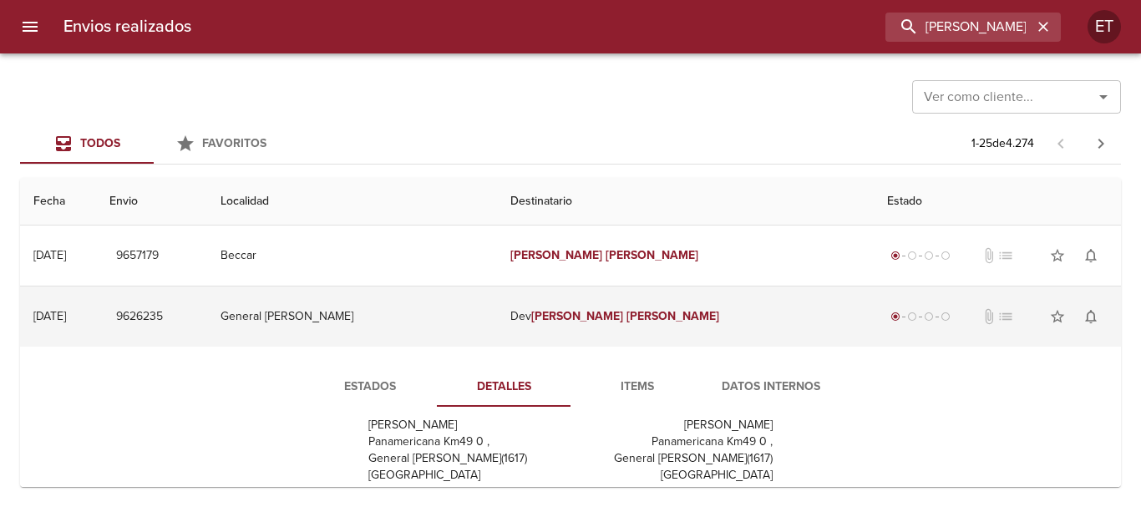
click at [873, 316] on td "radio_button_checked radio_button_unchecked radio_button_unchecked radio_button…" at bounding box center [996, 316] width 247 height 60
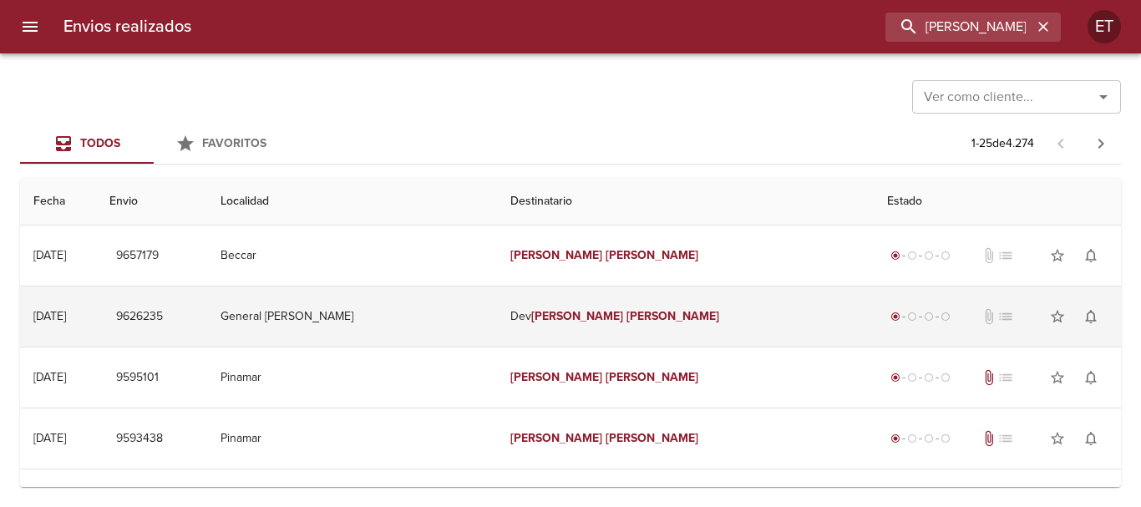
click at [626, 318] on em "[PERSON_NAME]" at bounding box center [672, 316] width 93 height 14
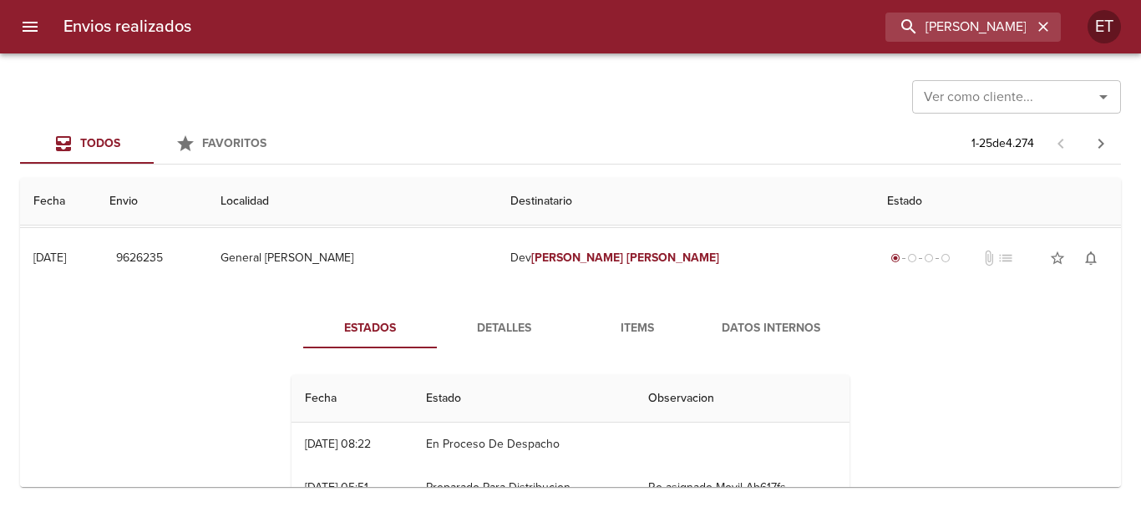
scroll to position [83, 0]
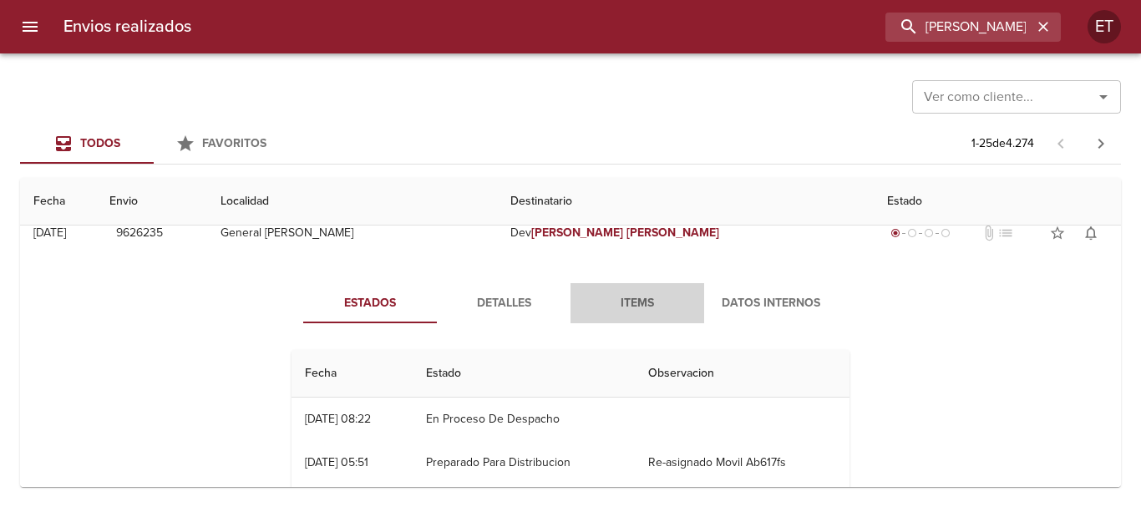
click at [619, 294] on span "Items" at bounding box center [637, 303] width 114 height 21
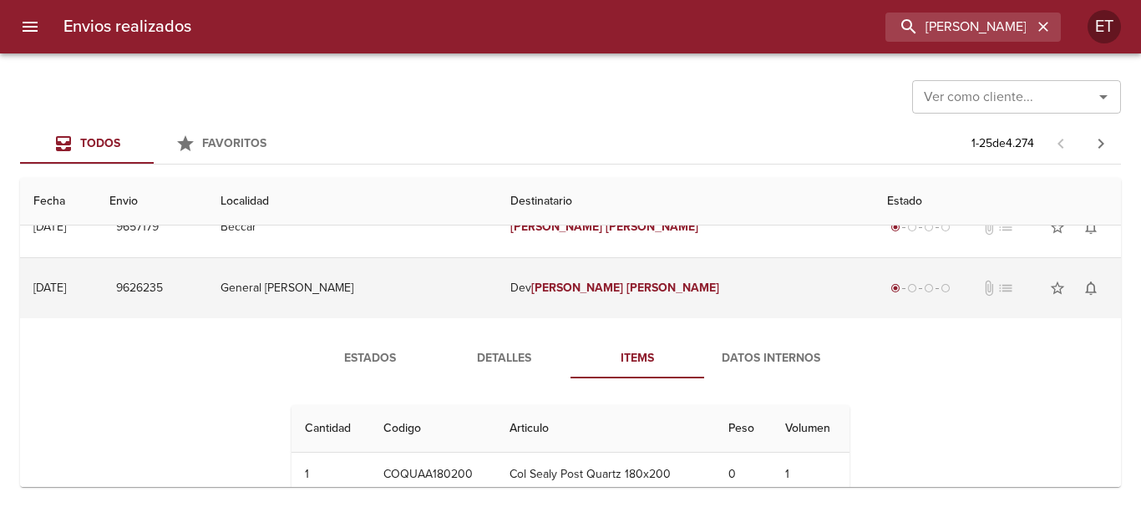
scroll to position [0, 0]
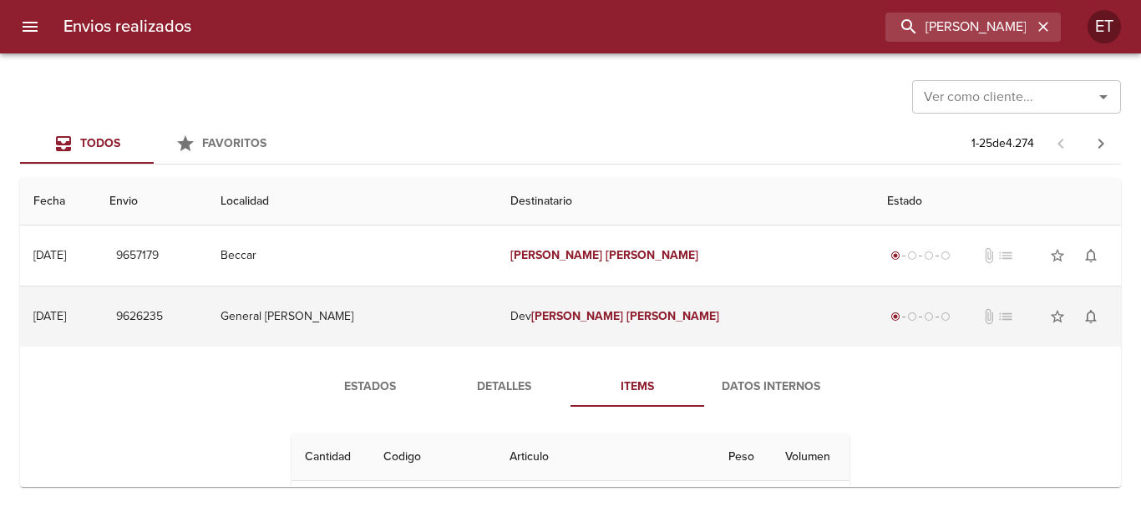
click at [674, 320] on td "[PERSON_NAME]" at bounding box center [685, 316] width 377 height 60
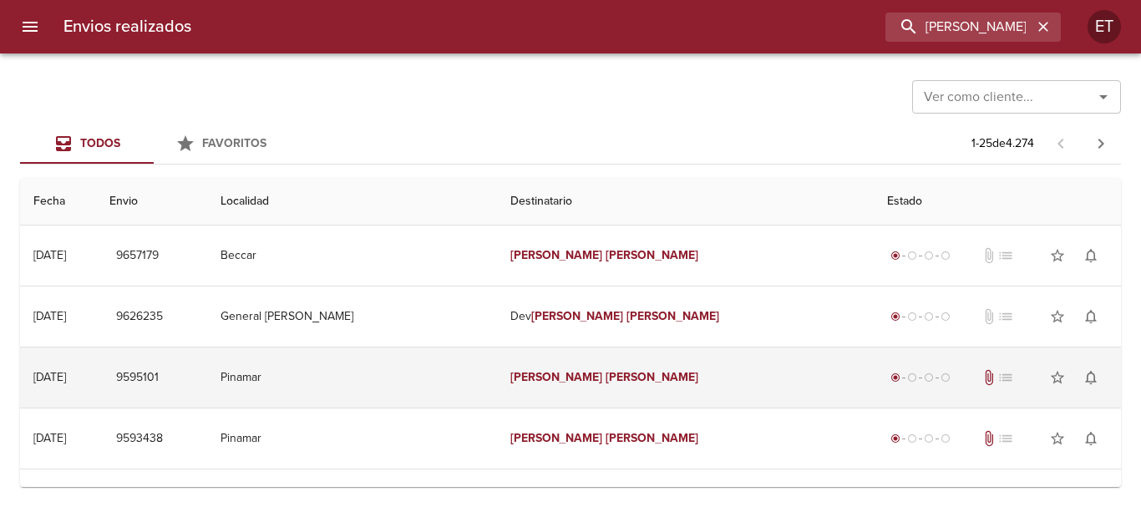
click at [426, 363] on td "Pinamar" at bounding box center [351, 377] width 289 height 60
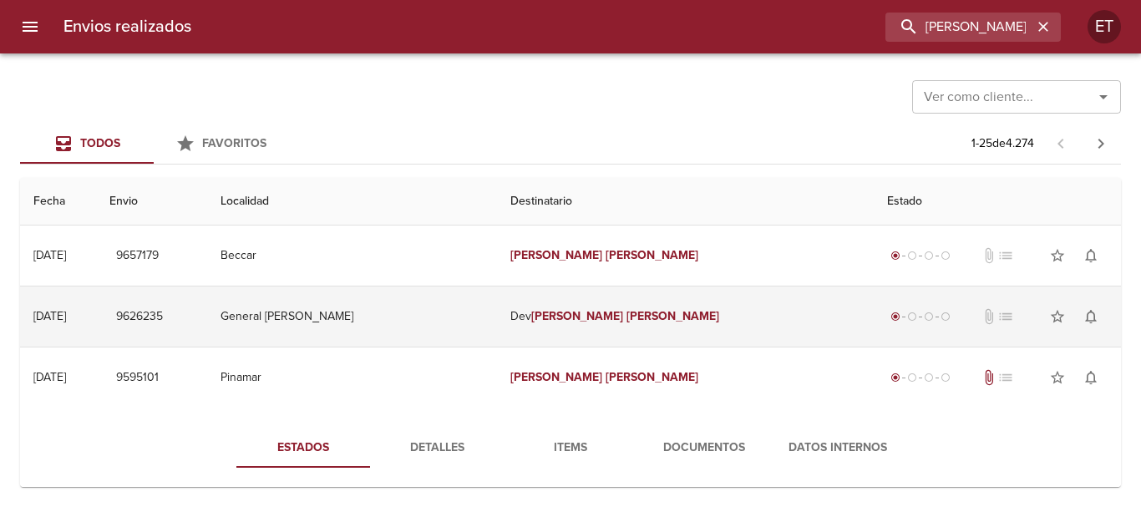
drag, startPoint x: 478, startPoint y: 312, endPoint x: 504, endPoint y: 325, distance: 28.8
click at [478, 313] on td "General [PERSON_NAME]" at bounding box center [351, 316] width 289 height 60
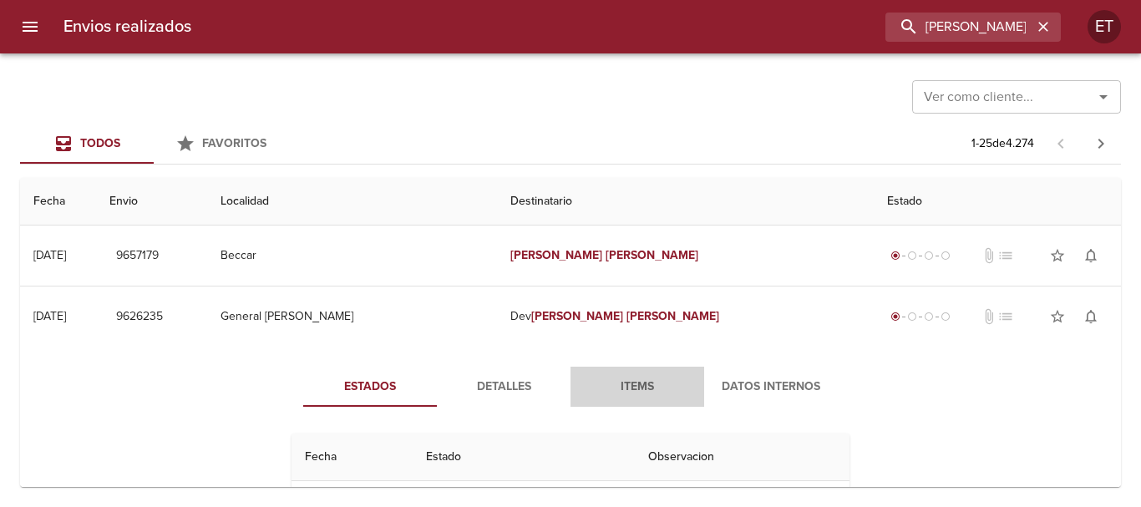
click at [660, 387] on span "Items" at bounding box center [637, 387] width 114 height 21
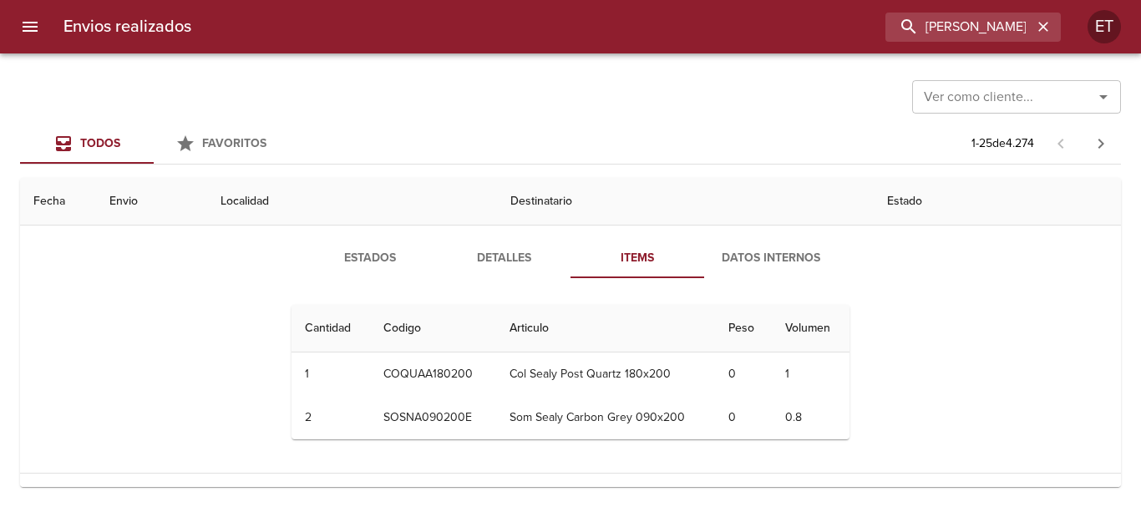
scroll to position [83, 0]
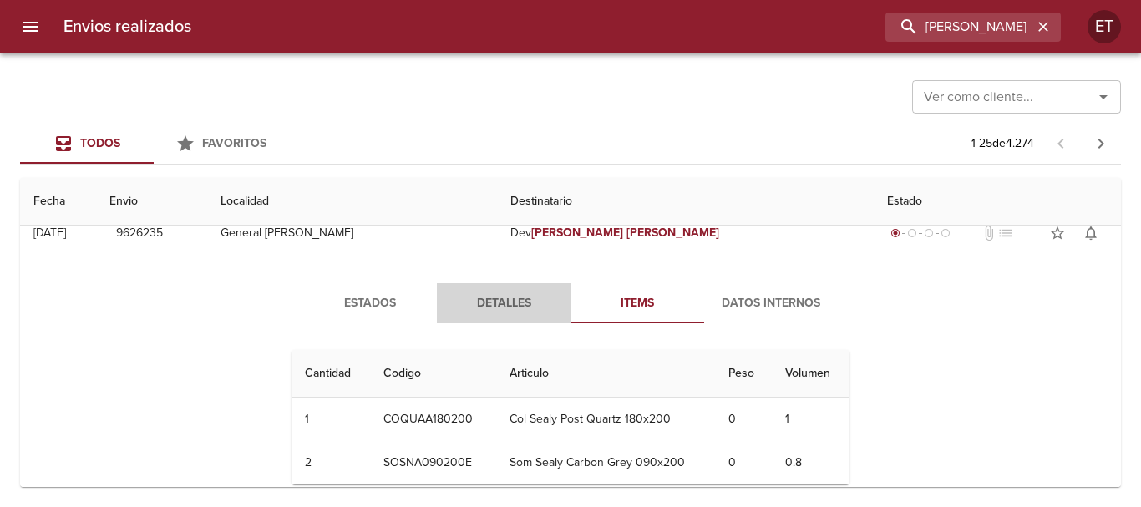
click at [529, 300] on span "Detalles" at bounding box center [504, 303] width 114 height 21
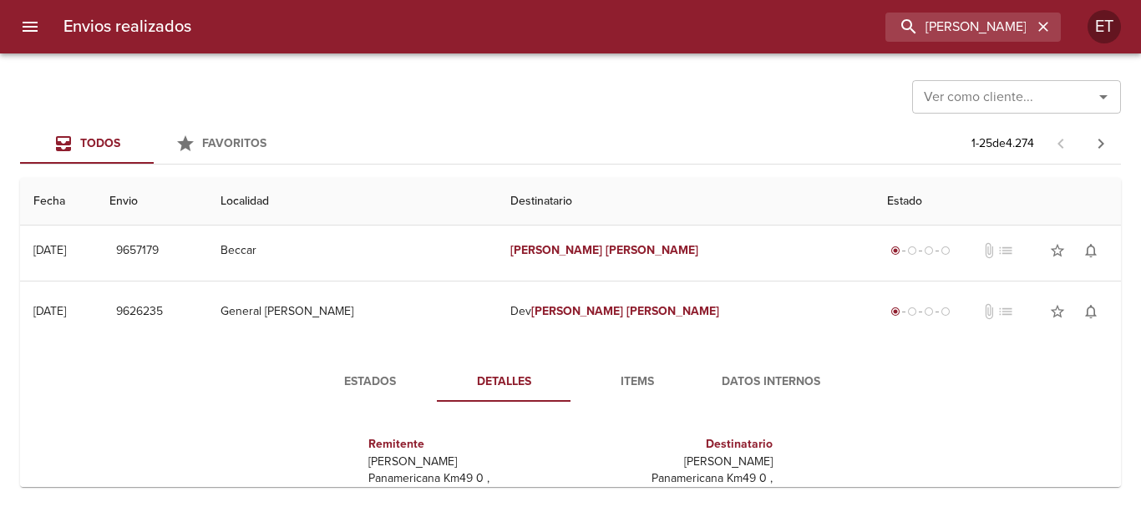
scroll to position [0, 0]
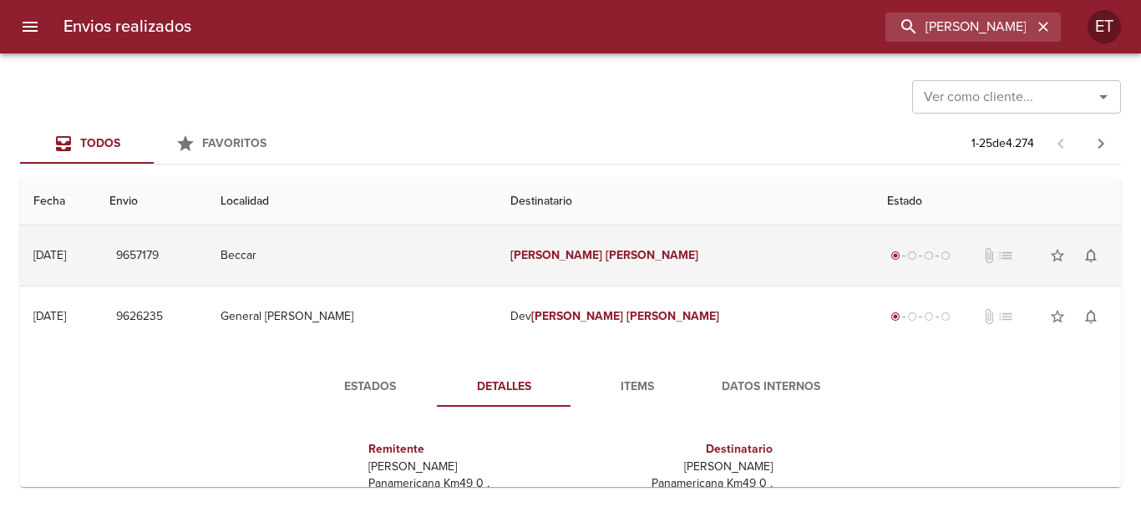
click at [618, 281] on td "[PERSON_NAME]" at bounding box center [685, 255] width 377 height 60
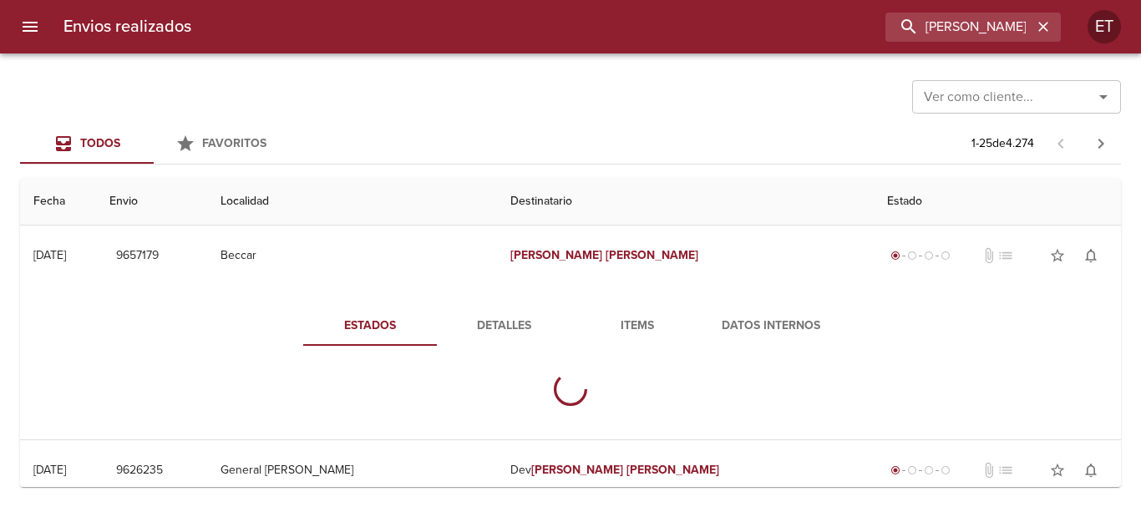
click at [644, 331] on span "Items" at bounding box center [637, 326] width 114 height 21
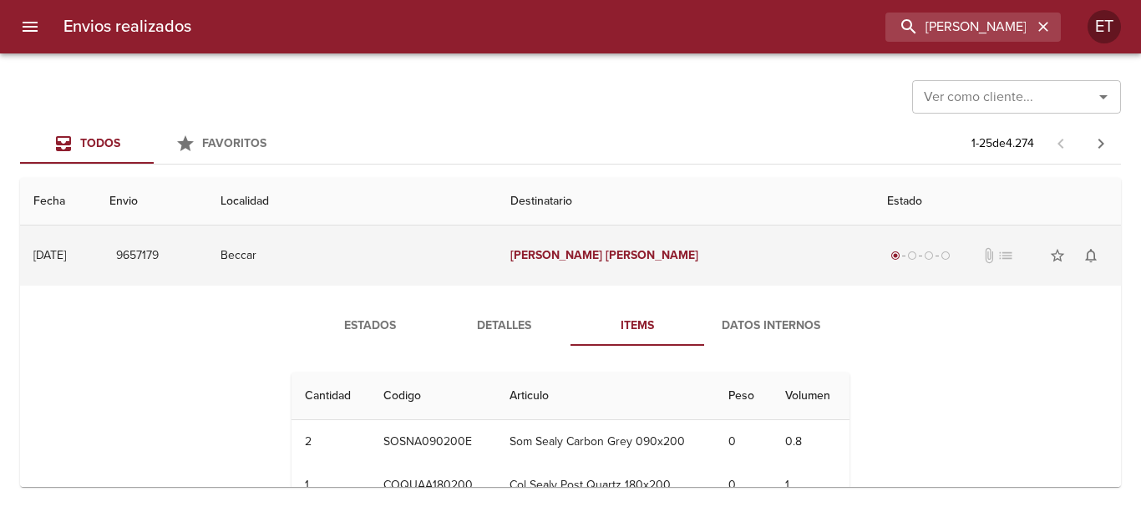
click at [619, 254] on td "[PERSON_NAME]" at bounding box center [685, 255] width 377 height 60
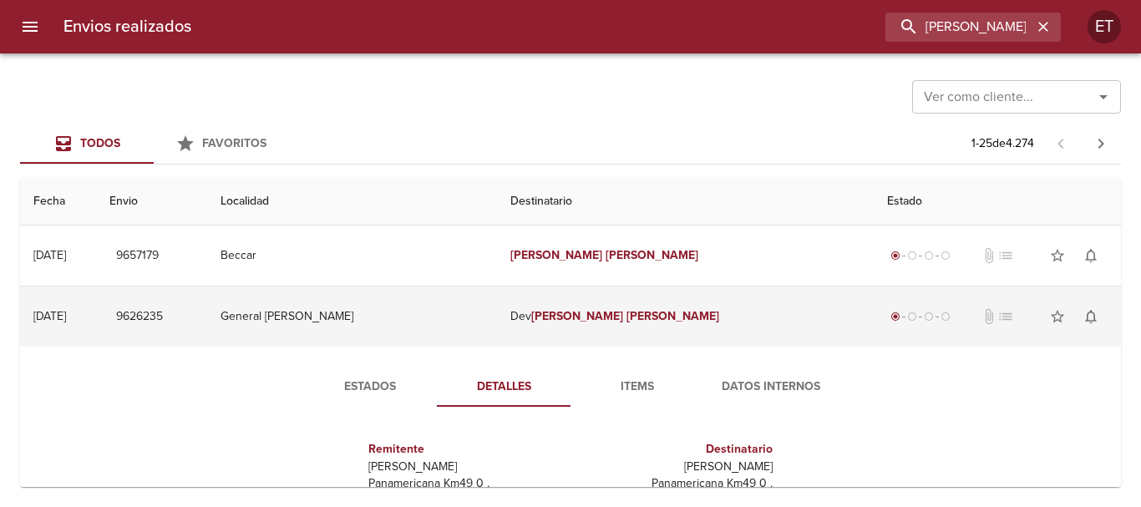
click at [626, 316] on em "[PERSON_NAME]" at bounding box center [672, 316] width 93 height 14
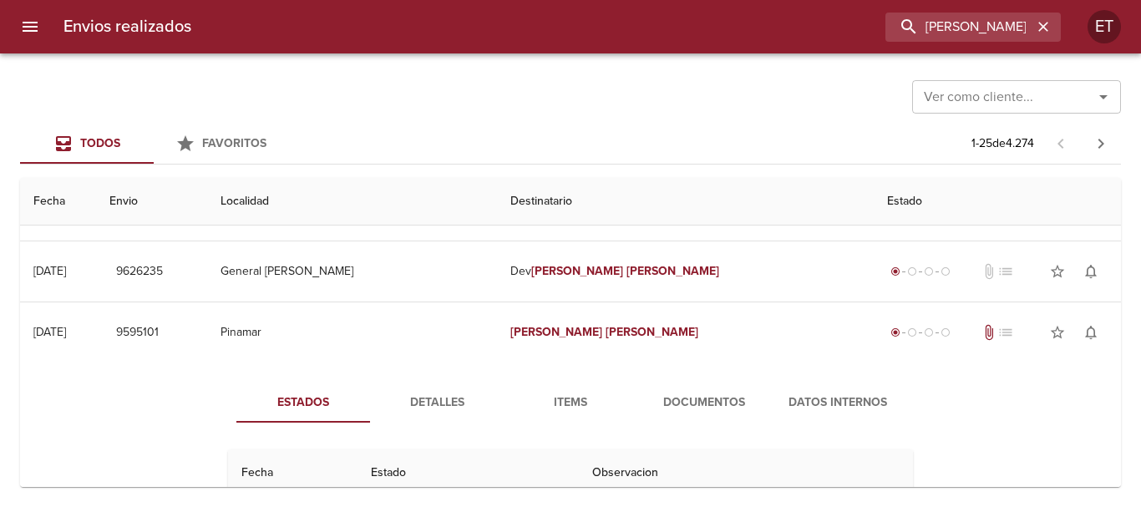
scroll to position [83, 0]
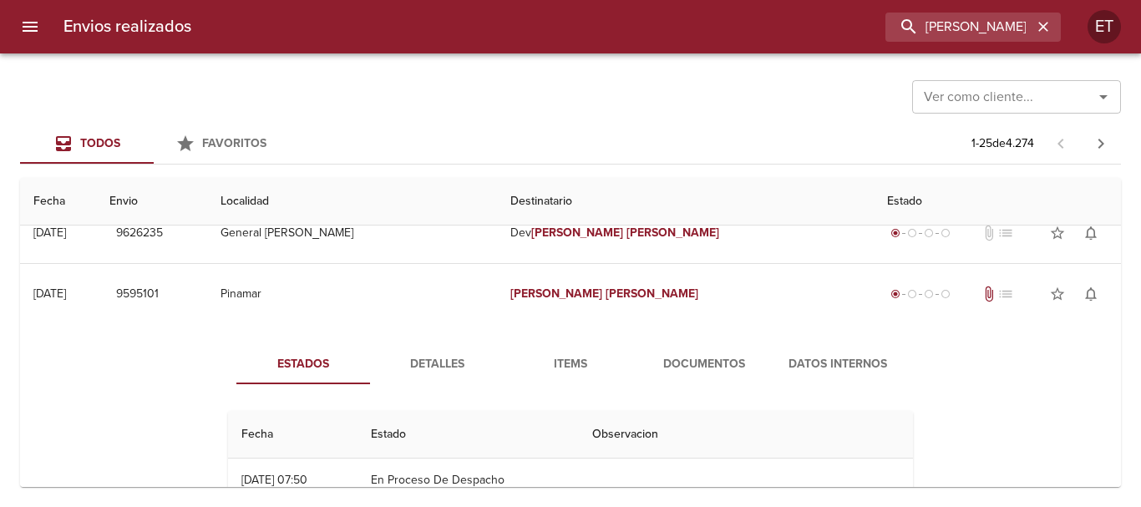
drag, startPoint x: 620, startPoint y: 286, endPoint x: 963, endPoint y: 54, distance: 414.3
click at [620, 288] on td "[PERSON_NAME]" at bounding box center [685, 294] width 377 height 60
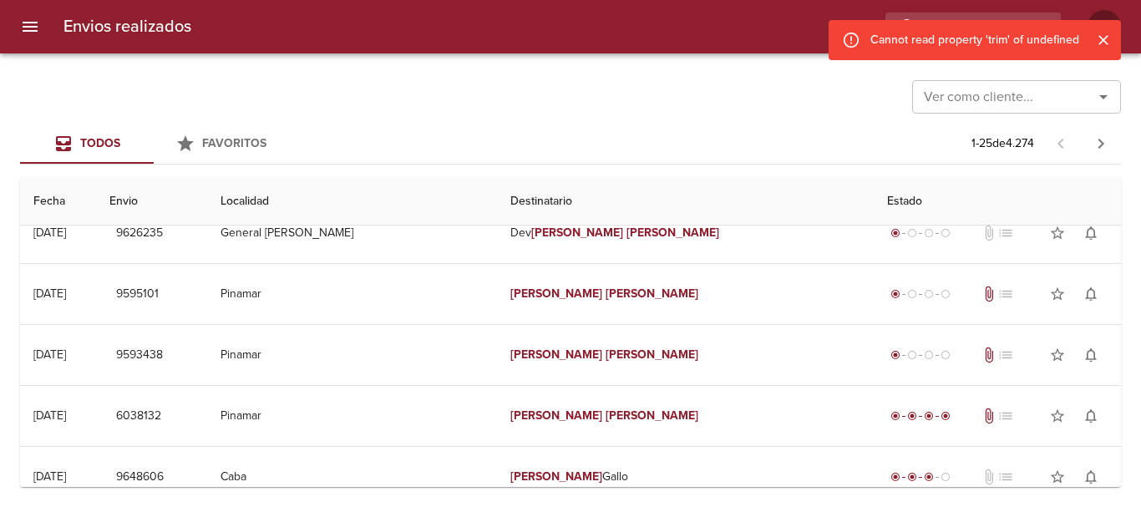
click at [974, 33] on div "Cannot read property 'trim' of undefined" at bounding box center [974, 40] width 209 height 30
click at [1099, 41] on icon "Cerrar" at bounding box center [1103, 40] width 17 height 17
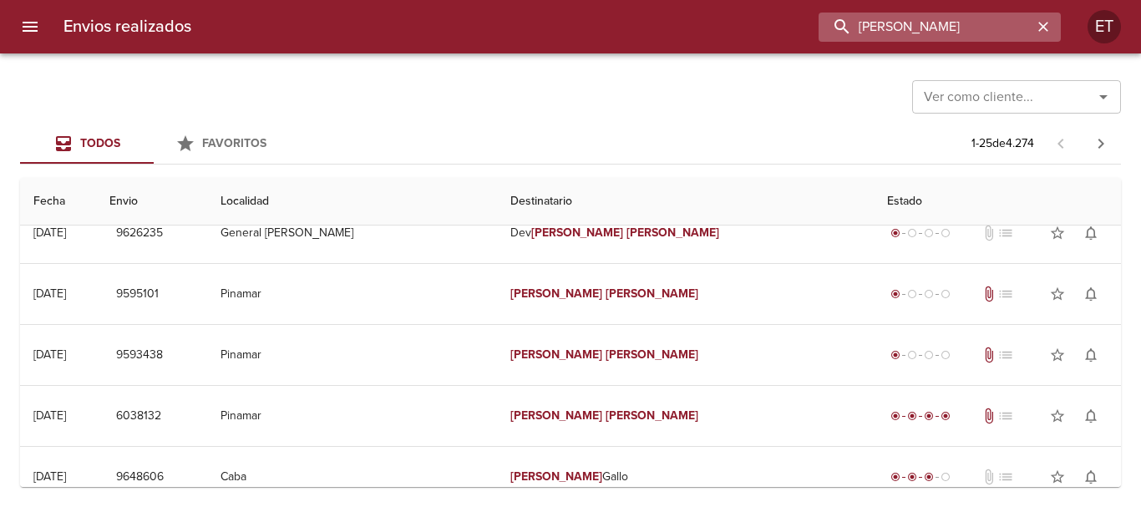
click at [986, 20] on input "[PERSON_NAME]" at bounding box center [925, 27] width 214 height 29
click at [986, 19] on input "[PERSON_NAME]" at bounding box center [925, 27] width 214 height 29
click at [986, 20] on input "[PERSON_NAME]" at bounding box center [925, 27] width 214 height 29
type input "272458"
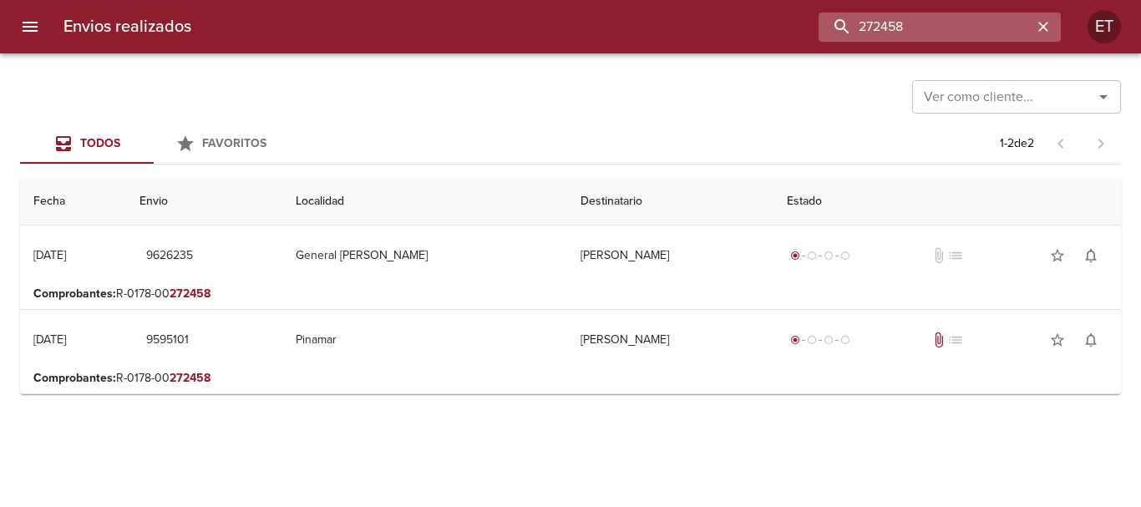
scroll to position [0, 0]
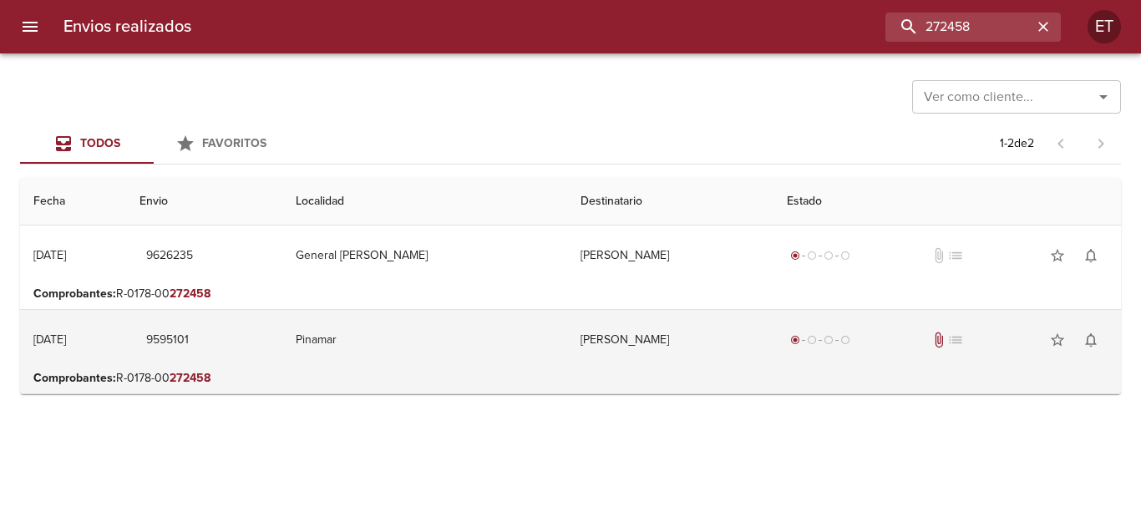
click at [642, 331] on td "[PERSON_NAME]" at bounding box center [670, 340] width 206 height 60
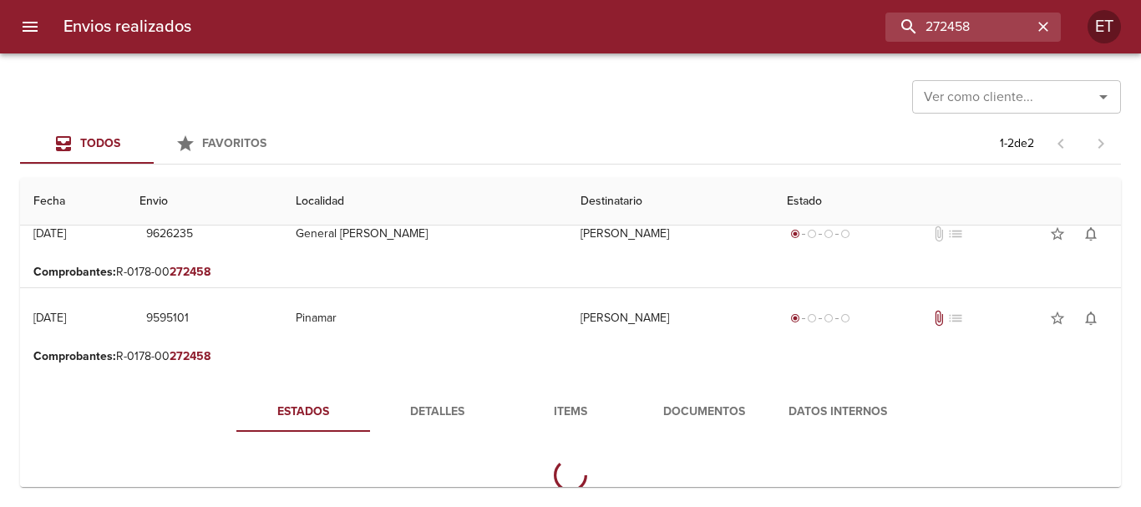
scroll to position [61, 0]
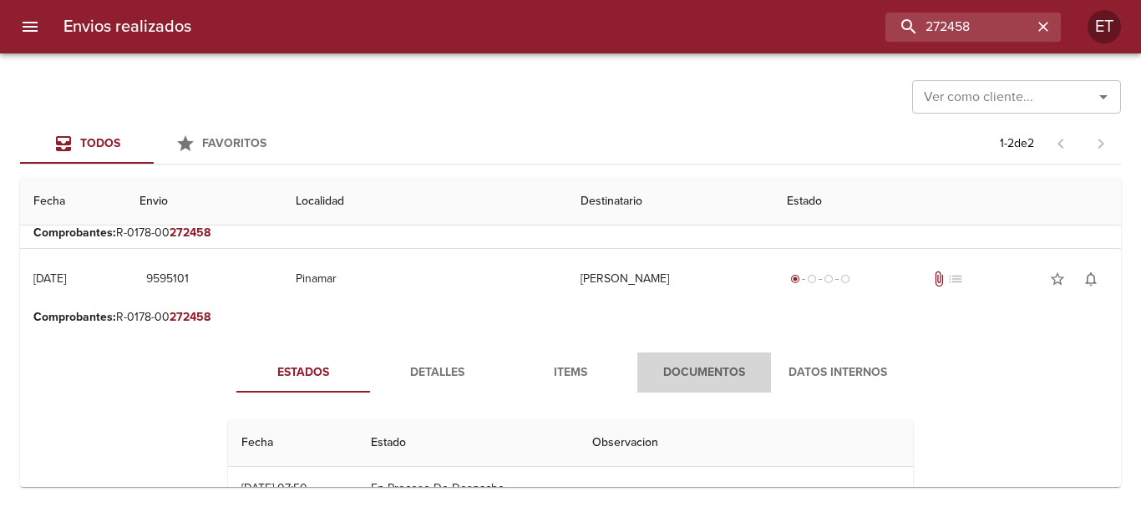
click at [654, 363] on span "Documentos" at bounding box center [704, 372] width 114 height 21
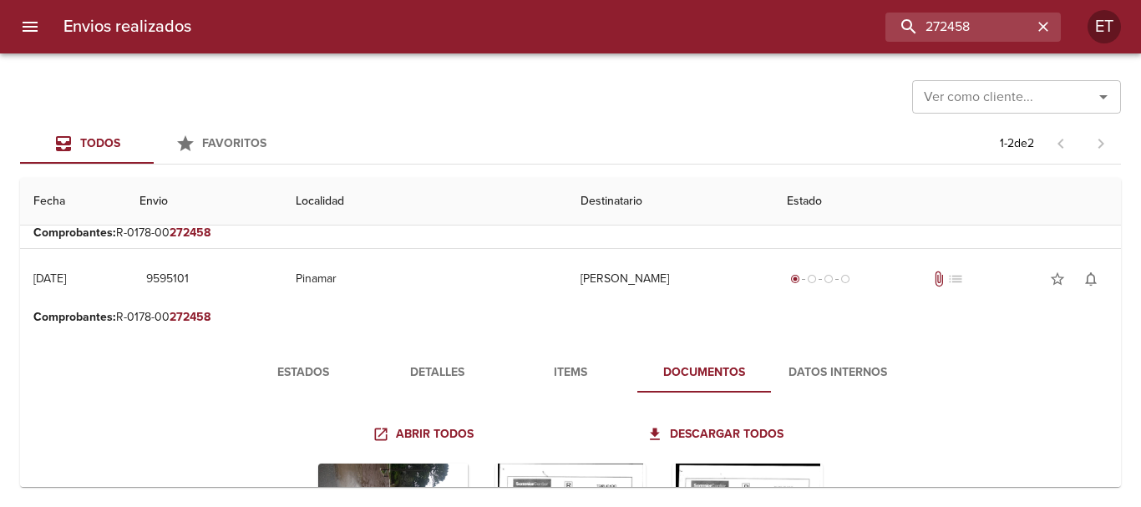
scroll to position [144, 0]
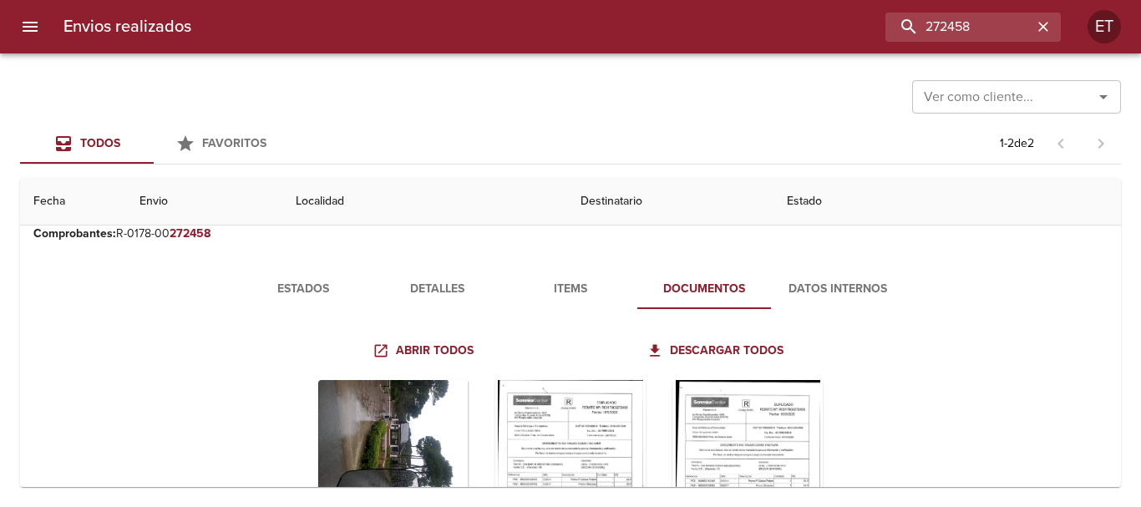
click at [553, 296] on span "Items" at bounding box center [570, 289] width 114 height 21
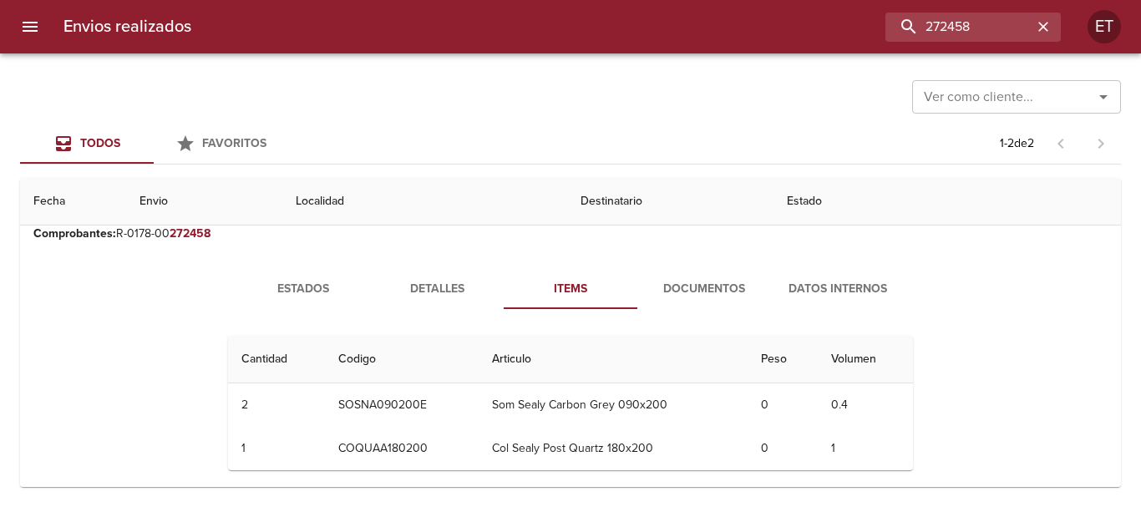
click at [463, 297] on span "Detalles" at bounding box center [437, 289] width 114 height 21
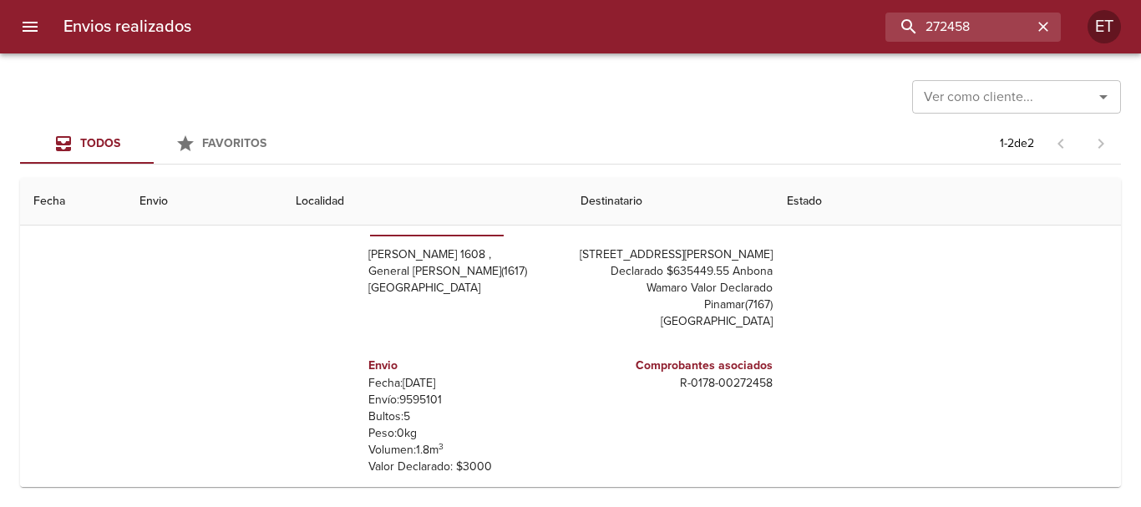
scroll to position [335, 0]
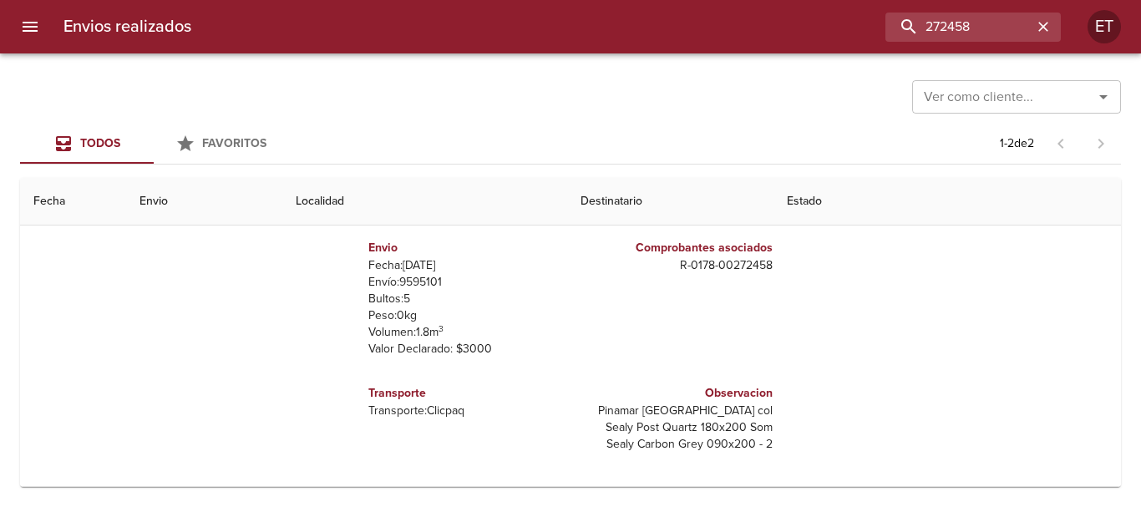
click at [401, 285] on p "Envío: 9595101" at bounding box center [465, 282] width 195 height 17
copy p "9595101"
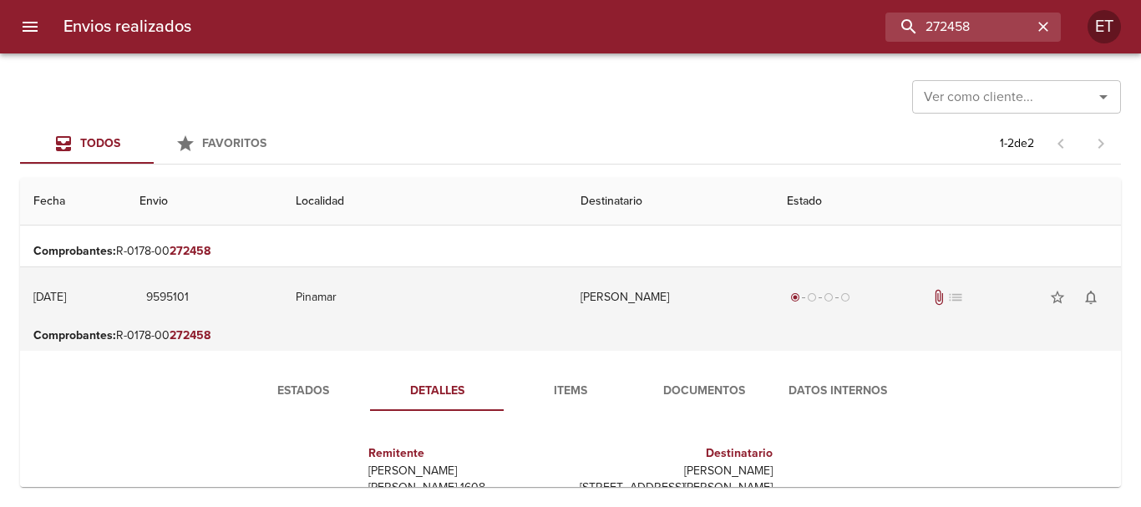
scroll to position [0, 0]
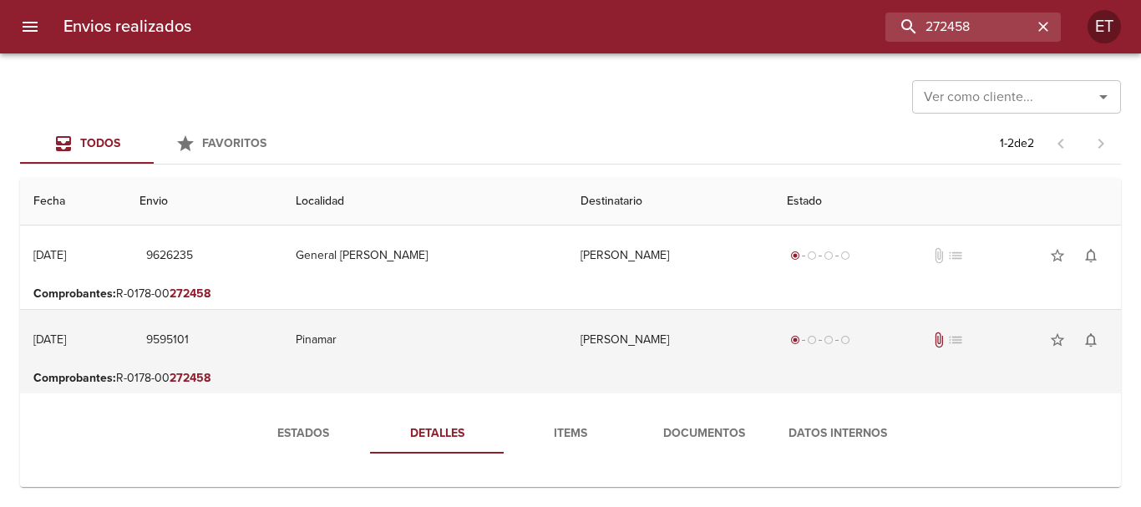
click at [660, 331] on td "[PERSON_NAME]" at bounding box center [670, 340] width 206 height 60
